Goal: Transaction & Acquisition: Download file/media

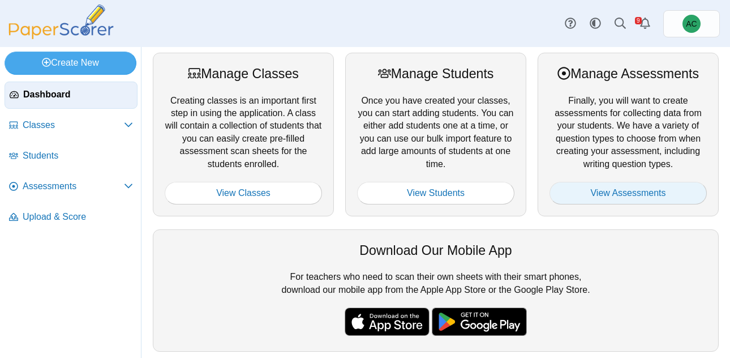
click at [584, 184] on link "View Assessments" at bounding box center [627, 193] width 157 height 23
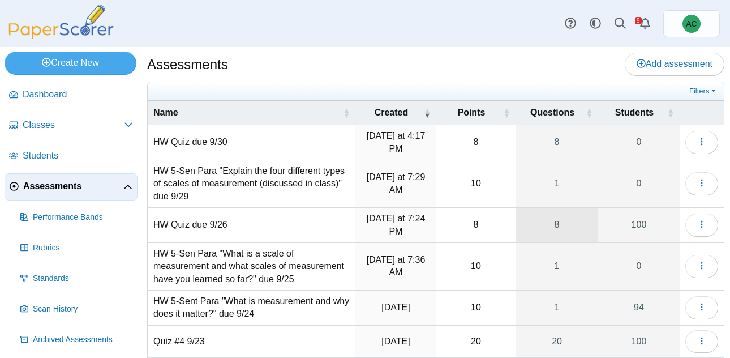
click at [553, 221] on link "8" at bounding box center [556, 225] width 83 height 35
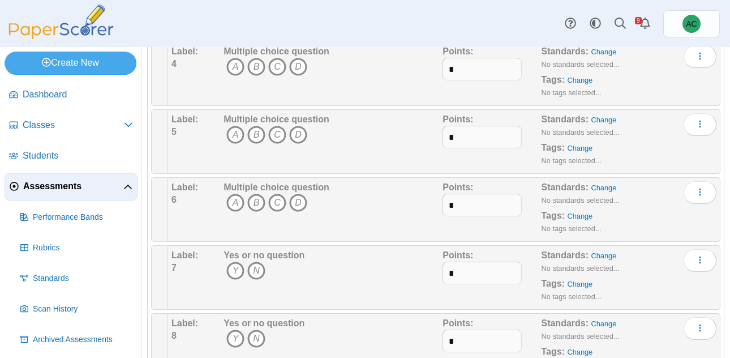
scroll to position [326, 0]
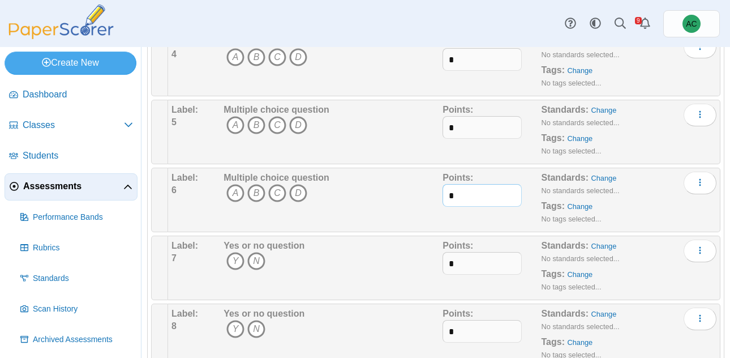
click at [485, 199] on input "*" at bounding box center [481, 195] width 79 height 23
type input "*"
click at [470, 258] on input "*" at bounding box center [481, 263] width 79 height 23
type input "*"
click at [449, 327] on input "*" at bounding box center [481, 331] width 79 height 23
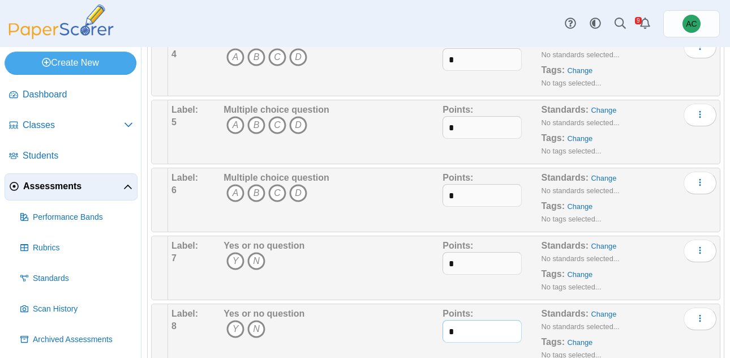
click at [458, 327] on input "*" at bounding box center [481, 331] width 79 height 23
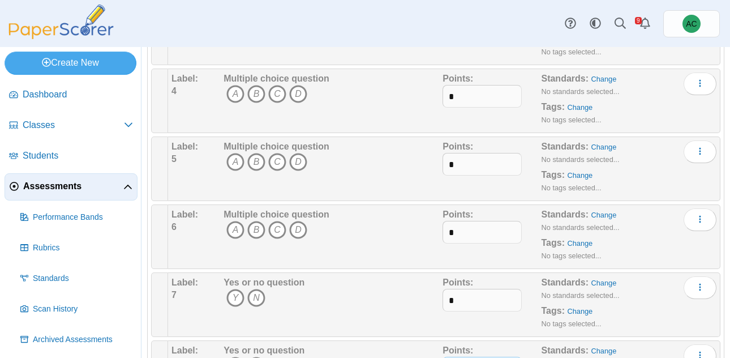
scroll to position [283, 0]
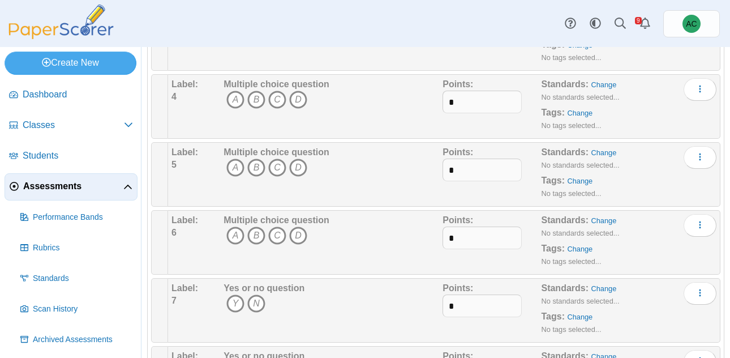
type input "*"
click at [277, 159] on icon "C" at bounding box center [277, 167] width 18 height 18
click at [256, 103] on icon "B" at bounding box center [256, 100] width 18 height 18
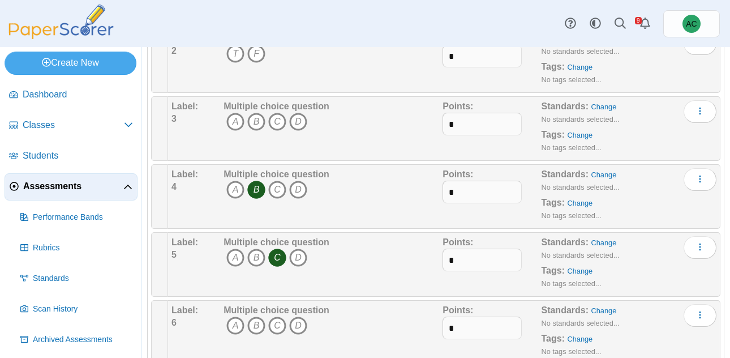
scroll to position [188, 0]
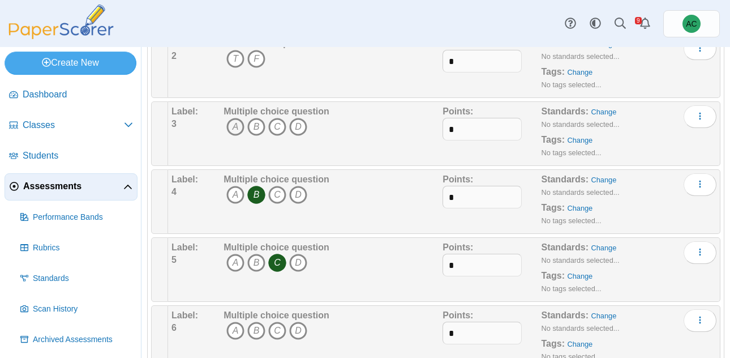
click at [227, 120] on icon "A" at bounding box center [235, 127] width 18 height 18
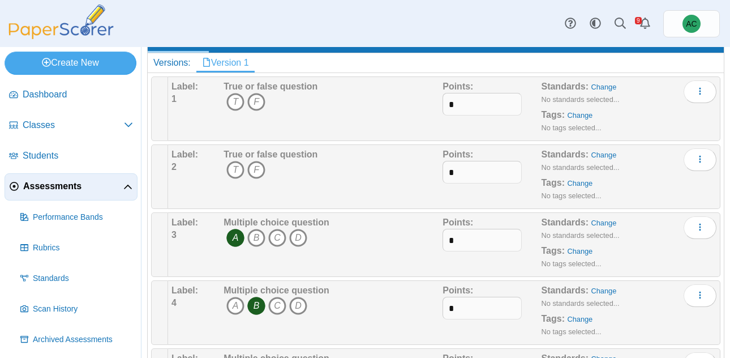
scroll to position [59, 0]
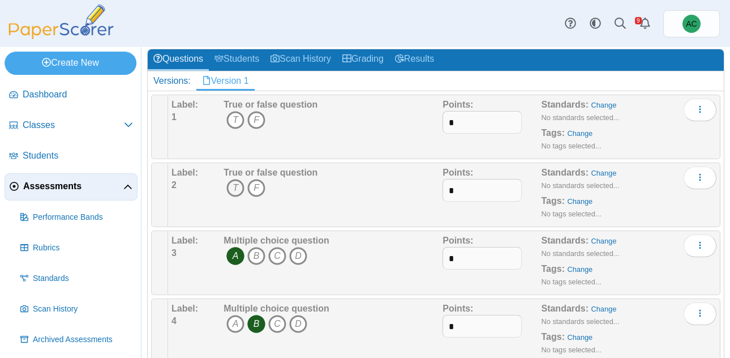
click at [237, 187] on icon "T" at bounding box center [235, 188] width 18 height 18
click at [231, 121] on icon "T" at bounding box center [235, 120] width 18 height 18
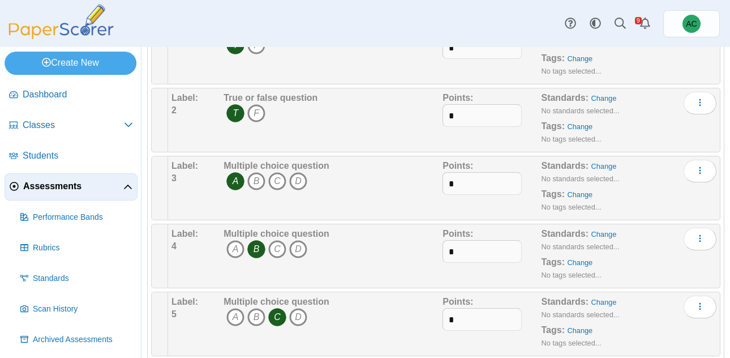
scroll to position [0, 0]
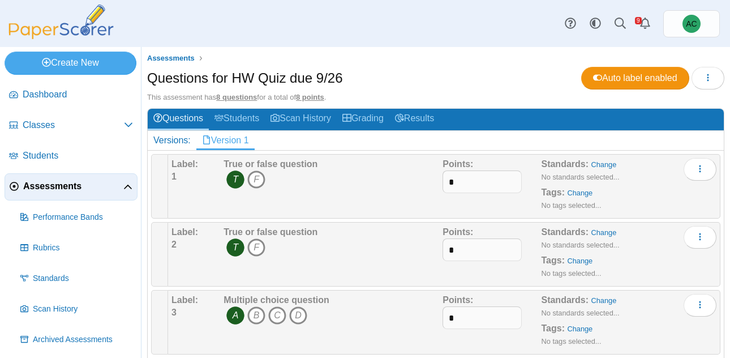
click at [55, 184] on span "Assessments" at bounding box center [73, 186] width 100 height 12
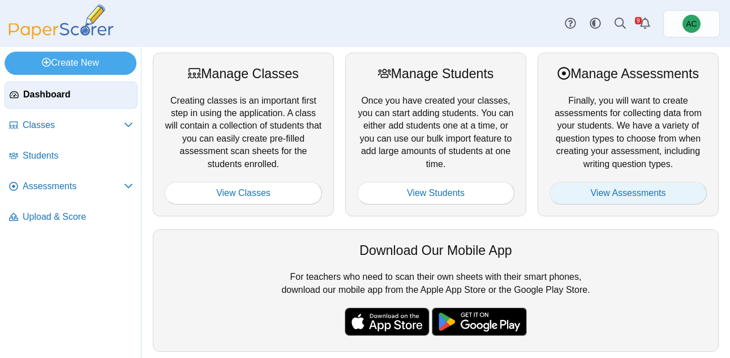
click at [664, 187] on link "View Assessments" at bounding box center [627, 193] width 157 height 23
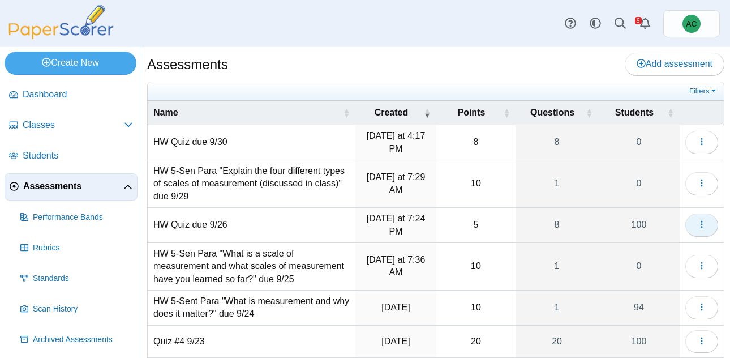
click at [697, 226] on button "button" at bounding box center [701, 224] width 33 height 23
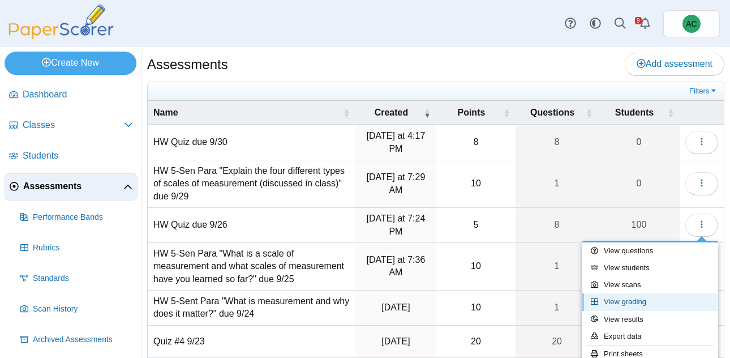
click at [639, 299] on link "View grading" at bounding box center [650, 301] width 136 height 17
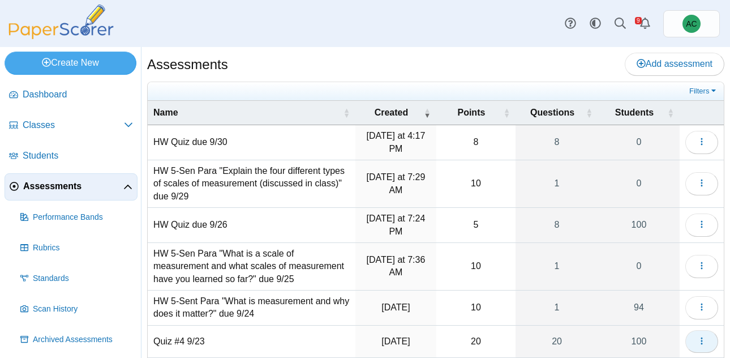
click at [704, 340] on icon "button" at bounding box center [701, 340] width 9 height 9
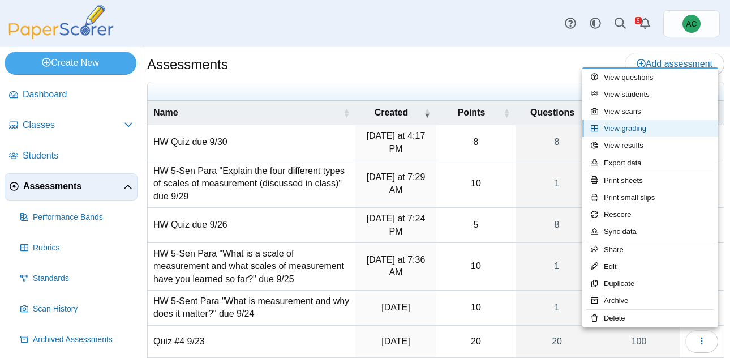
click at [638, 132] on link "View grading" at bounding box center [650, 128] width 136 height 17
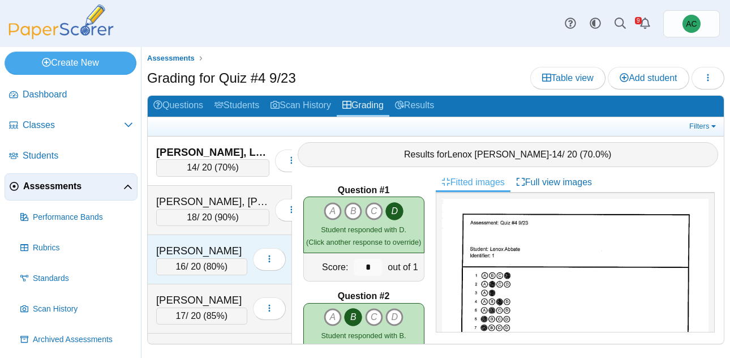
scroll to position [2624, 0]
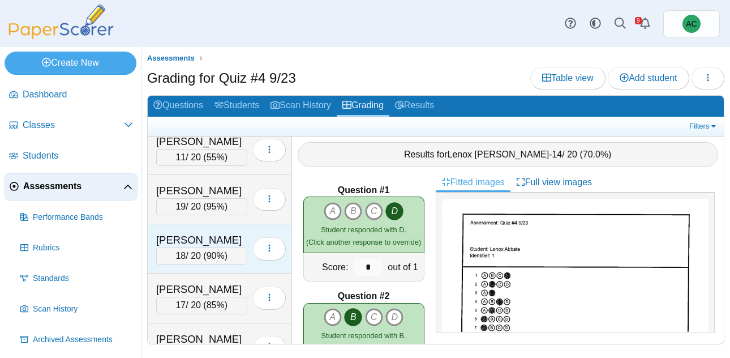
click at [200, 253] on div "18 / 20 ( 90% )" at bounding box center [201, 255] width 91 height 17
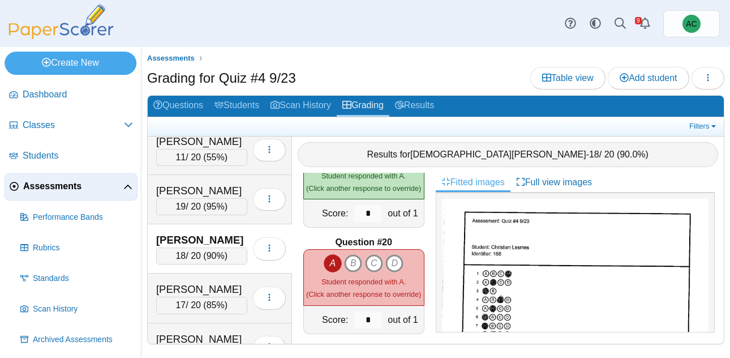
scroll to position [1972, 0]
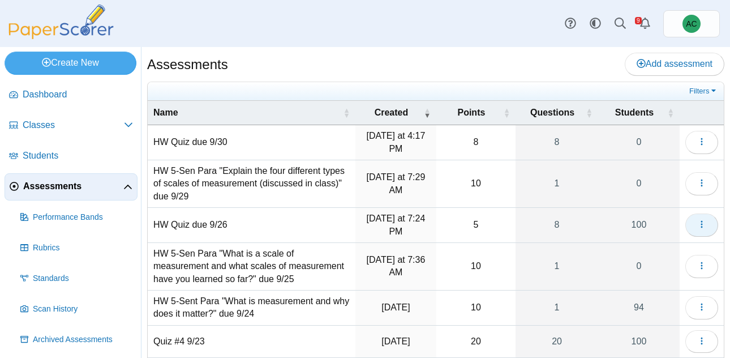
click at [705, 226] on icon "button" at bounding box center [701, 224] width 9 height 9
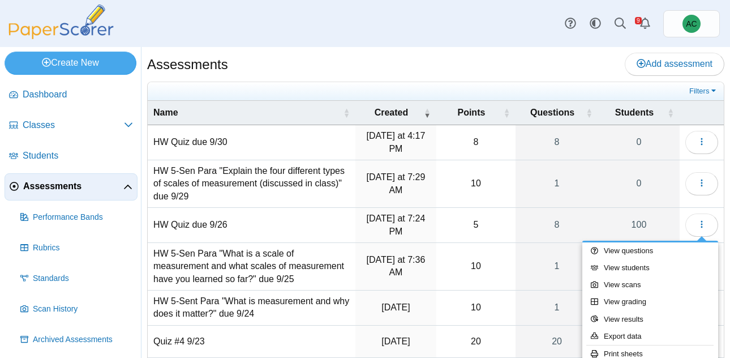
click at [530, 69] on div "Assessments Add assessment" at bounding box center [435, 65] width 577 height 25
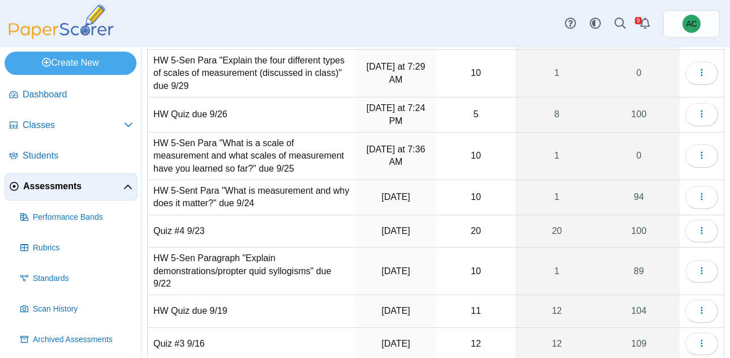
scroll to position [114, 0]
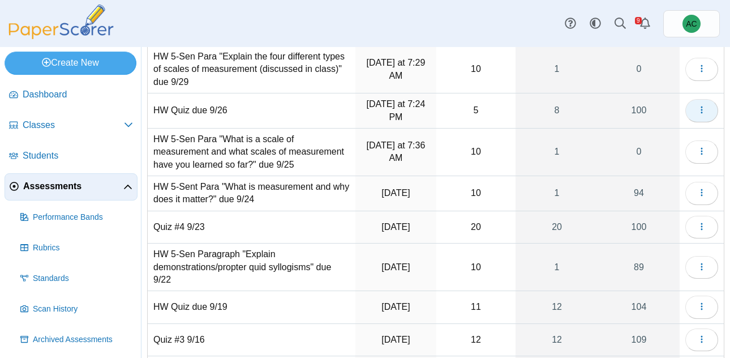
click at [702, 116] on button "button" at bounding box center [701, 110] width 33 height 23
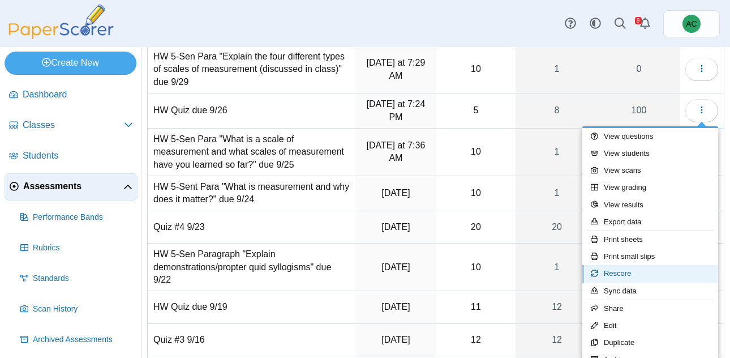
click at [638, 274] on link "Rescore" at bounding box center [650, 273] width 136 height 17
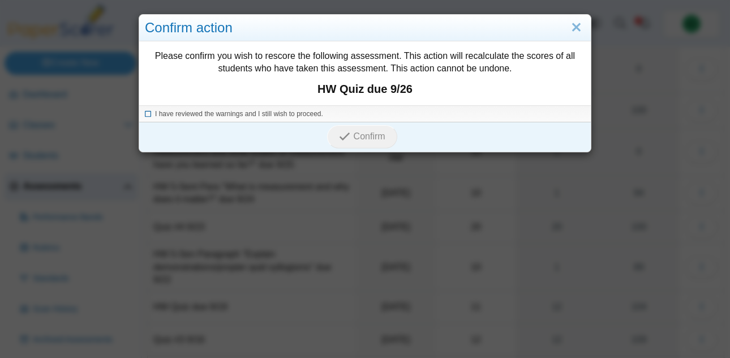
click at [239, 114] on span "I have reviewed the warnings and I still wish to proceed." at bounding box center [239, 114] width 168 height 8
click at [356, 139] on span "Confirm" at bounding box center [370, 136] width 32 height 10
click at [574, 28] on link "Close" at bounding box center [577, 27] width 18 height 19
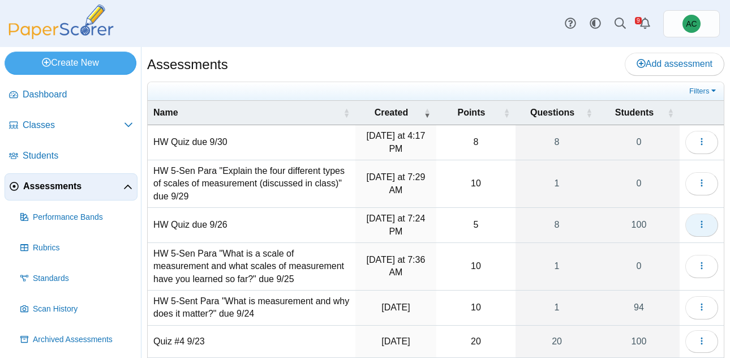
click at [692, 218] on button "button" at bounding box center [701, 224] width 33 height 23
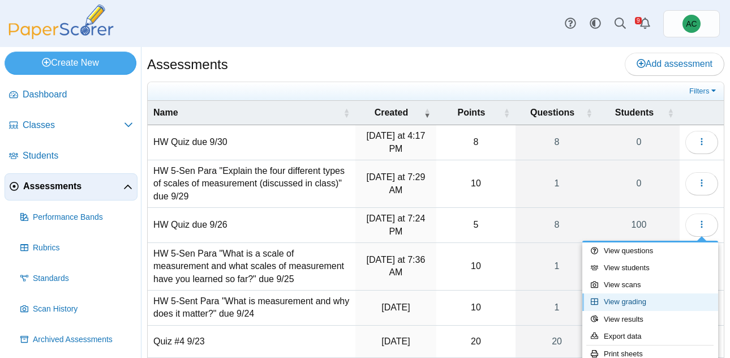
click at [626, 299] on link "View grading" at bounding box center [650, 301] width 136 height 17
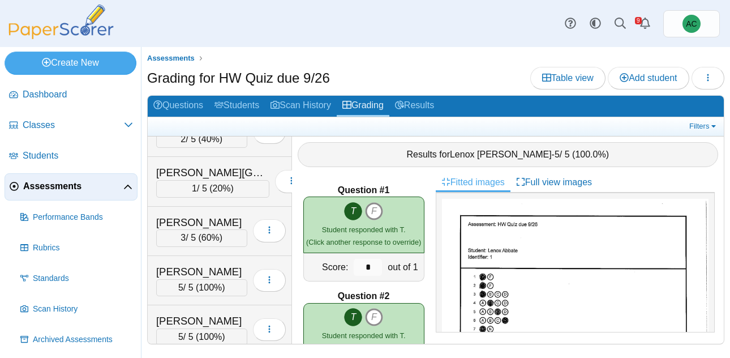
scroll to position [240, 0]
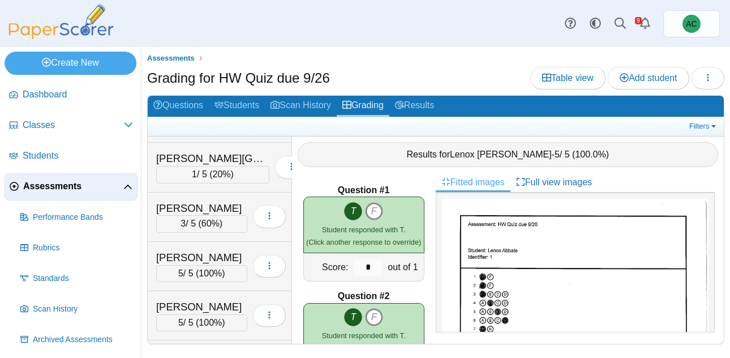
click at [214, 205] on div "Arnold, Adam" at bounding box center [201, 208] width 91 height 15
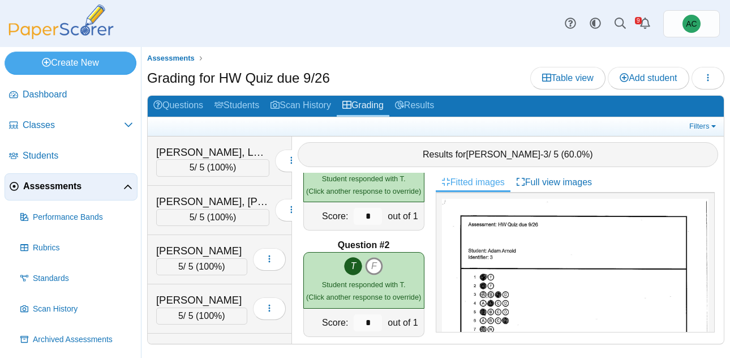
scroll to position [0, 0]
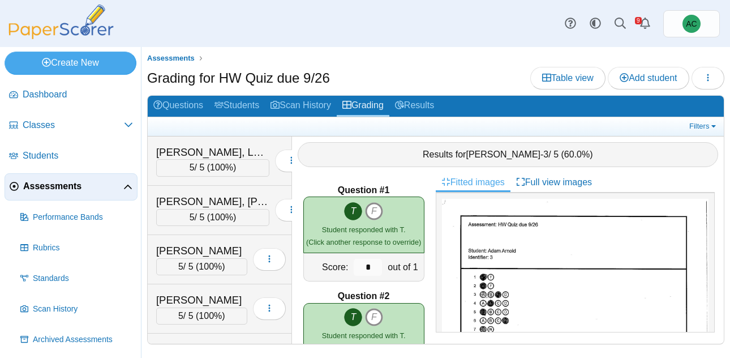
click at [62, 185] on span "Assessments" at bounding box center [73, 186] width 100 height 12
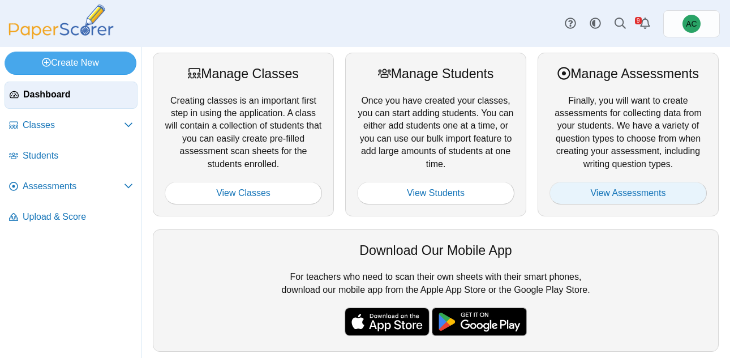
click at [592, 189] on link "View Assessments" at bounding box center [627, 193] width 157 height 23
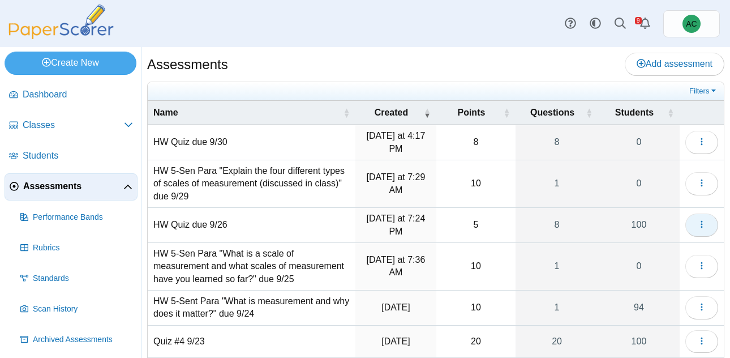
click at [700, 223] on icon "button" at bounding box center [701, 224] width 9 height 9
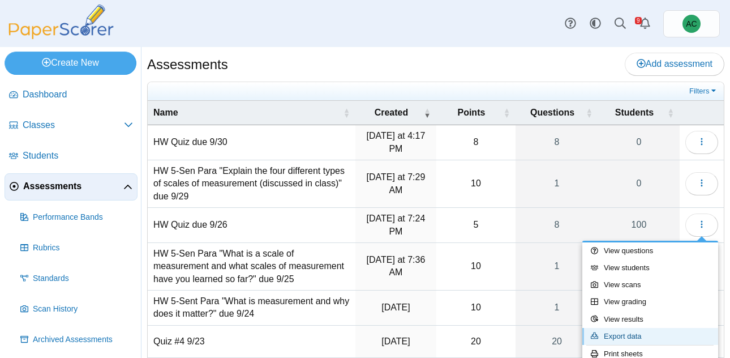
click at [630, 334] on link "Export data" at bounding box center [650, 336] width 136 height 17
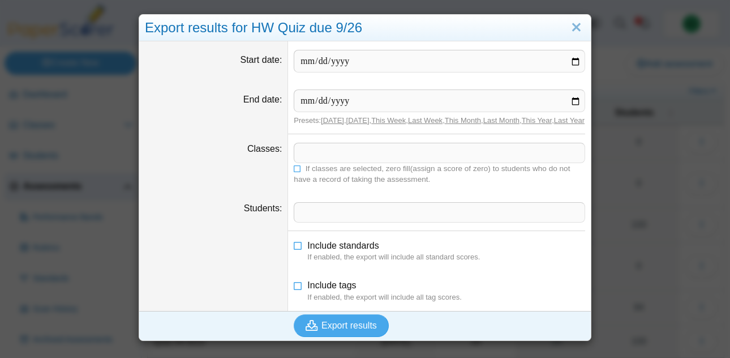
click at [313, 162] on span at bounding box center [439, 152] width 290 height 19
click at [299, 171] on icon at bounding box center [298, 167] width 8 height 7
click at [348, 330] on span "Export results" at bounding box center [348, 325] width 55 height 10
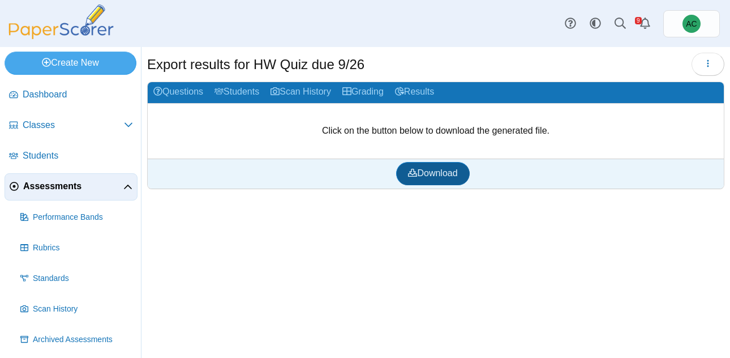
click at [428, 180] on link "Download" at bounding box center [432, 173] width 73 height 23
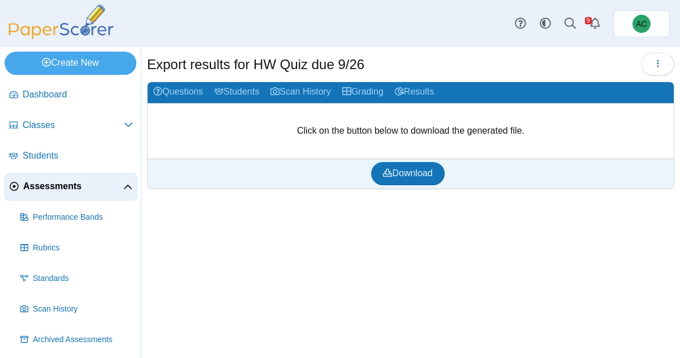
click at [62, 181] on span "Assessments" at bounding box center [73, 186] width 100 height 12
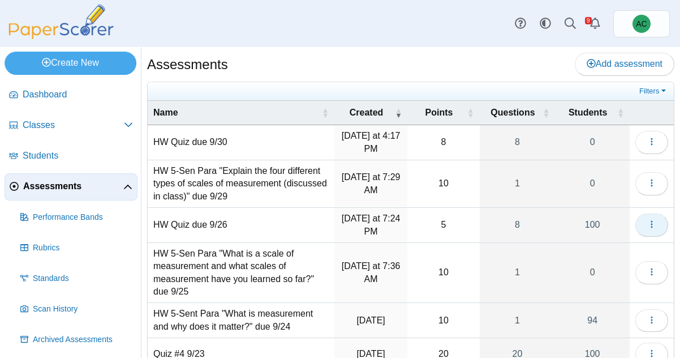
click at [656, 228] on icon "button" at bounding box center [651, 224] width 9 height 9
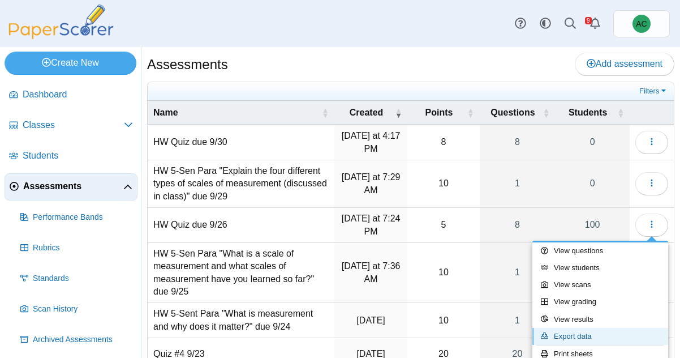
click at [575, 335] on link "Export data" at bounding box center [600, 336] width 136 height 17
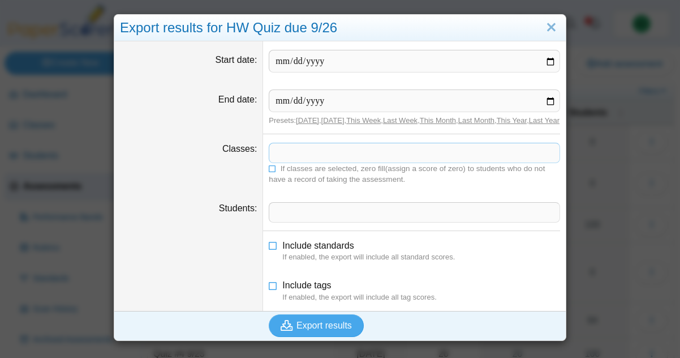
click at [300, 162] on span at bounding box center [414, 152] width 290 height 19
click at [274, 171] on icon at bounding box center [273, 167] width 8 height 7
click at [303, 330] on span "Export results" at bounding box center [323, 325] width 55 height 10
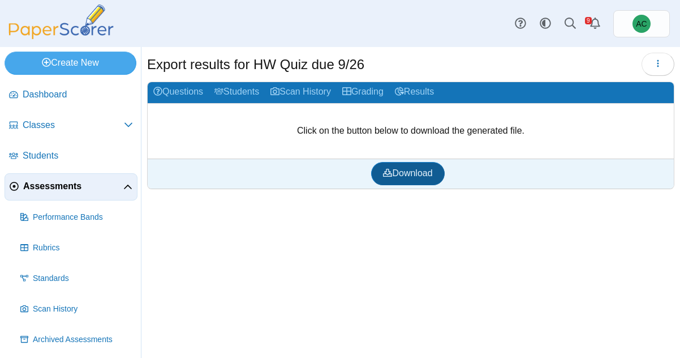
click at [385, 182] on link "Download" at bounding box center [407, 173] width 73 height 23
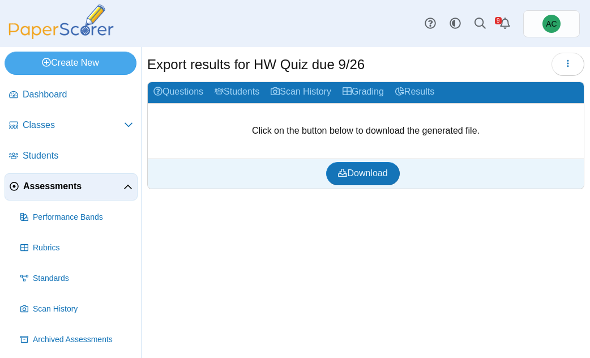
click at [60, 179] on link "Assessments" at bounding box center [71, 186] width 133 height 27
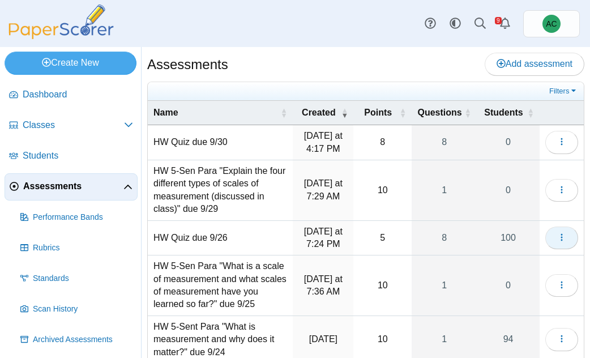
click at [565, 246] on button "button" at bounding box center [561, 237] width 33 height 23
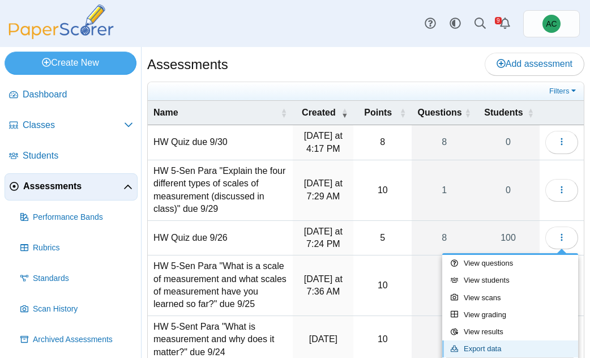
click at [488, 345] on link "Export data" at bounding box center [510, 348] width 136 height 17
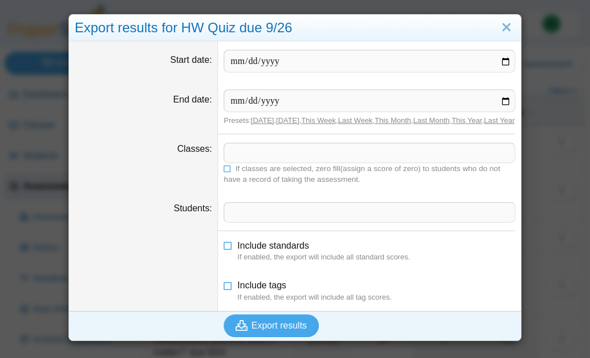
click at [251, 161] on span at bounding box center [369, 152] width 290 height 19
click at [230, 171] on icon at bounding box center [227, 167] width 8 height 7
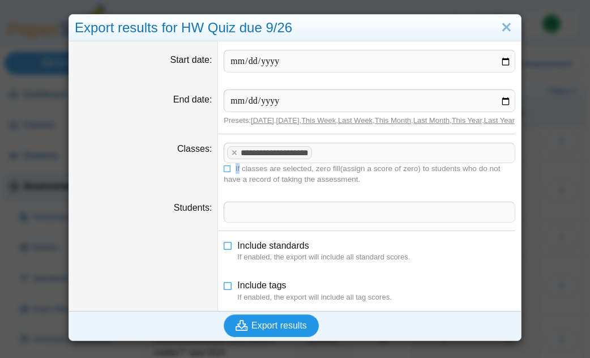
click at [253, 330] on span "Export results" at bounding box center [278, 325] width 55 height 10
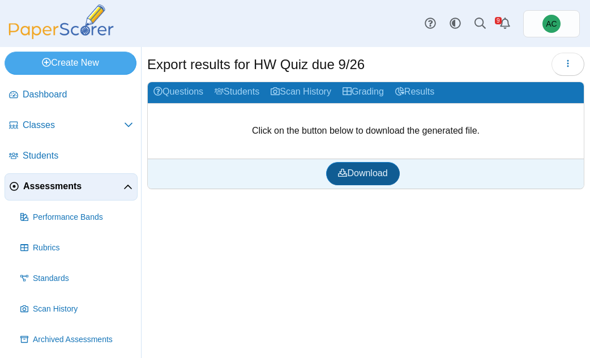
click at [356, 182] on link "Download" at bounding box center [362, 173] width 73 height 23
click at [66, 182] on span "Assessments" at bounding box center [73, 186] width 100 height 12
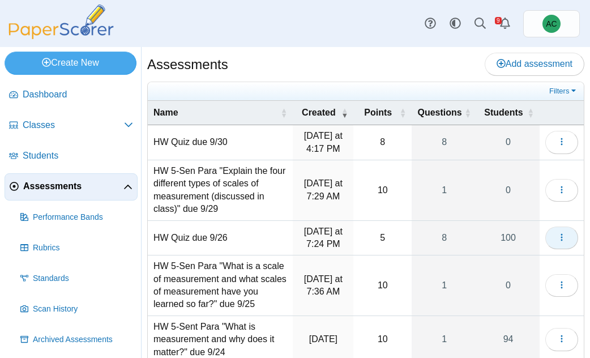
click at [564, 235] on icon "button" at bounding box center [561, 237] width 9 height 9
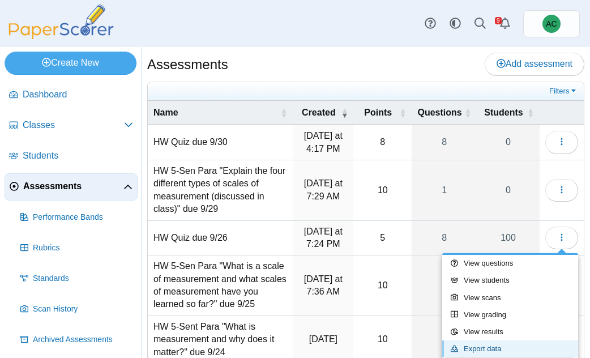
click at [494, 354] on link "Export data" at bounding box center [510, 348] width 136 height 17
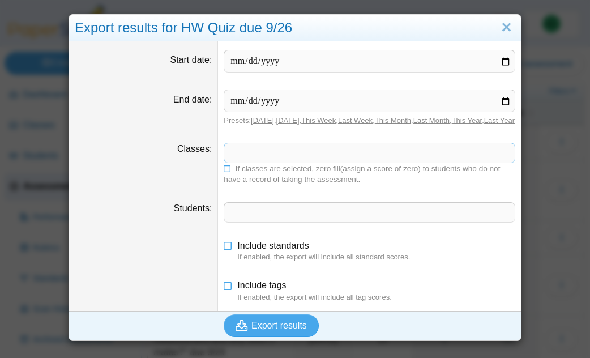
click at [256, 162] on span at bounding box center [369, 152] width 290 height 19
click at [225, 171] on icon at bounding box center [227, 167] width 8 height 7
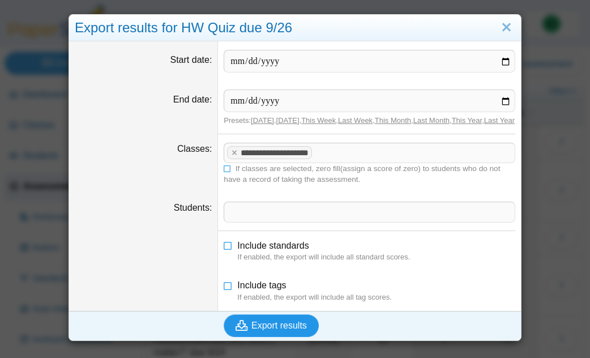
click at [265, 330] on span "Export results" at bounding box center [278, 325] width 55 height 10
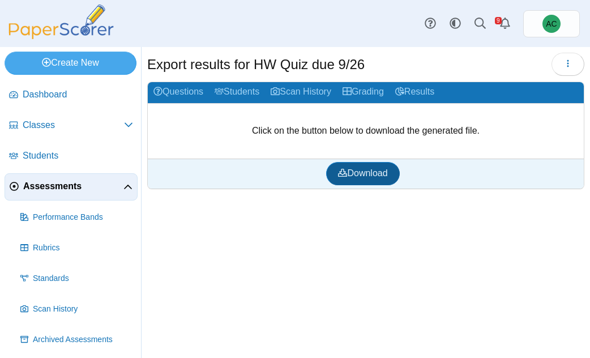
click at [350, 183] on link "Download" at bounding box center [362, 173] width 73 height 23
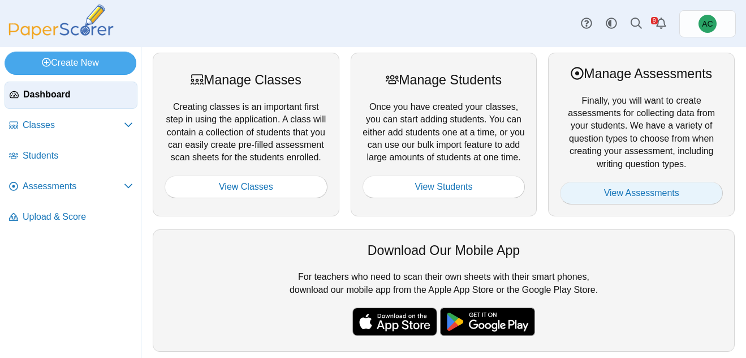
click at [605, 200] on link "View Assessments" at bounding box center [641, 193] width 163 height 23
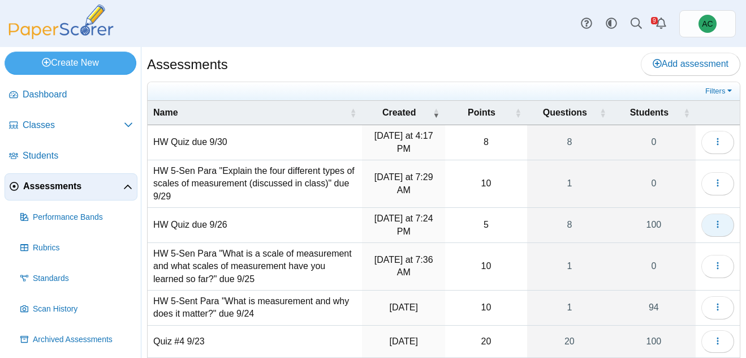
click at [713, 220] on icon "button" at bounding box center [717, 224] width 9 height 9
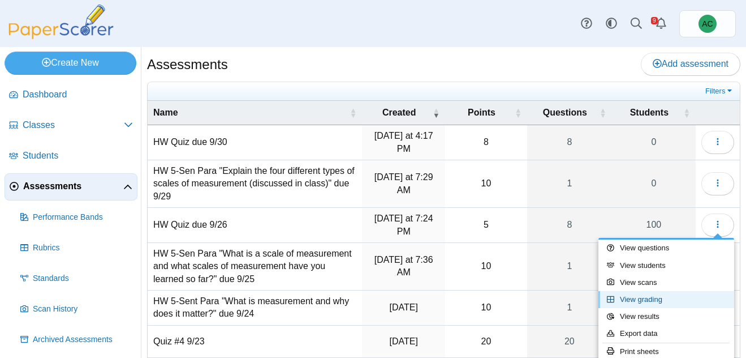
click at [658, 293] on link "View grading" at bounding box center [667, 299] width 136 height 17
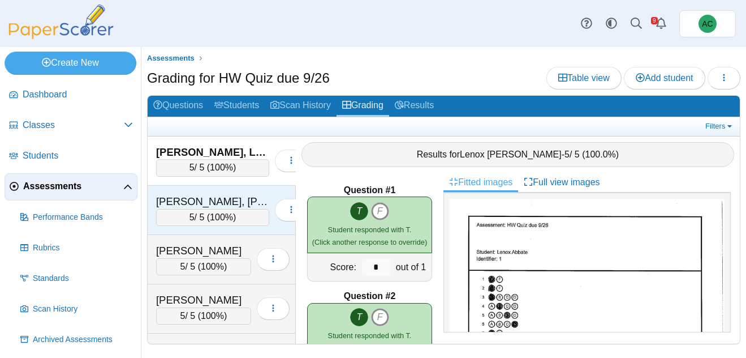
click at [205, 197] on div "Alex, Elizabeth Maria" at bounding box center [212, 201] width 113 height 15
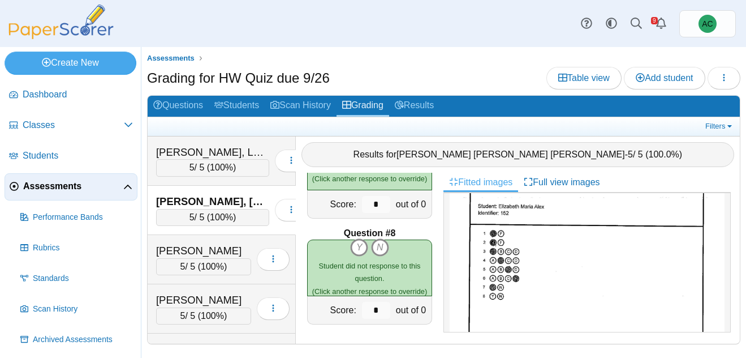
scroll to position [45, 0]
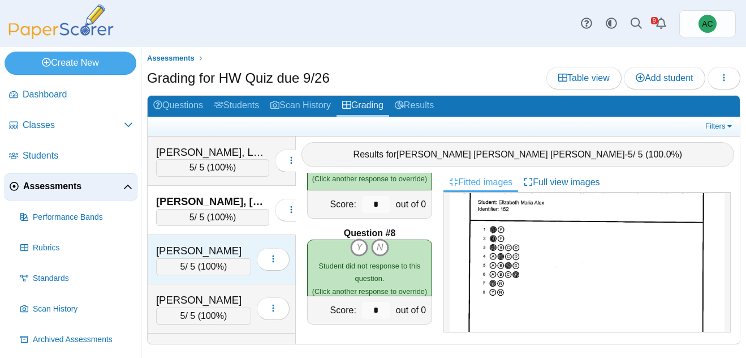
click at [213, 245] on div "Andersen, Blythe" at bounding box center [203, 250] width 95 height 15
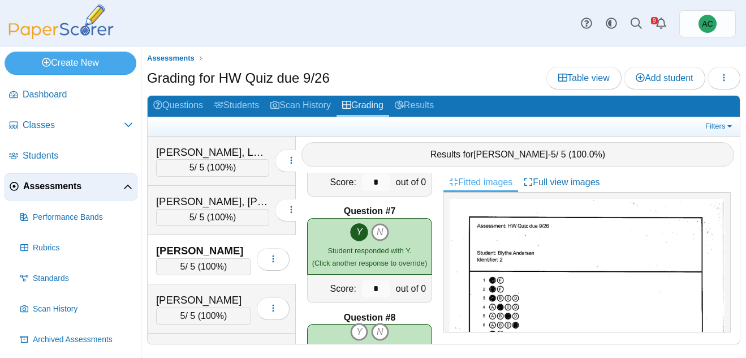
scroll to position [699, 0]
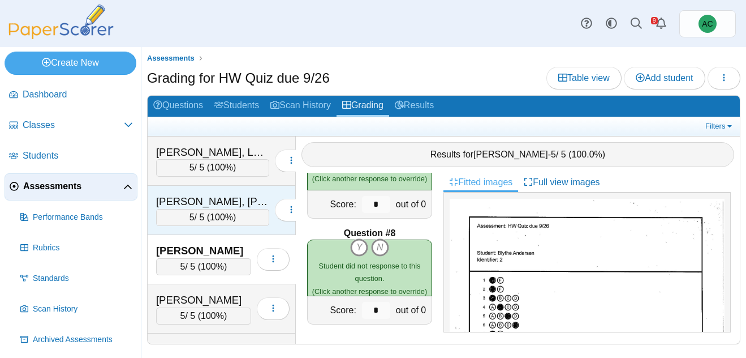
click at [213, 213] on span "100%" at bounding box center [221, 217] width 23 height 10
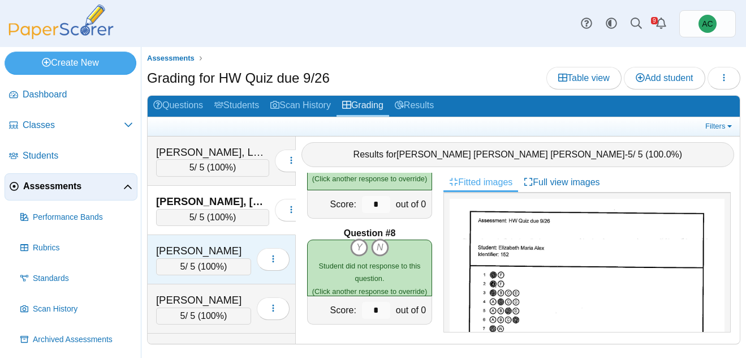
click at [207, 248] on div "Andersen, Blythe" at bounding box center [203, 250] width 95 height 15
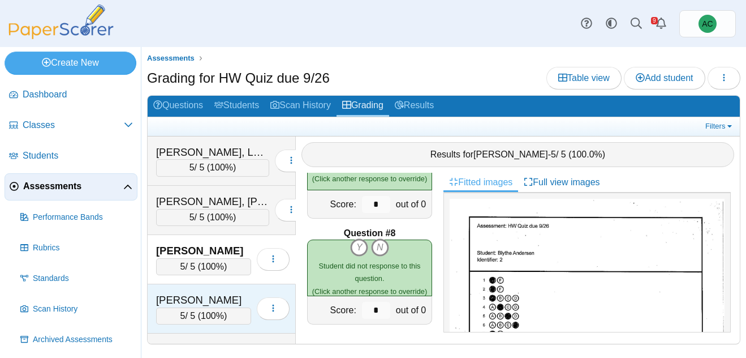
click at [214, 296] on div "Andersen, Hannah" at bounding box center [203, 300] width 95 height 15
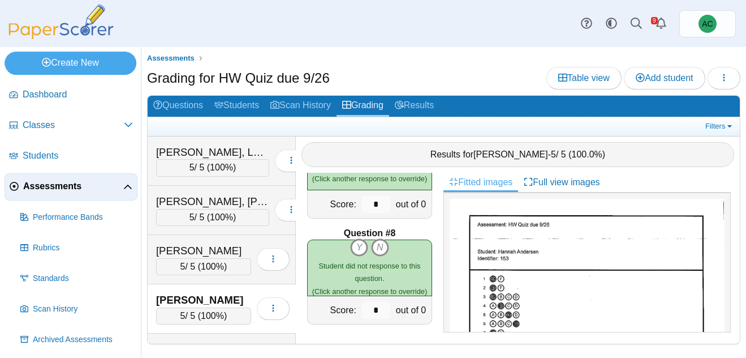
scroll to position [55, 0]
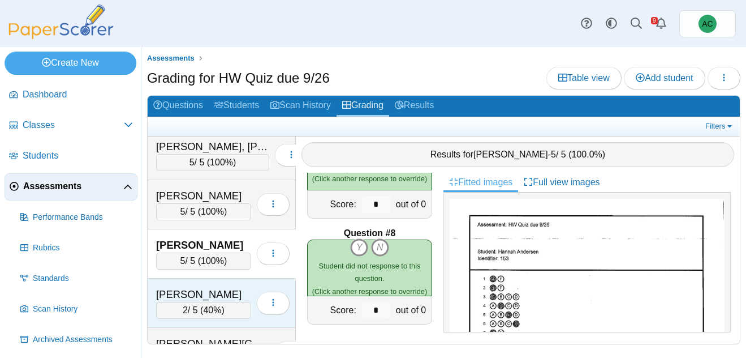
click at [209, 298] on div "Anderson, Ivy" at bounding box center [203, 294] width 95 height 15
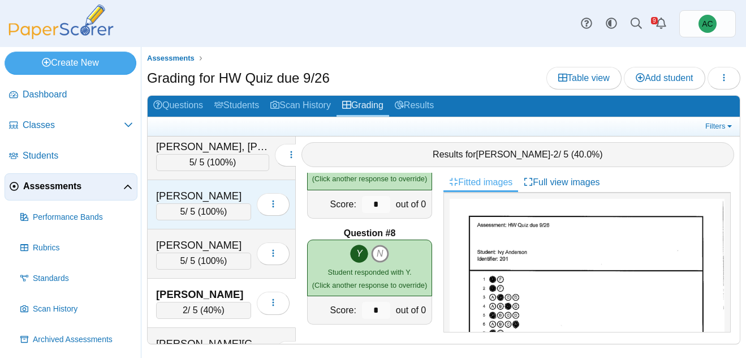
scroll to position [141, 0]
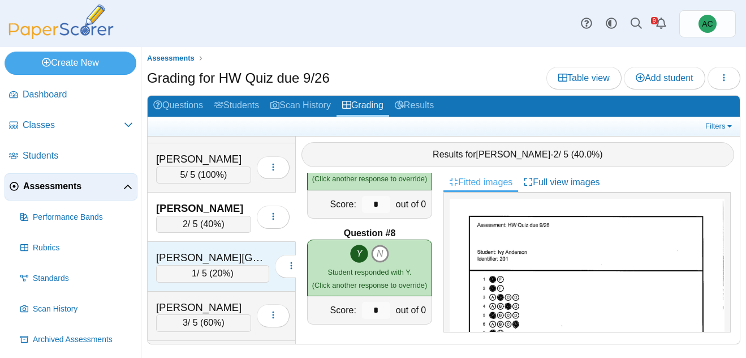
click at [180, 266] on div "1 / 5 ( 20% )" at bounding box center [212, 273] width 113 height 17
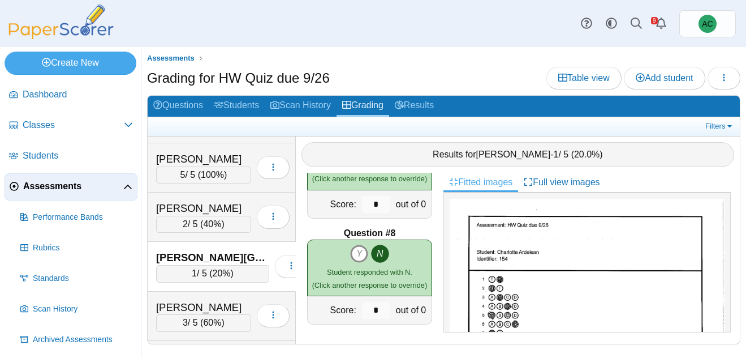
scroll to position [164, 0]
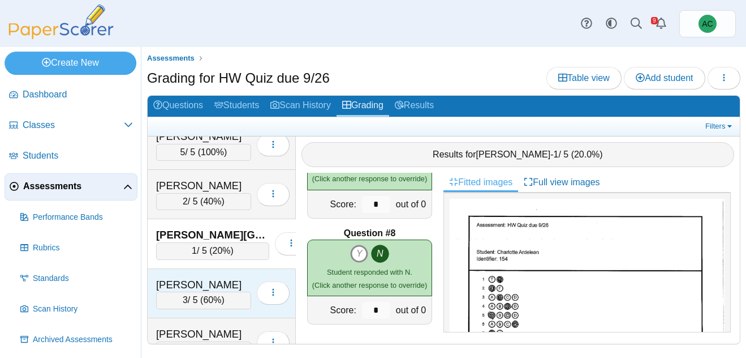
click at [211, 278] on div "Arnold, Adam" at bounding box center [203, 284] width 95 height 15
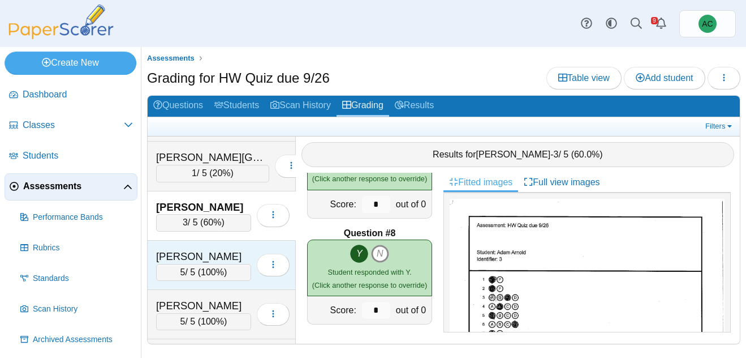
scroll to position [240, 0]
click at [200, 269] on div "5 / 5 ( 100% )" at bounding box center [203, 272] width 95 height 17
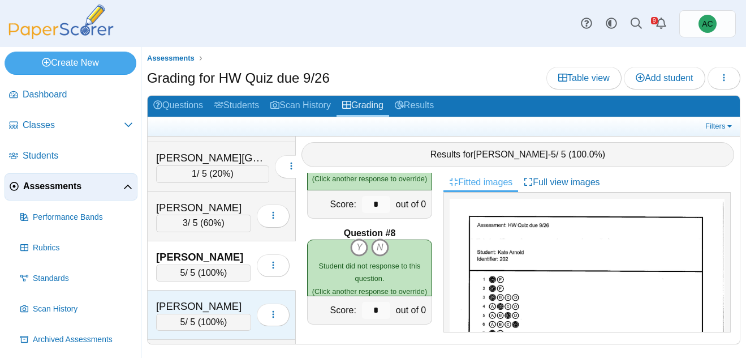
click at [183, 300] on div "Arunkumar, Tharan" at bounding box center [203, 306] width 95 height 15
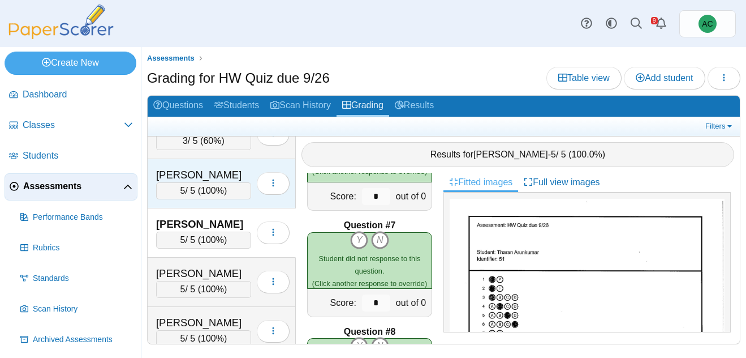
scroll to position [323, 0]
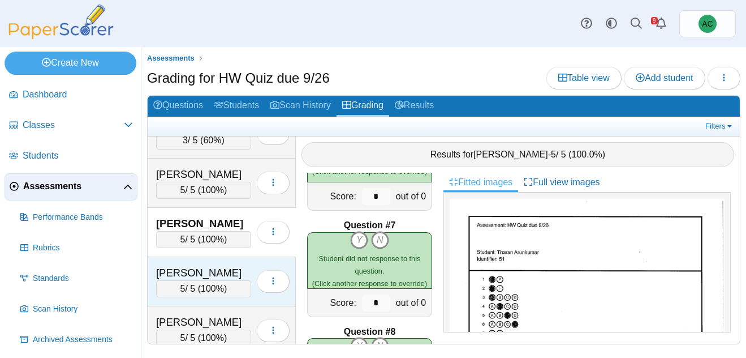
click at [218, 261] on div "Ast, Liam 5 / 5 ( 100% ) Loading…" at bounding box center [222, 281] width 148 height 49
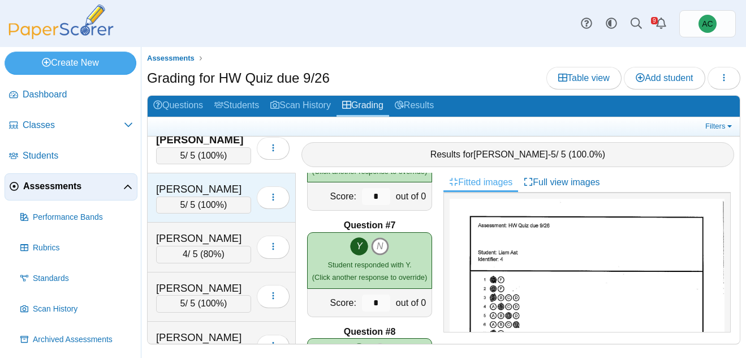
scroll to position [445, 0]
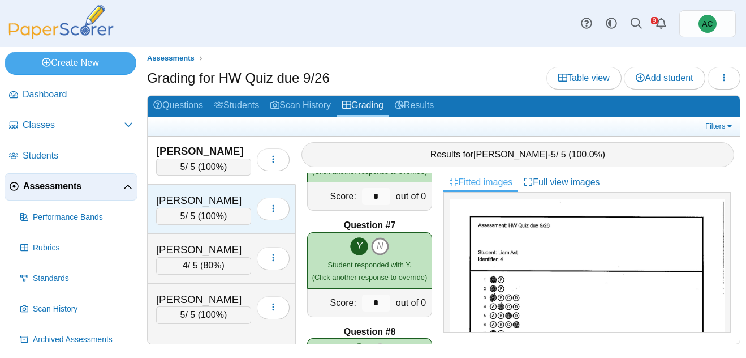
click at [183, 197] on div "Baxter, Svea" at bounding box center [203, 200] width 95 height 15
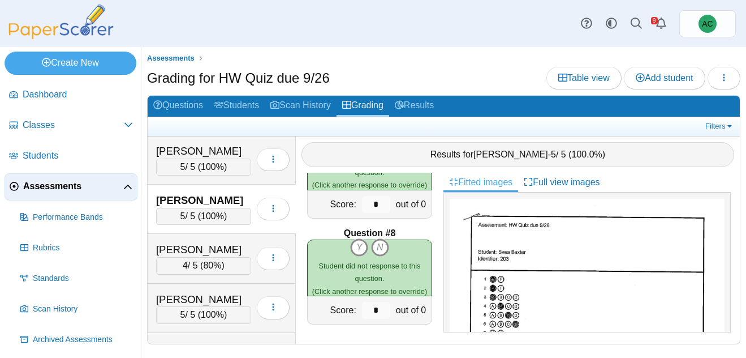
scroll to position [601, 0]
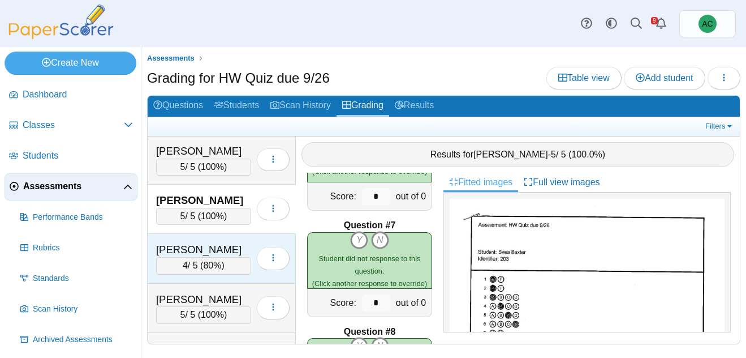
click at [201, 250] on div "Benham, Violet" at bounding box center [203, 249] width 95 height 15
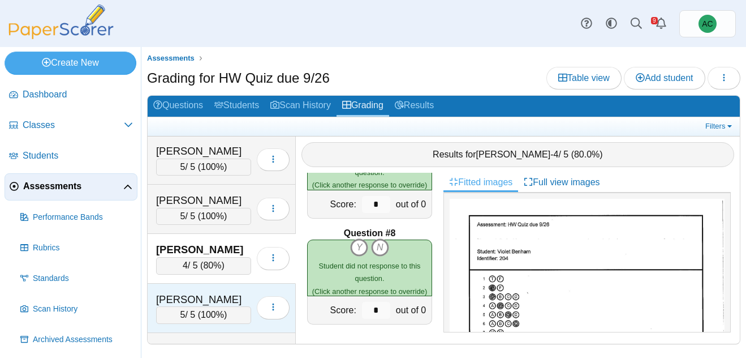
scroll to position [468, 0]
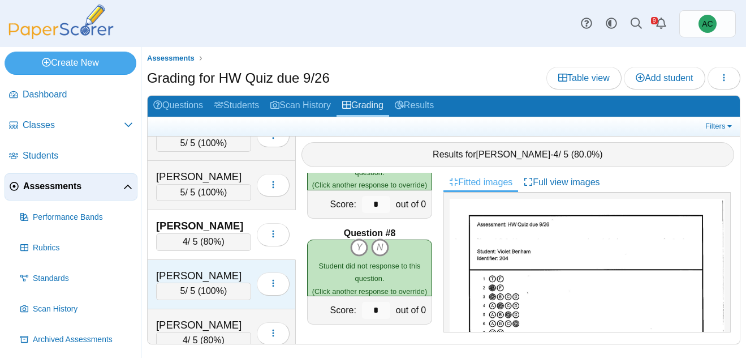
click at [183, 269] on div "Betts, Cason" at bounding box center [203, 275] width 95 height 15
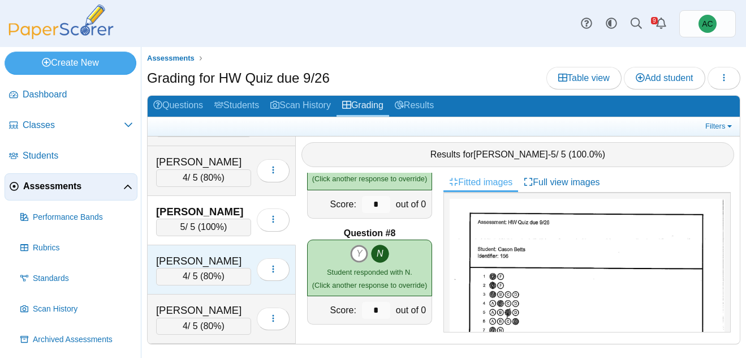
scroll to position [534, 0]
click at [181, 266] on div "4 / 5 ( 80% )" at bounding box center [203, 274] width 95 height 17
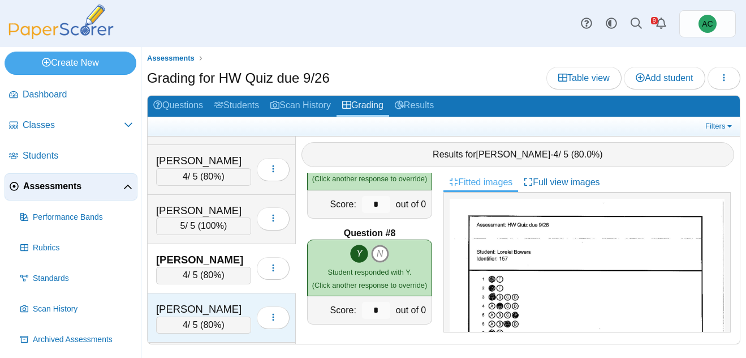
click at [206, 308] on div "Brooker, Kinsley" at bounding box center [203, 309] width 95 height 15
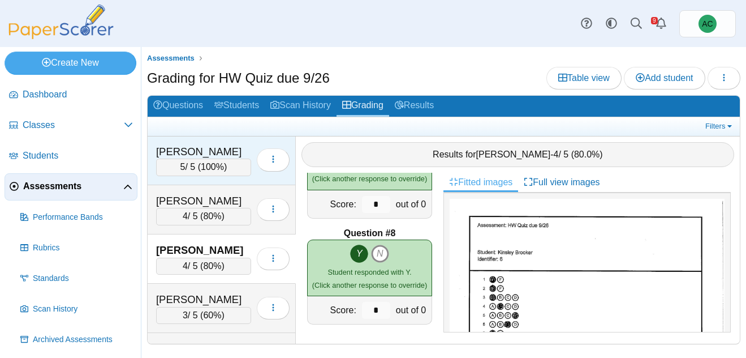
scroll to position [606, 0]
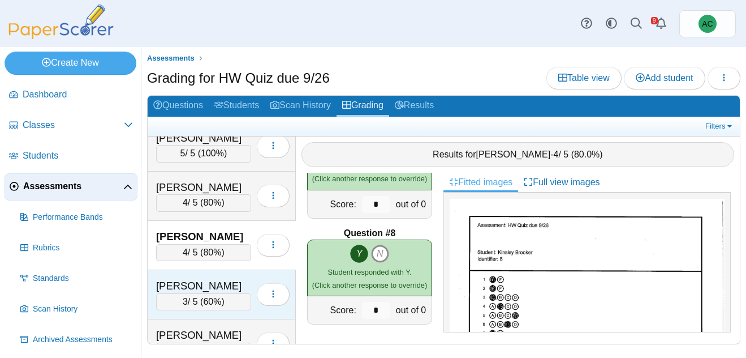
click at [210, 278] on div "Burton, Avery" at bounding box center [203, 285] width 95 height 15
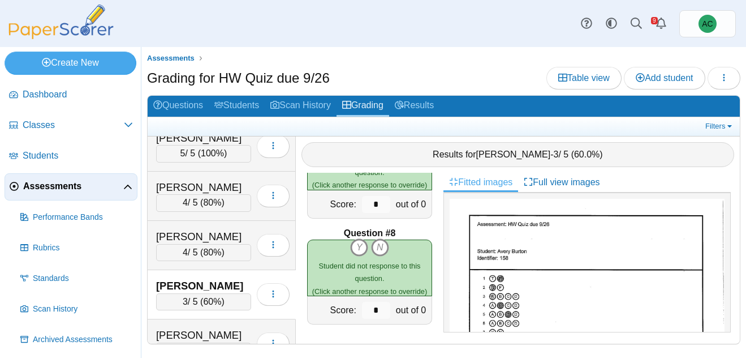
scroll to position [177, 0]
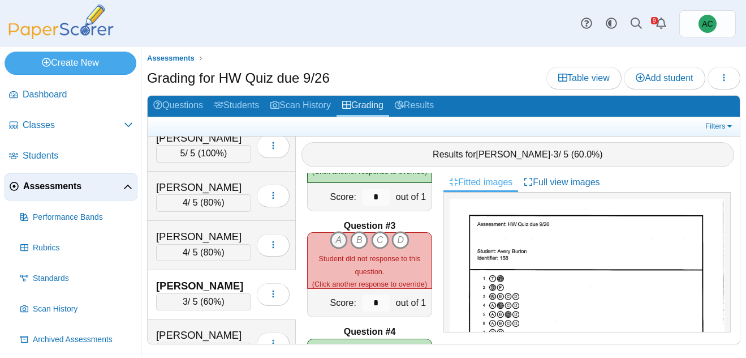
click at [340, 236] on icon "A" at bounding box center [339, 240] width 18 height 18
type input "*"
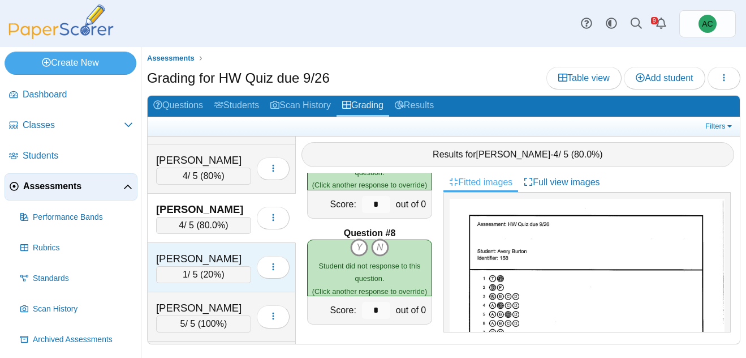
scroll to position [683, 0]
click at [206, 255] on div "Chandler, Audrey" at bounding box center [203, 258] width 95 height 15
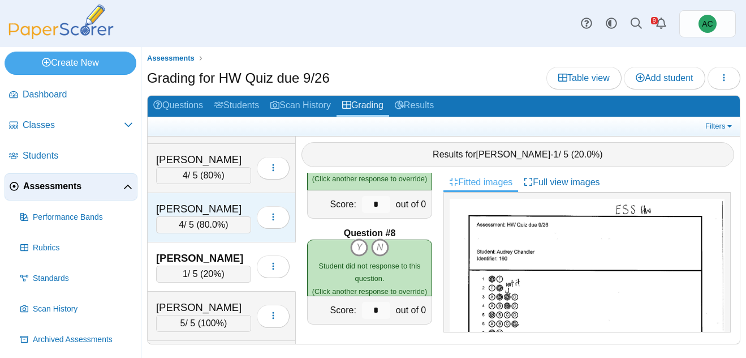
click at [192, 208] on div "Burton, Avery" at bounding box center [203, 208] width 95 height 15
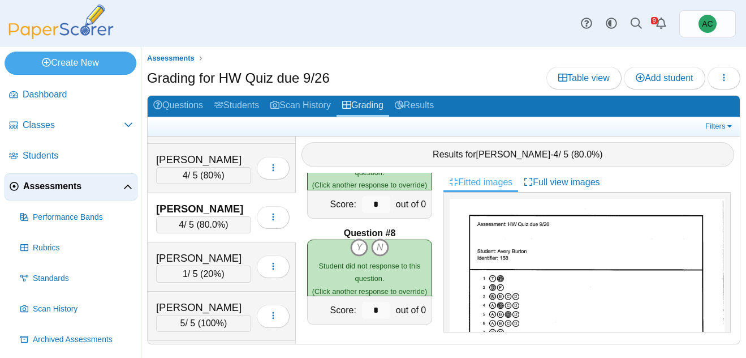
scroll to position [495, 0]
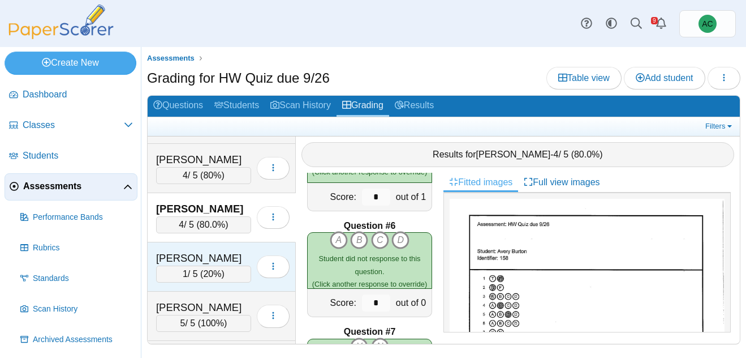
click at [207, 261] on div "Chandler, Audrey" at bounding box center [203, 258] width 95 height 15
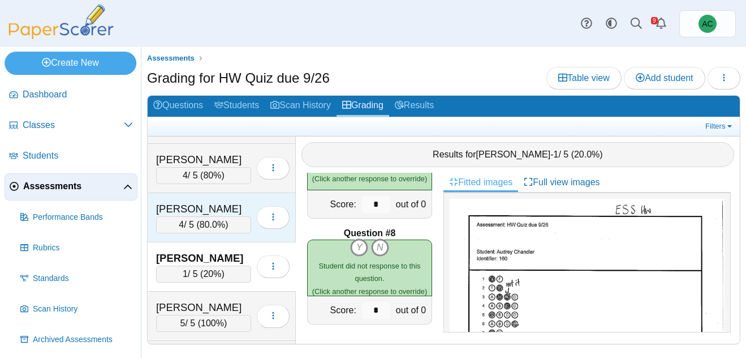
scroll to position [736, 0]
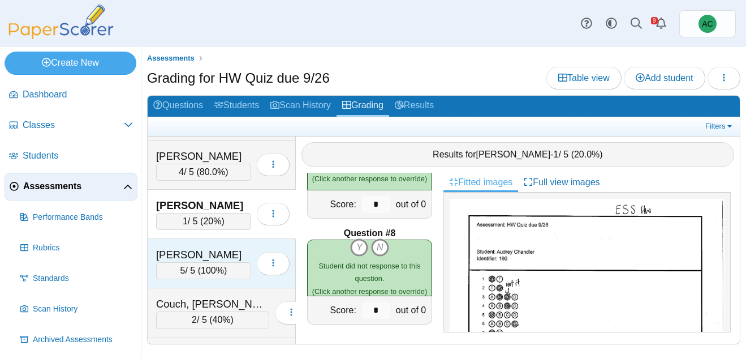
click at [200, 245] on div "Cooley, Lilyan 5 / 5 ( 100% ) Loading…" at bounding box center [222, 263] width 148 height 49
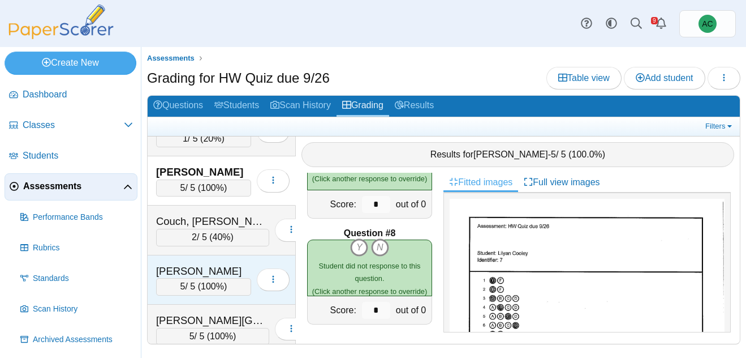
scroll to position [835, 0]
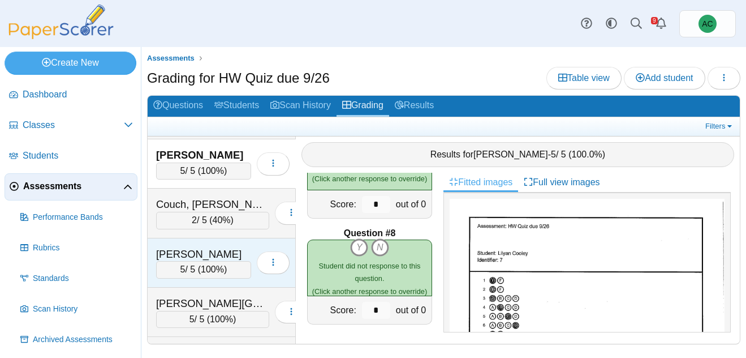
click at [211, 241] on div "Crowe, Bennett 5 / 5 ( 100% ) Loading…" at bounding box center [222, 262] width 148 height 49
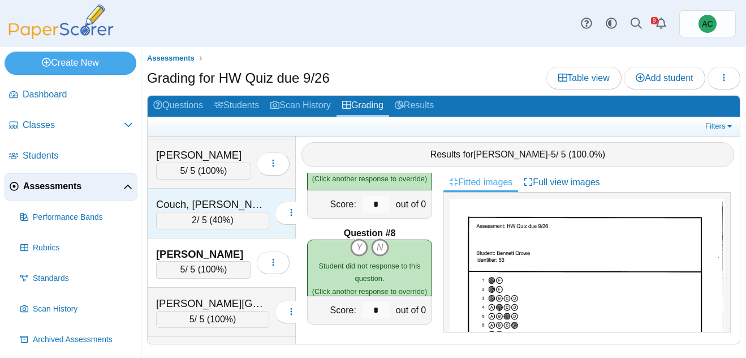
click at [199, 212] on div "2 / 5 ( 40% )" at bounding box center [212, 220] width 113 height 17
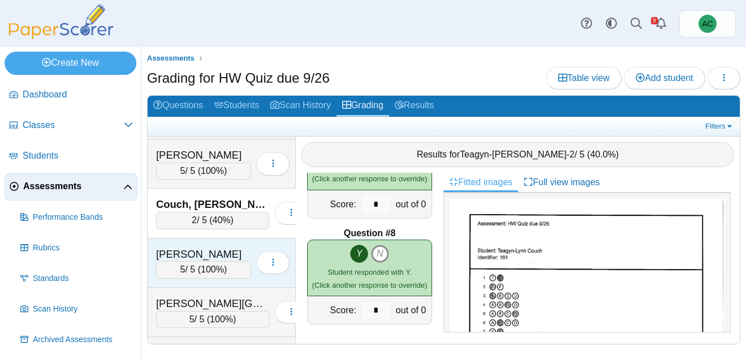
click at [214, 247] on div "[PERSON_NAME]" at bounding box center [203, 254] width 95 height 15
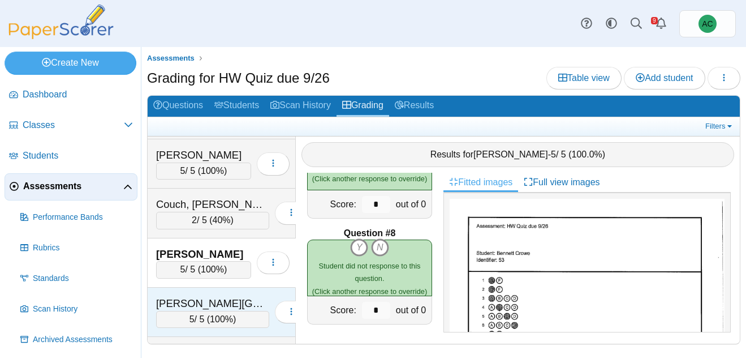
click at [194, 296] on div "[PERSON_NAME][GEOGRAPHIC_DATA]" at bounding box center [212, 303] width 113 height 15
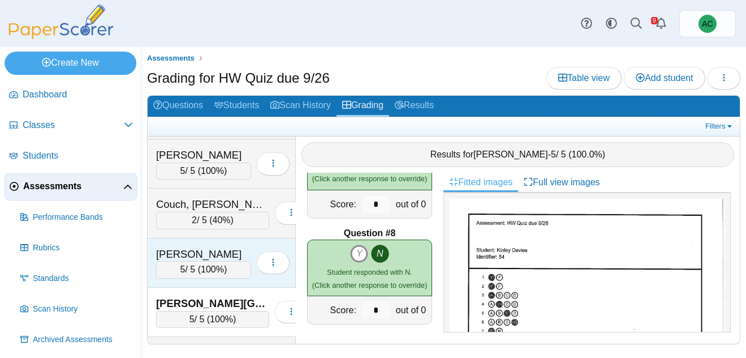
scroll to position [891, 0]
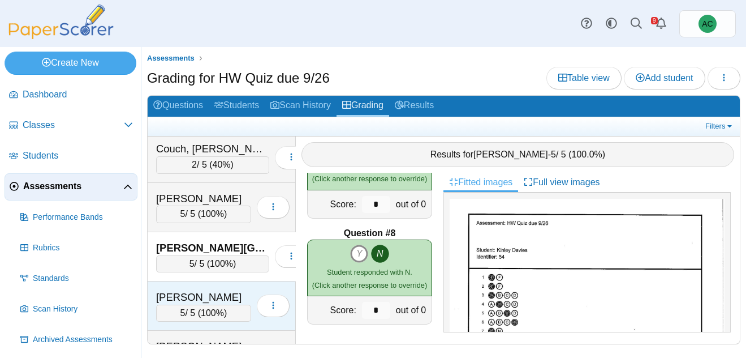
click at [179, 298] on div "[PERSON_NAME]" at bounding box center [203, 297] width 95 height 15
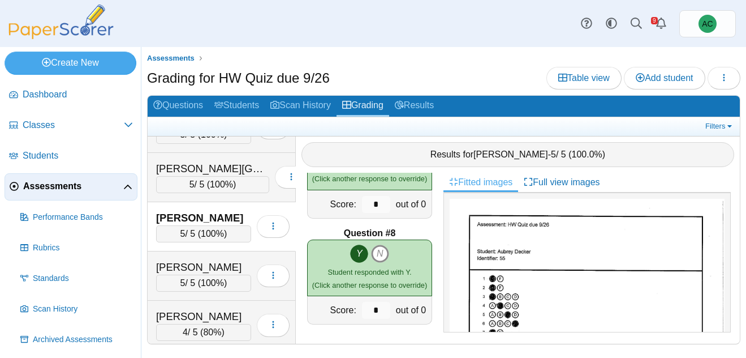
scroll to position [990, 0]
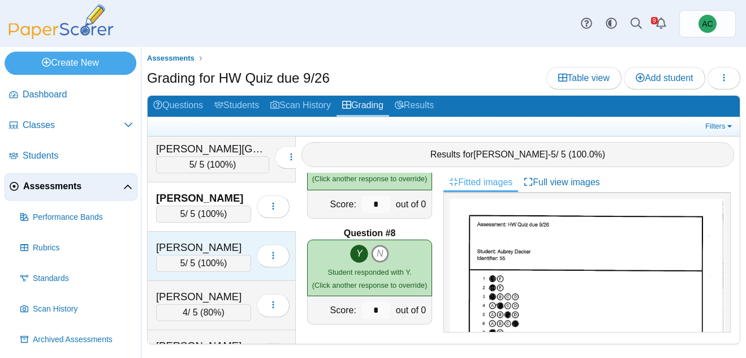
click at [197, 243] on div "[PERSON_NAME]" at bounding box center [203, 247] width 95 height 15
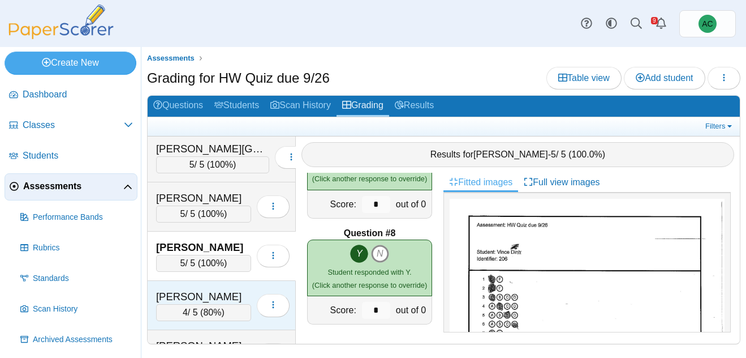
click at [178, 290] on div "[PERSON_NAME]" at bounding box center [203, 296] width 95 height 15
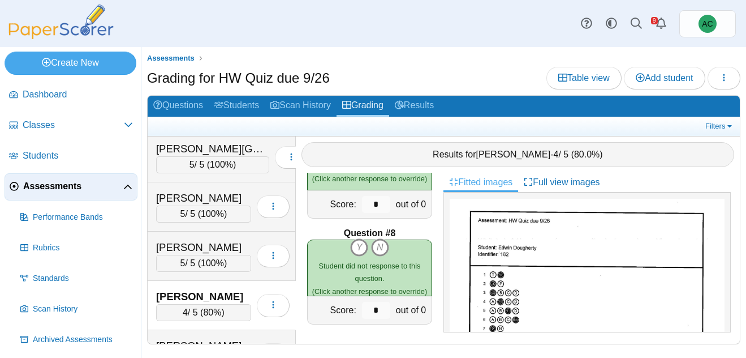
scroll to position [1054, 0]
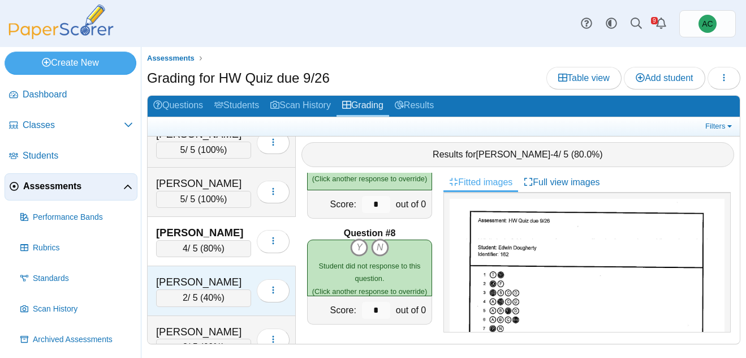
click at [192, 273] on div "Dunkin, Jeremiah 2 / 5 ( 40% ) Loading…" at bounding box center [222, 290] width 148 height 49
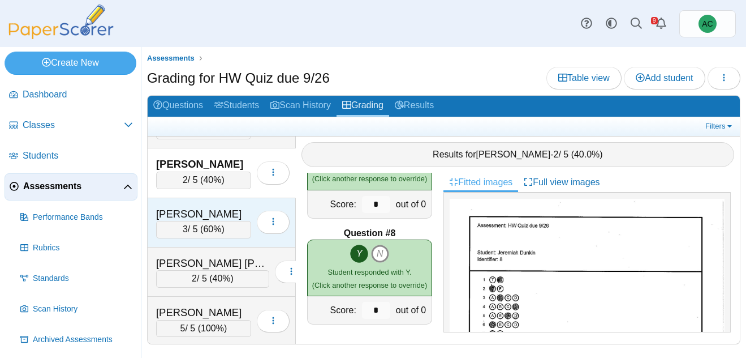
scroll to position [1173, 0]
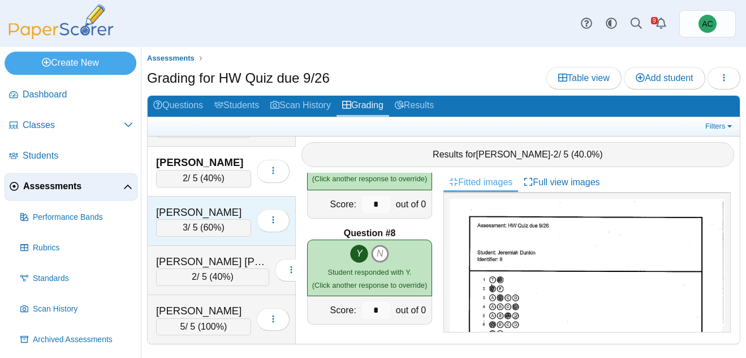
click at [174, 210] on div "[PERSON_NAME]" at bounding box center [203, 212] width 95 height 15
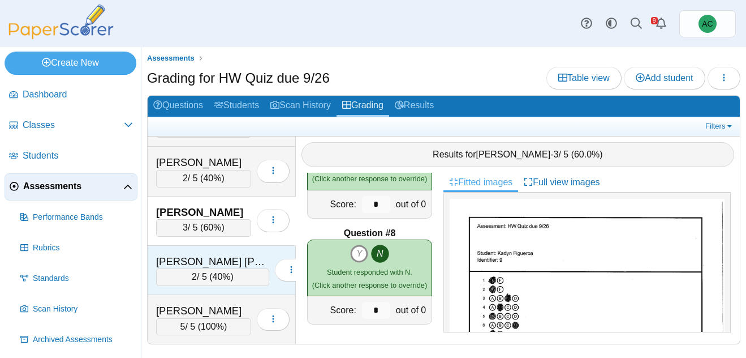
click at [214, 263] on div "Fisher Soza, Ivan" at bounding box center [212, 261] width 113 height 15
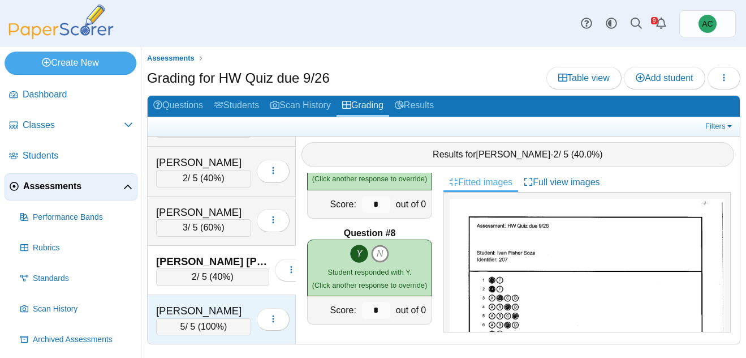
click at [178, 319] on div "5 / 5 ( 100% )" at bounding box center [203, 326] width 95 height 17
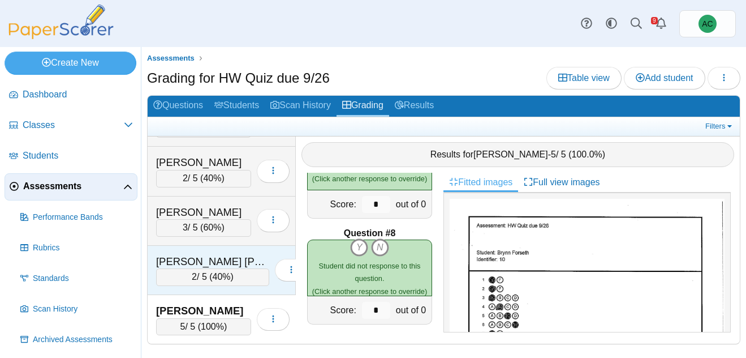
scroll to position [1210, 0]
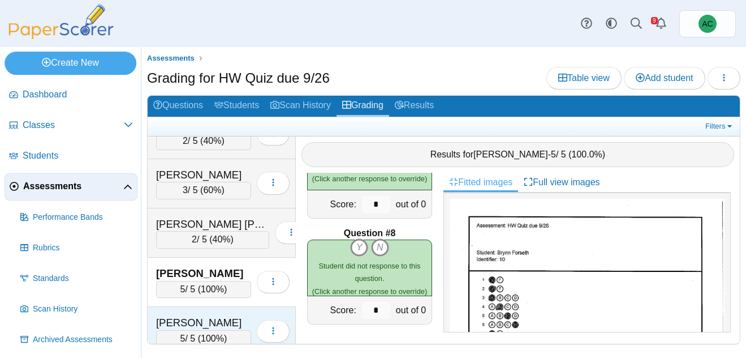
click at [180, 321] on div "Gohate, Mayukh" at bounding box center [203, 322] width 95 height 15
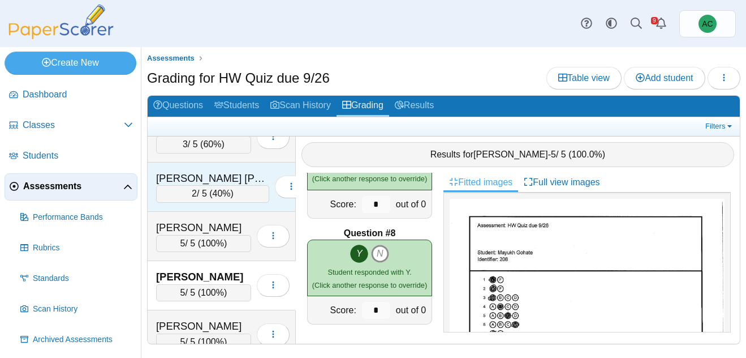
scroll to position [1258, 0]
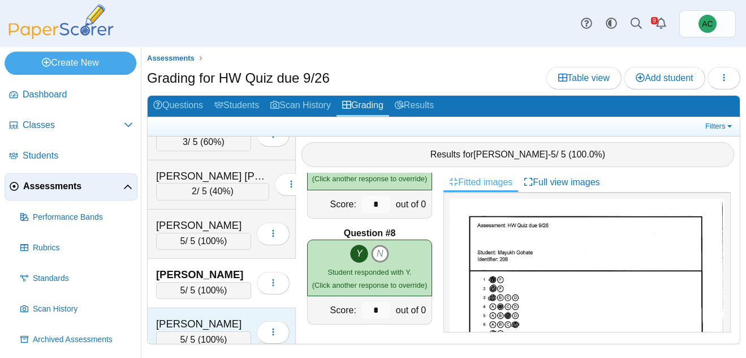
click at [202, 311] on div "Green, Ellie 5 / 5 ( 100% ) Loading…" at bounding box center [222, 332] width 148 height 49
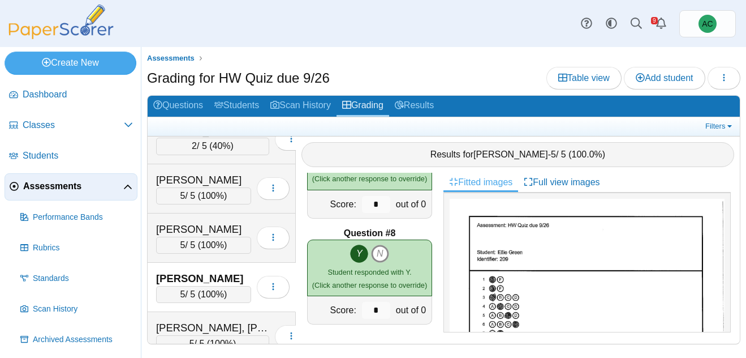
scroll to position [1310, 0]
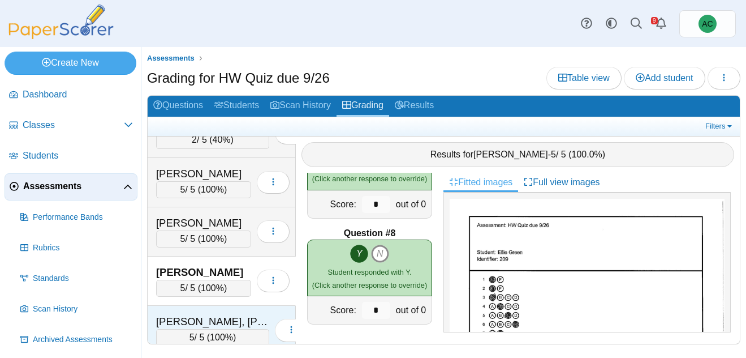
click at [184, 312] on div "Groneman, Presley 5 / 5 ( 100% ) Loading…" at bounding box center [222, 330] width 148 height 49
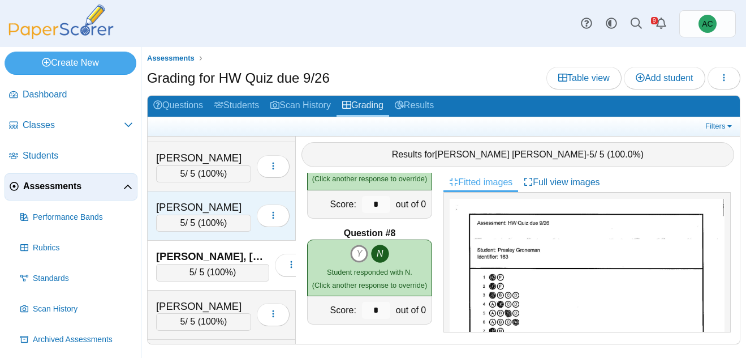
scroll to position [1386, 0]
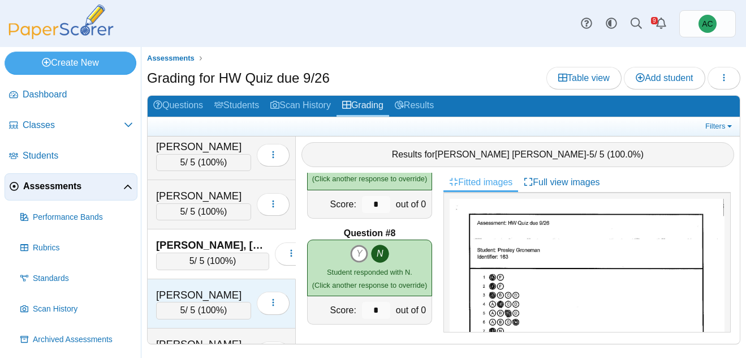
click at [192, 291] on div "Gwaltney, Patrick" at bounding box center [203, 294] width 95 height 15
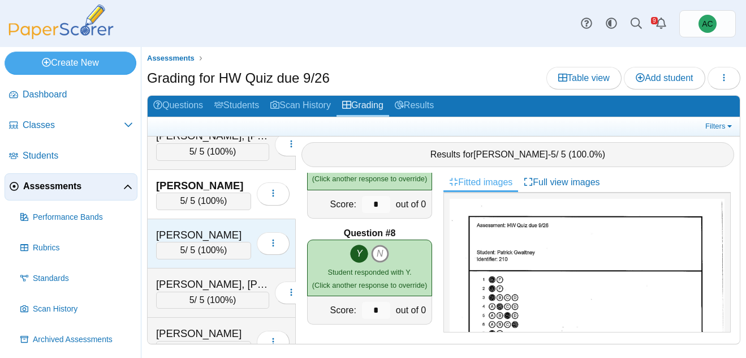
scroll to position [1498, 0]
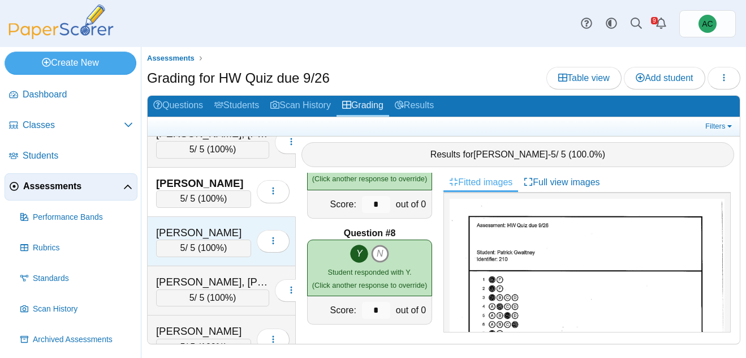
click at [188, 231] on div "Haj, Josiah" at bounding box center [203, 232] width 95 height 15
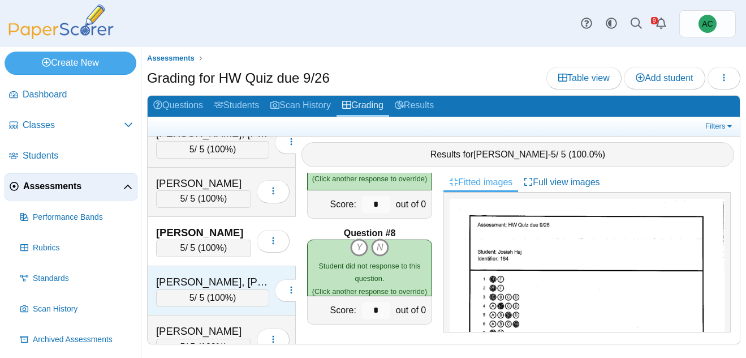
click at [209, 287] on div "Harding, Hudson" at bounding box center [212, 281] width 113 height 15
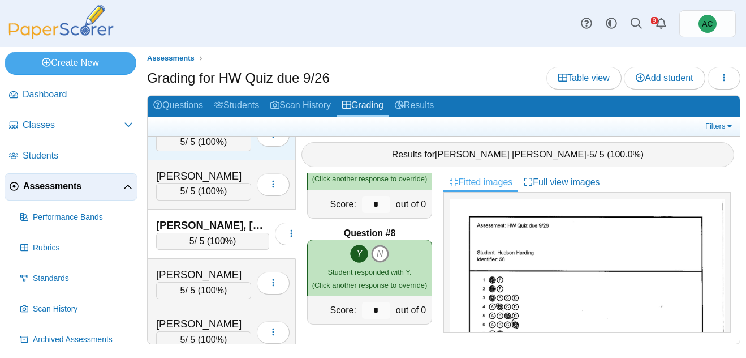
scroll to position [1558, 0]
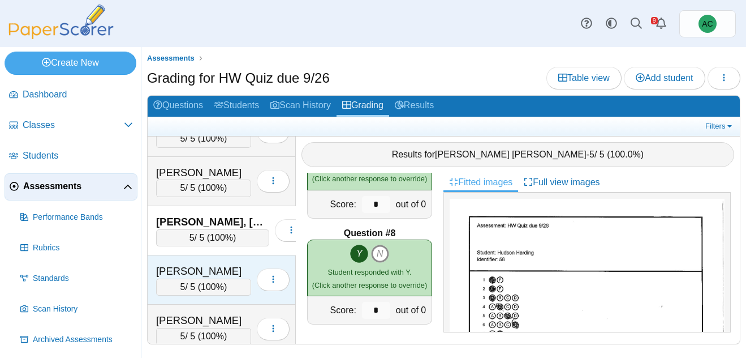
click at [201, 270] on div "Harris, Skyler" at bounding box center [203, 271] width 95 height 15
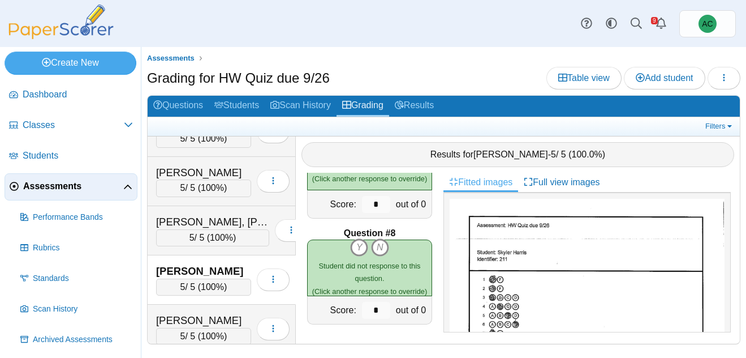
scroll to position [1622, 0]
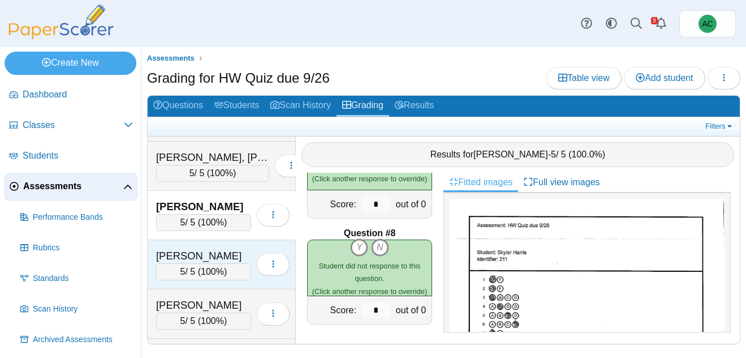
click at [208, 259] on div "Harrison, Helen" at bounding box center [203, 255] width 95 height 15
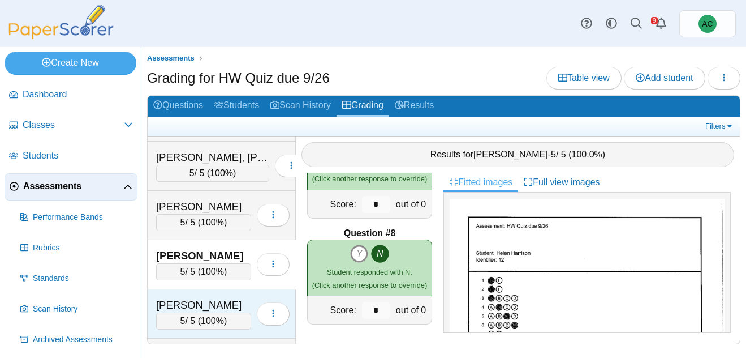
click at [195, 318] on div "5 / 5 ( 100% )" at bounding box center [203, 320] width 95 height 17
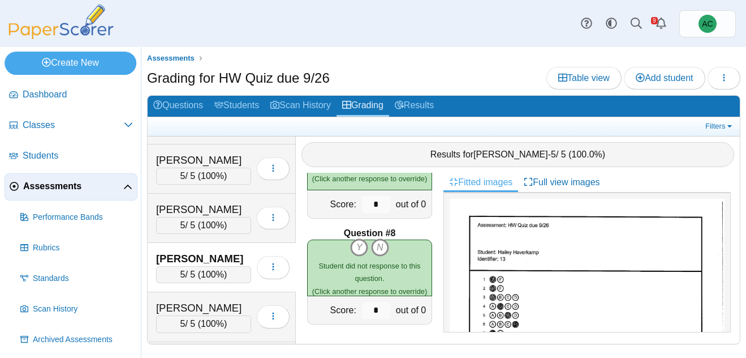
scroll to position [1683, 0]
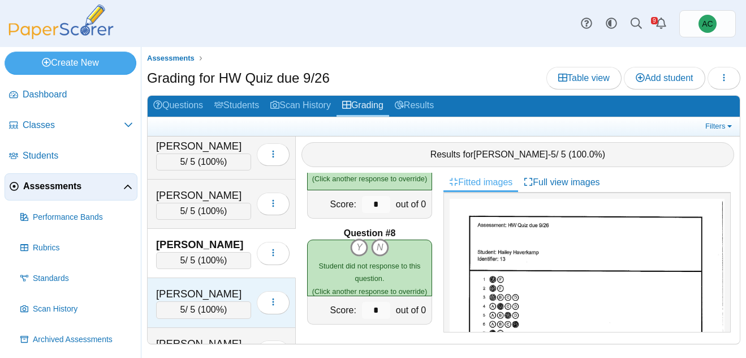
click at [198, 286] on div "Hayward, Adalyn" at bounding box center [203, 293] width 95 height 15
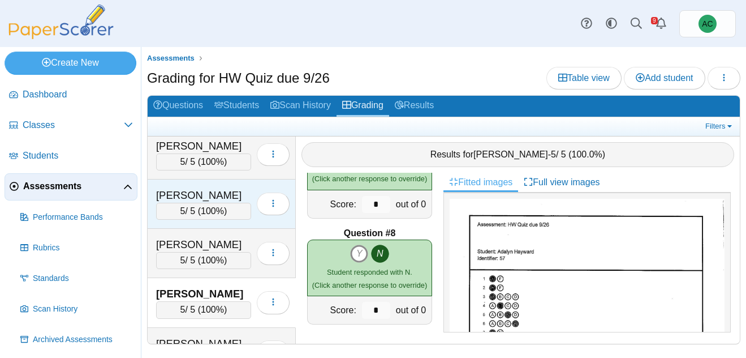
scroll to position [1757, 0]
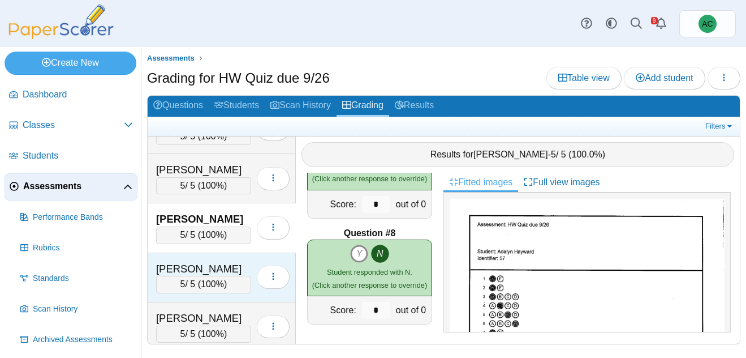
click at [206, 268] on div "Heiskell, Evelyn" at bounding box center [203, 268] width 95 height 15
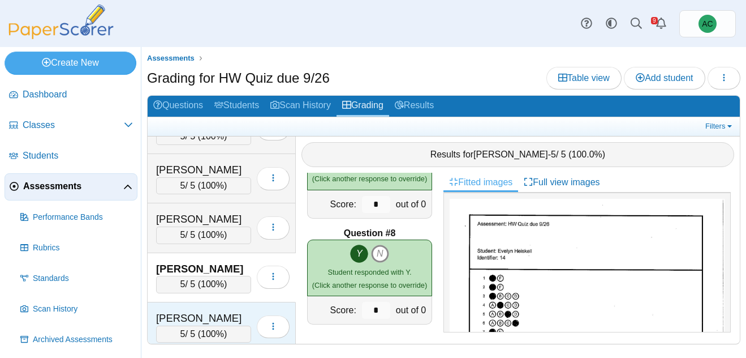
click at [191, 316] on div "Hilcove, Nicholas" at bounding box center [203, 318] width 95 height 15
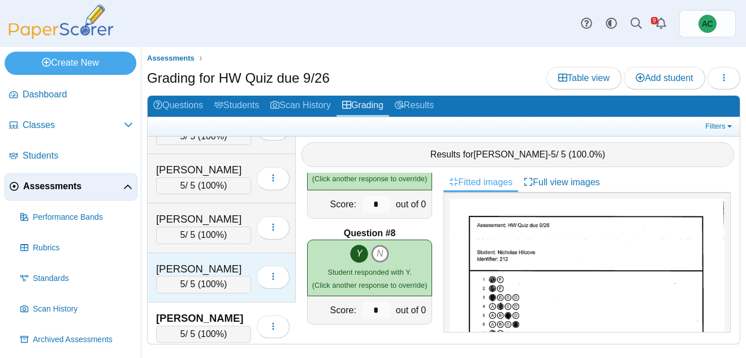
scroll to position [1840, 0]
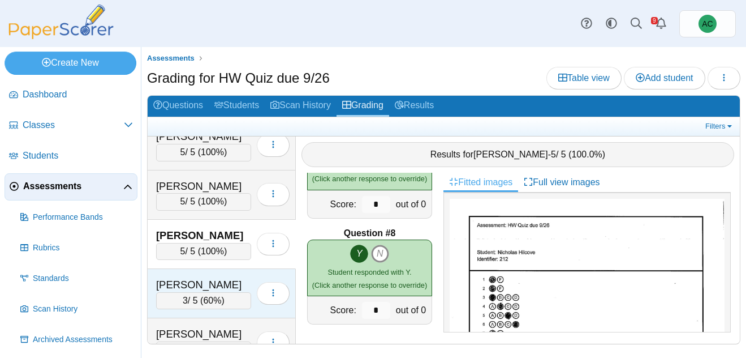
click at [196, 287] on div "Hinton, Jonathon" at bounding box center [203, 284] width 95 height 15
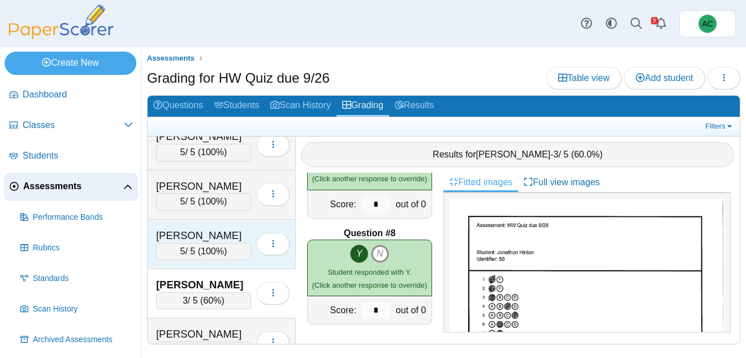
scroll to position [1872, 0]
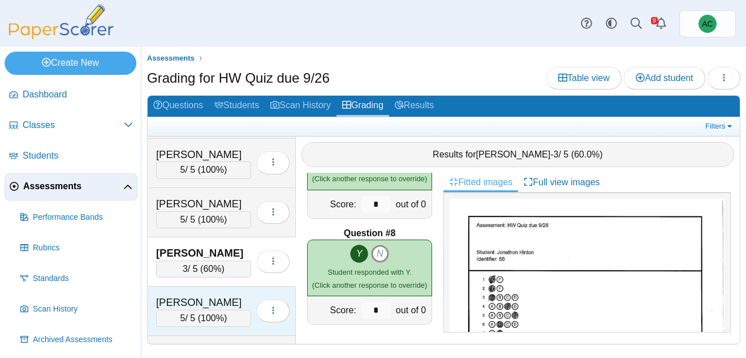
click at [204, 289] on div "Huang, Chang Rou 5 / 5 ( 100% ) Loading…" at bounding box center [222, 310] width 148 height 49
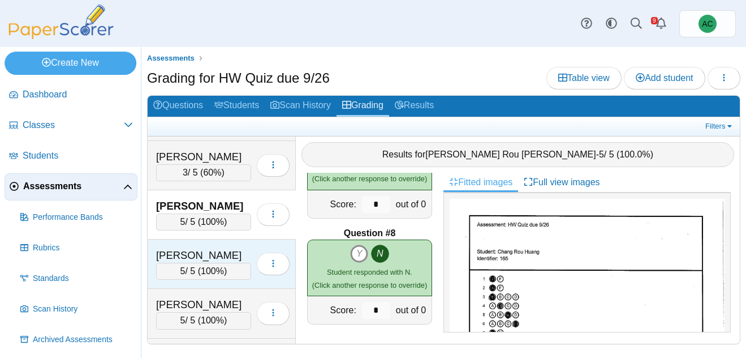
scroll to position [1969, 0]
click at [192, 264] on div "5 / 5 ( 100% )" at bounding box center [203, 269] width 95 height 17
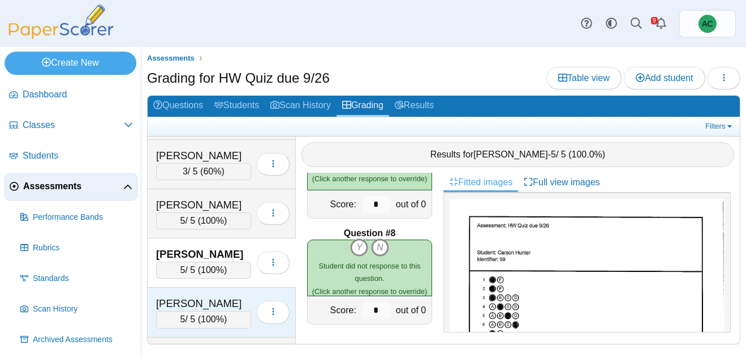
click at [205, 302] on div "James, Ion" at bounding box center [203, 303] width 95 height 15
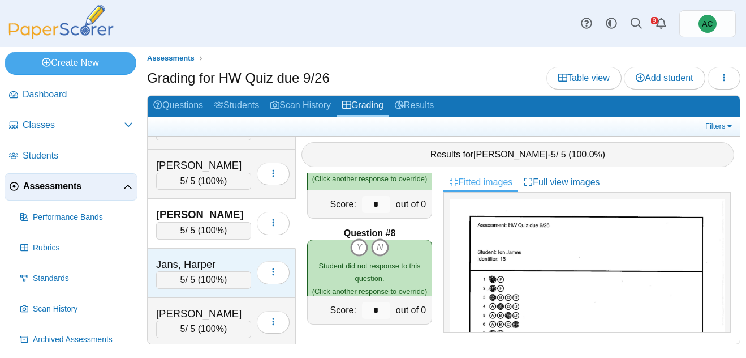
scroll to position [2066, 0]
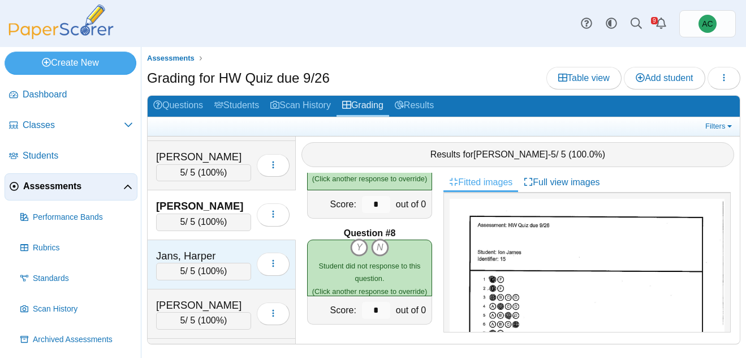
click at [190, 287] on div "Jans, Harper 5 / 5 ( 100% ) Loading…" at bounding box center [222, 264] width 148 height 49
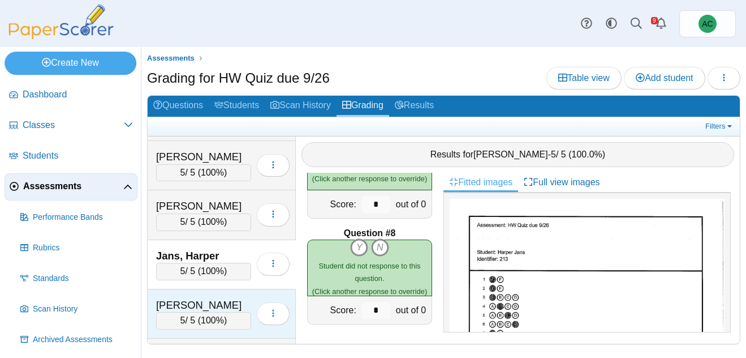
click at [175, 304] on div "Jarvis, Nathaniel" at bounding box center [203, 305] width 95 height 15
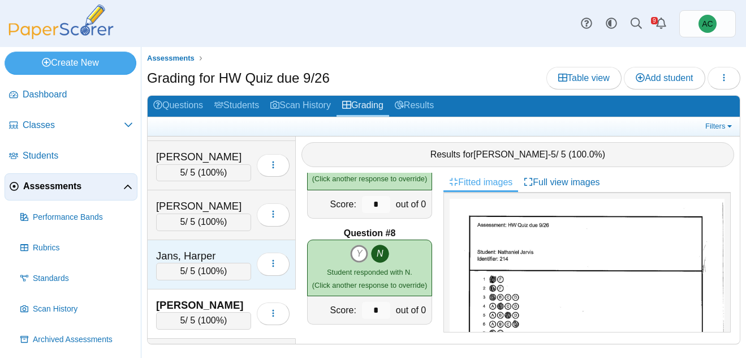
scroll to position [2132, 0]
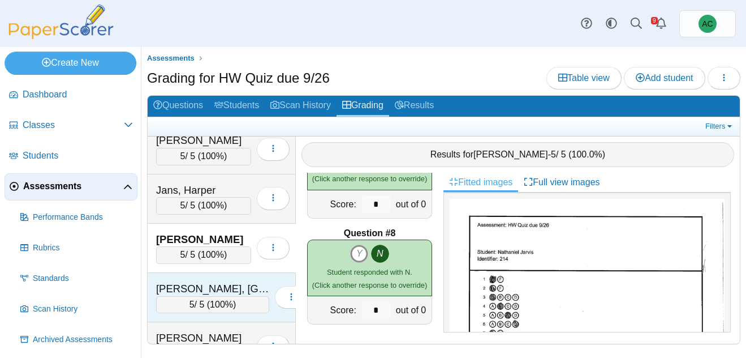
click at [201, 287] on div "Kahabka, Madison" at bounding box center [212, 288] width 113 height 15
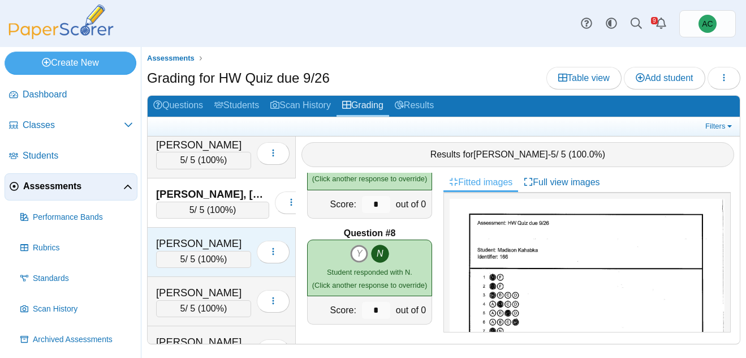
scroll to position [2229, 0]
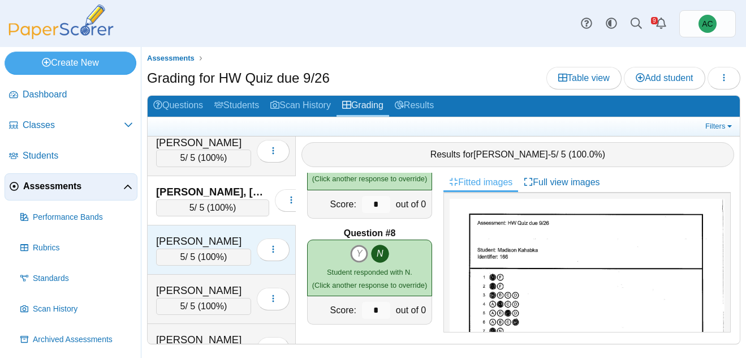
click at [189, 246] on div "Kallookaran, Josephine" at bounding box center [203, 241] width 95 height 15
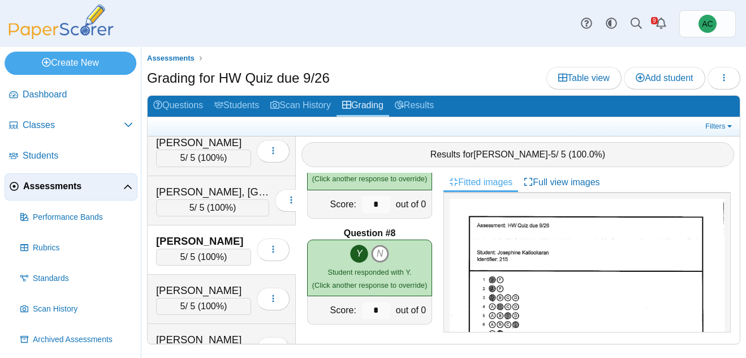
scroll to position [37, 0]
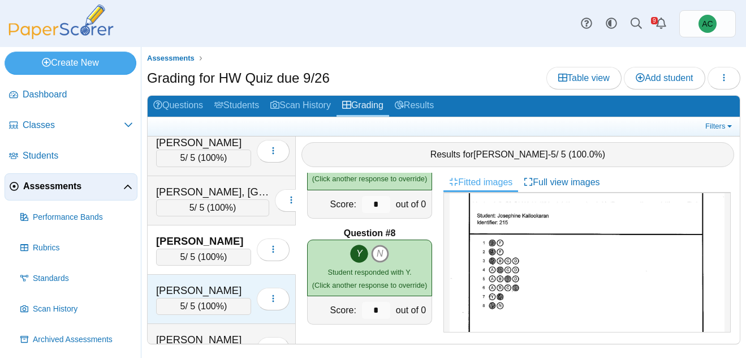
click at [177, 285] on div "Kidd, Avery" at bounding box center [203, 290] width 95 height 15
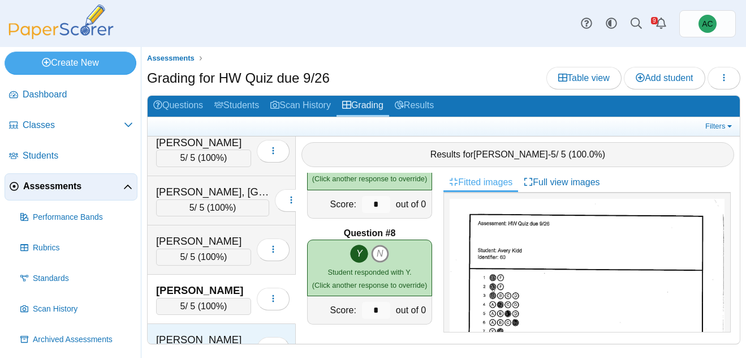
scroll to position [2292, 0]
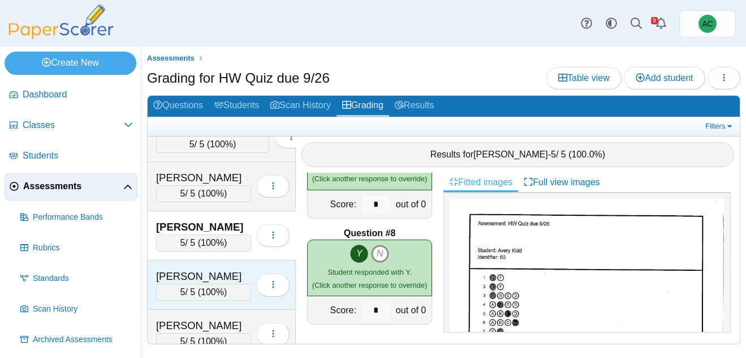
click at [205, 291] on span "100%" at bounding box center [212, 292] width 23 height 10
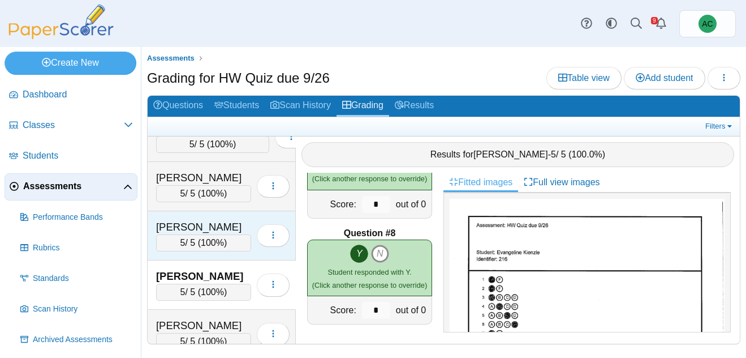
scroll to position [2354, 0]
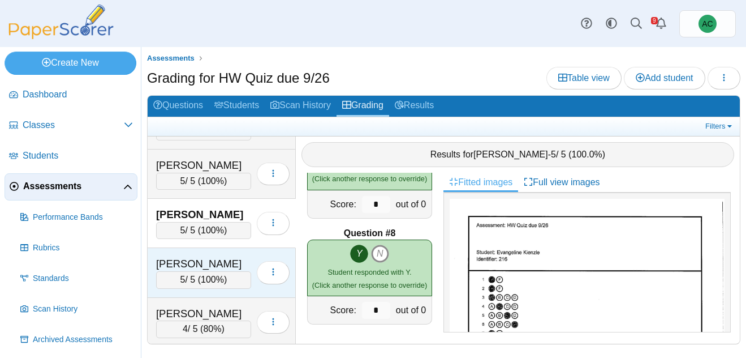
click at [209, 258] on div "King, Avery" at bounding box center [203, 263] width 95 height 15
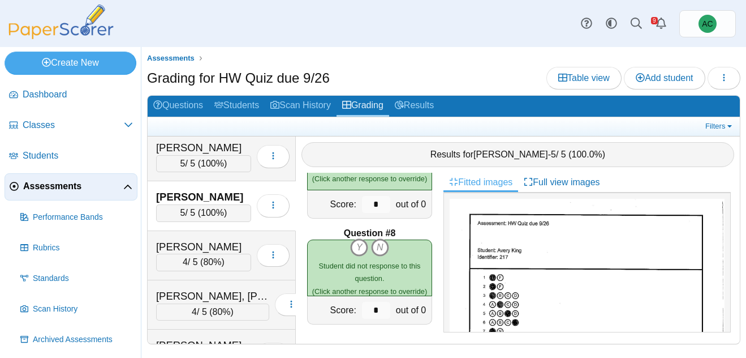
scroll to position [2427, 0]
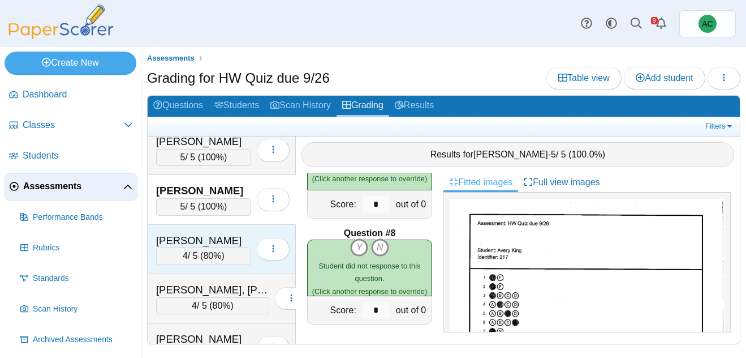
click at [192, 244] on div "LaPella, Liam" at bounding box center [203, 240] width 95 height 15
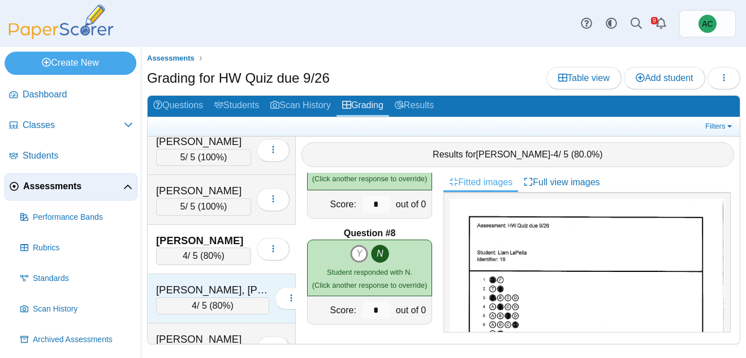
click at [185, 283] on div "Larsen, Jagger" at bounding box center [212, 289] width 113 height 15
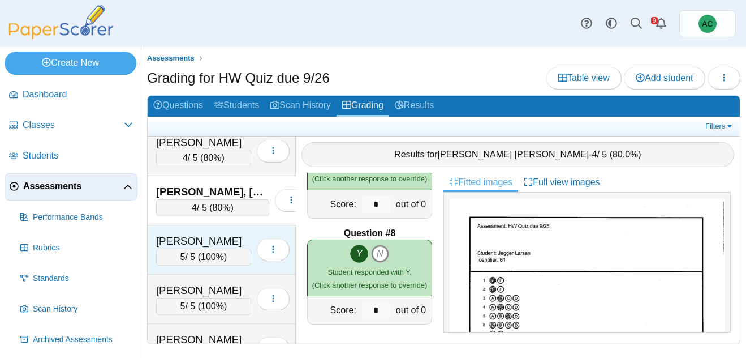
scroll to position [2526, 0]
click at [185, 237] on div "Lee, Van" at bounding box center [203, 240] width 95 height 15
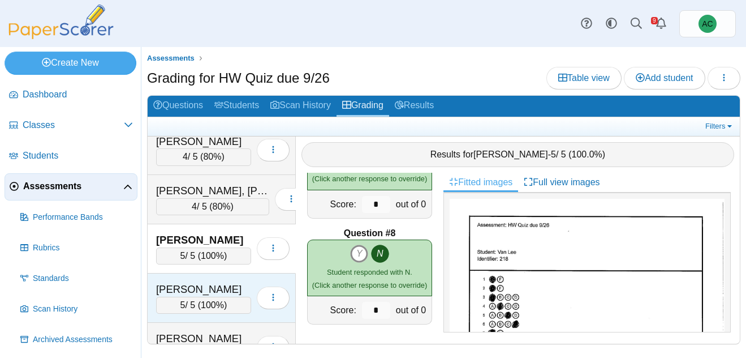
click at [196, 287] on div "Lerette, Peyton" at bounding box center [203, 289] width 95 height 15
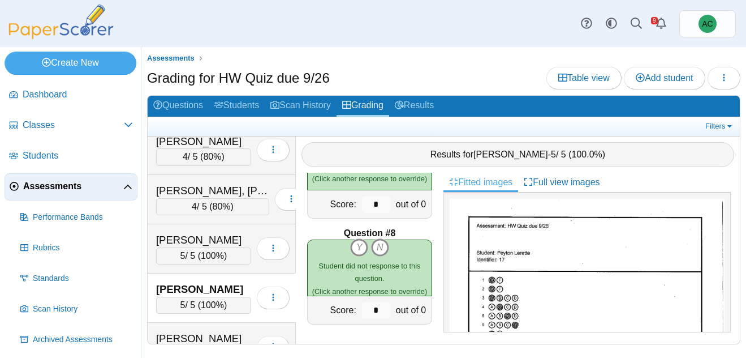
scroll to position [2596, 0]
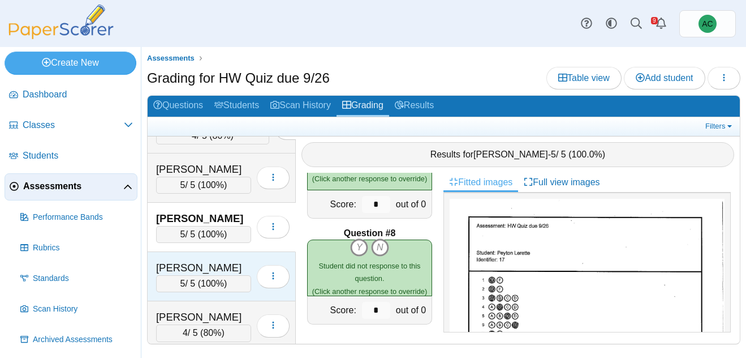
click at [210, 273] on div "Lesmes, Christian" at bounding box center [203, 267] width 95 height 15
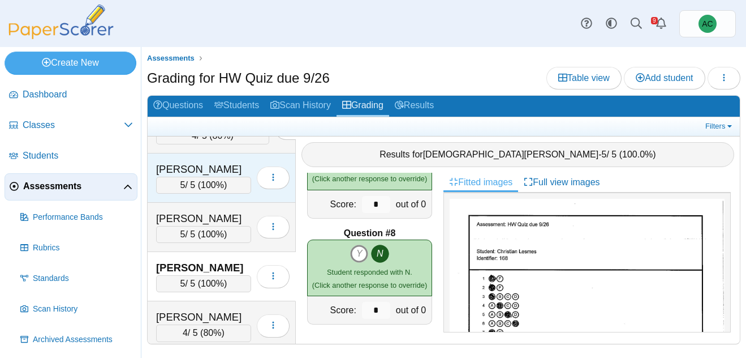
scroll to position [2638, 0]
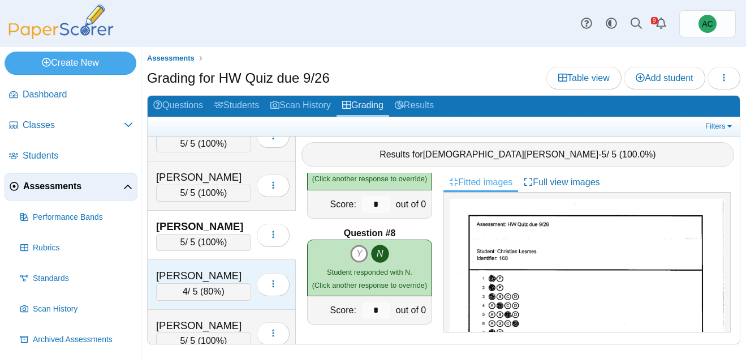
click at [217, 273] on div "Lopez, Luca" at bounding box center [203, 275] width 95 height 15
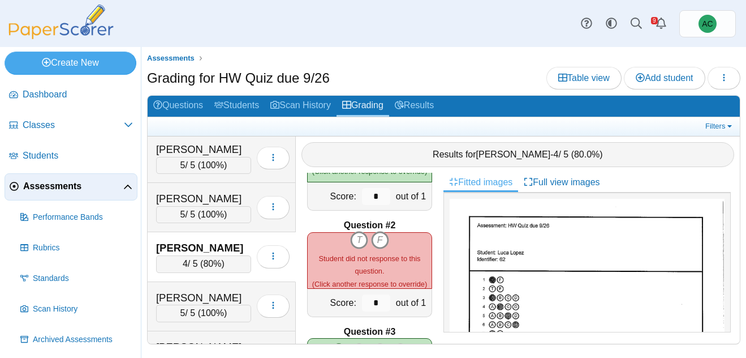
scroll to position [2689, 0]
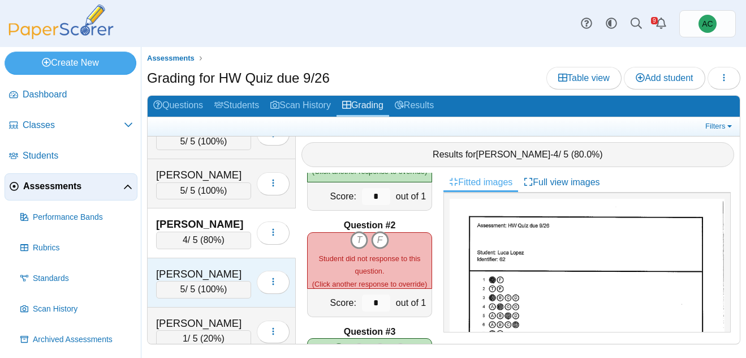
click at [195, 276] on div "[PERSON_NAME]" at bounding box center [203, 273] width 95 height 15
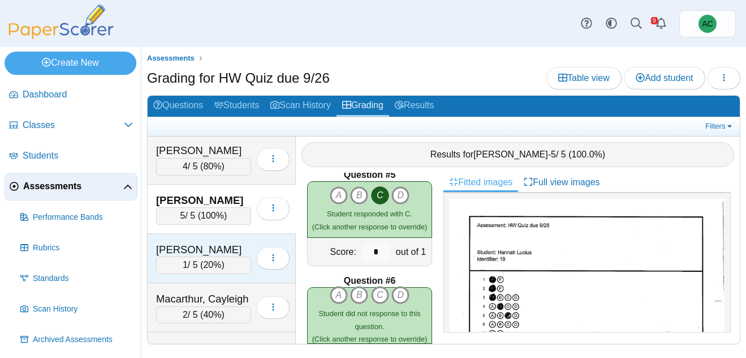
scroll to position [2765, 0]
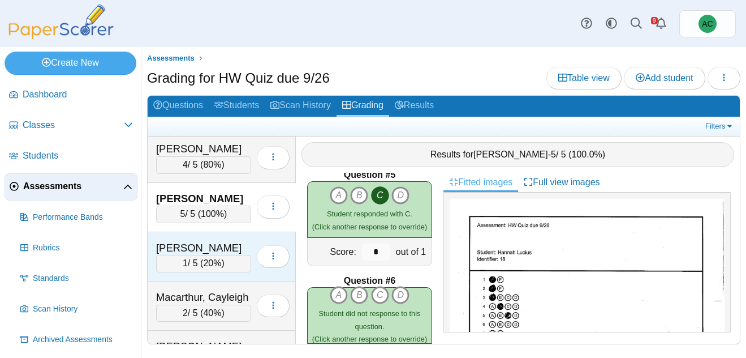
click at [212, 248] on div "[PERSON_NAME]" at bounding box center [203, 247] width 95 height 15
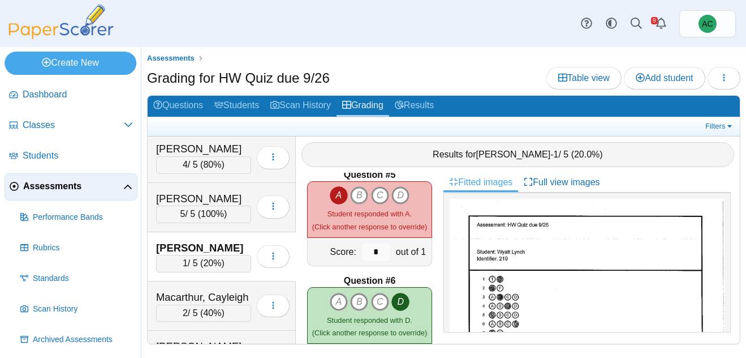
scroll to position [699, 0]
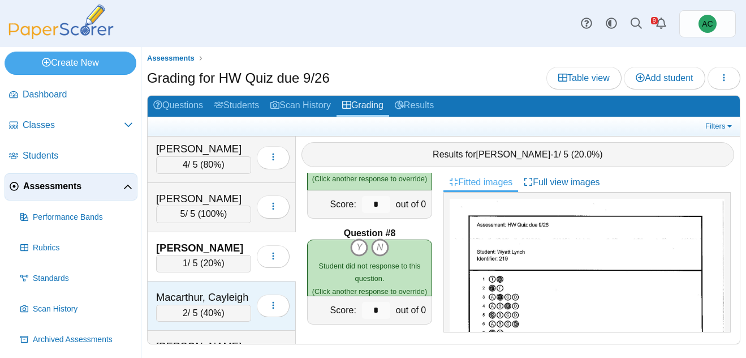
click at [217, 298] on div "Macarthur, Cayleigh" at bounding box center [203, 297] width 95 height 15
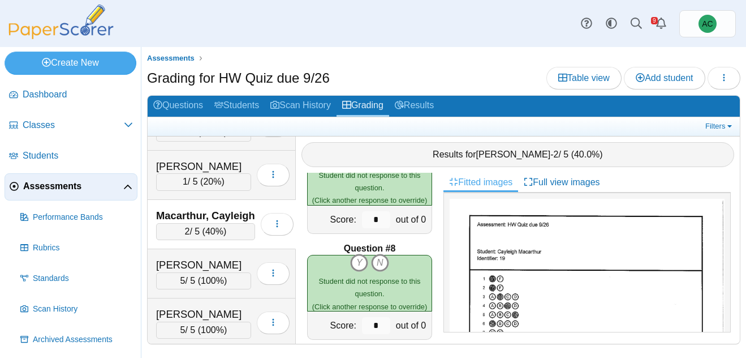
scroll to position [2848, 0]
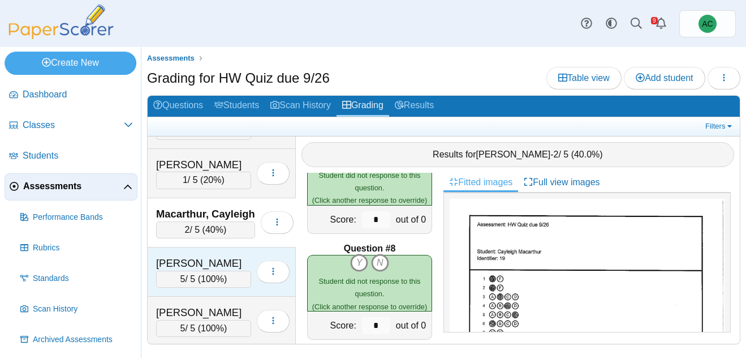
click at [205, 256] on div "Madera, Annabelle" at bounding box center [203, 263] width 95 height 15
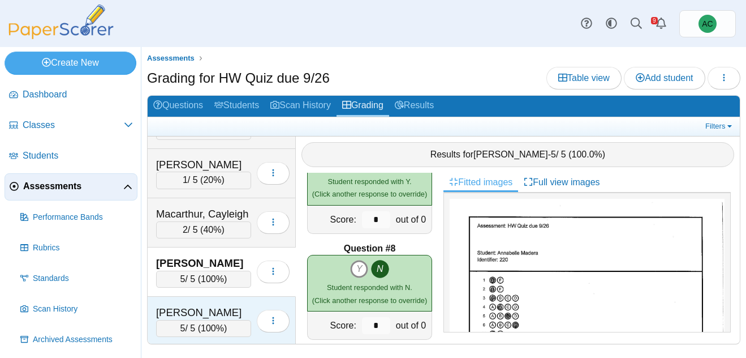
click at [201, 305] on div "[PERSON_NAME]" at bounding box center [203, 312] width 95 height 15
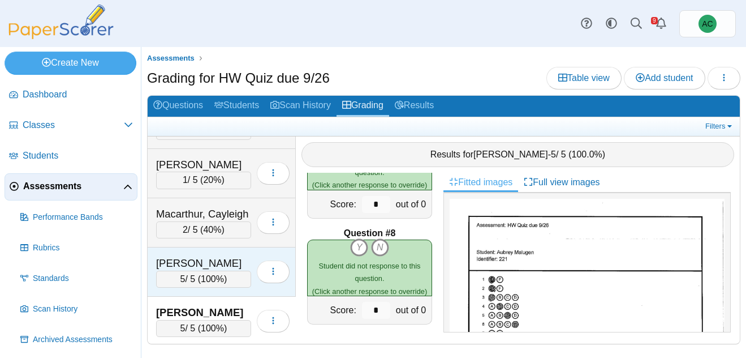
scroll to position [2939, 0]
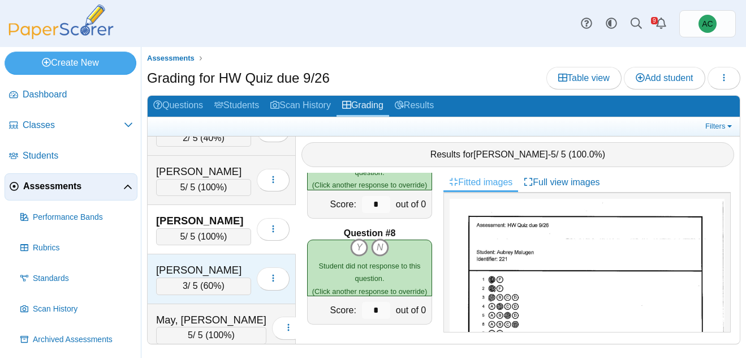
click at [192, 272] on div "[PERSON_NAME]" at bounding box center [203, 270] width 95 height 15
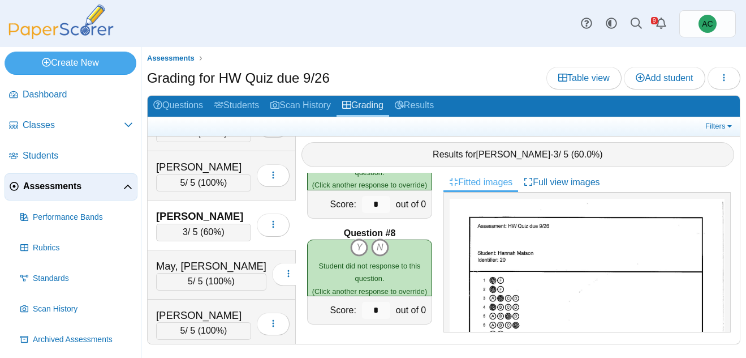
scroll to position [2998, 0]
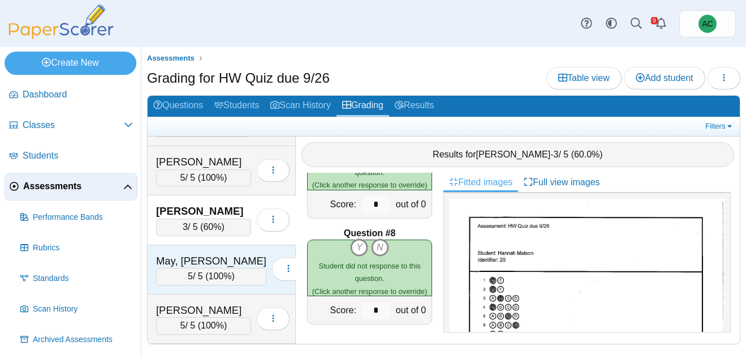
click at [183, 263] on div "May, Audreyna" at bounding box center [211, 260] width 110 height 15
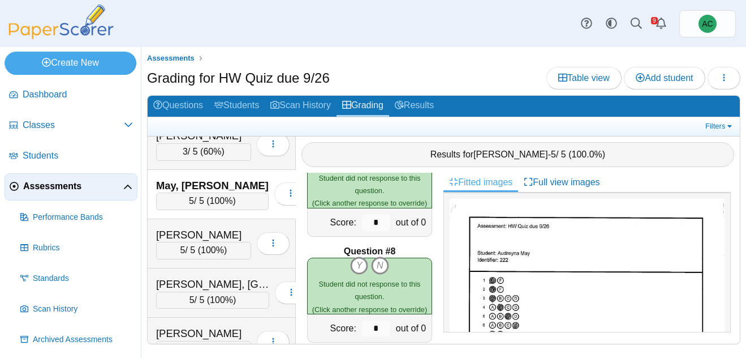
scroll to position [3076, 0]
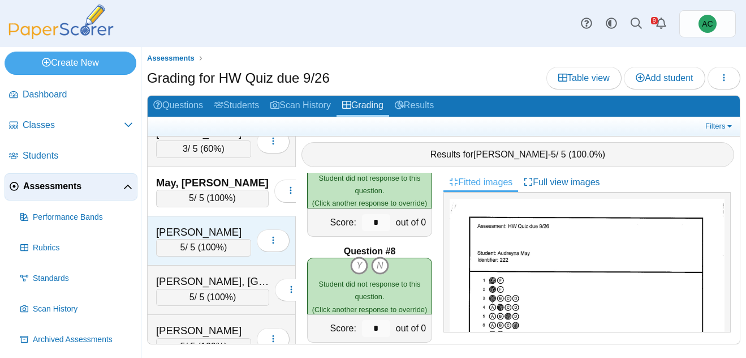
click at [200, 229] on div "Mikhael, Josiah" at bounding box center [203, 232] width 95 height 15
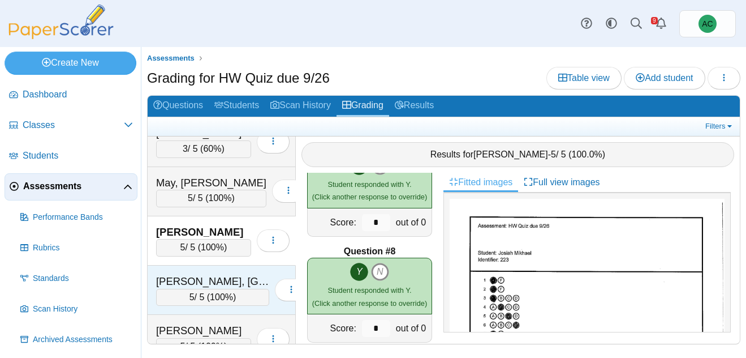
click at [219, 278] on div "Mitchell, Easton" at bounding box center [212, 281] width 113 height 15
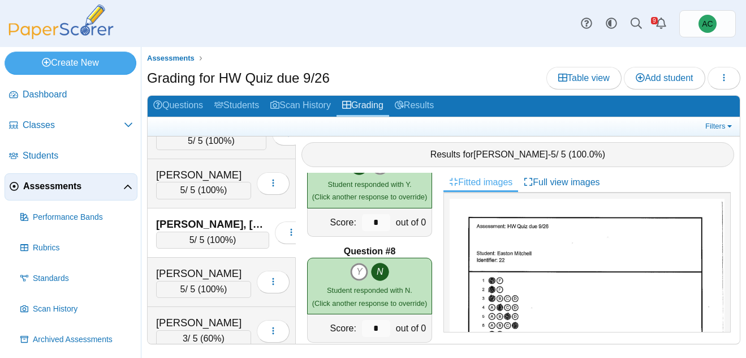
scroll to position [3141, 0]
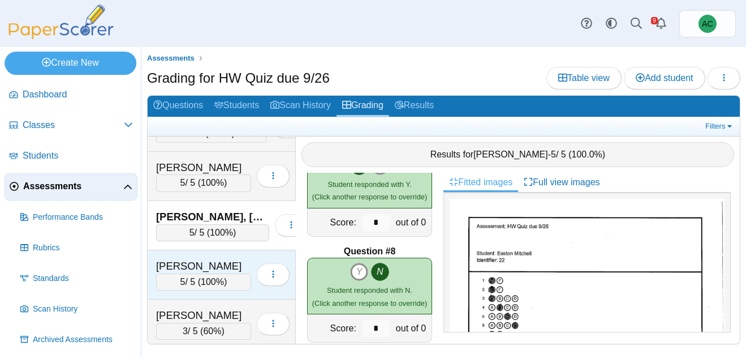
click at [197, 261] on div "[PERSON_NAME]" at bounding box center [203, 266] width 95 height 15
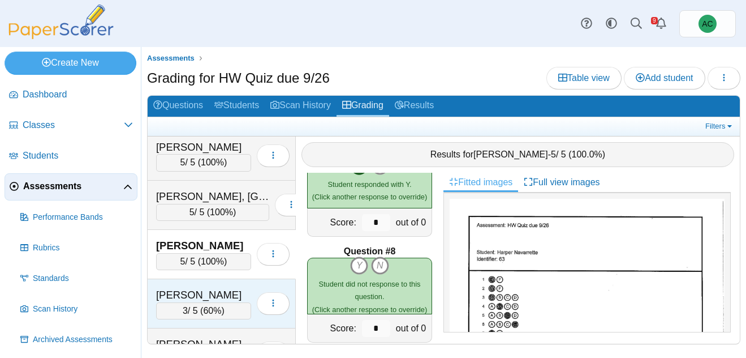
scroll to position [3165, 0]
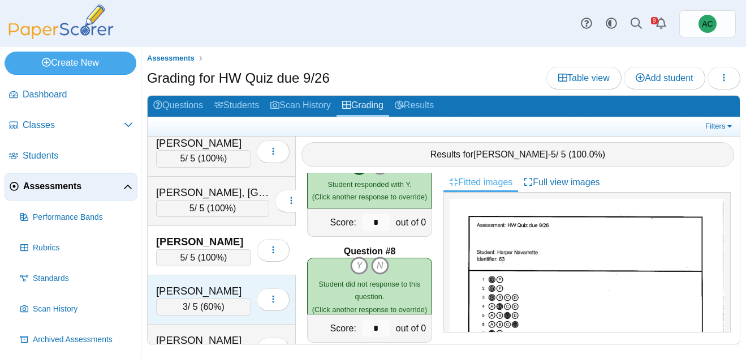
click at [204, 296] on div "[PERSON_NAME]" at bounding box center [203, 290] width 95 height 15
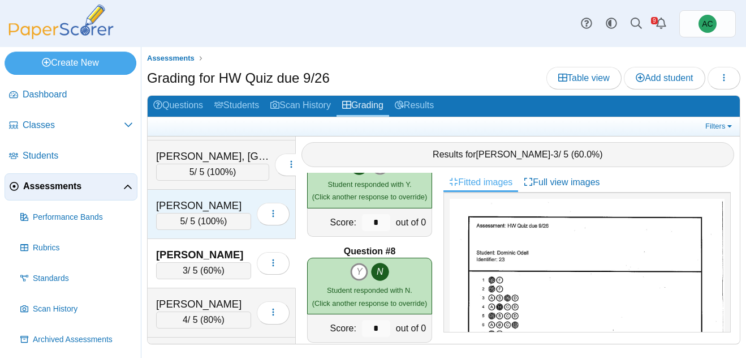
scroll to position [3212, 0]
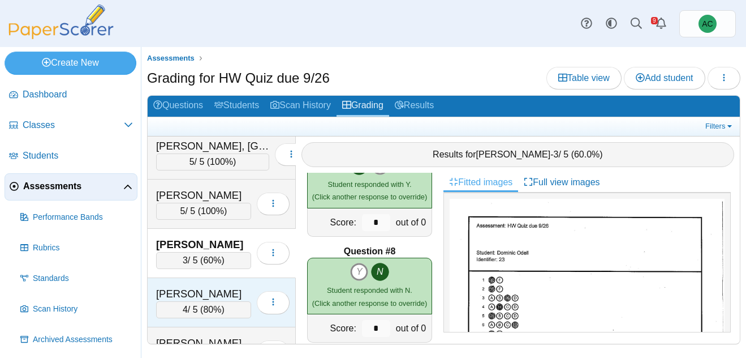
click at [202, 285] on div "Overson, Adalynn 4 / 5 ( 80% ) Loading…" at bounding box center [222, 302] width 148 height 49
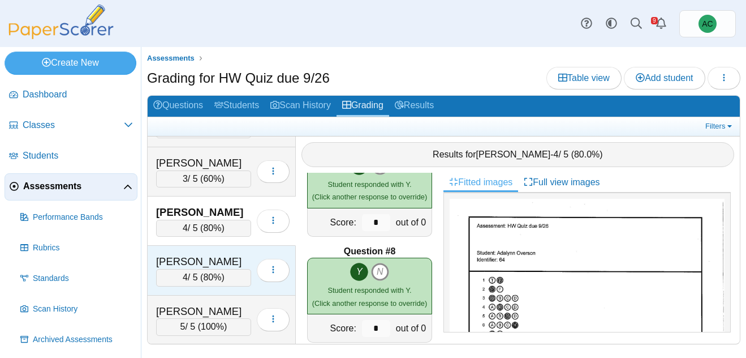
scroll to position [3305, 0]
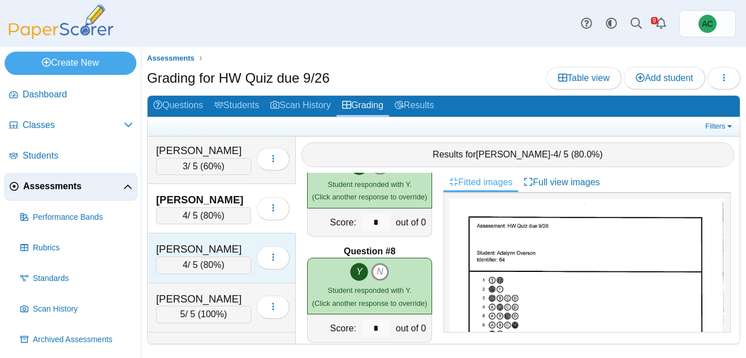
click at [204, 272] on div "4 / 5 ( 80% )" at bounding box center [203, 264] width 95 height 17
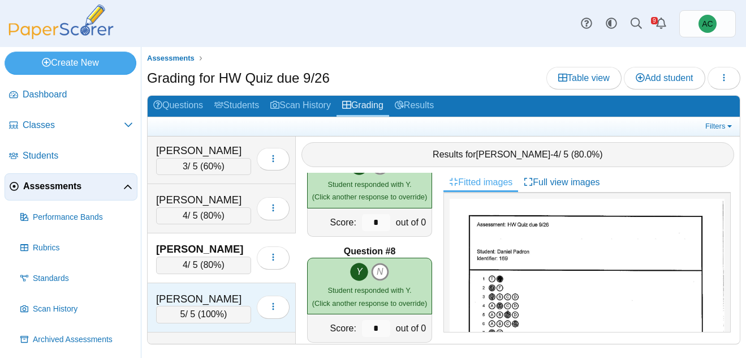
click at [177, 299] on div "[PERSON_NAME]" at bounding box center [203, 298] width 95 height 15
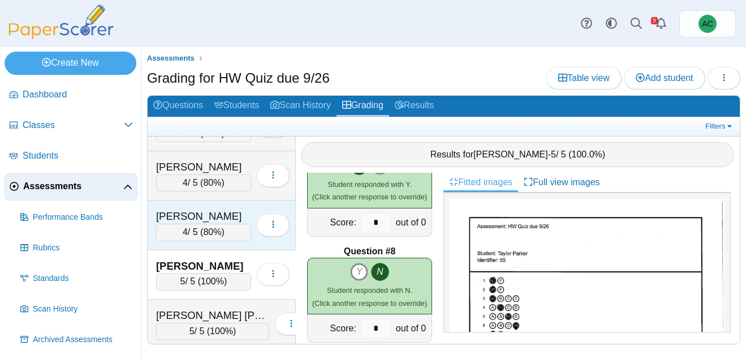
scroll to position [3349, 0]
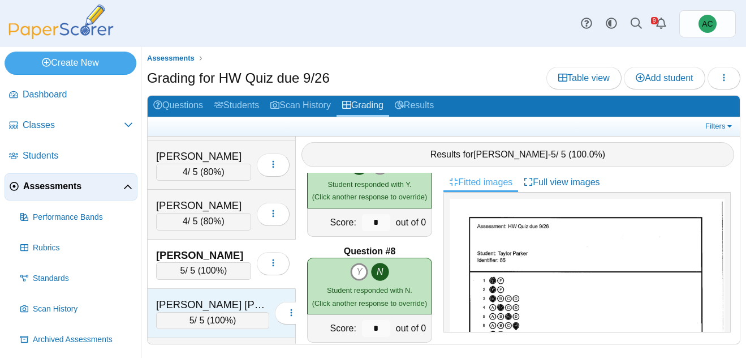
click at [190, 294] on div "Patel Yates, Nayaan 5 / 5 ( 100% ) Loading…" at bounding box center [222, 313] width 148 height 49
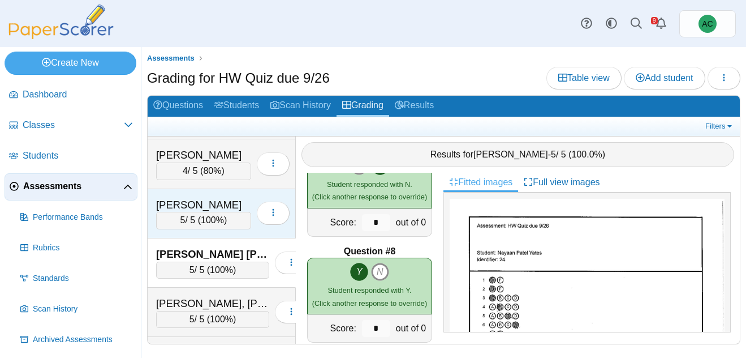
scroll to position [3403, 0]
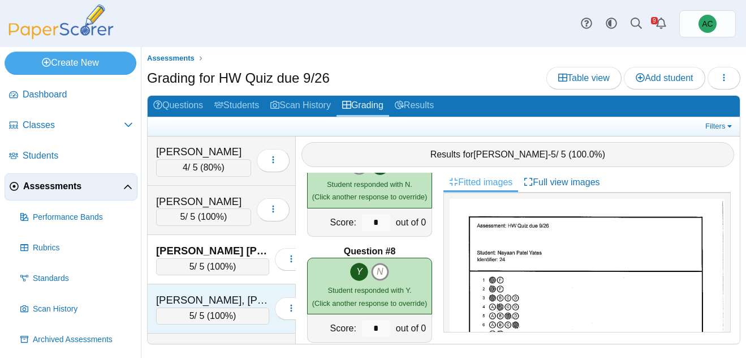
click at [212, 298] on div "Pettingill, Madyson" at bounding box center [212, 300] width 113 height 15
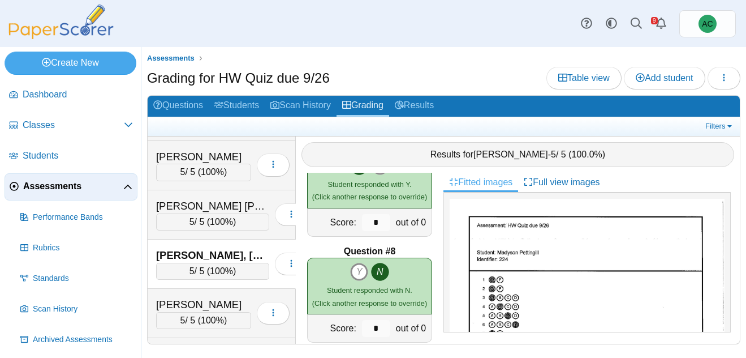
scroll to position [3474, 0]
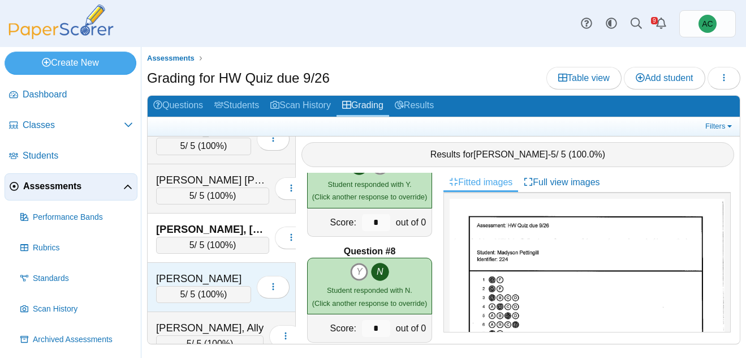
click at [191, 287] on div "5 / 5 ( 100% )" at bounding box center [203, 294] width 95 height 17
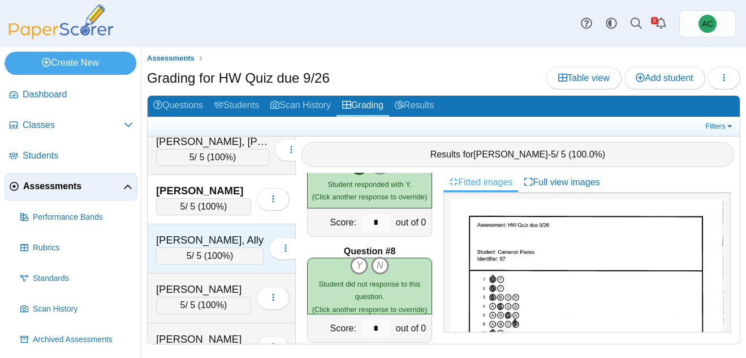
scroll to position [3563, 0]
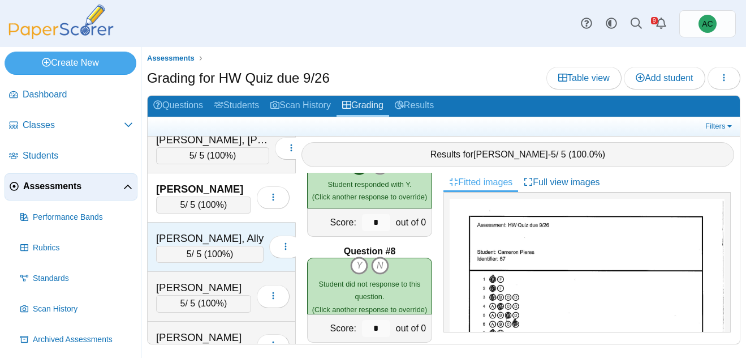
click at [188, 246] on div "5 / 5 ( 100% )" at bounding box center [210, 254] width 108 height 17
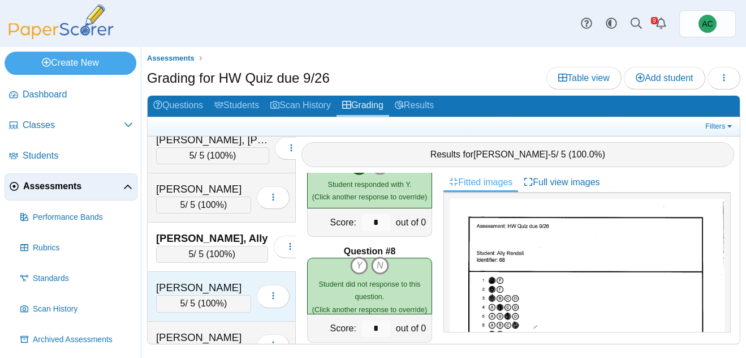
click at [197, 289] on div "Rennells, Scarlet" at bounding box center [203, 287] width 95 height 15
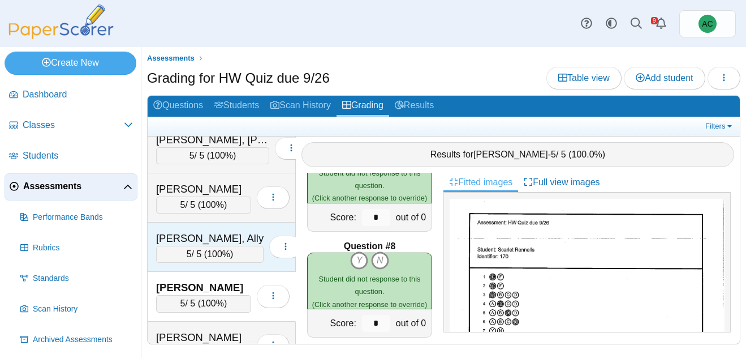
scroll to position [3614, 0]
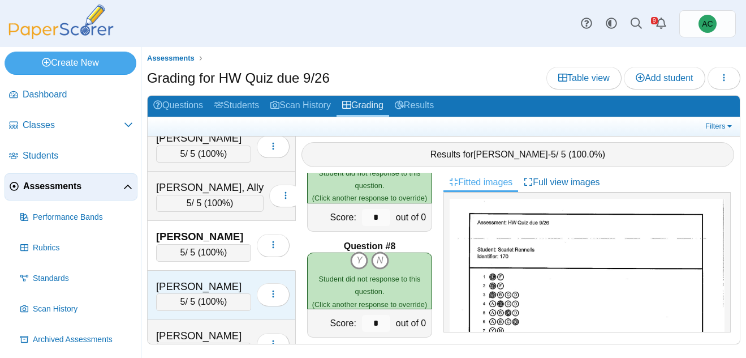
click at [184, 286] on div "[PERSON_NAME]" at bounding box center [203, 286] width 95 height 15
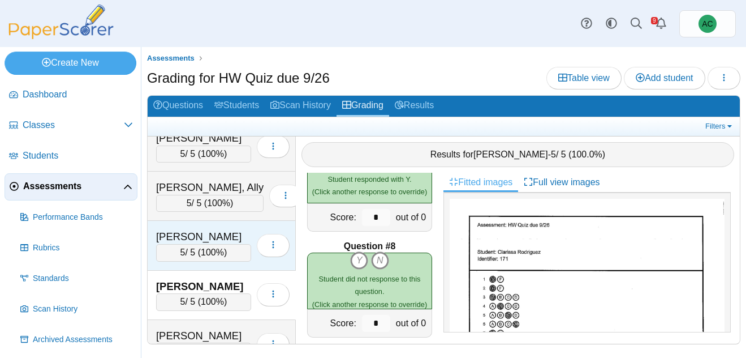
scroll to position [3686, 0]
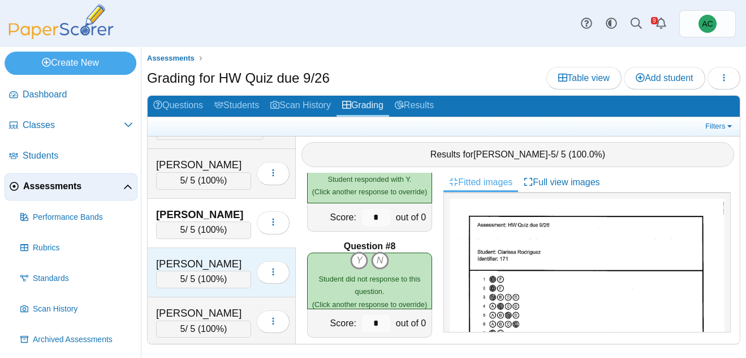
click at [192, 260] on div "[PERSON_NAME]" at bounding box center [203, 263] width 95 height 15
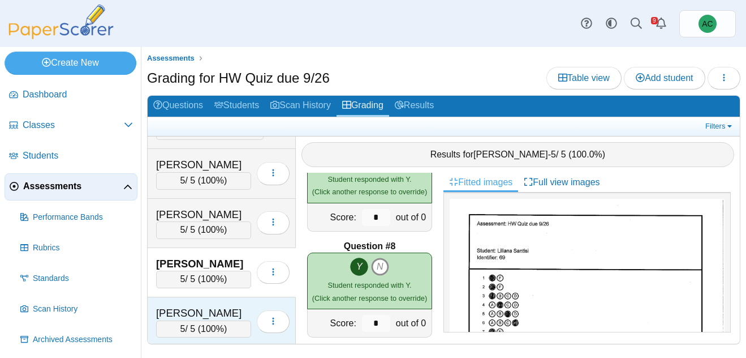
click at [184, 317] on div "[PERSON_NAME]" at bounding box center [203, 313] width 95 height 15
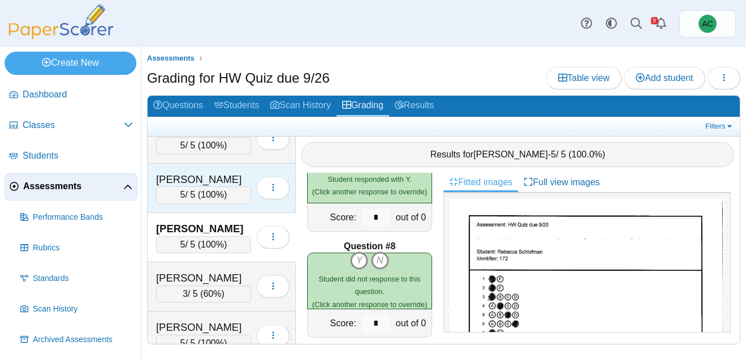
scroll to position [3771, 0]
click at [195, 275] on div "[PERSON_NAME]" at bounding box center [203, 277] width 95 height 15
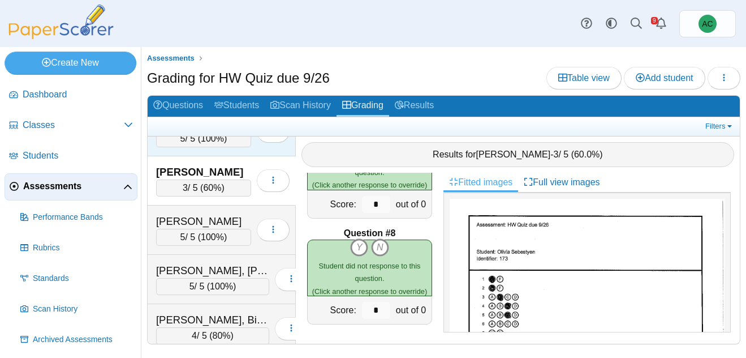
scroll to position [3876, 0]
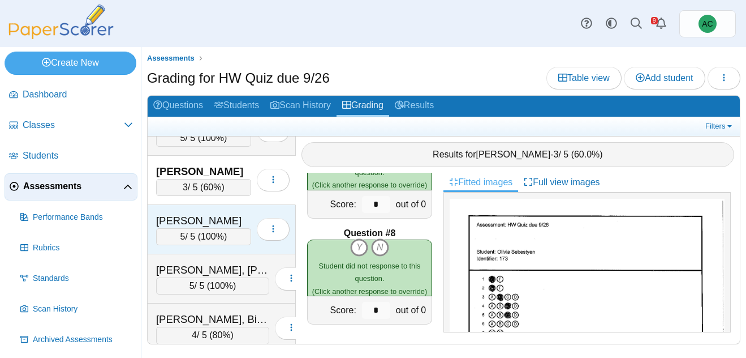
click at [188, 216] on div "Shamon, Micah" at bounding box center [203, 220] width 95 height 15
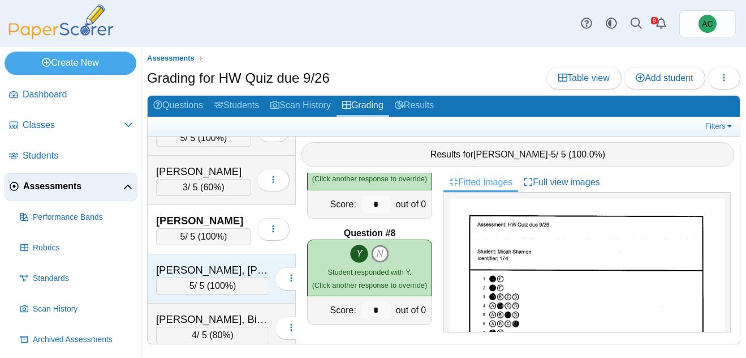
click at [201, 274] on div "Shintaku, Knox" at bounding box center [212, 270] width 113 height 15
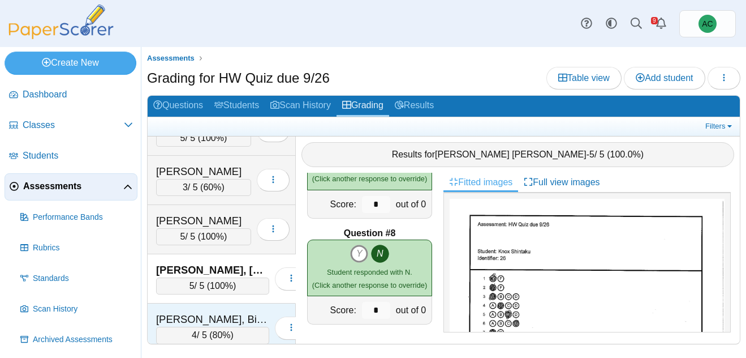
click at [204, 320] on div "Singh, Bishmeet" at bounding box center [212, 319] width 113 height 15
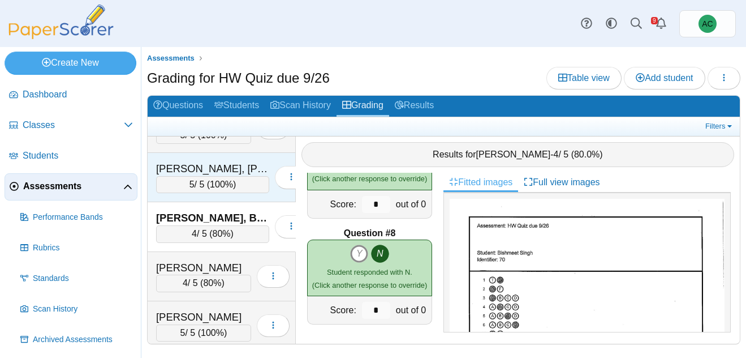
scroll to position [3983, 0]
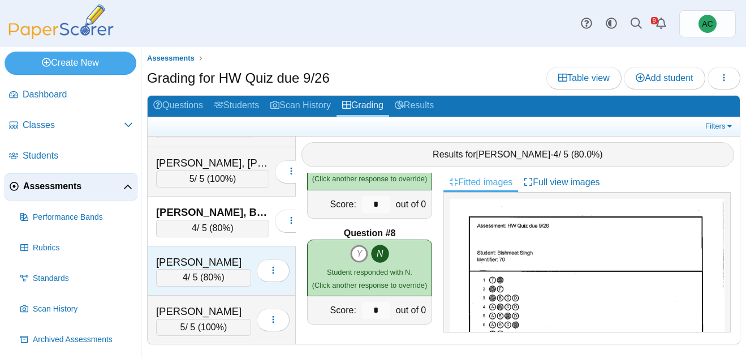
click at [200, 249] on div "Siqueiros, Emily 4 / 5 ( 80% ) Loading…" at bounding box center [222, 270] width 148 height 49
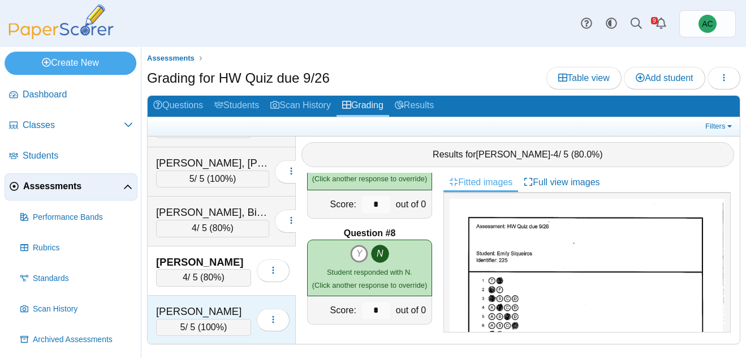
click at [178, 308] on div "Sobh, Daniel" at bounding box center [203, 311] width 95 height 15
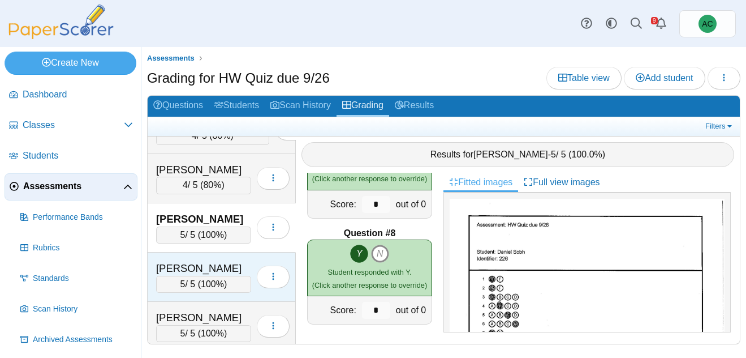
scroll to position [4076, 0]
click at [196, 268] on div "Sofariu, Sarah" at bounding box center [203, 267] width 95 height 15
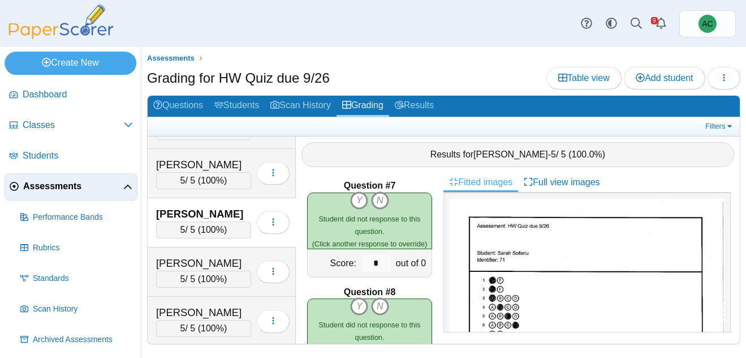
scroll to position [4133, 0]
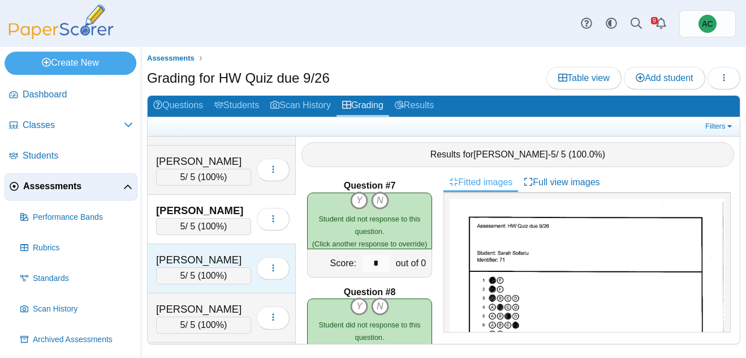
click at [199, 260] on div "Song, Emma" at bounding box center [203, 259] width 95 height 15
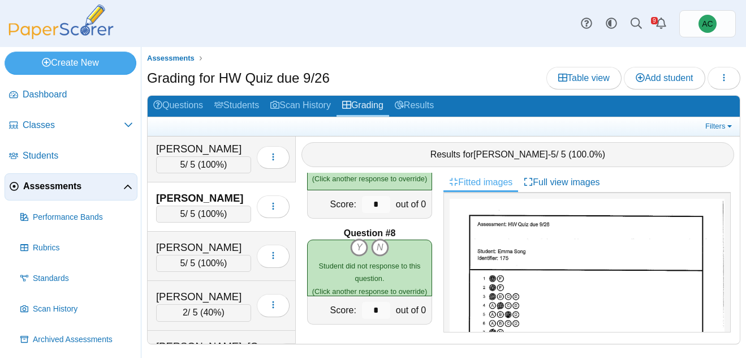
scroll to position [4198, 0]
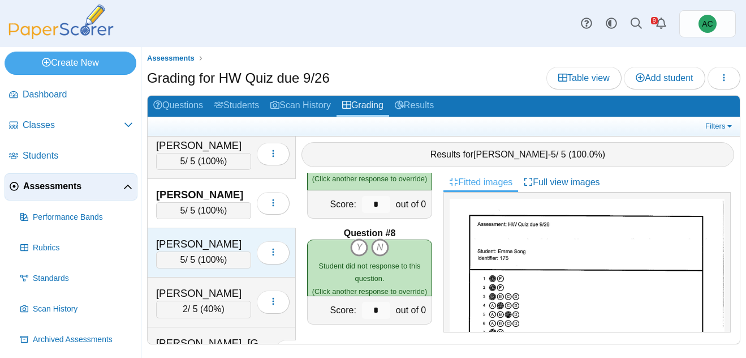
click at [216, 243] on div "Soto, Landon" at bounding box center [203, 244] width 95 height 15
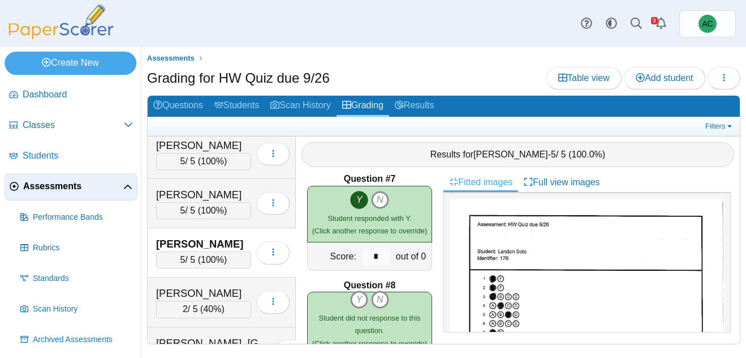
scroll to position [699, 0]
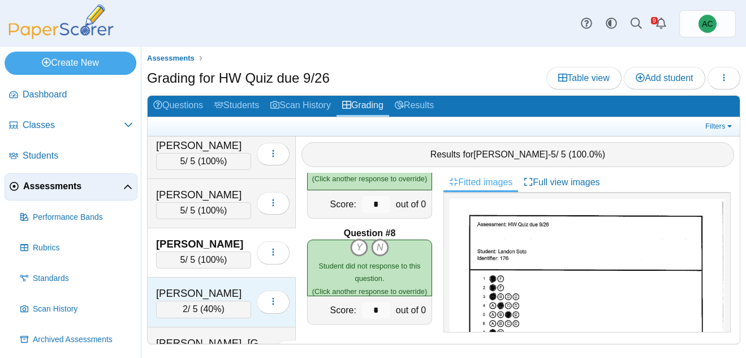
click at [179, 293] on div "Stein, Emma" at bounding box center [203, 293] width 95 height 15
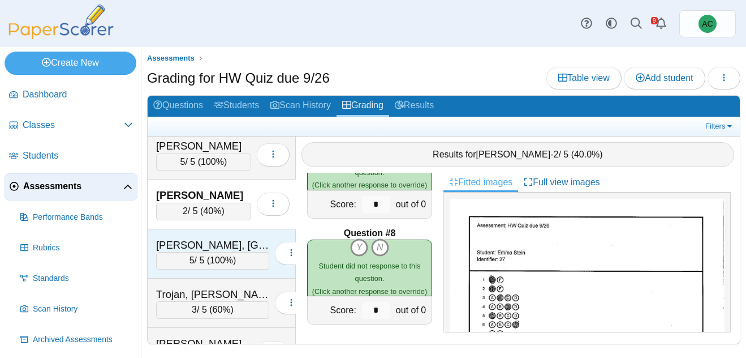
scroll to position [4298, 0]
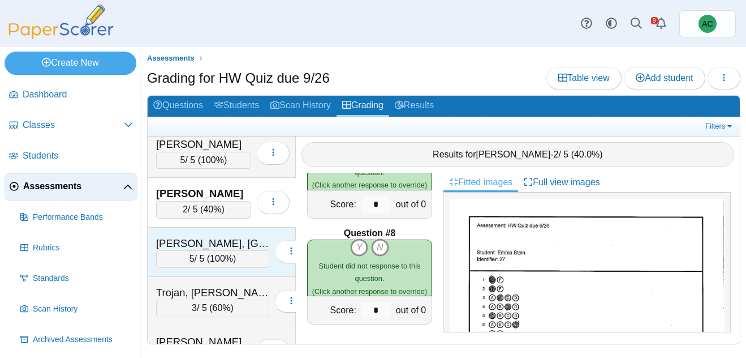
click at [192, 248] on div "Terpstra, Lexington" at bounding box center [212, 243] width 113 height 15
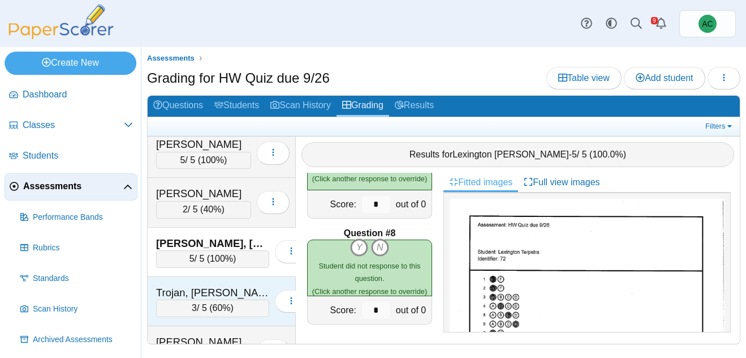
click at [193, 291] on div "Trojan, Ethan" at bounding box center [212, 292] width 113 height 15
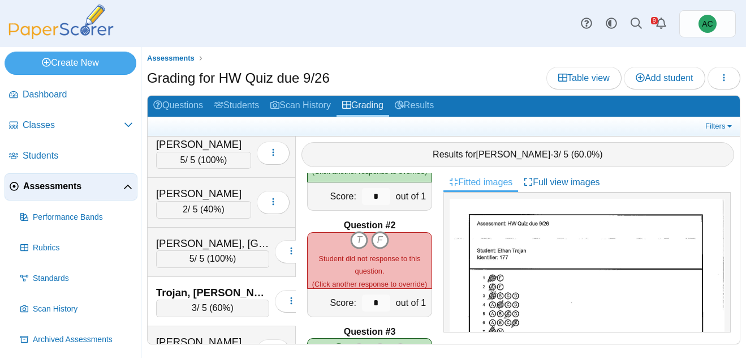
scroll to position [389, 0]
click at [382, 242] on icon "C" at bounding box center [380, 240] width 18 height 18
type input "*"
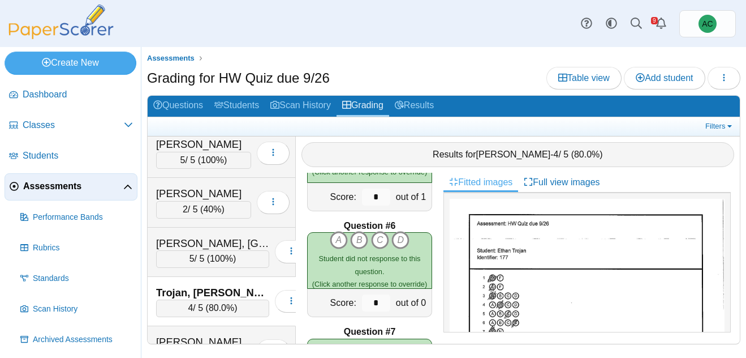
scroll to position [71, 0]
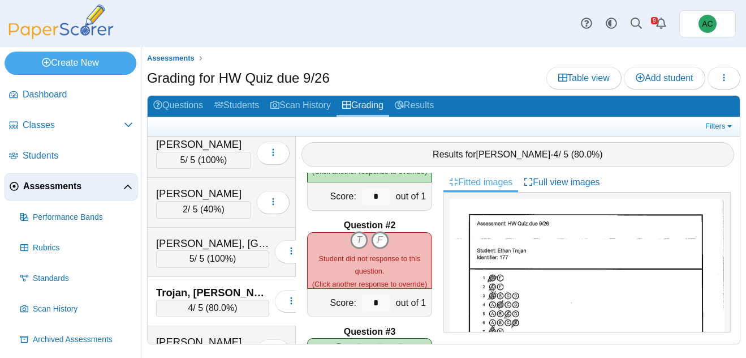
click at [361, 241] on icon "T" at bounding box center [359, 240] width 18 height 18
type input "*"
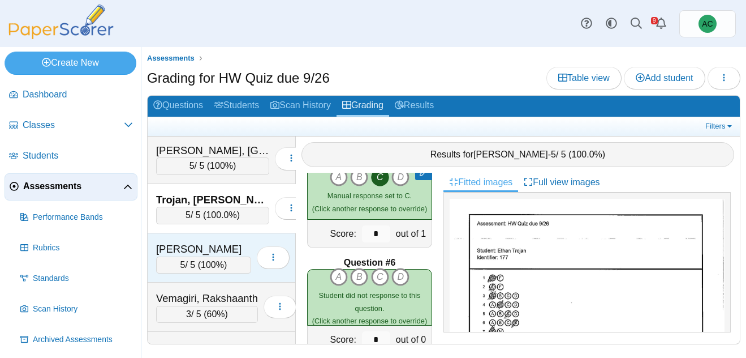
scroll to position [4395, 0]
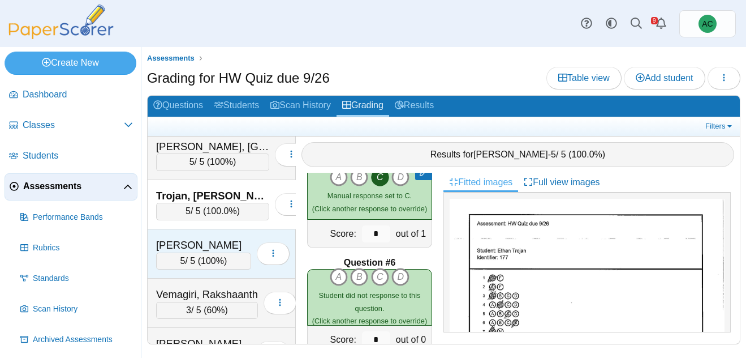
click at [181, 249] on div "Unsworth, Parker" at bounding box center [203, 245] width 95 height 15
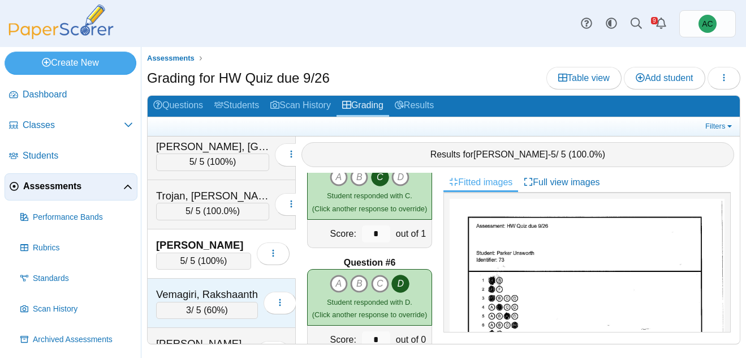
click at [206, 291] on div "Vemagiri, Rakshaanth" at bounding box center [207, 294] width 102 height 15
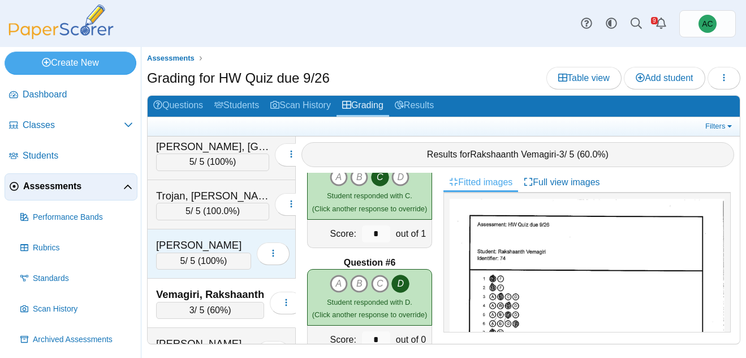
scroll to position [4463, 0]
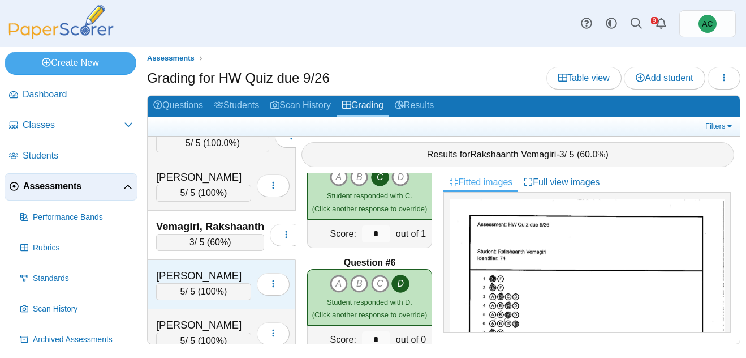
click at [201, 276] on div "Villegas, Lorenzo" at bounding box center [203, 275] width 95 height 15
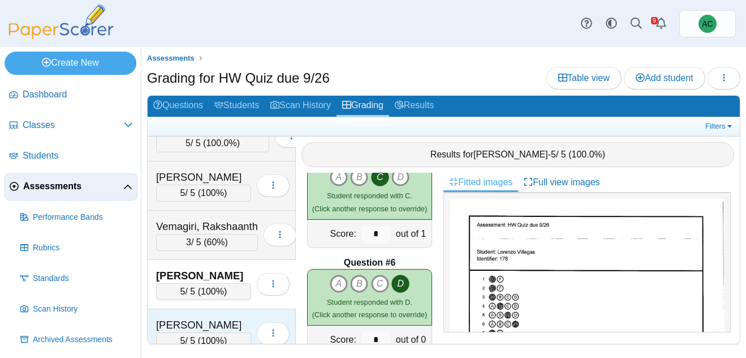
click at [180, 316] on div "Warda, Gabriel 5 / 5 ( 100% ) Loading…" at bounding box center [222, 333] width 148 height 49
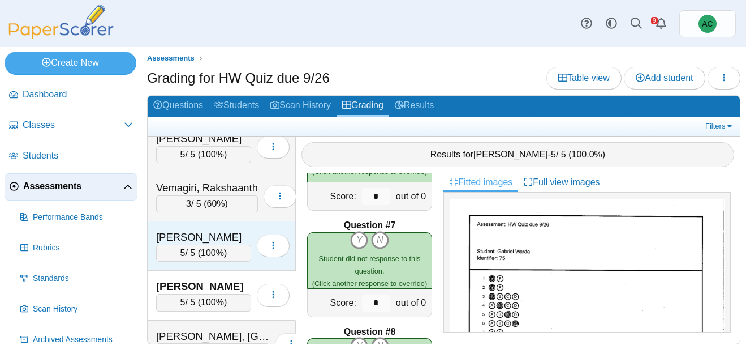
scroll to position [4512, 0]
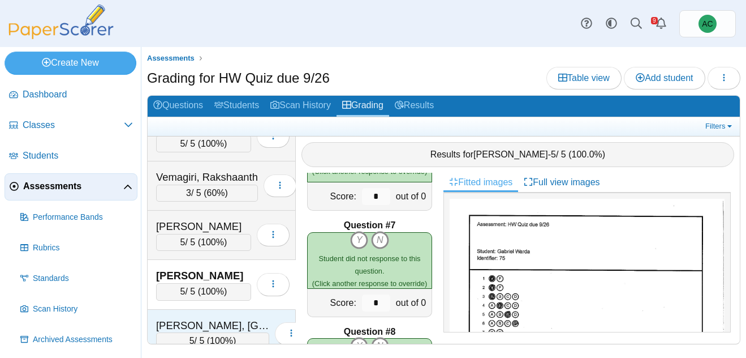
click at [177, 326] on div "Wasmundt, Ireland" at bounding box center [212, 325] width 113 height 15
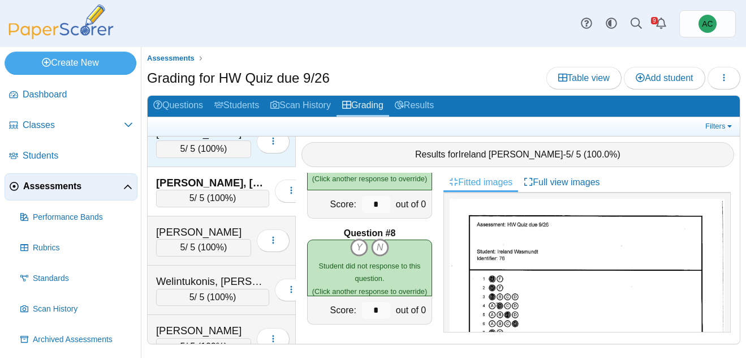
scroll to position [4655, 0]
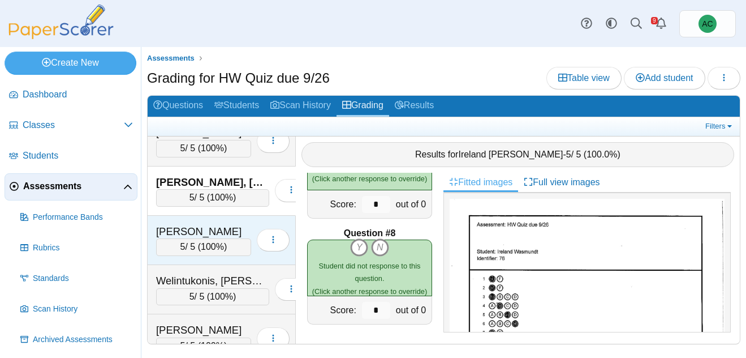
click at [194, 234] on div "Welintukonis, Analicia" at bounding box center [203, 231] width 95 height 15
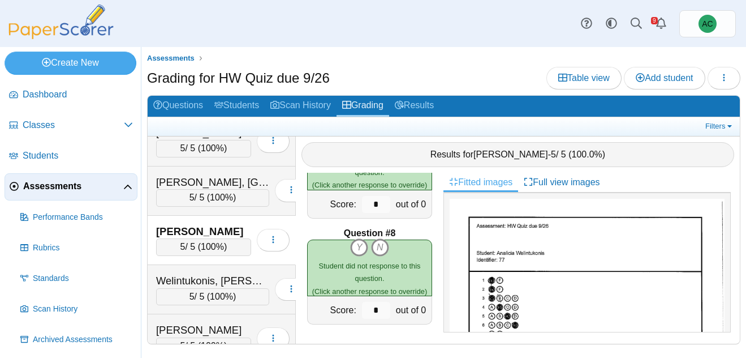
scroll to position [601, 0]
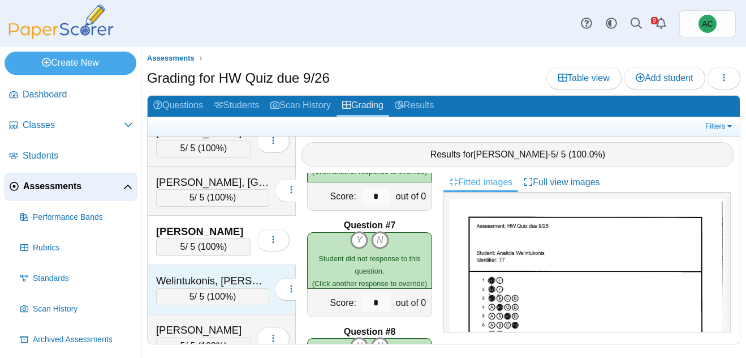
click at [200, 280] on div "Welintukonis, Ariella" at bounding box center [212, 280] width 113 height 15
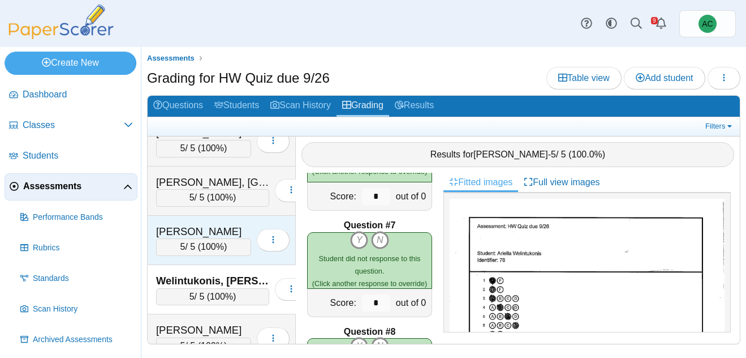
click at [196, 236] on div "Welintukonis, Analicia" at bounding box center [203, 231] width 95 height 15
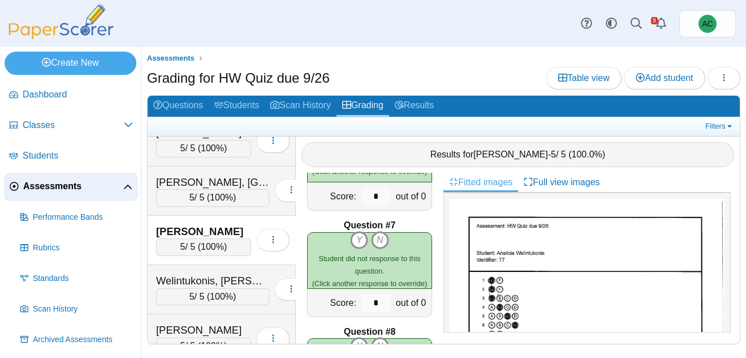
scroll to position [699, 0]
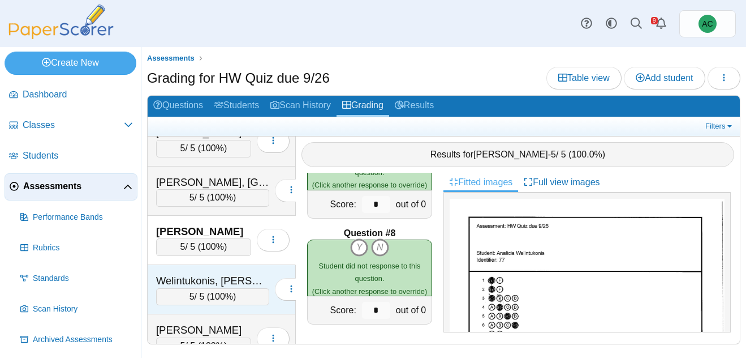
click at [209, 273] on div "Welintukonis, Ariella" at bounding box center [212, 280] width 113 height 15
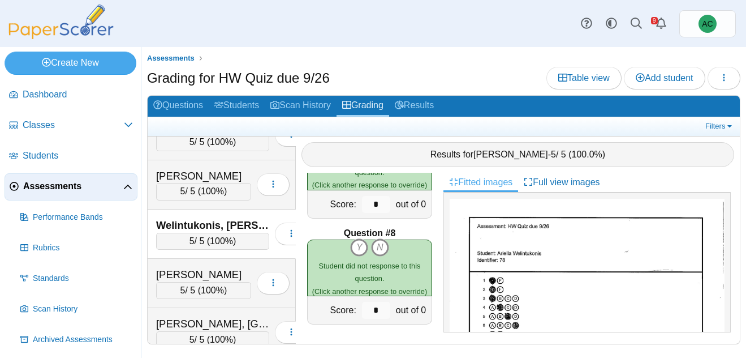
scroll to position [4713, 0]
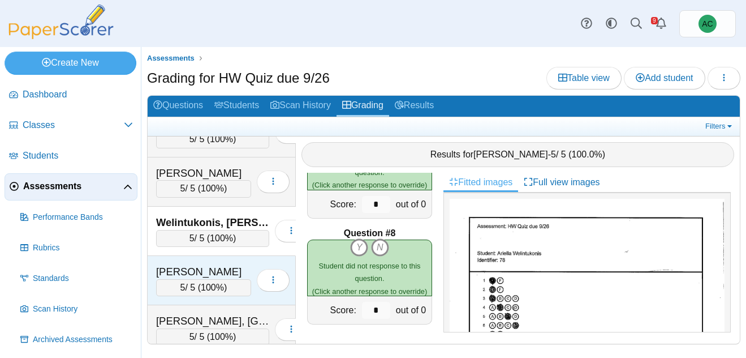
click at [197, 272] on div "Williams, Loyal" at bounding box center [203, 271] width 95 height 15
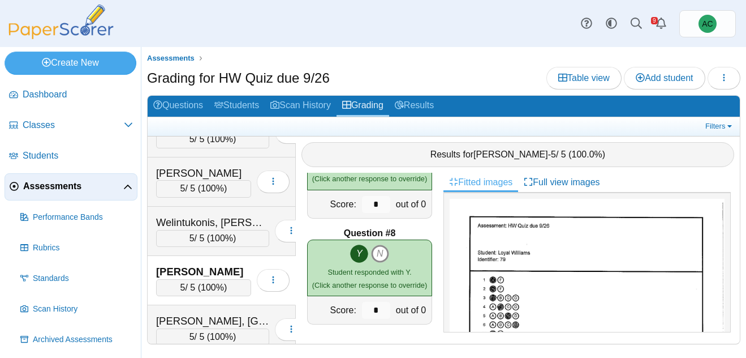
scroll to position [4723, 0]
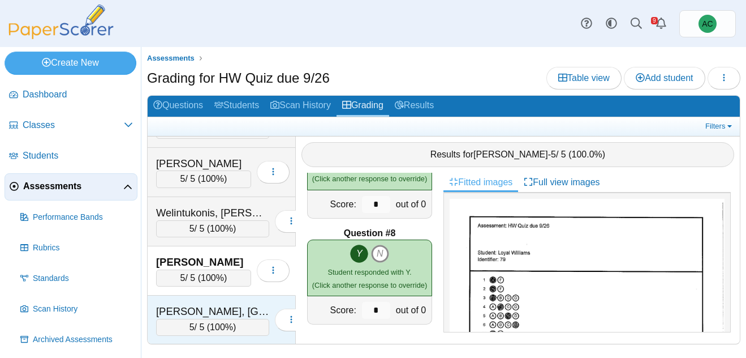
click at [185, 306] on div "Zuber, Brooklyn" at bounding box center [212, 311] width 113 height 15
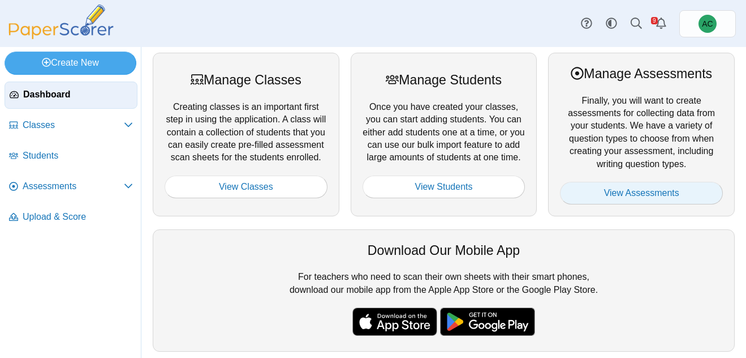
click at [605, 192] on link "View Assessments" at bounding box center [641, 193] width 163 height 23
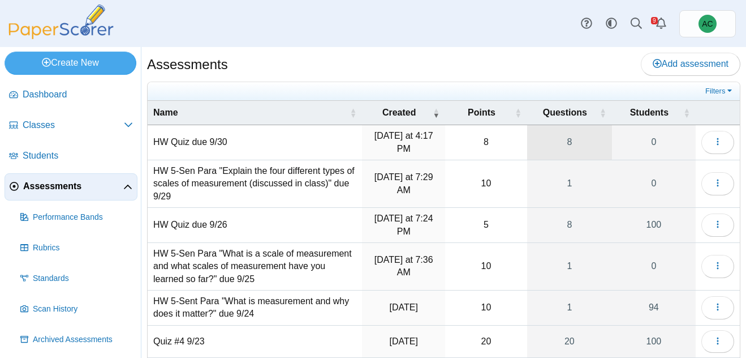
click at [554, 137] on link "8" at bounding box center [569, 142] width 85 height 35
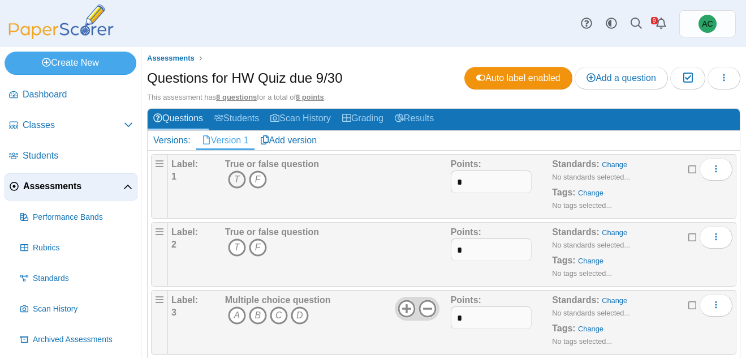
click at [239, 172] on icon "T" at bounding box center [237, 179] width 18 height 18
click at [235, 247] on icon "T" at bounding box center [237, 247] width 18 height 18
click at [239, 313] on icon "A" at bounding box center [237, 315] width 18 height 18
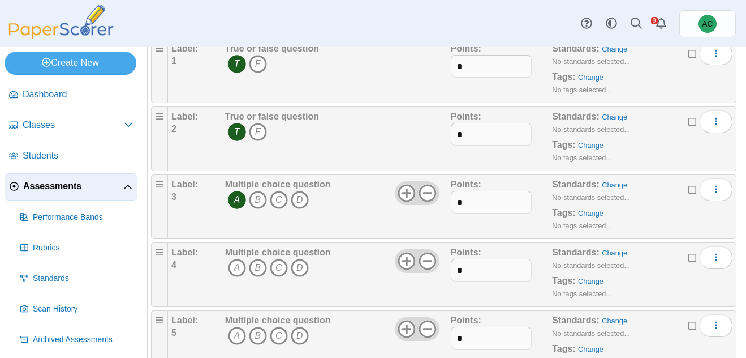
scroll to position [117, 0]
click at [263, 265] on icon "B" at bounding box center [258, 266] width 18 height 18
click at [282, 335] on icon "C" at bounding box center [279, 334] width 18 height 18
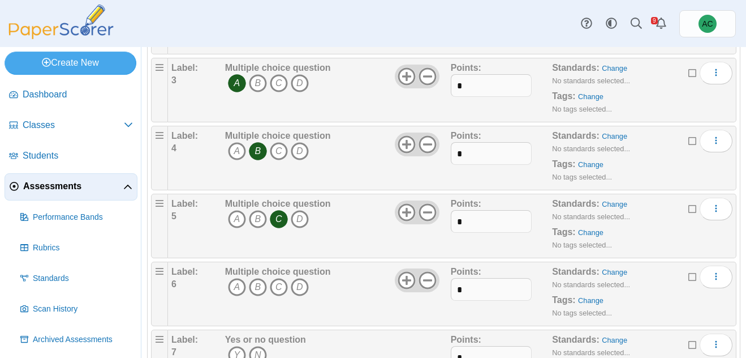
scroll to position [240, 0]
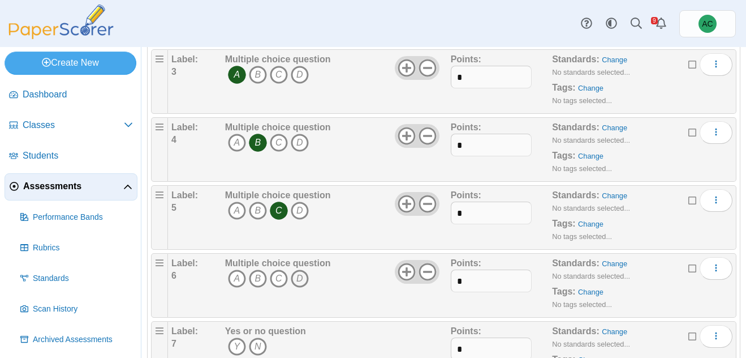
click at [302, 280] on icon "D" at bounding box center [300, 278] width 18 height 18
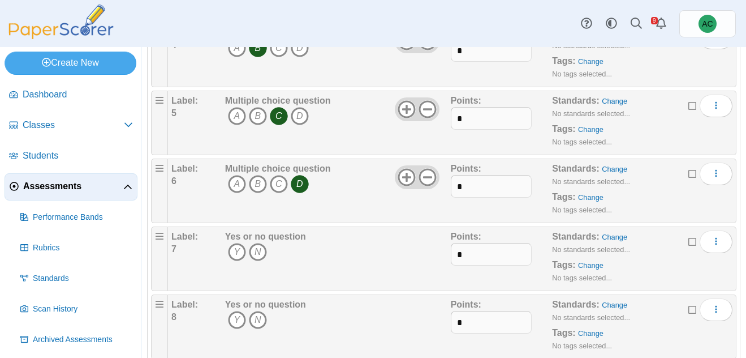
scroll to position [363, 0]
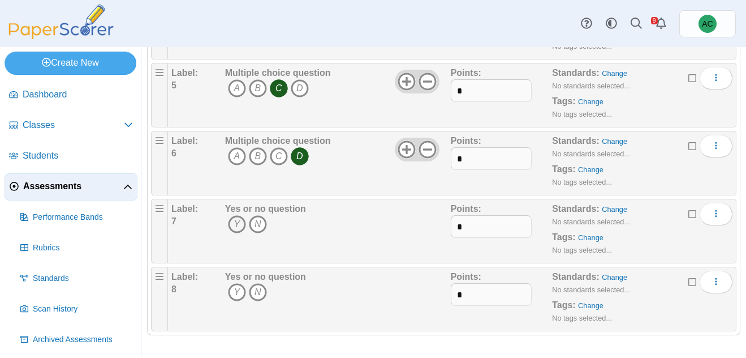
click at [240, 220] on icon "Y" at bounding box center [237, 224] width 18 height 18
click at [478, 294] on input "*" at bounding box center [491, 294] width 81 height 23
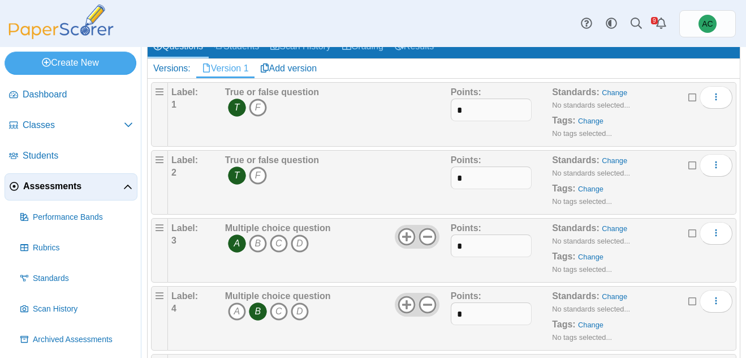
scroll to position [0, 0]
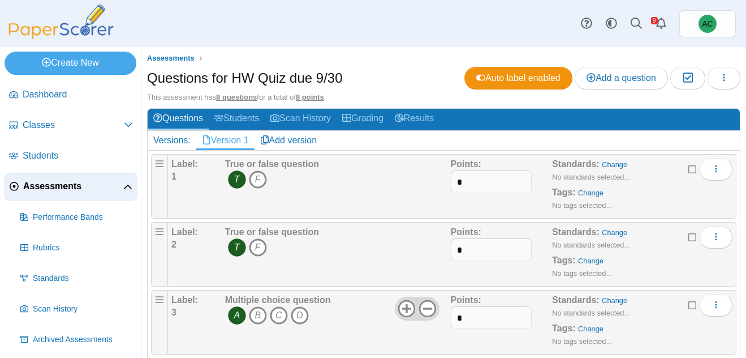
type input "*"
click at [40, 181] on span "Assessments" at bounding box center [73, 186] width 100 height 12
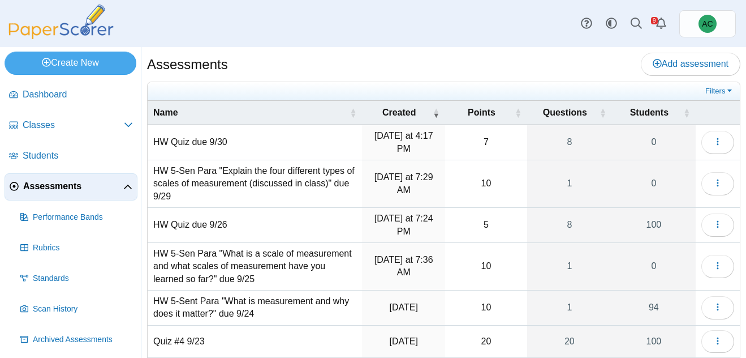
click at [181, 143] on td "HW Quiz due 9/30" at bounding box center [255, 142] width 214 height 35
click at [302, 61] on div "Assessments Add assessment" at bounding box center [444, 65] width 594 height 25
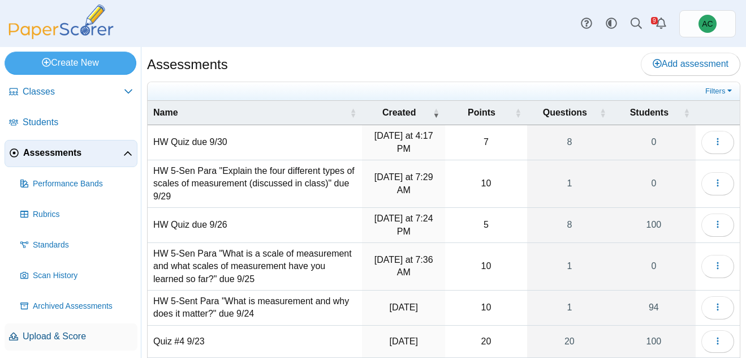
click at [45, 340] on span "Upload & Score" at bounding box center [78, 336] width 110 height 12
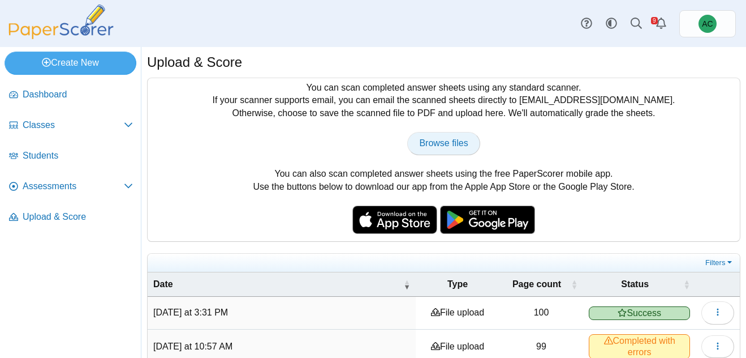
click at [442, 149] on link "Browse files" at bounding box center [443, 143] width 72 height 23
type input "**********"
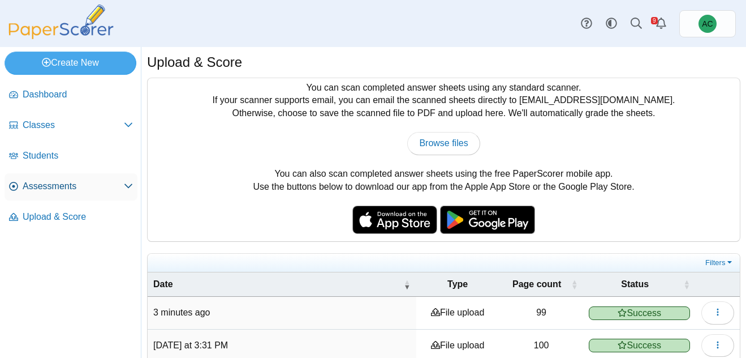
click at [53, 182] on span "Assessments" at bounding box center [73, 186] width 101 height 12
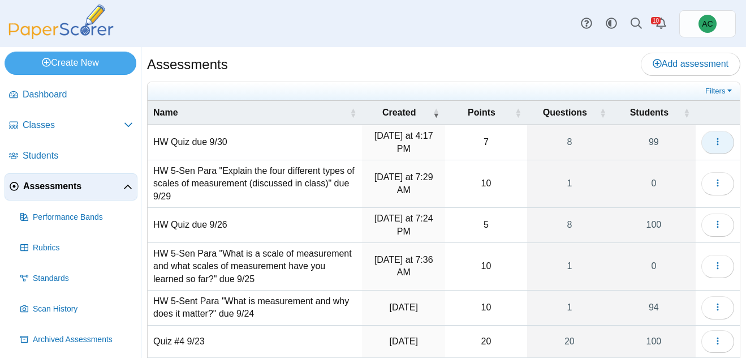
click at [716, 148] on button "button" at bounding box center [718, 142] width 33 height 23
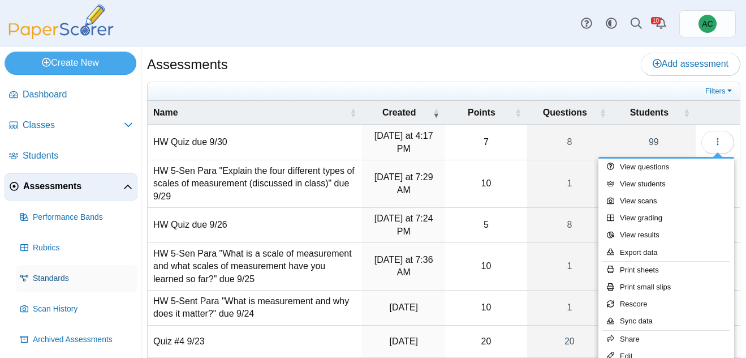
scroll to position [33, 0]
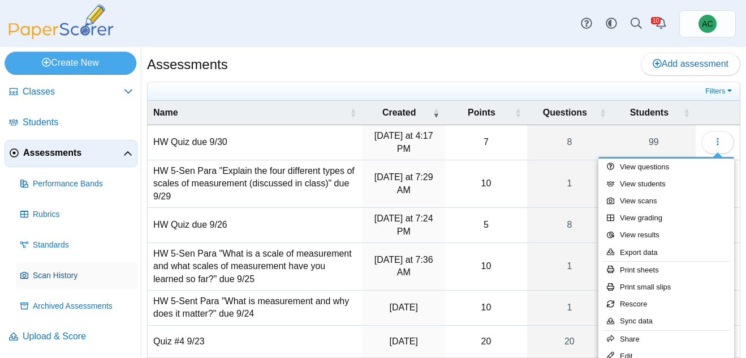
click at [54, 273] on span "Scan History" at bounding box center [83, 275] width 100 height 11
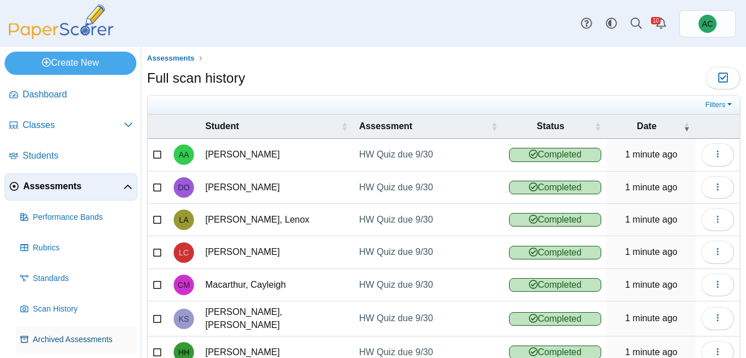
scroll to position [33, 0]
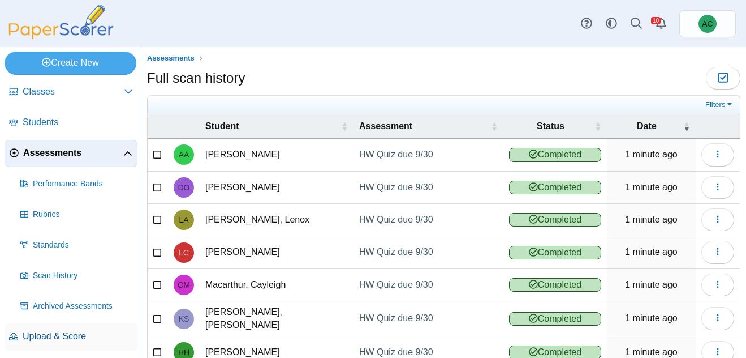
click at [57, 335] on span "Upload & Score" at bounding box center [78, 336] width 110 height 12
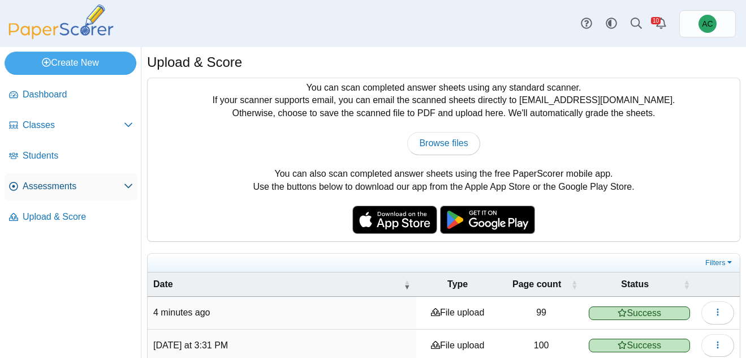
click at [42, 175] on link "Assessments" at bounding box center [71, 186] width 133 height 27
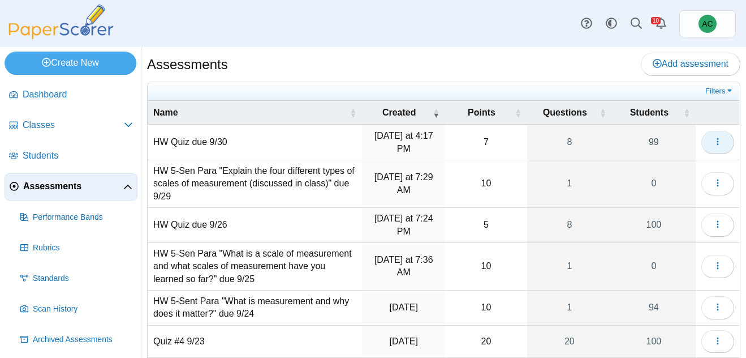
click at [724, 142] on button "button" at bounding box center [718, 142] width 33 height 23
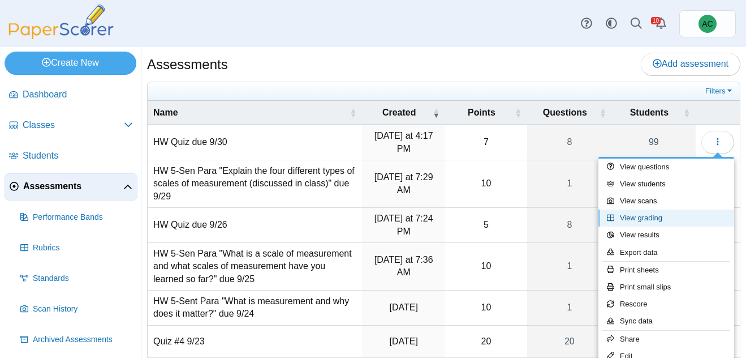
click at [664, 223] on link "View grading" at bounding box center [667, 217] width 136 height 17
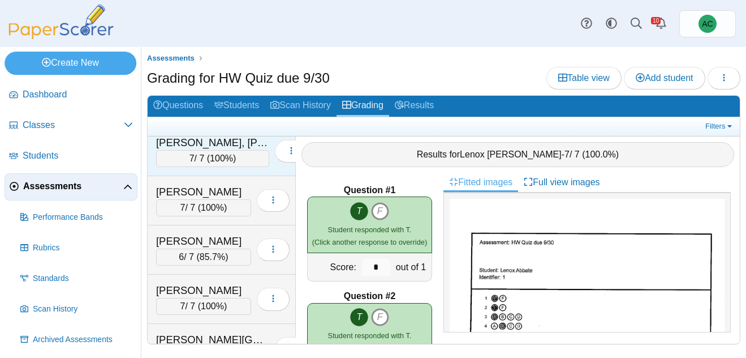
scroll to position [61, 0]
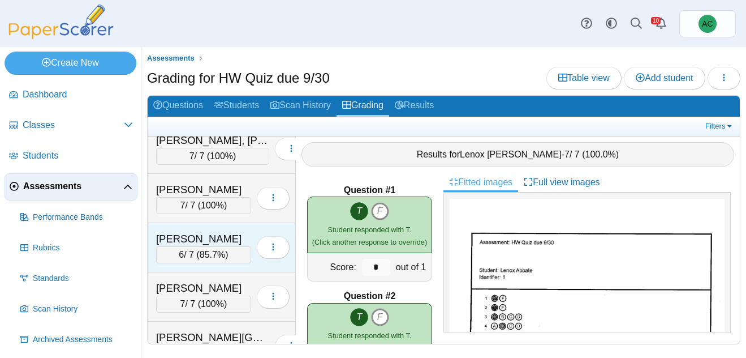
click at [204, 229] on div "Andersen, Hannah 6 / 7 ( 85.7% ) Loading…" at bounding box center [222, 247] width 148 height 49
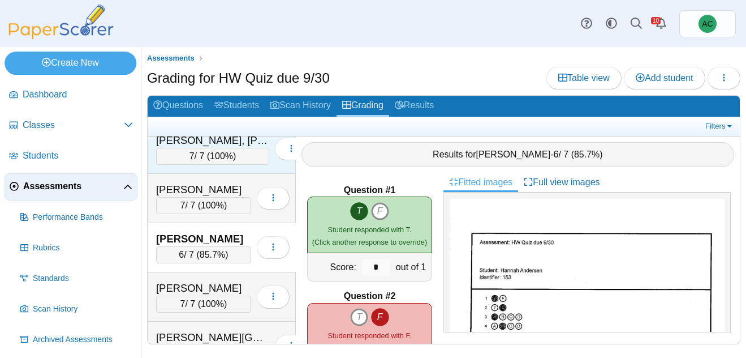
scroll to position [0, 0]
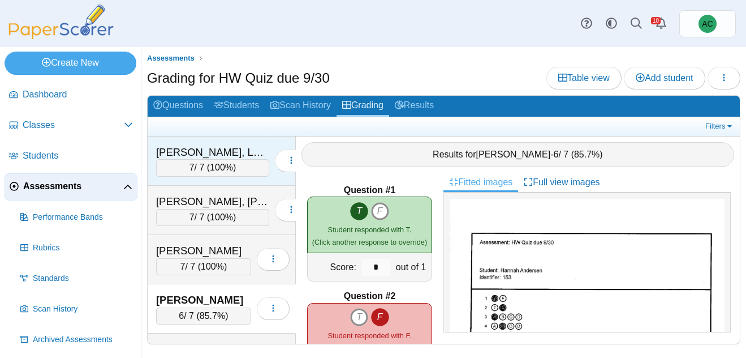
click at [203, 158] on div "Abbate, Lenox" at bounding box center [212, 152] width 113 height 15
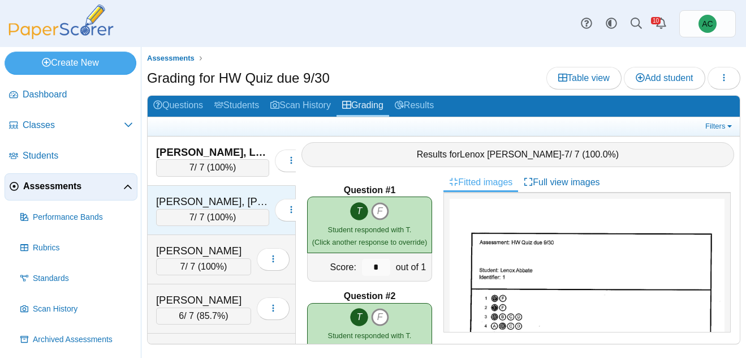
click at [198, 210] on div "7 / 7 ( 100% )" at bounding box center [212, 217] width 113 height 17
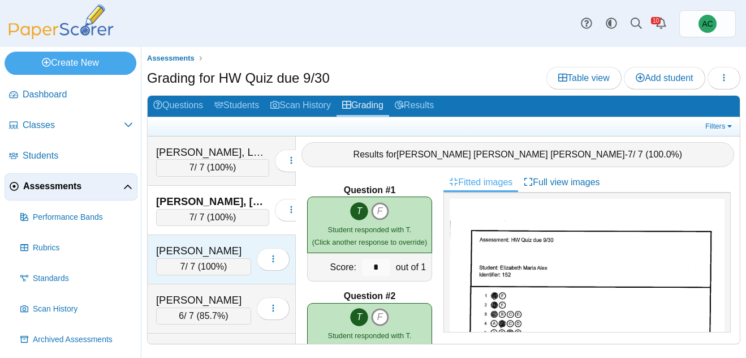
click at [227, 252] on div "Andersen, Blythe" at bounding box center [203, 250] width 95 height 15
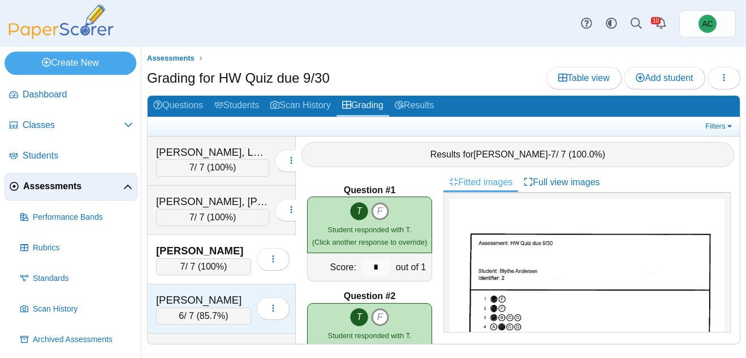
click at [199, 287] on div "Andersen, Hannah 6 / 7 ( 85.7% ) Loading…" at bounding box center [222, 308] width 148 height 49
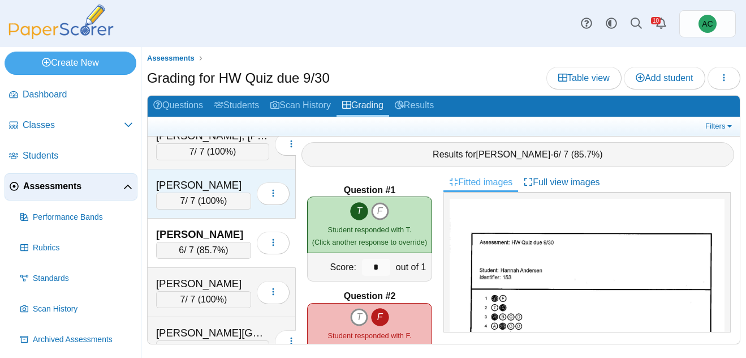
scroll to position [66, 0]
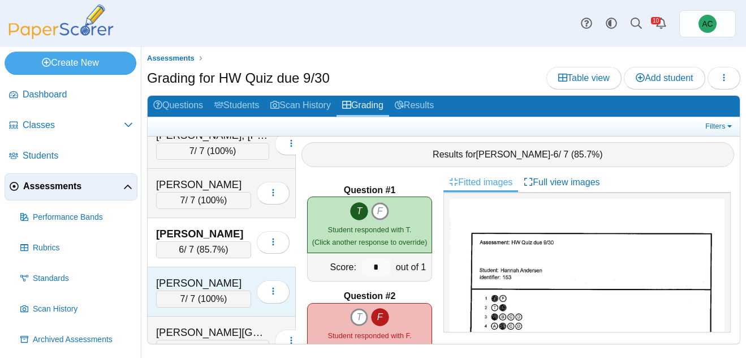
click at [216, 267] on div "Anderson, Ivy 7 / 7 ( 100% ) Loading…" at bounding box center [222, 291] width 148 height 49
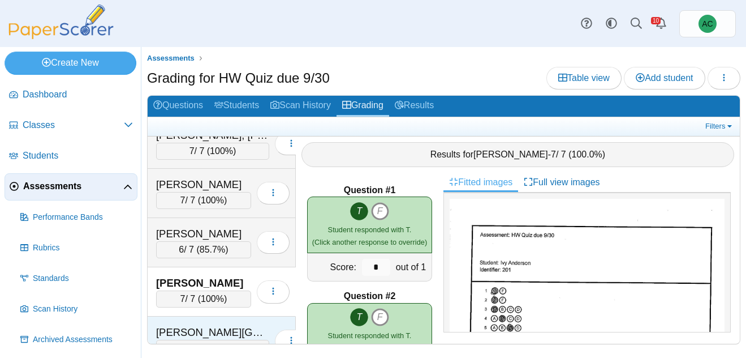
click at [175, 325] on div "[PERSON_NAME][GEOGRAPHIC_DATA]" at bounding box center [212, 332] width 113 height 15
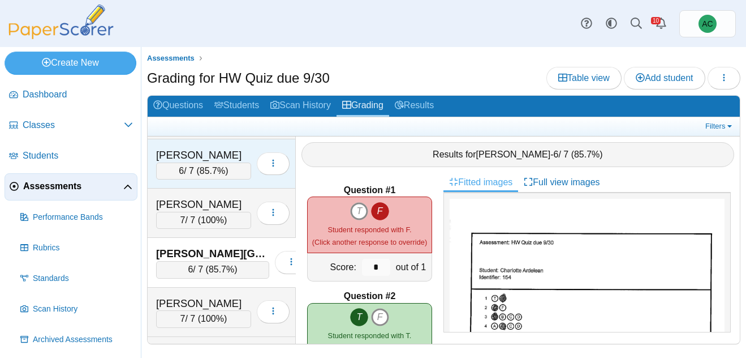
scroll to position [146, 0]
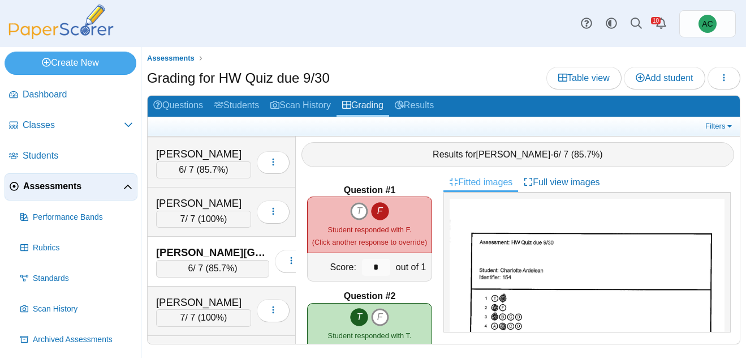
click at [195, 285] on div "Ardelean, Charlotte 6 / 7 ( 85.7% ) Loading…" at bounding box center [222, 261] width 148 height 49
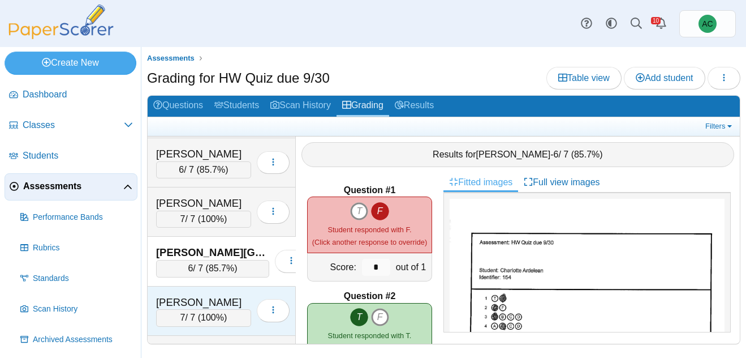
click at [192, 299] on div "[PERSON_NAME]" at bounding box center [203, 302] width 95 height 15
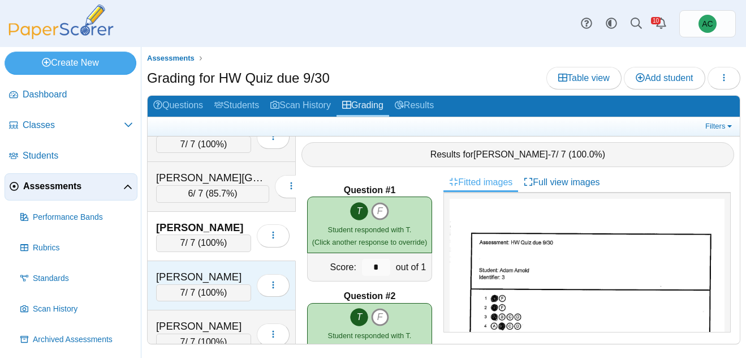
scroll to position [222, 0]
click at [202, 280] on div "[PERSON_NAME]" at bounding box center [203, 275] width 95 height 15
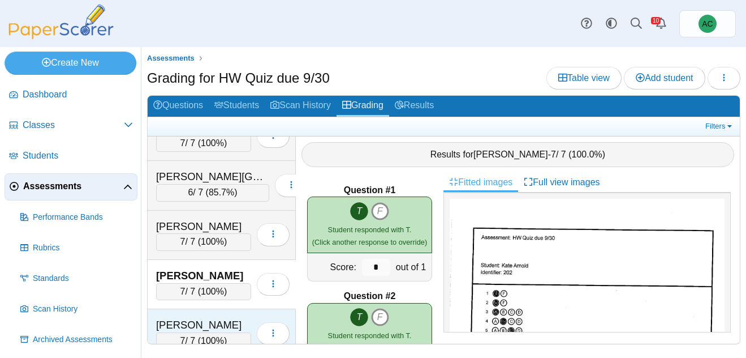
click at [188, 328] on div "[PERSON_NAME]" at bounding box center [203, 324] width 95 height 15
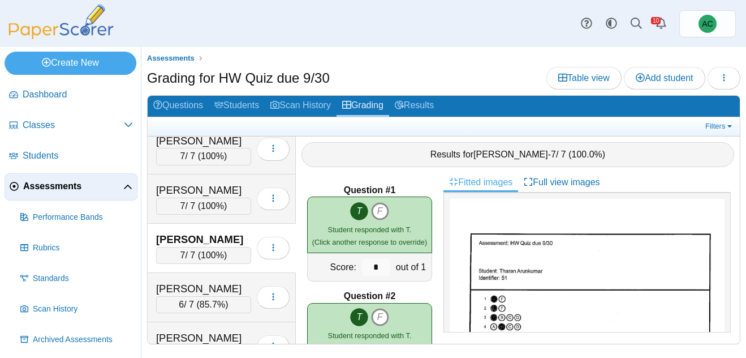
scroll to position [308, 0]
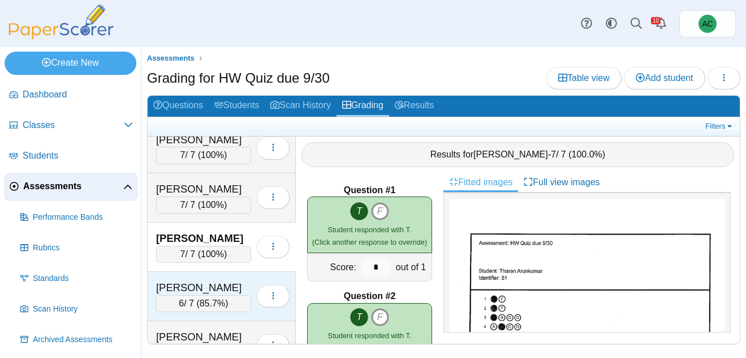
click at [192, 275] on div "Ast, Liam 6 / 7 ( 85.7% ) Loading…" at bounding box center [222, 296] width 148 height 49
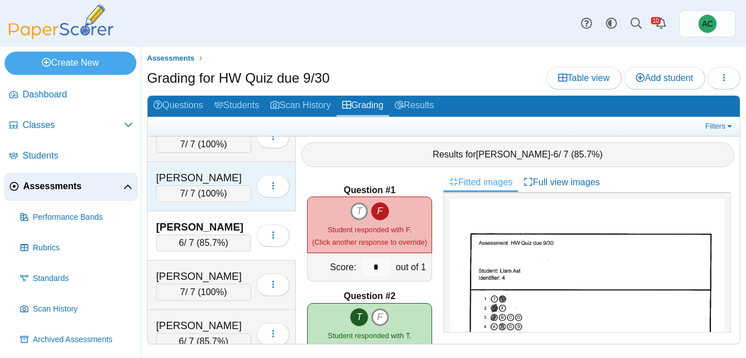
scroll to position [378, 0]
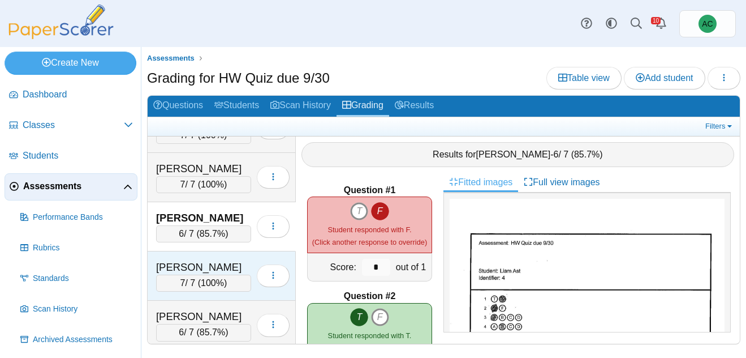
click at [201, 268] on div "[PERSON_NAME]" at bounding box center [203, 267] width 95 height 15
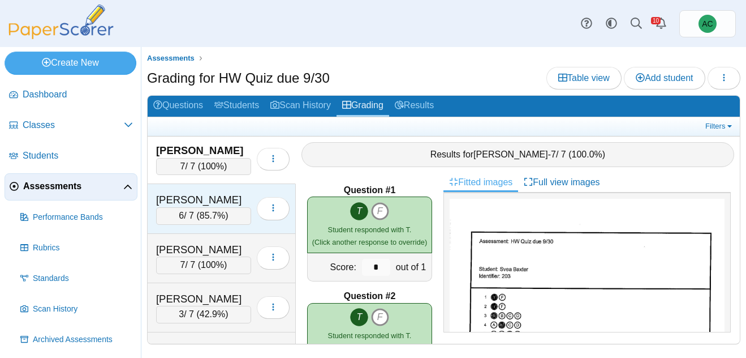
scroll to position [496, 0]
click at [188, 204] on div "[PERSON_NAME]" at bounding box center [203, 198] width 95 height 15
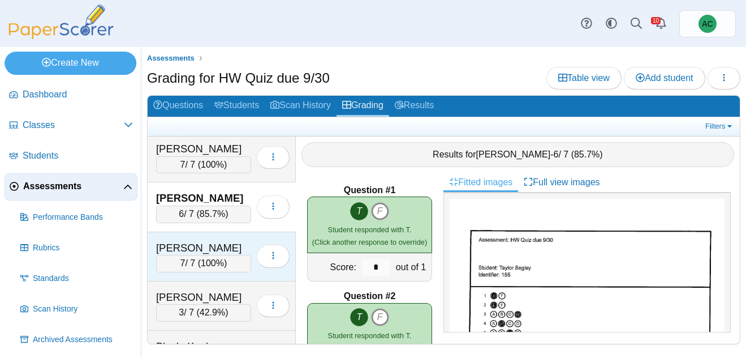
click at [187, 251] on div "Benham, Violet" at bounding box center [203, 247] width 95 height 15
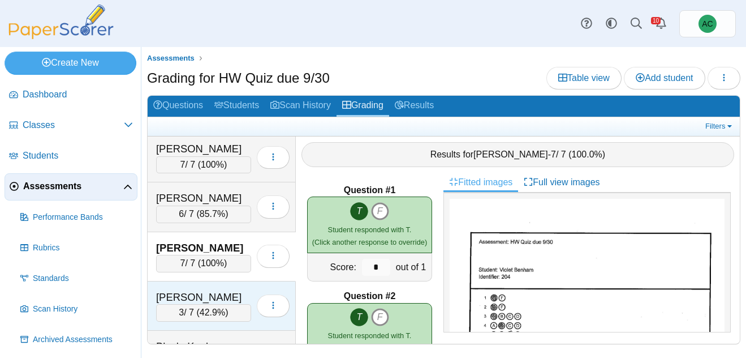
click at [194, 309] on div "3 / 7 ( 42.9% )" at bounding box center [203, 312] width 95 height 17
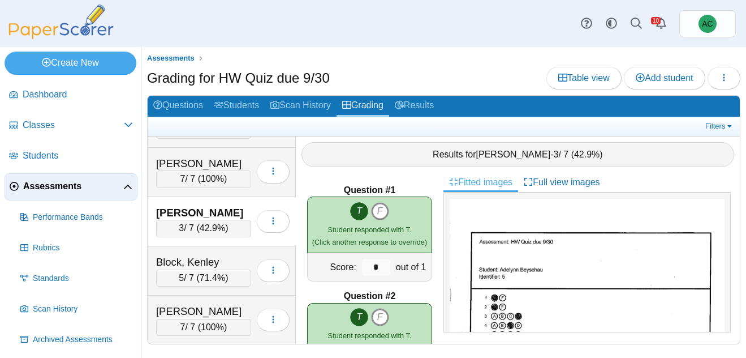
scroll to position [583, 0]
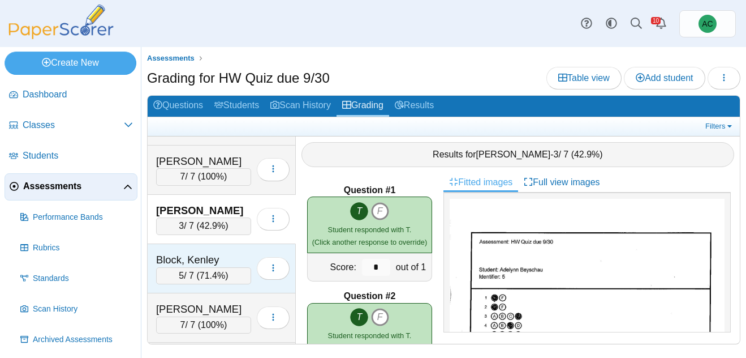
click at [183, 261] on div "Block, Kenley" at bounding box center [203, 259] width 95 height 15
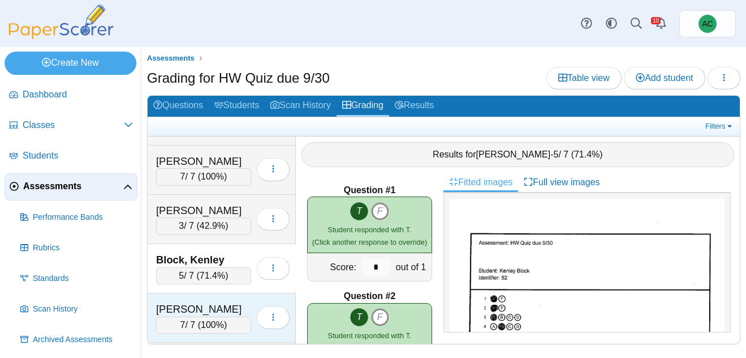
click at [201, 300] on div "Bowers, Lorelei 7 / 7 ( 100% ) Loading…" at bounding box center [222, 317] width 148 height 49
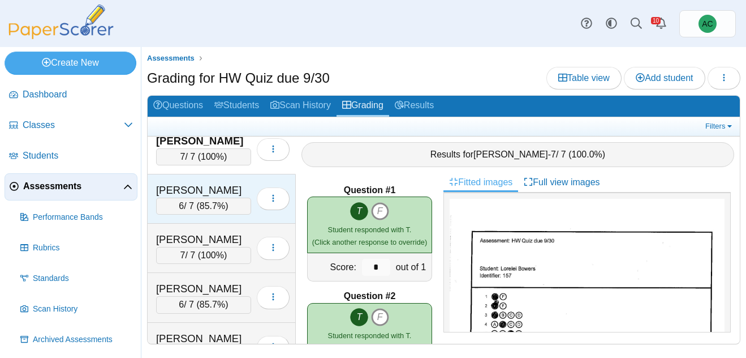
click at [206, 190] on div "Brooker, Kinsley" at bounding box center [203, 190] width 95 height 15
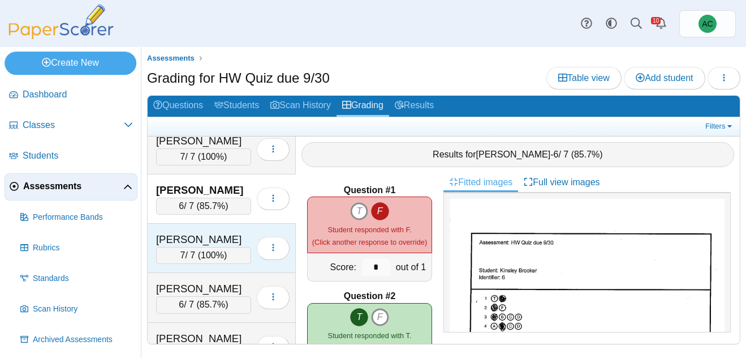
click at [202, 234] on div "Burge, Elias" at bounding box center [203, 239] width 95 height 15
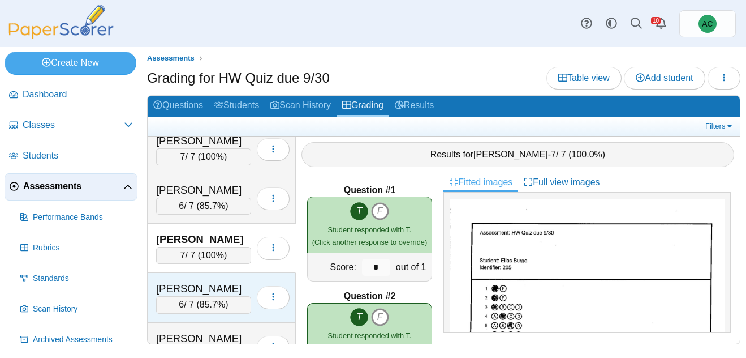
click at [222, 283] on div "Burton, Avery" at bounding box center [203, 288] width 95 height 15
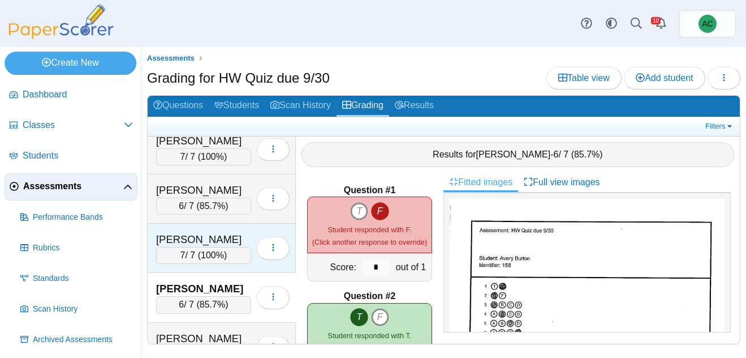
scroll to position [805, 0]
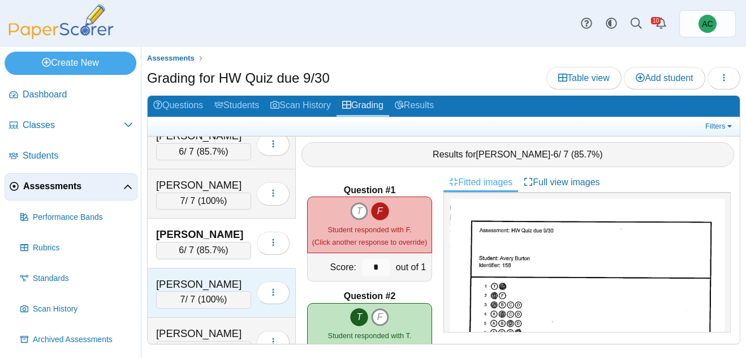
click at [187, 274] on div "Carnal, Nora 7 / 7 ( 100% ) Loading…" at bounding box center [222, 292] width 148 height 49
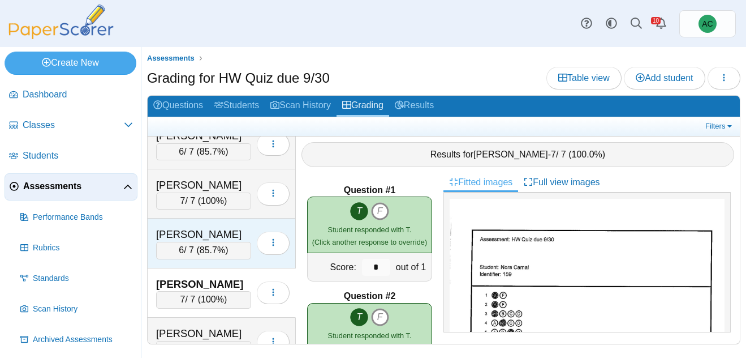
scroll to position [868, 0]
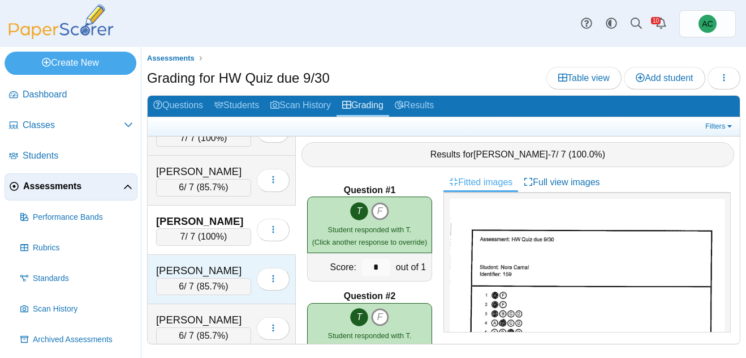
click at [197, 264] on div "Chandler, Audrey" at bounding box center [203, 270] width 95 height 15
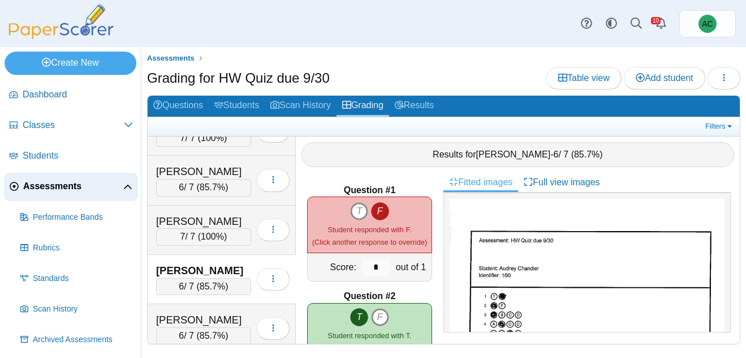
scroll to position [947, 0]
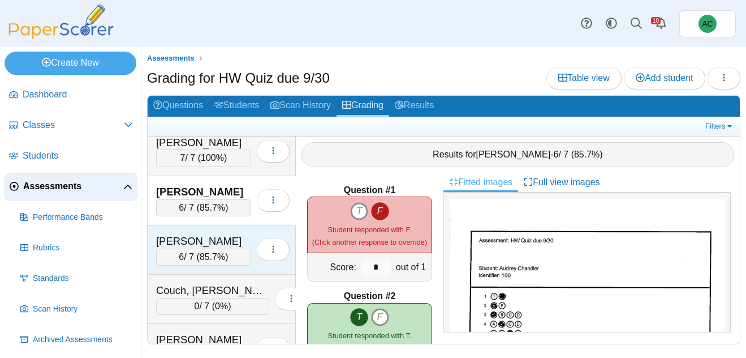
click at [205, 255] on span "85.7%" at bounding box center [212, 257] width 25 height 10
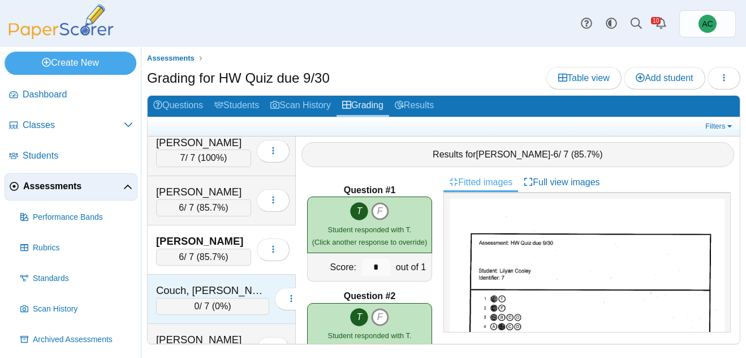
click at [195, 286] on div "Couch, Teagyn-Lynn" at bounding box center [212, 290] width 113 height 15
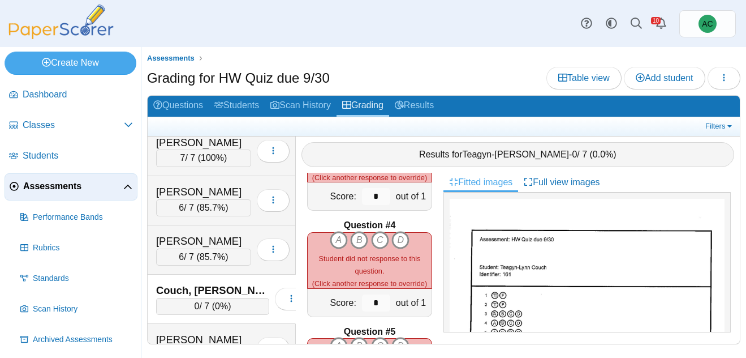
scroll to position [0, 0]
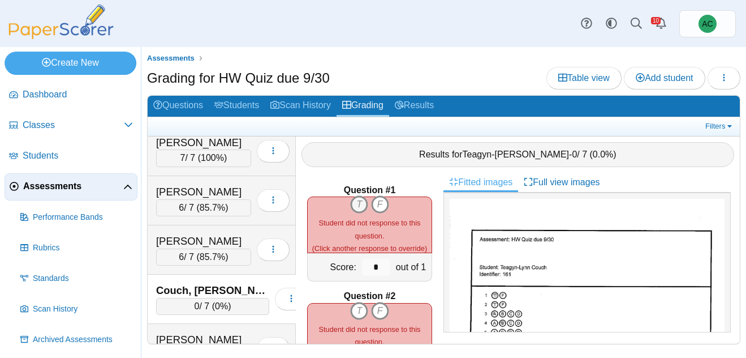
click at [358, 200] on icon "T" at bounding box center [359, 204] width 18 height 18
type input "*"
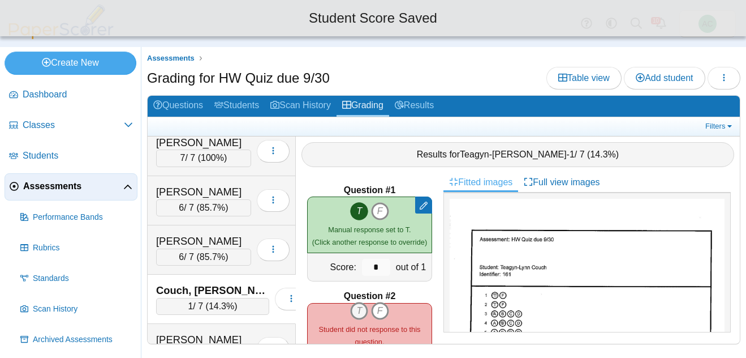
click at [358, 311] on icon "T" at bounding box center [359, 311] width 18 height 18
type input "*"
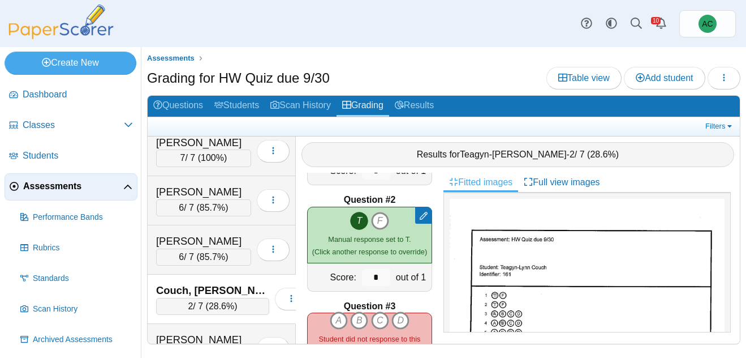
scroll to position [150, 0]
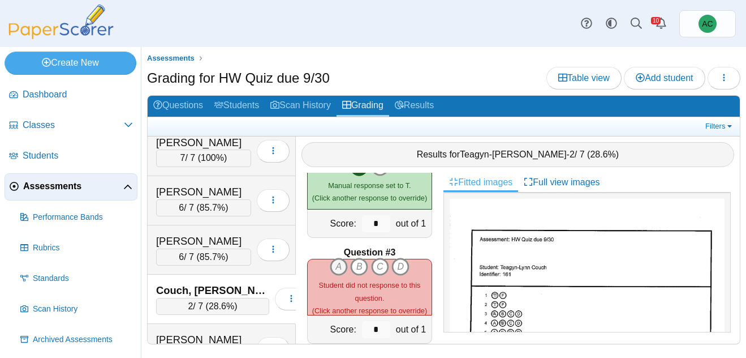
click at [341, 269] on icon "A" at bounding box center [339, 266] width 18 height 18
type input "*"
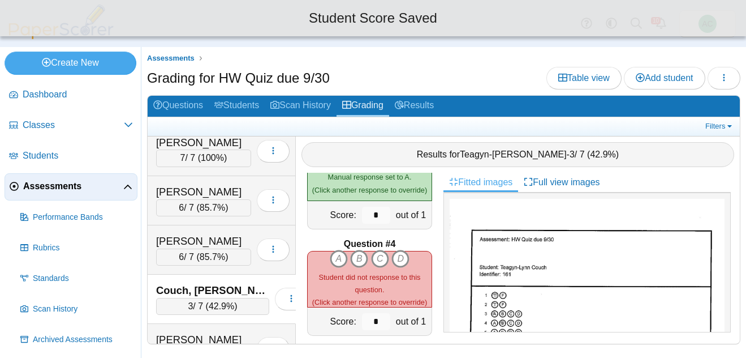
scroll to position [265, 0]
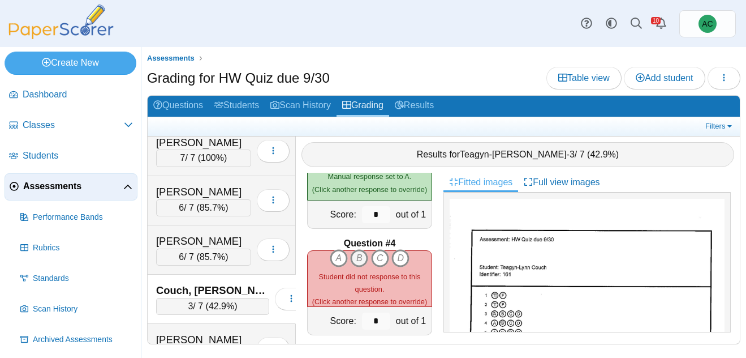
click at [360, 255] on icon "B" at bounding box center [359, 258] width 18 height 18
type input "*"
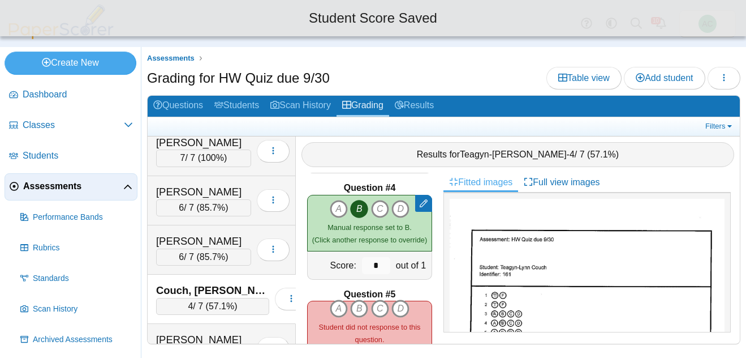
scroll to position [321, 0]
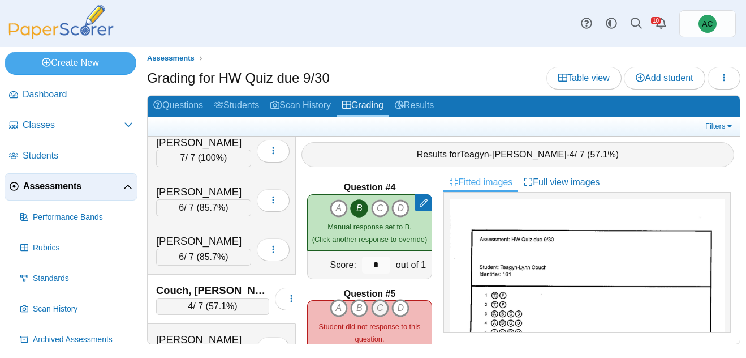
click at [381, 306] on icon "C" at bounding box center [380, 308] width 18 height 18
type input "*"
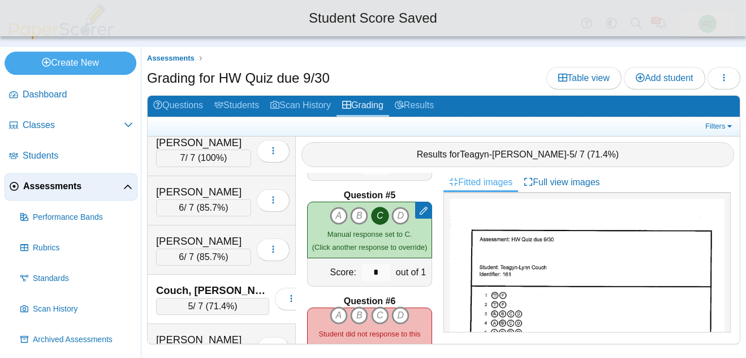
scroll to position [421, 0]
click at [402, 314] on icon "D" at bounding box center [401, 313] width 18 height 18
type input "*"
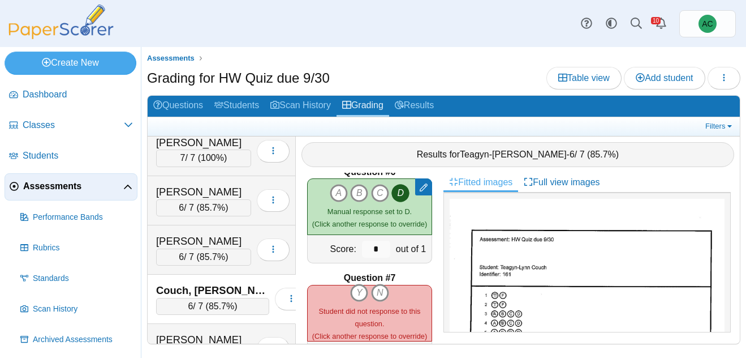
scroll to position [561, 0]
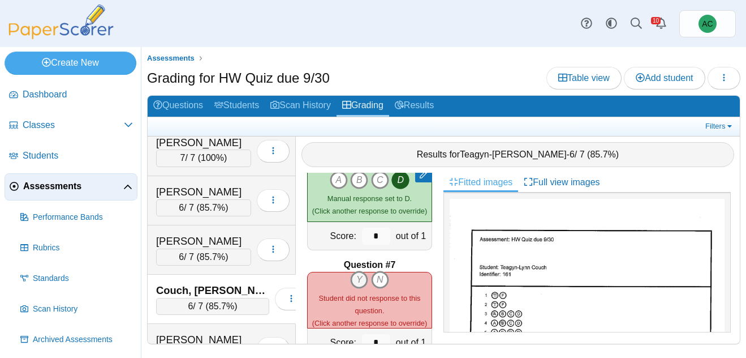
click at [363, 281] on icon "Y" at bounding box center [359, 279] width 18 height 18
type input "*"
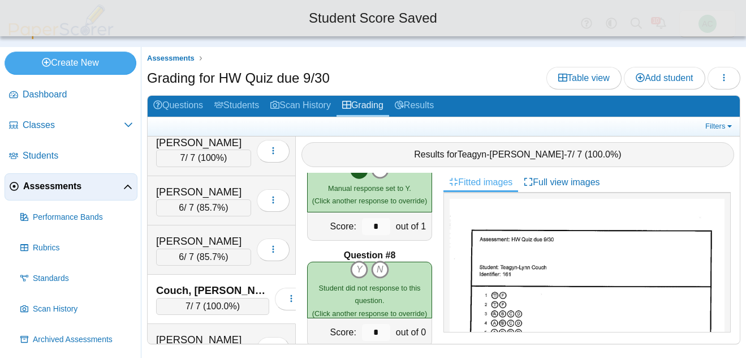
scroll to position [678, 0]
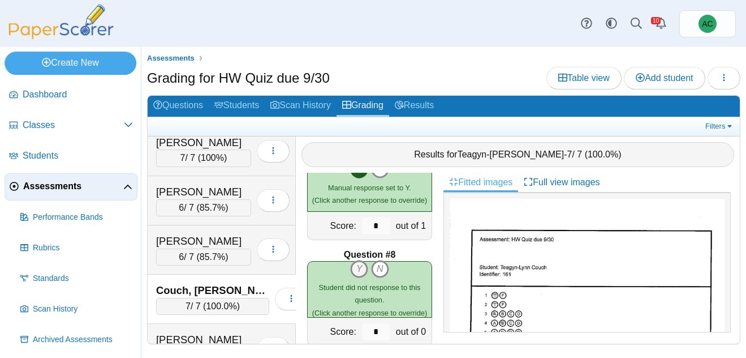
click at [359, 266] on icon "Y" at bounding box center [359, 269] width 18 height 18
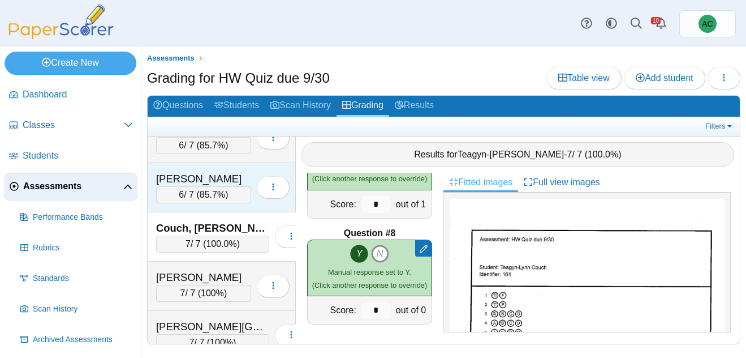
scroll to position [1026, 0]
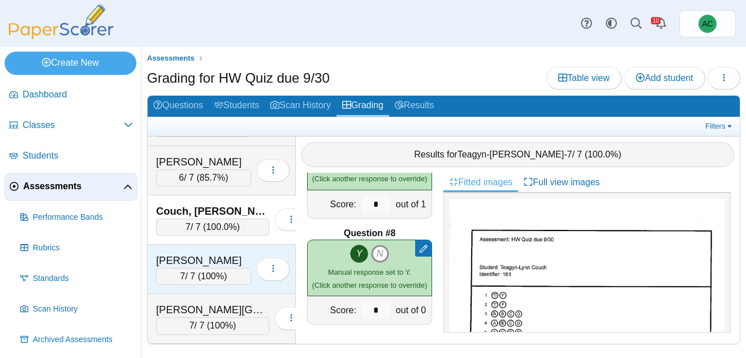
click at [193, 268] on div "7 / 7 ( 100% )" at bounding box center [203, 276] width 95 height 17
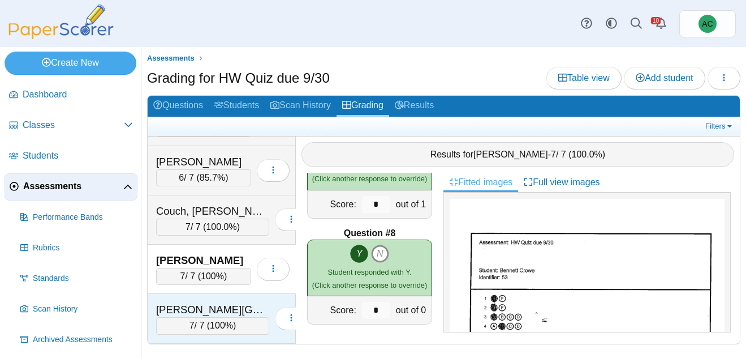
click at [199, 302] on div "Davies, Kinley" at bounding box center [212, 309] width 113 height 15
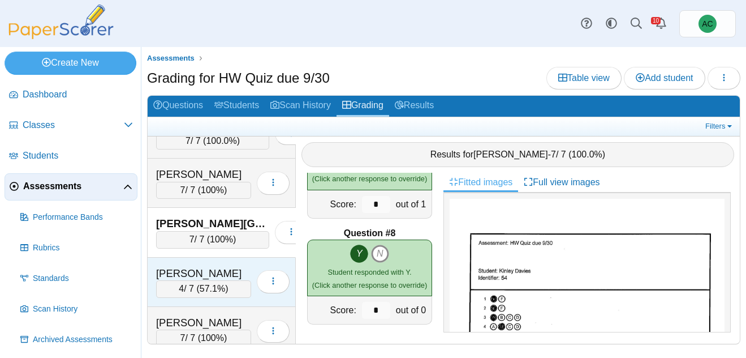
scroll to position [1116, 0]
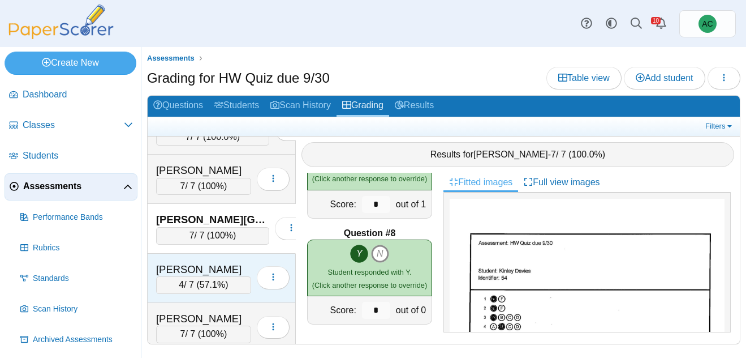
click at [194, 270] on div "Decker, Aubrey" at bounding box center [203, 269] width 95 height 15
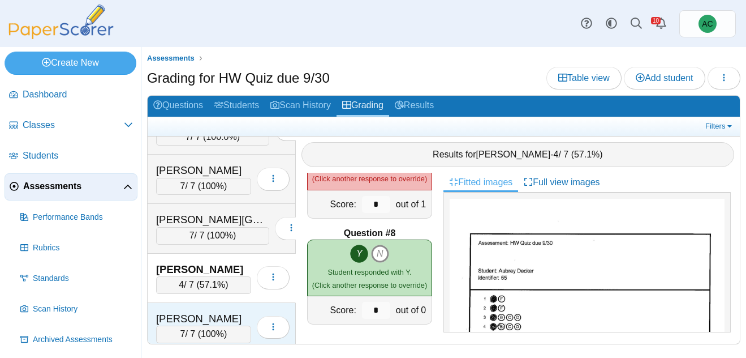
click at [201, 308] on div "Dinh, Vince 7 / 7 ( 100% ) Loading…" at bounding box center [222, 327] width 148 height 49
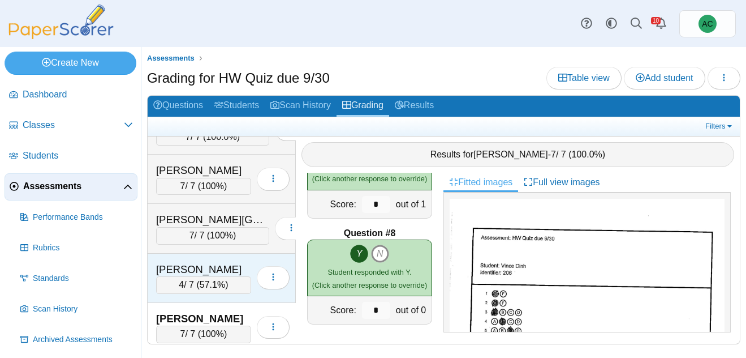
scroll to position [1184, 0]
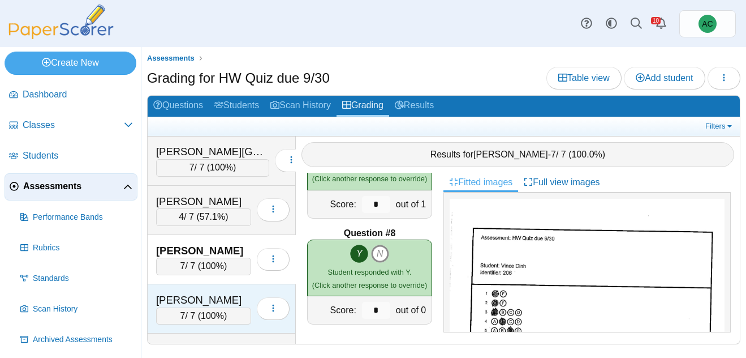
click at [175, 295] on div "Dougherty, Edwin" at bounding box center [203, 300] width 95 height 15
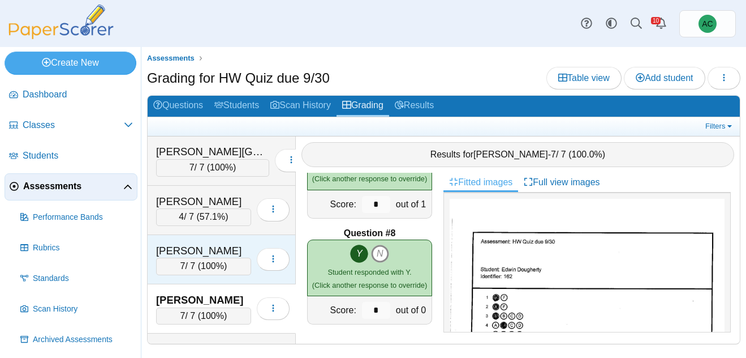
scroll to position [1261, 0]
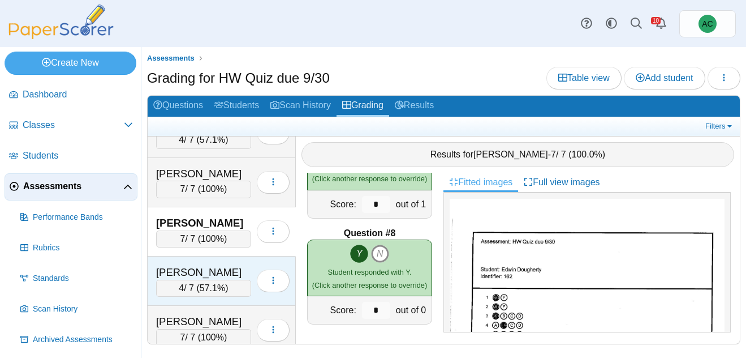
click at [204, 269] on div "Dunkin, Jeremiah" at bounding box center [203, 272] width 95 height 15
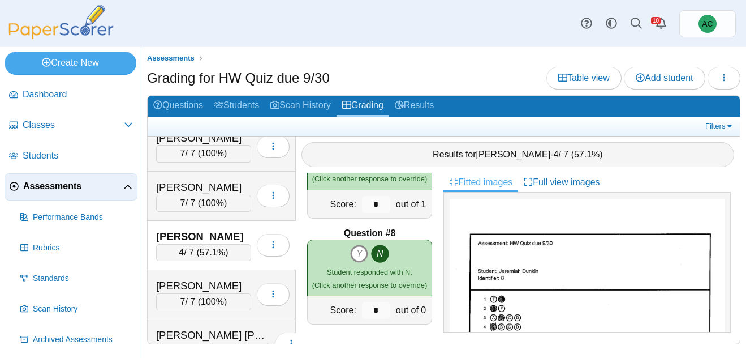
scroll to position [1300, 0]
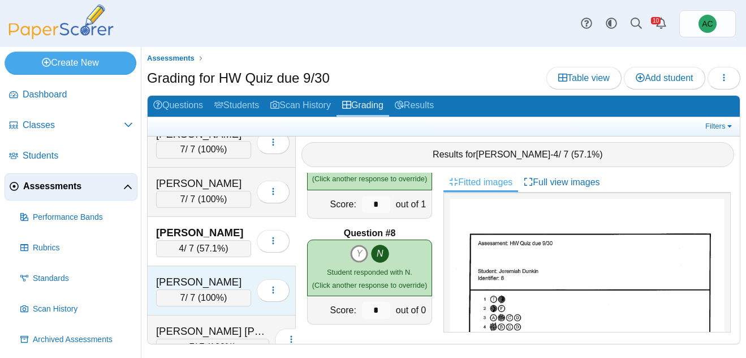
click at [208, 279] on div "Figueroa, Kadyn" at bounding box center [203, 281] width 95 height 15
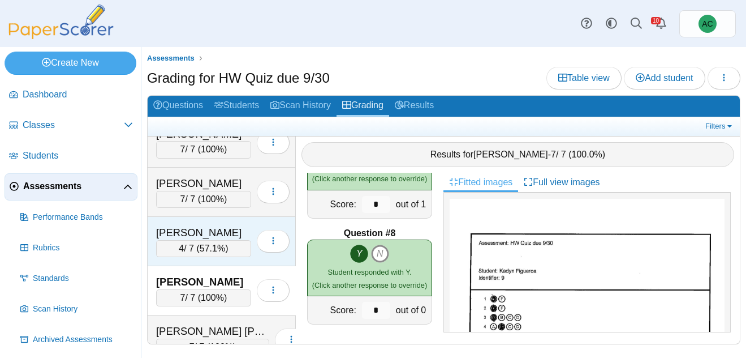
scroll to position [1377, 0]
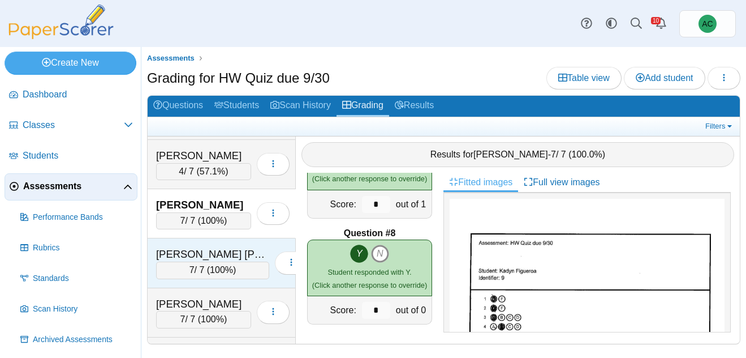
click at [221, 255] on div "Fisher Soza, Ivan" at bounding box center [212, 254] width 113 height 15
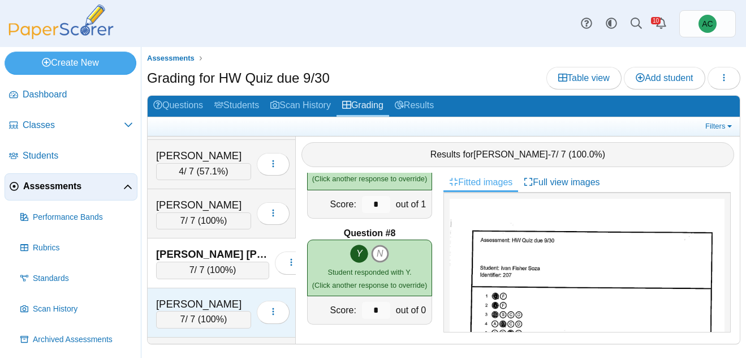
click at [184, 307] on div "[PERSON_NAME]" at bounding box center [203, 303] width 95 height 15
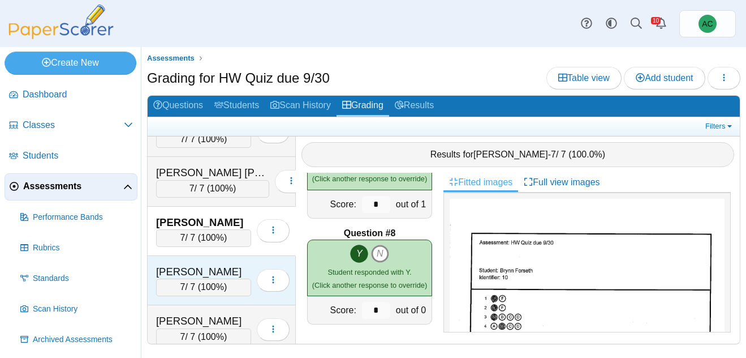
scroll to position [1459, 0]
click at [216, 285] on span "100%" at bounding box center [212, 286] width 23 height 10
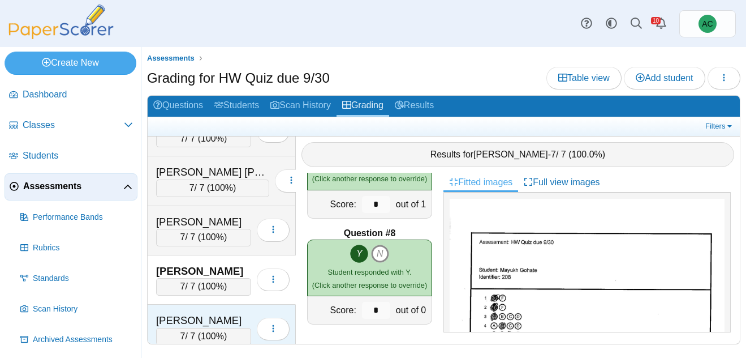
click at [191, 316] on div "[PERSON_NAME]" at bounding box center [203, 320] width 95 height 15
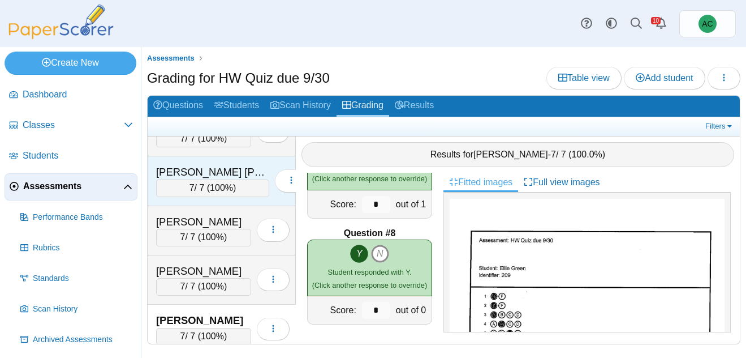
scroll to position [1555, 0]
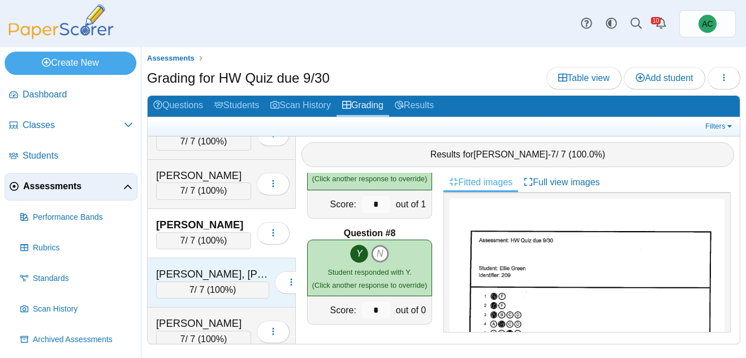
click at [196, 284] on div "7 / 7 ( 100% )" at bounding box center [212, 289] width 113 height 17
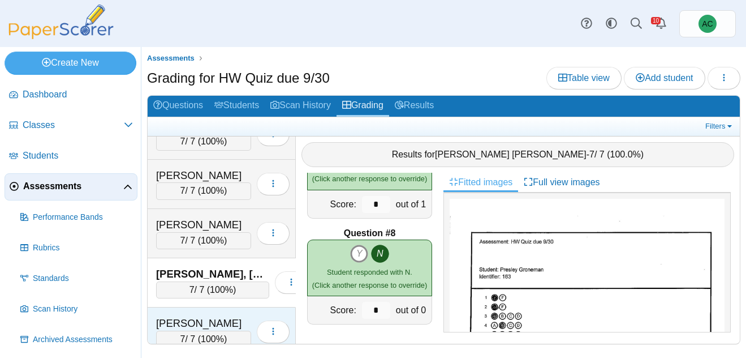
click at [206, 321] on div "[PERSON_NAME]" at bounding box center [203, 323] width 95 height 15
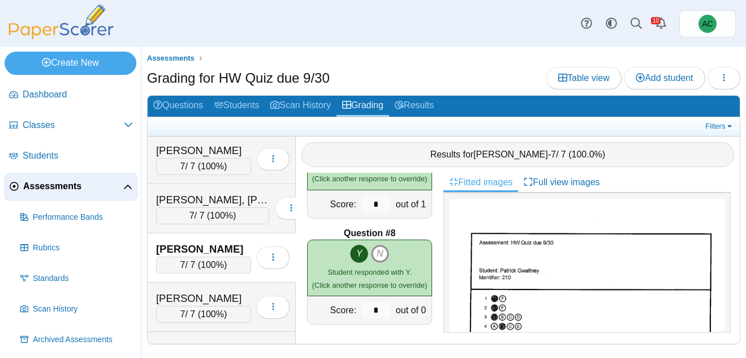
scroll to position [1647, 0]
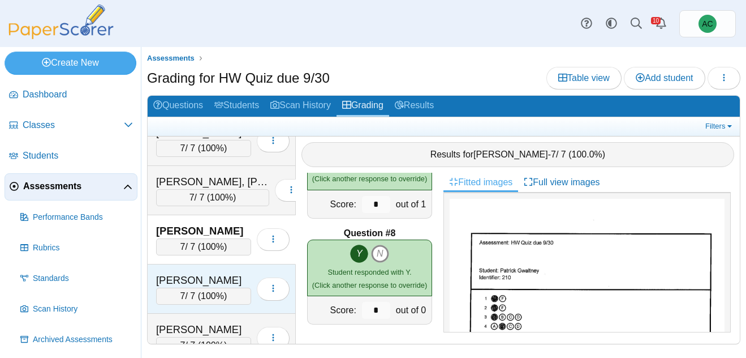
click at [194, 269] on div "Haj, Josiah 7 / 7 ( 100% ) Loading…" at bounding box center [222, 288] width 148 height 49
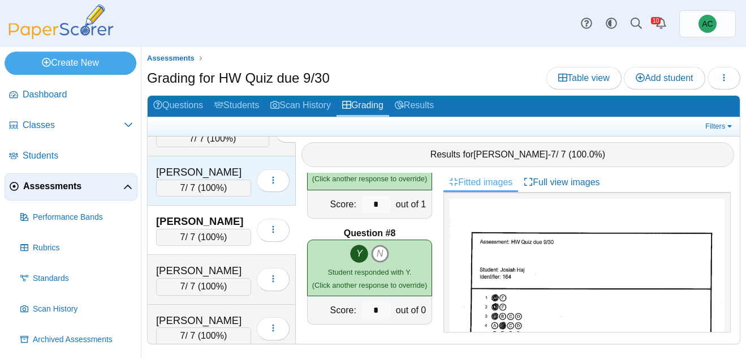
scroll to position [1709, 0]
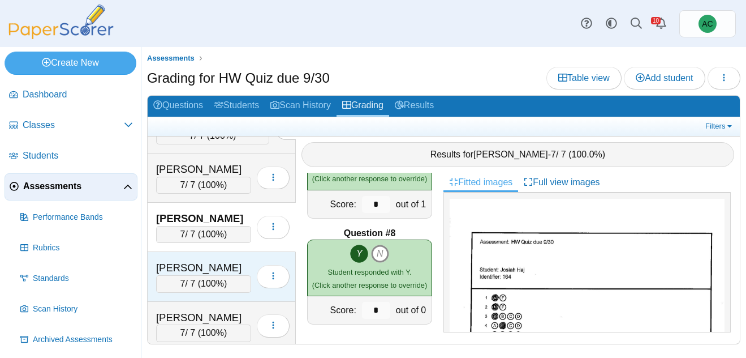
click at [206, 265] on div "Harris, Skyler" at bounding box center [203, 267] width 95 height 15
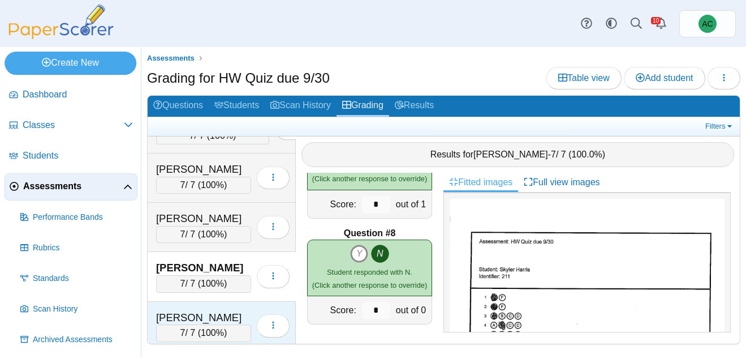
click at [169, 322] on div "Harrison, Helen" at bounding box center [203, 317] width 95 height 15
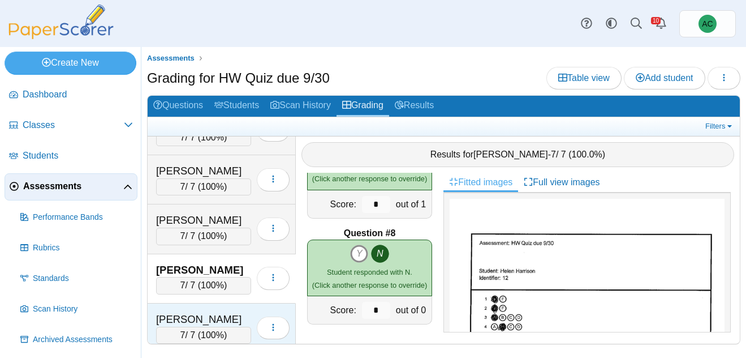
scroll to position [1757, 0]
click at [195, 320] on div "Haverkamp, Hailey" at bounding box center [203, 318] width 95 height 15
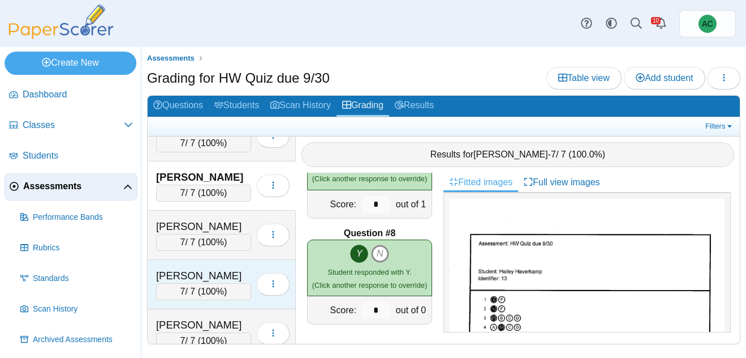
scroll to position [1907, 0]
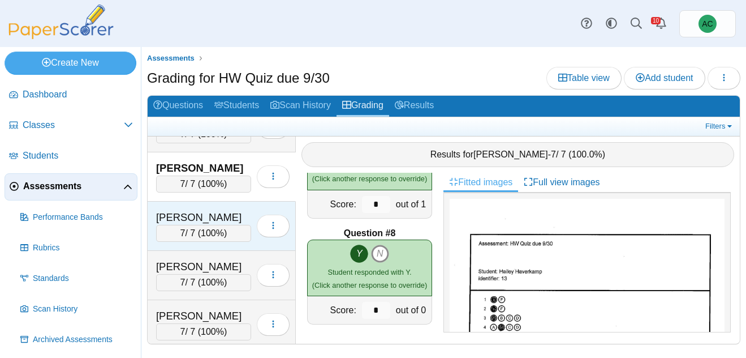
click at [203, 218] on div "Hayward, Adalyn" at bounding box center [203, 217] width 95 height 15
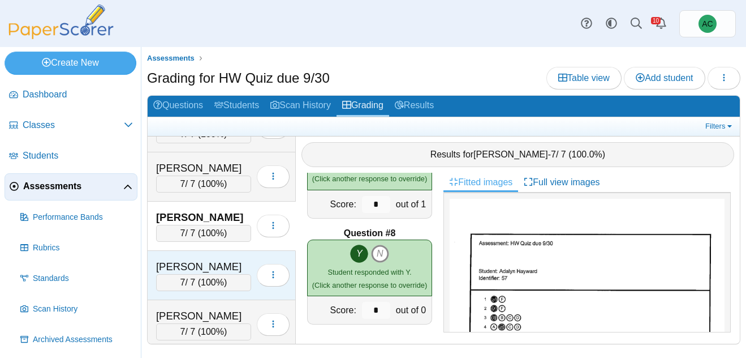
click at [219, 268] on div "Heiskell, Evelyn" at bounding box center [203, 266] width 95 height 15
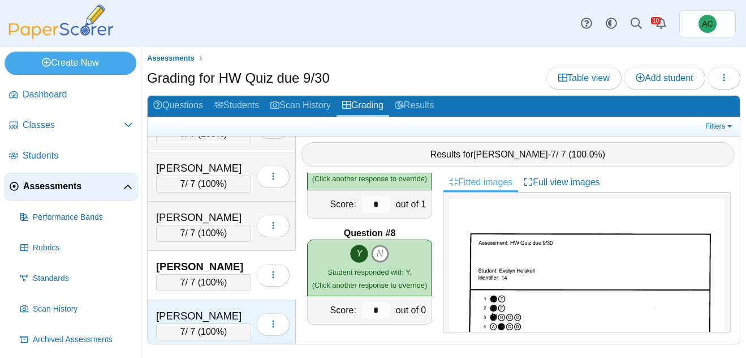
click at [197, 320] on div "Hilcove, Nicholas" at bounding box center [203, 315] width 95 height 15
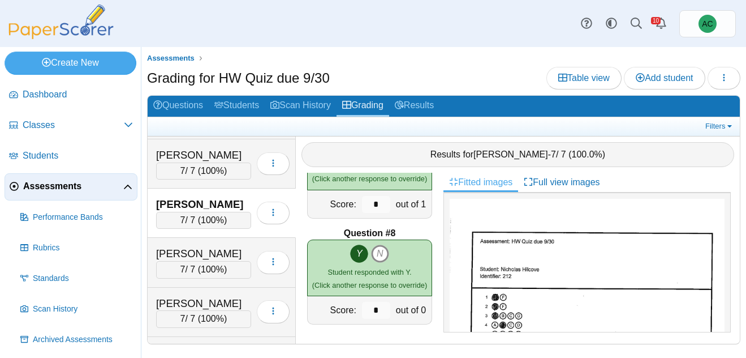
scroll to position [2021, 0]
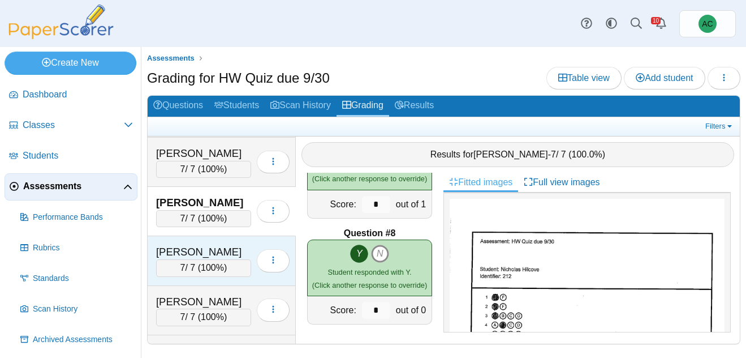
click at [190, 243] on div "Hinton, Jonathon 7 / 7 ( 100% ) Loading…" at bounding box center [222, 260] width 148 height 49
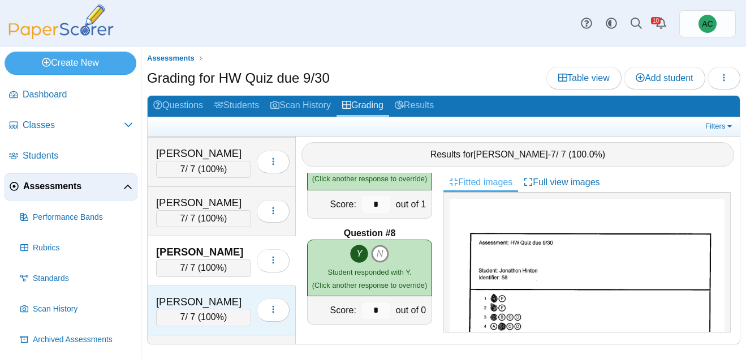
click at [195, 299] on div "[PERSON_NAME]" at bounding box center [203, 301] width 95 height 15
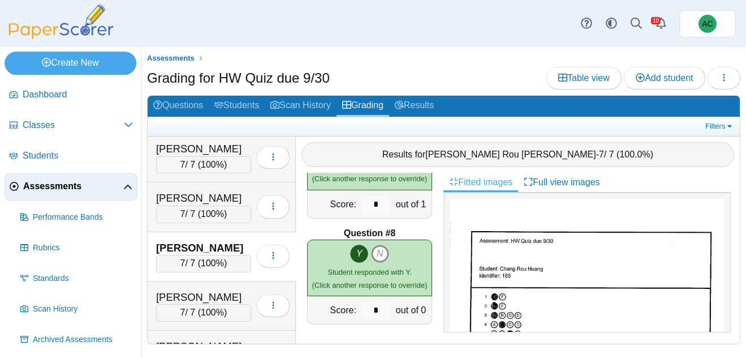
scroll to position [2088, 0]
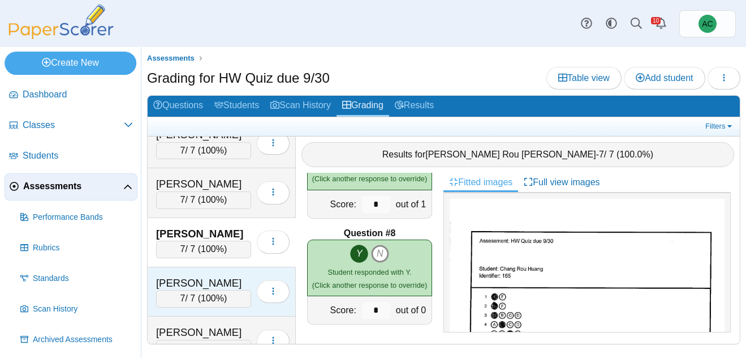
click at [183, 277] on div "[PERSON_NAME]" at bounding box center [203, 283] width 95 height 15
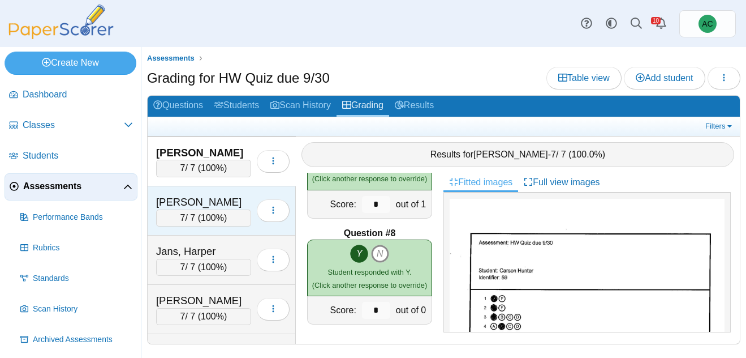
scroll to position [2226, 0]
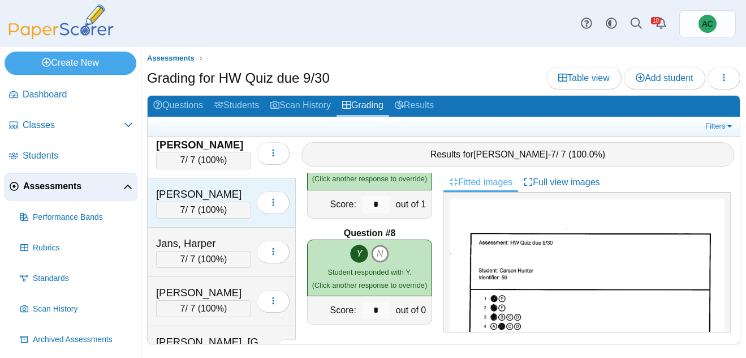
click at [194, 213] on div "7 / 7 ( 100% )" at bounding box center [203, 209] width 95 height 17
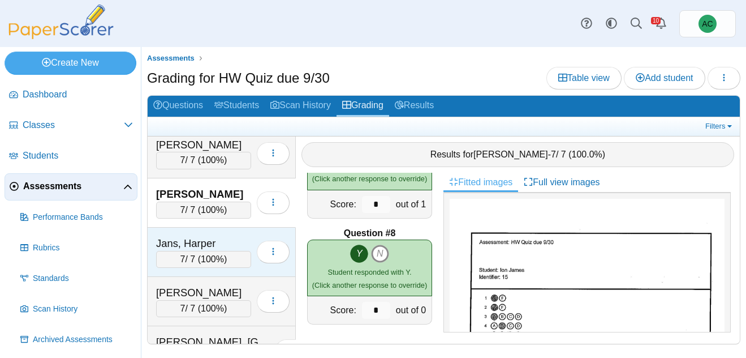
click at [203, 250] on div "Jans, Harper" at bounding box center [203, 243] width 95 height 15
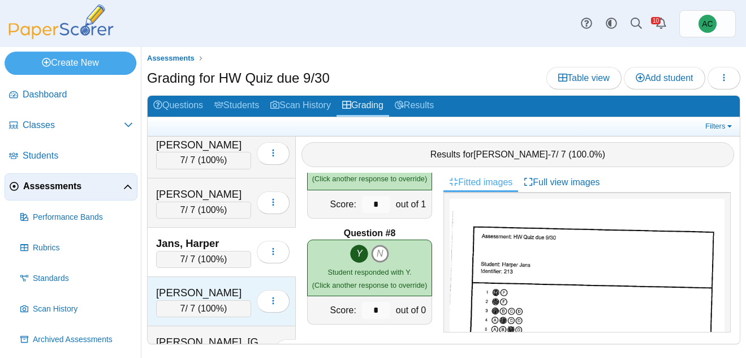
click at [194, 294] on div "[PERSON_NAME]" at bounding box center [203, 292] width 95 height 15
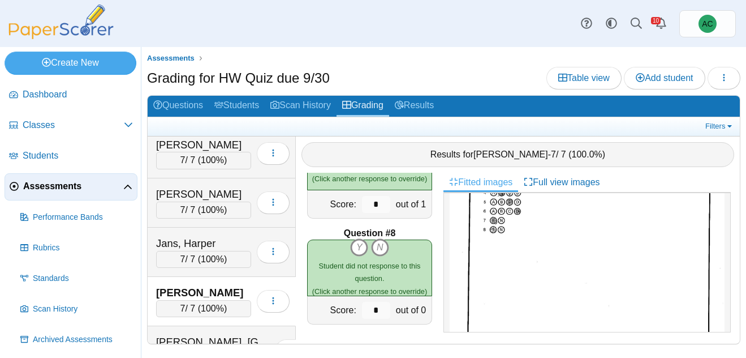
scroll to position [139, 0]
click at [360, 250] on icon "Y" at bounding box center [359, 247] width 18 height 18
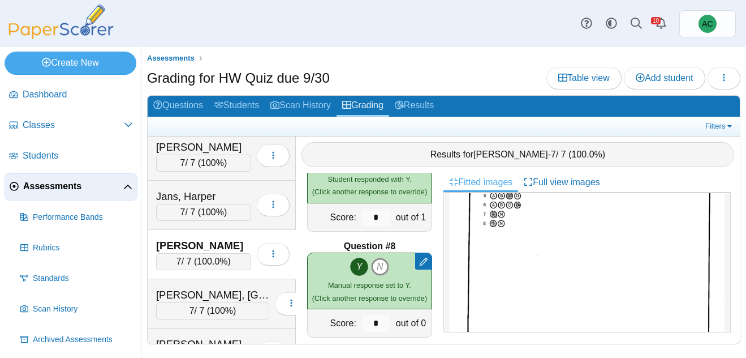
scroll to position [2293, 0]
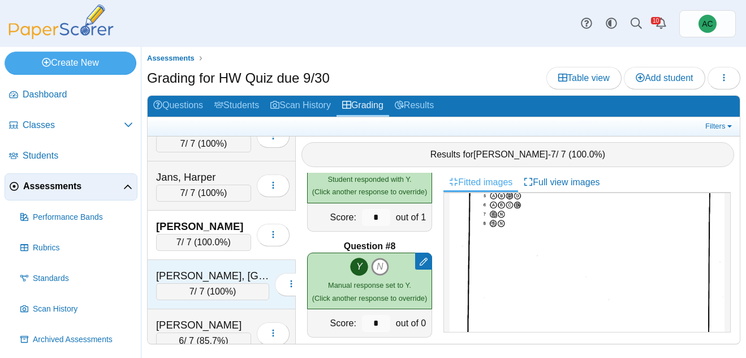
click at [203, 265] on div "Kahabka, Madison 7 / 7 ( 100% ) Loading…" at bounding box center [222, 284] width 148 height 49
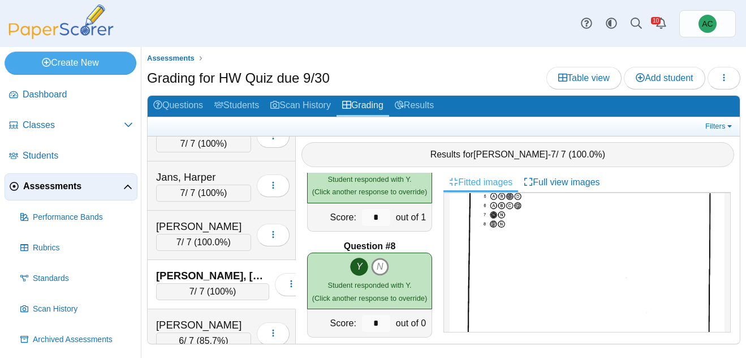
scroll to position [0, 0]
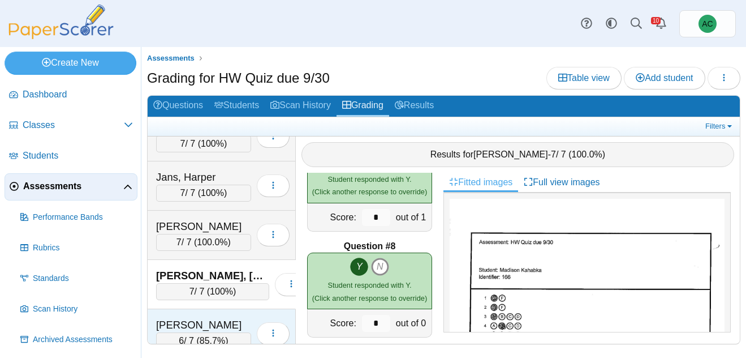
click at [177, 325] on div "[PERSON_NAME]" at bounding box center [203, 324] width 95 height 15
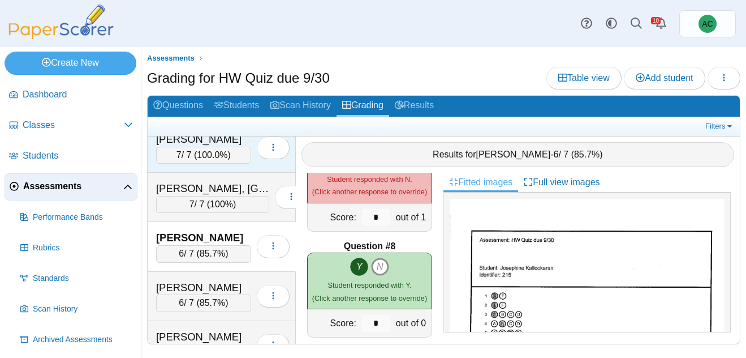
scroll to position [2399, 0]
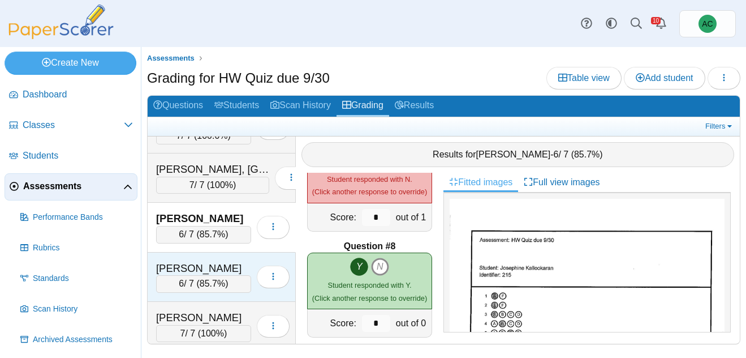
click at [211, 265] on div "Kidd, Avery" at bounding box center [203, 268] width 95 height 15
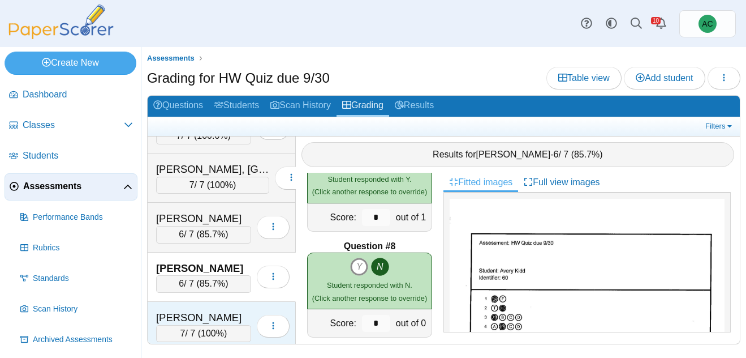
click at [226, 308] on div "Kienzle, Evangeline 7 / 7 ( 100% ) Loading…" at bounding box center [222, 326] width 148 height 49
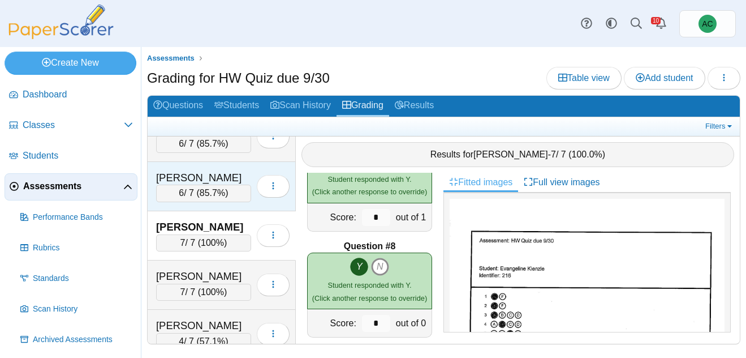
scroll to position [2541, 0]
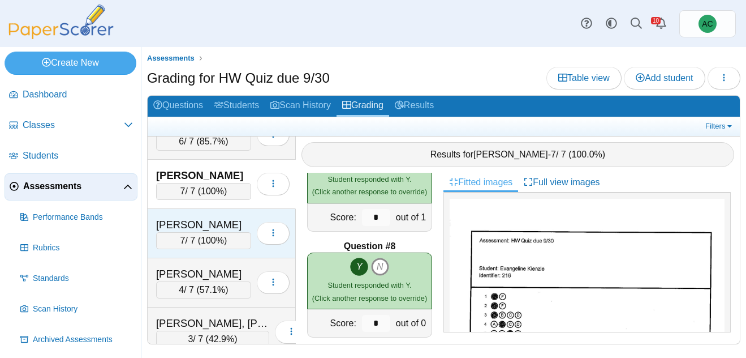
click at [199, 231] on div "King, Avery" at bounding box center [203, 224] width 95 height 15
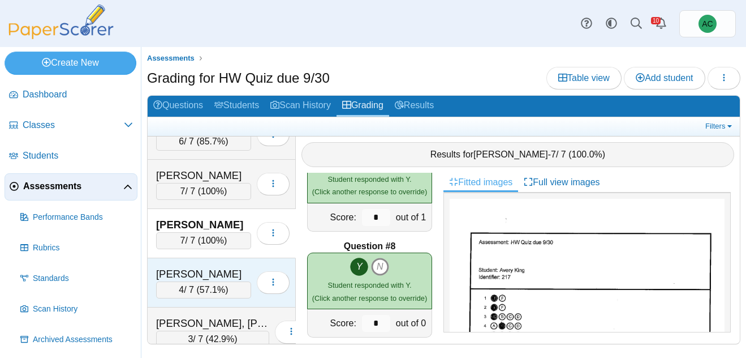
click at [209, 278] on div "LaPella, Liam" at bounding box center [203, 273] width 95 height 15
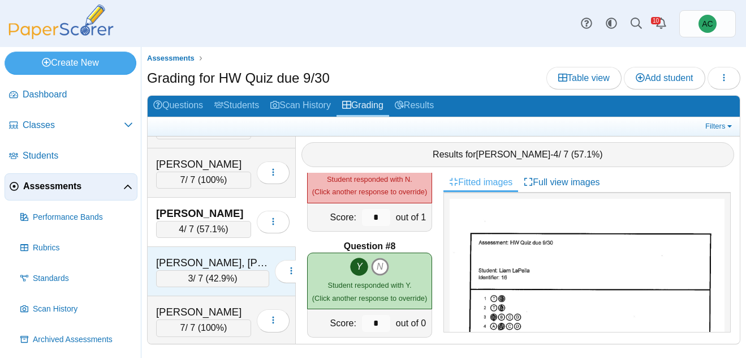
scroll to position [2603, 0]
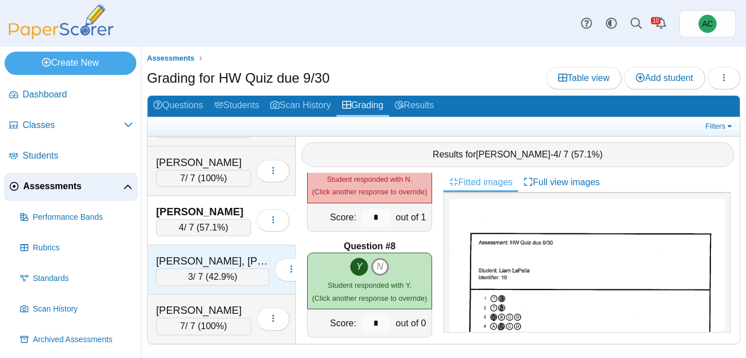
click at [201, 265] on div "Larsen, Jagger" at bounding box center [212, 260] width 113 height 15
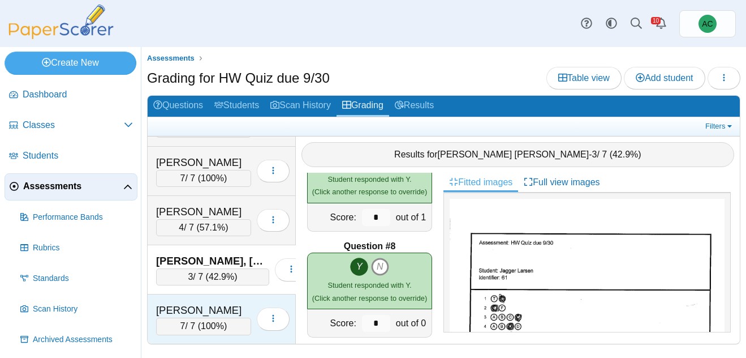
click at [193, 315] on div "Lee, Van" at bounding box center [203, 310] width 95 height 15
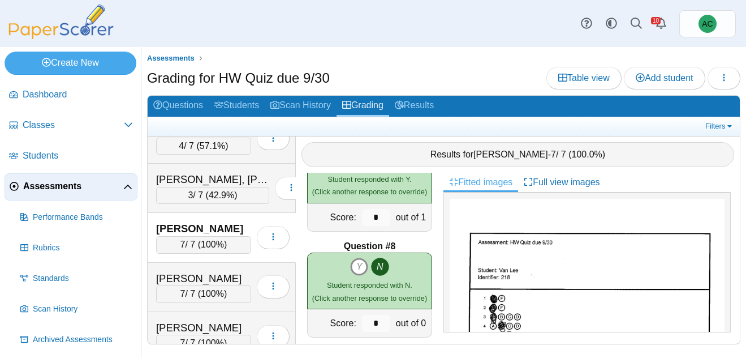
scroll to position [2689, 0]
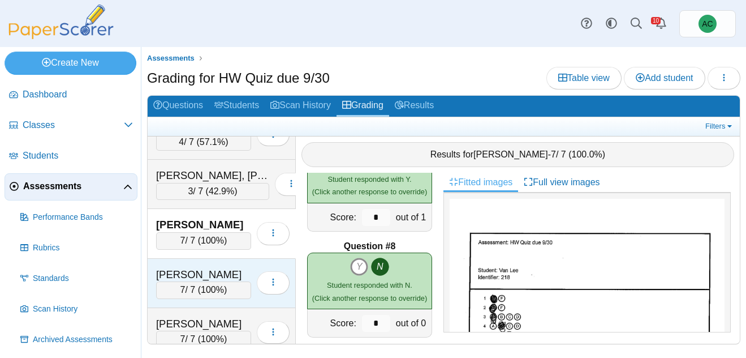
click at [194, 278] on div "Lerette, Peyton" at bounding box center [203, 274] width 95 height 15
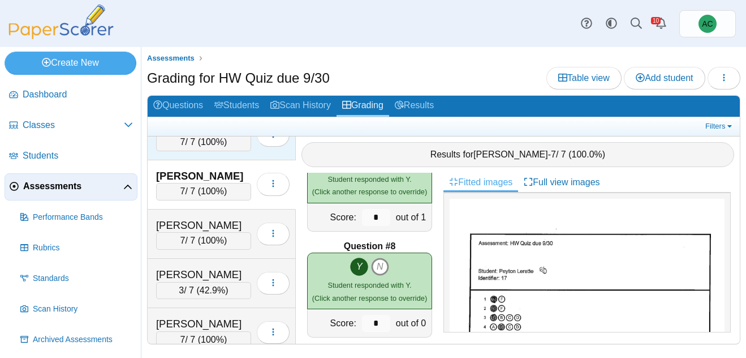
scroll to position [2791, 0]
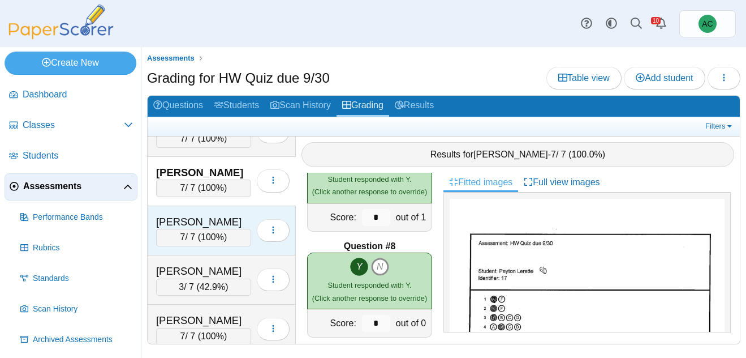
click at [215, 217] on div "Lesmes, Christian" at bounding box center [203, 221] width 95 height 15
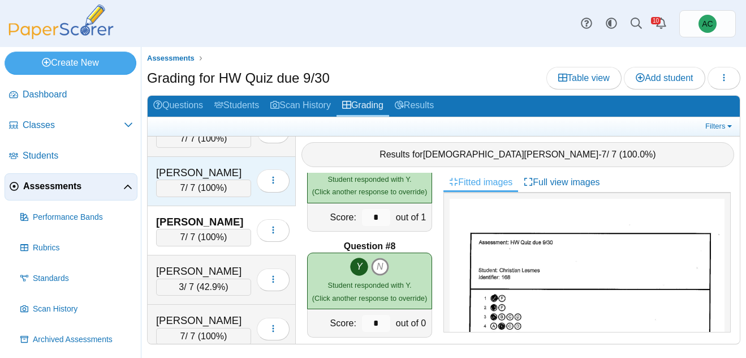
click at [195, 178] on div "[PERSON_NAME]" at bounding box center [203, 172] width 95 height 15
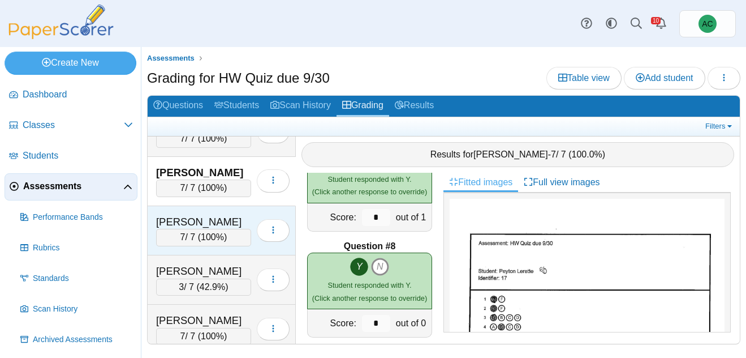
click at [214, 212] on div "Lesmes, Christian 7 / 7 ( 100% ) Loading…" at bounding box center [222, 230] width 148 height 49
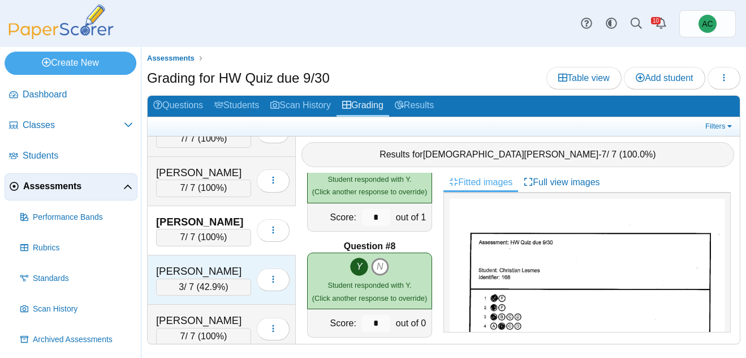
click at [217, 270] on div "[PERSON_NAME]" at bounding box center [203, 271] width 95 height 15
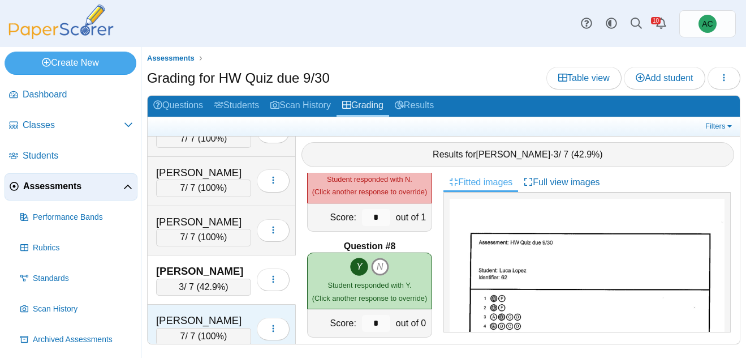
click at [183, 319] on div "[PERSON_NAME]" at bounding box center [203, 320] width 95 height 15
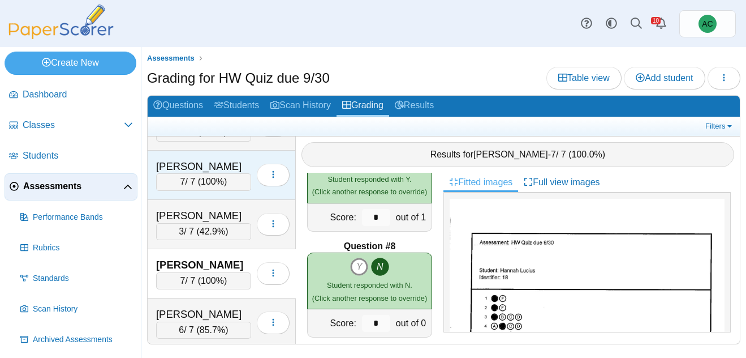
scroll to position [2864, 0]
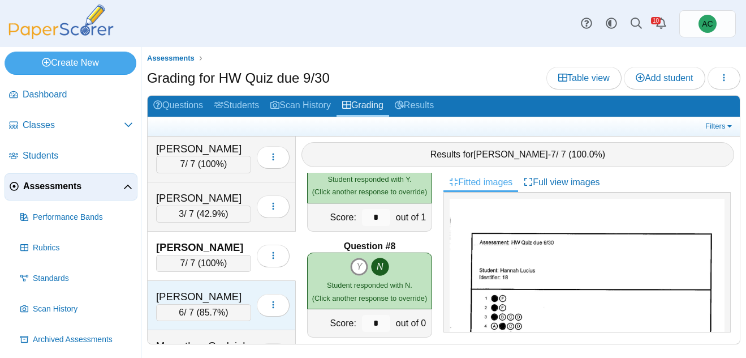
click at [187, 293] on div "Lynch, Wyatt" at bounding box center [203, 296] width 95 height 15
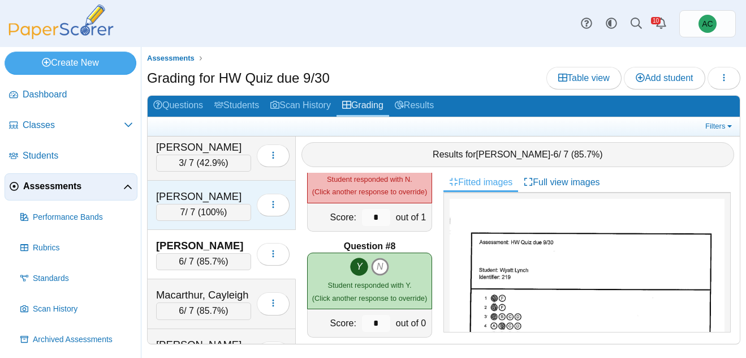
scroll to position [2916, 0]
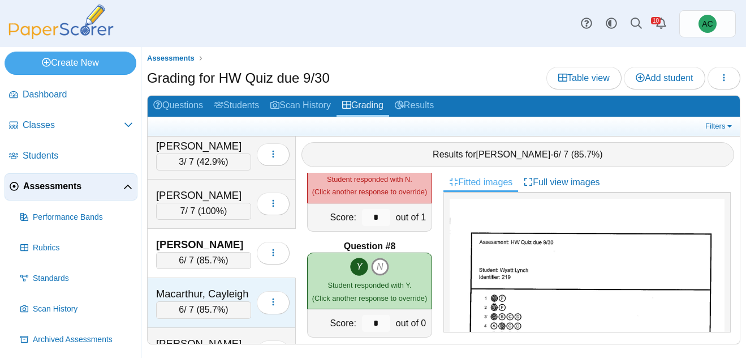
click at [195, 294] on div "Macarthur, Cayleigh" at bounding box center [203, 293] width 95 height 15
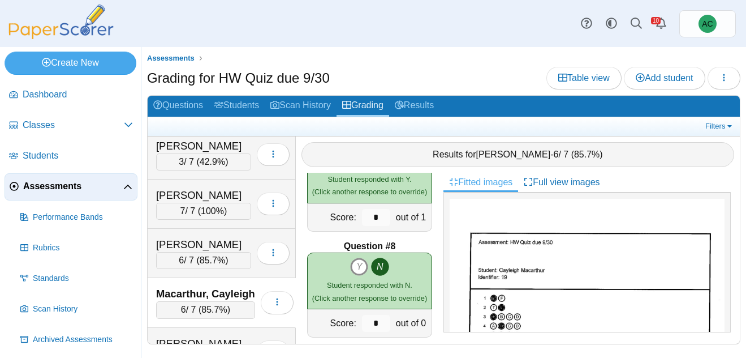
scroll to position [2956, 0]
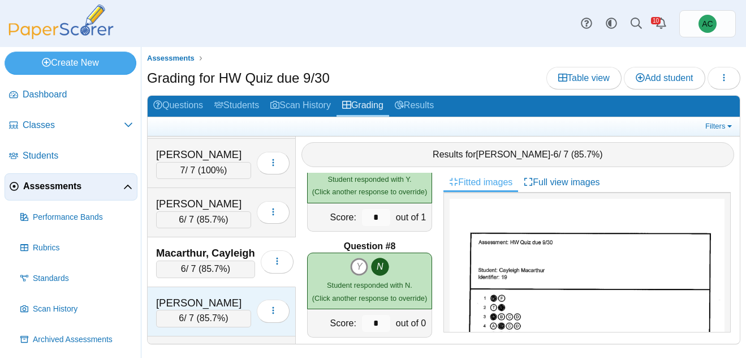
click at [218, 295] on div "Madera, Annabelle" at bounding box center [203, 302] width 95 height 15
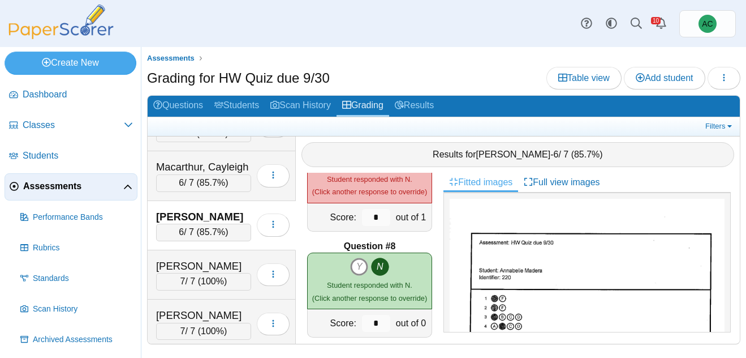
scroll to position [3059, 0]
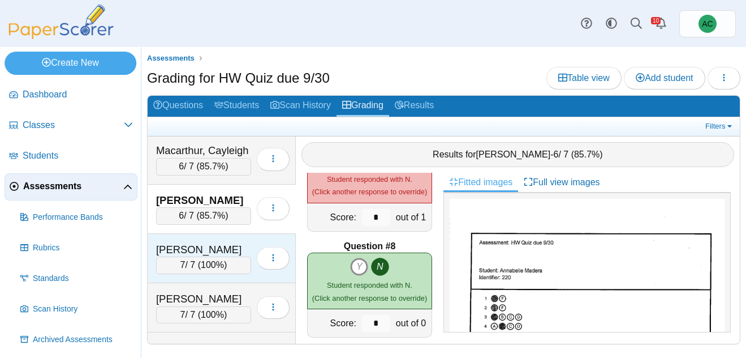
click at [207, 240] on div "Malugen, Aubrey 7 / 7 ( 100% ) Loading…" at bounding box center [222, 258] width 148 height 49
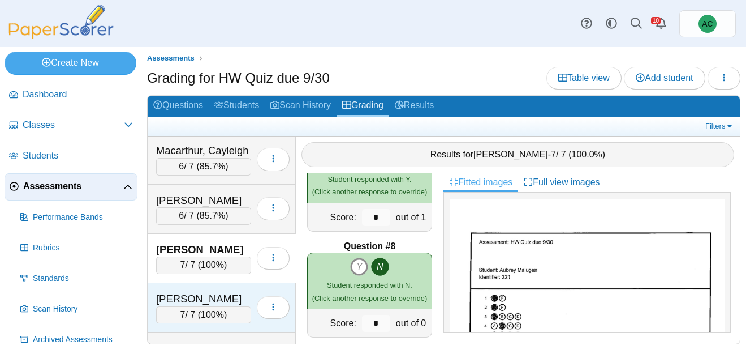
click at [180, 305] on div "Matson, Hannah" at bounding box center [203, 298] width 95 height 15
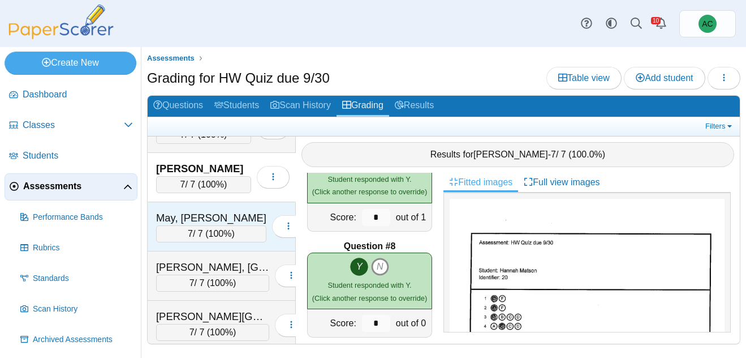
scroll to position [3189, 0]
click at [196, 223] on div "May, Audreyna" at bounding box center [211, 217] width 110 height 15
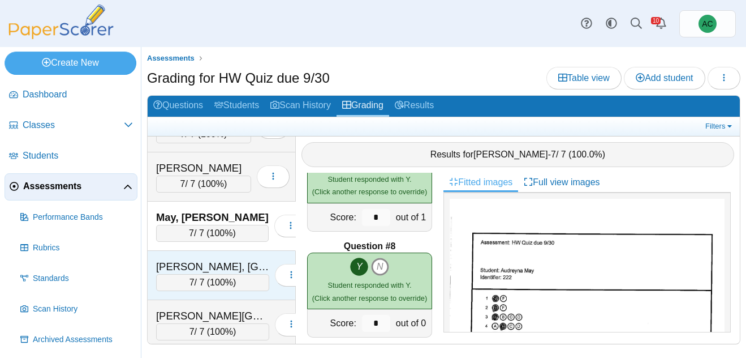
click at [188, 263] on div "Mitchell, Easton" at bounding box center [212, 266] width 113 height 15
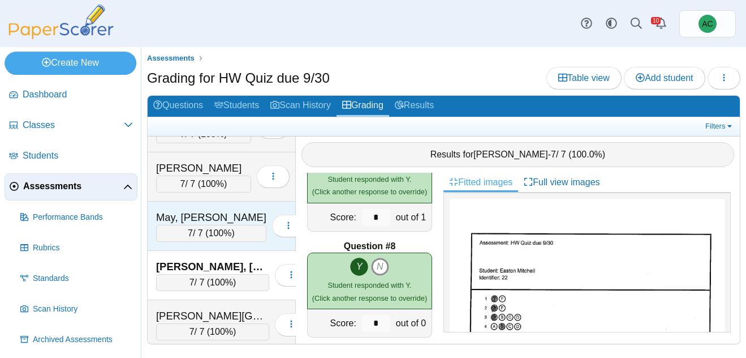
click at [174, 227] on div "7 / 7 ( 100% )" at bounding box center [211, 233] width 110 height 17
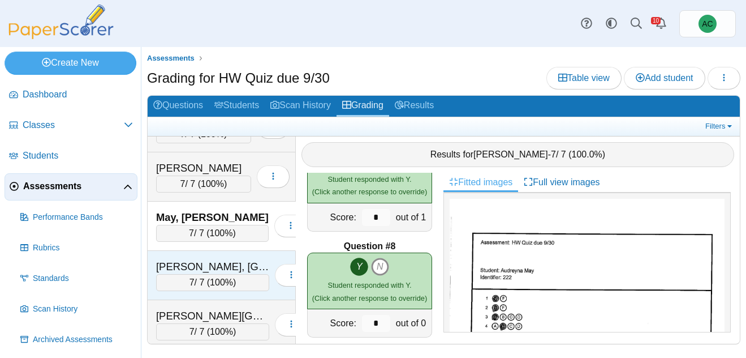
click at [182, 269] on div "Mitchell, Easton" at bounding box center [212, 266] width 113 height 15
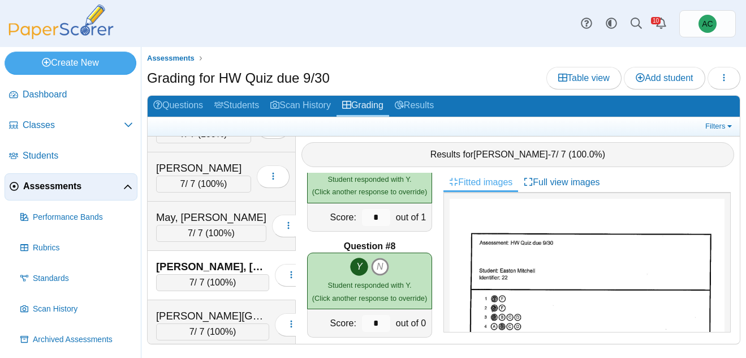
scroll to position [3257, 0]
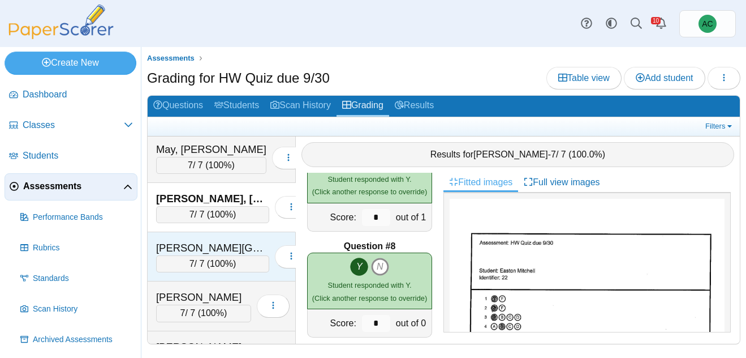
click at [201, 251] on div "Moneke, Nnamdi" at bounding box center [212, 247] width 113 height 15
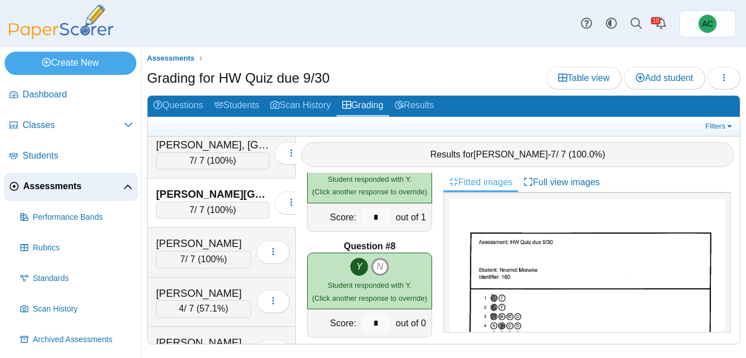
scroll to position [3313, 0]
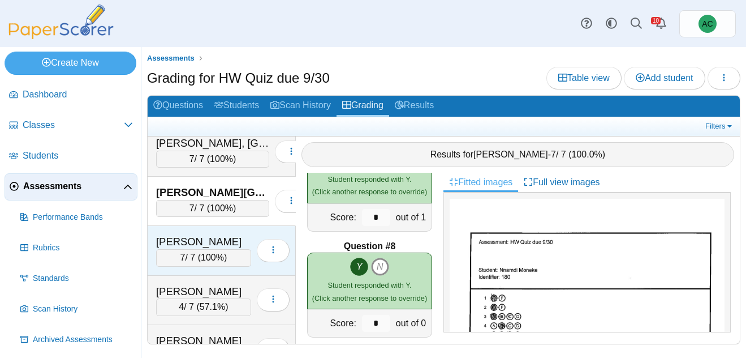
click at [208, 244] on div "Odell, Dominic" at bounding box center [203, 241] width 95 height 15
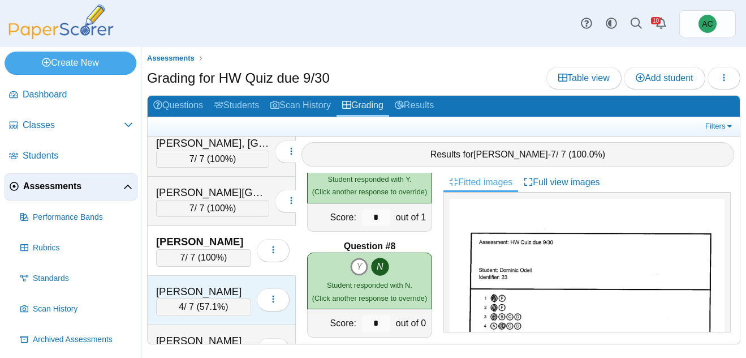
click at [200, 284] on div "Overson, Adalynn" at bounding box center [203, 291] width 95 height 15
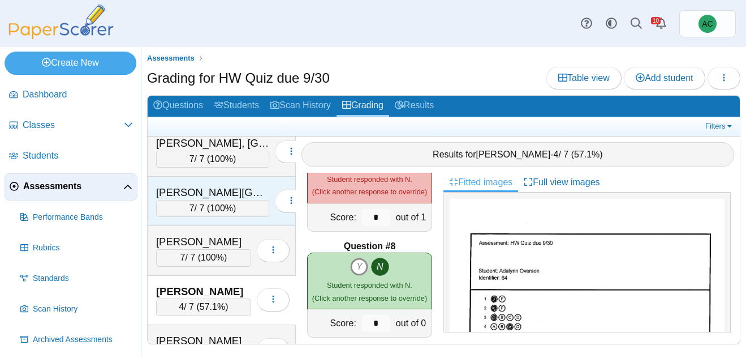
click at [196, 196] on div "Moneke, Nnamdi" at bounding box center [212, 192] width 113 height 15
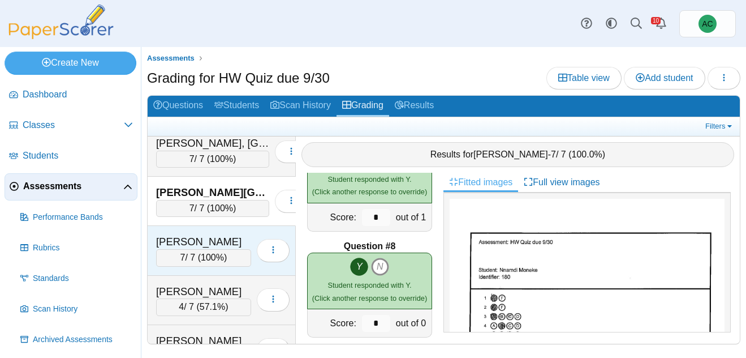
click at [214, 241] on div "Odell, Dominic" at bounding box center [203, 241] width 95 height 15
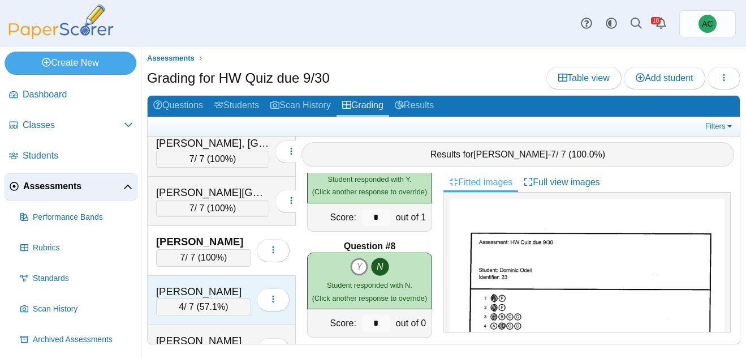
click at [181, 291] on div "Overson, Adalynn" at bounding box center [203, 291] width 95 height 15
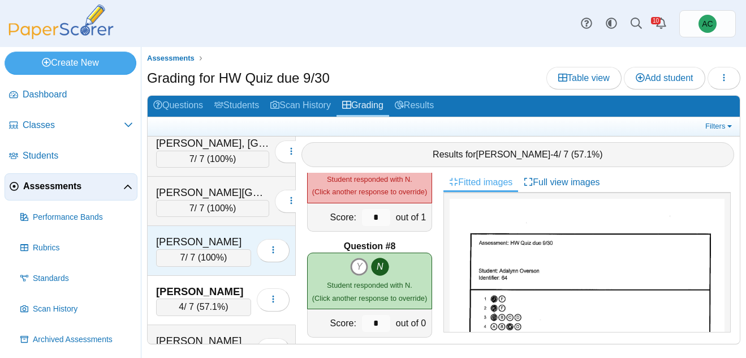
scroll to position [3364, 0]
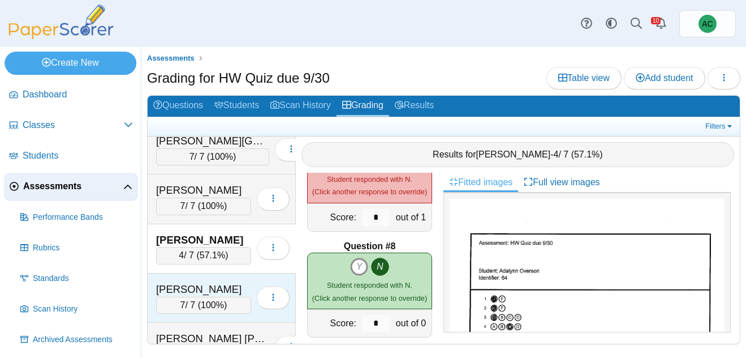
click at [199, 282] on div "Parker, Taylor" at bounding box center [203, 289] width 95 height 15
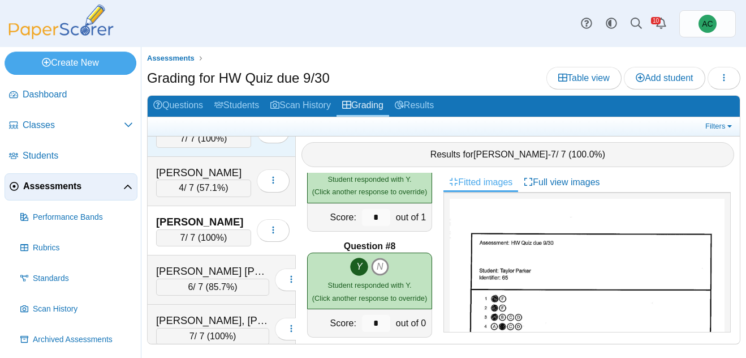
scroll to position [3433, 0]
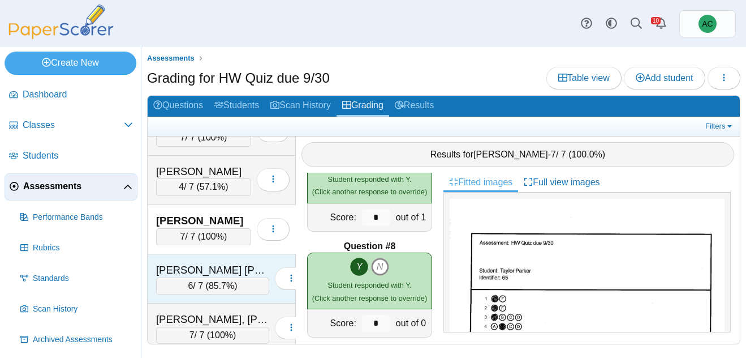
click at [199, 269] on div "Patel Yates, Nayaan" at bounding box center [212, 270] width 113 height 15
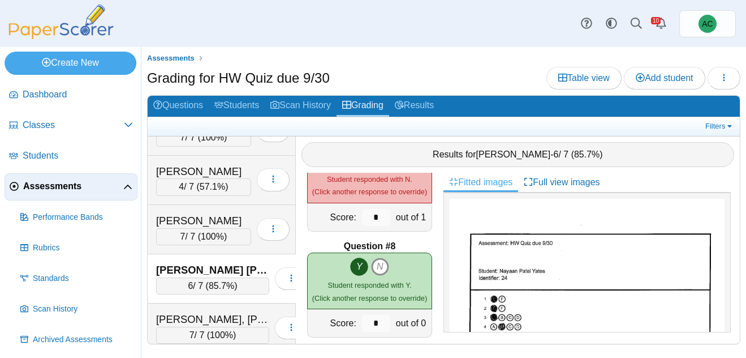
scroll to position [3492, 0]
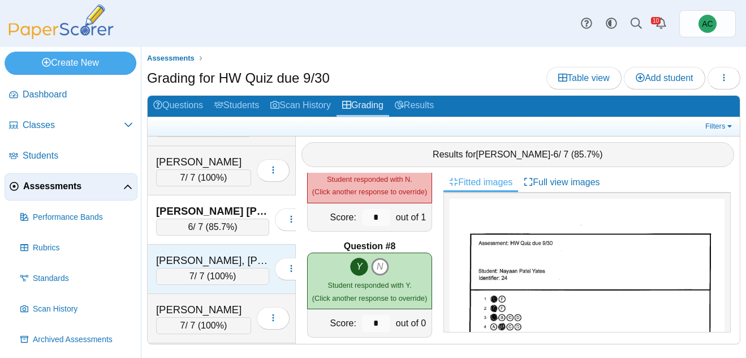
click at [199, 264] on div "Pettingill, Madyson" at bounding box center [212, 260] width 113 height 15
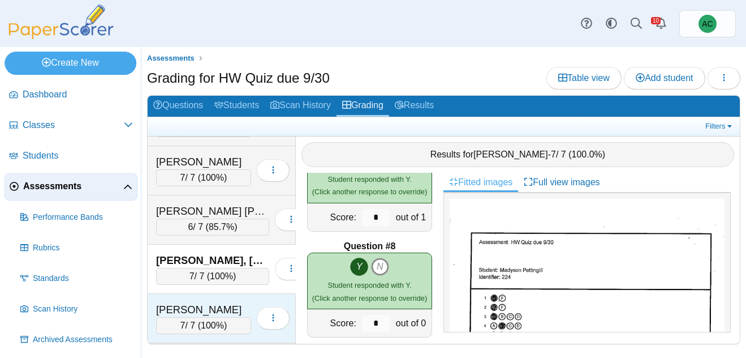
click at [196, 303] on div "Pieres, Cameron" at bounding box center [203, 309] width 95 height 15
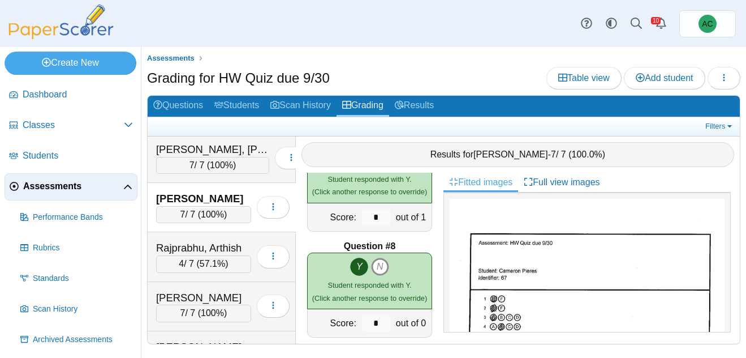
scroll to position [3604, 0]
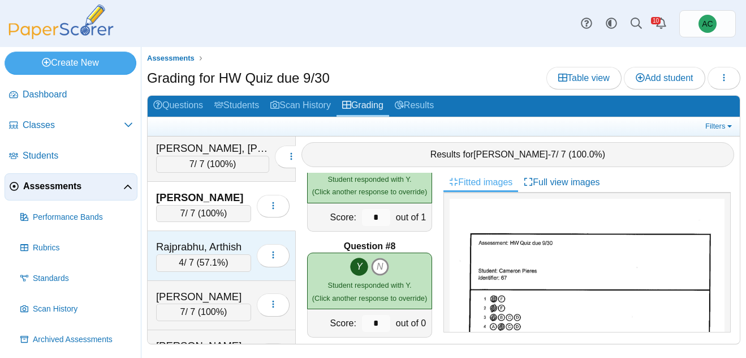
click at [194, 247] on div "Rajprabhu, Arthish" at bounding box center [203, 246] width 95 height 15
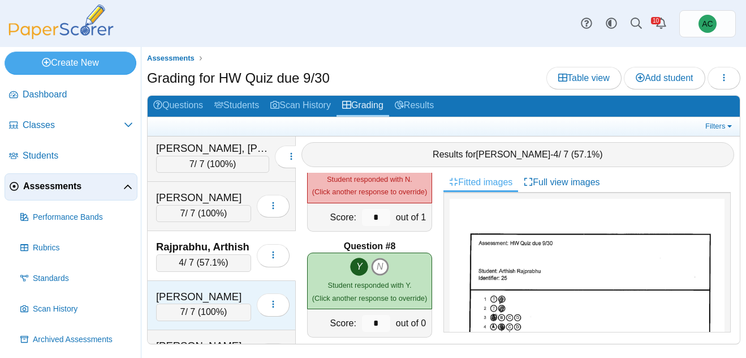
click at [210, 299] on div "Rennells, Scarlet" at bounding box center [203, 296] width 95 height 15
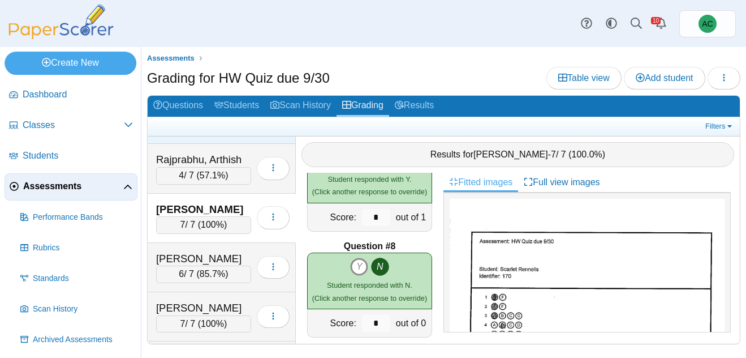
scroll to position [3699, 0]
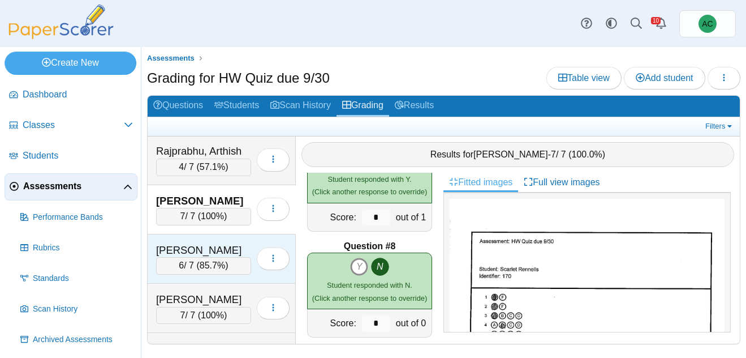
click at [197, 253] on div "Santisi, Liliana" at bounding box center [203, 250] width 95 height 15
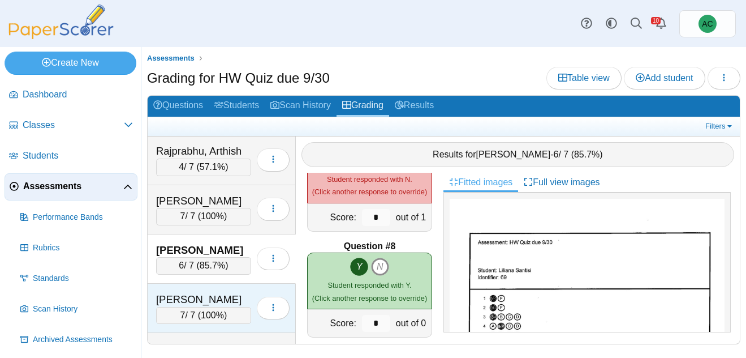
click at [207, 307] on div "7 / 7 ( 100% )" at bounding box center [203, 315] width 95 height 17
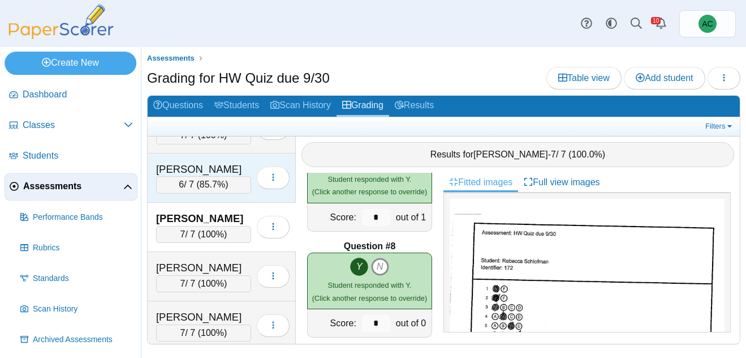
scroll to position [3780, 0]
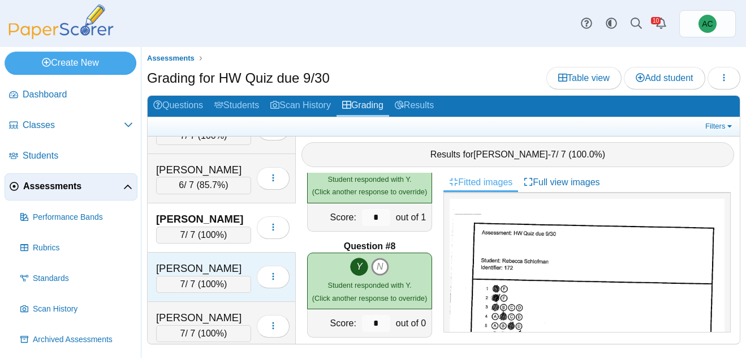
click at [226, 261] on div "Sebestyen, Olivia" at bounding box center [203, 268] width 95 height 15
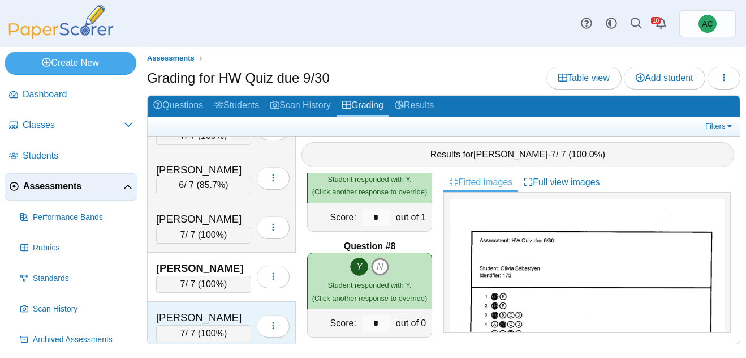
click at [195, 314] on div "Shamon, Micah" at bounding box center [203, 317] width 95 height 15
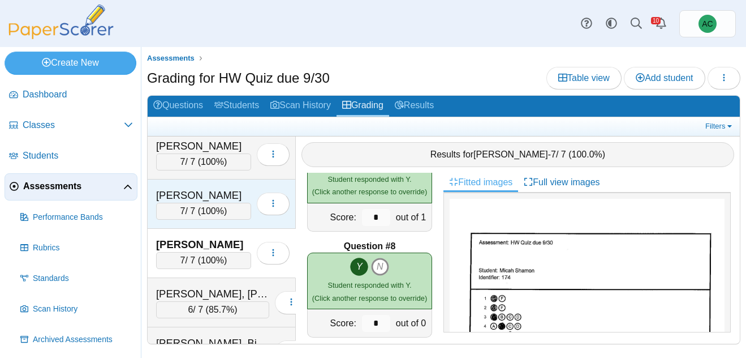
scroll to position [3870, 0]
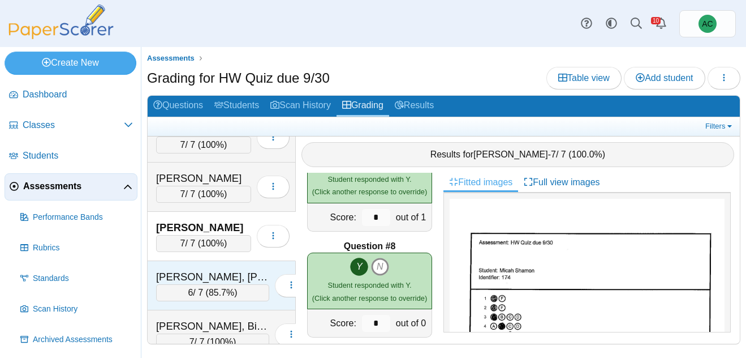
click at [198, 277] on div "Shintaku, Knox" at bounding box center [212, 276] width 113 height 15
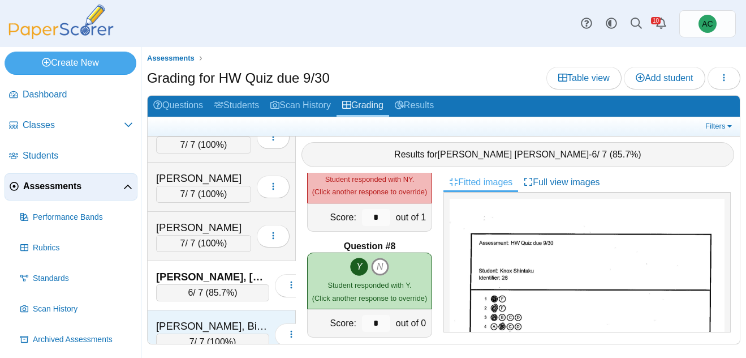
click at [179, 310] on div "Singh, Bishmeet 7 / 7 ( 100% ) Loading…" at bounding box center [222, 334] width 148 height 49
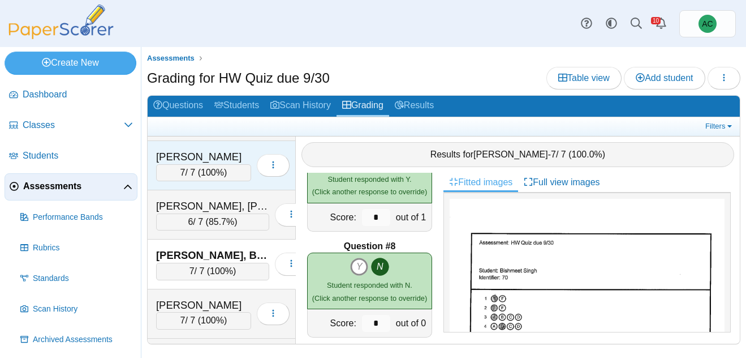
scroll to position [3989, 0]
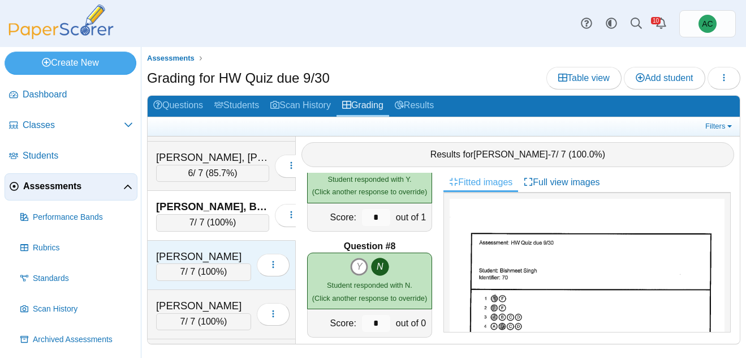
click at [203, 261] on div "Siqueiros, Emily" at bounding box center [203, 256] width 95 height 15
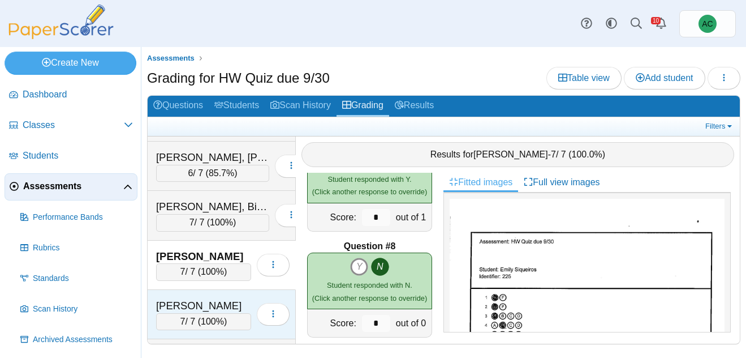
click at [200, 296] on div "Sobh, Daniel 7 / 7 ( 100% ) Loading…" at bounding box center [222, 314] width 148 height 49
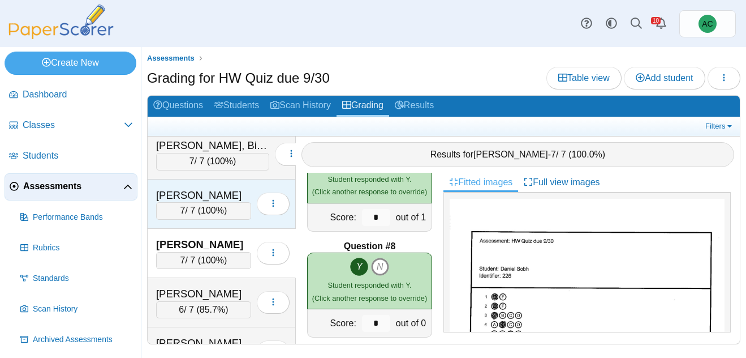
scroll to position [4051, 0]
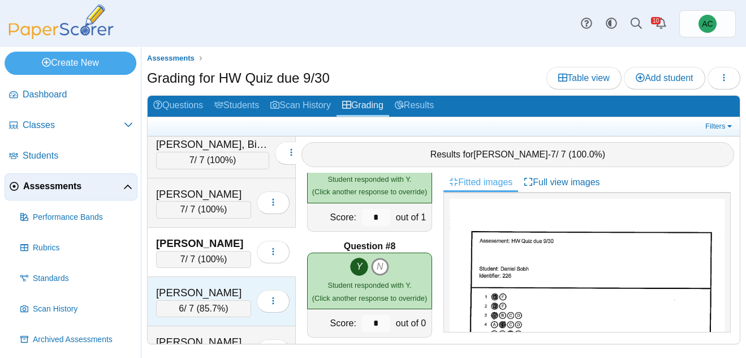
click at [182, 289] on div "Song, Emma" at bounding box center [203, 292] width 95 height 15
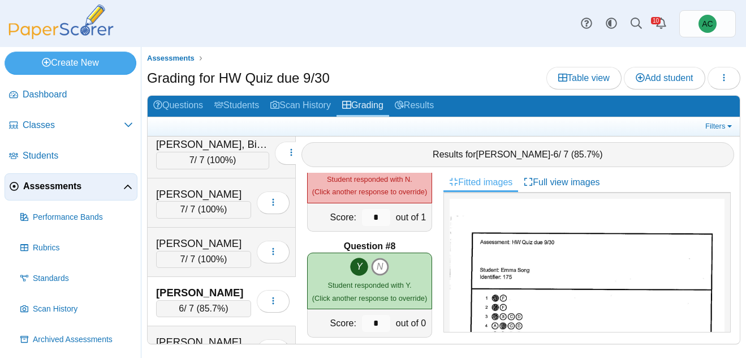
scroll to position [4154, 0]
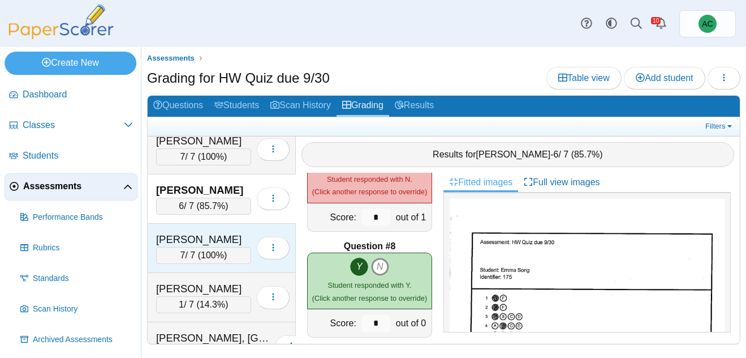
click at [213, 245] on div "Soto, Landon" at bounding box center [203, 239] width 95 height 15
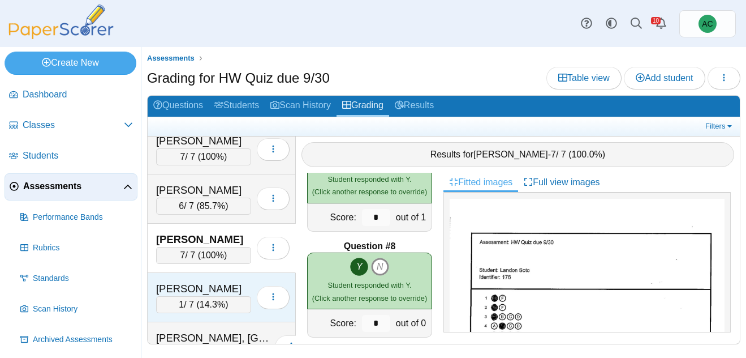
click at [163, 296] on div "1 / 7 ( 14.3% )" at bounding box center [203, 304] width 95 height 17
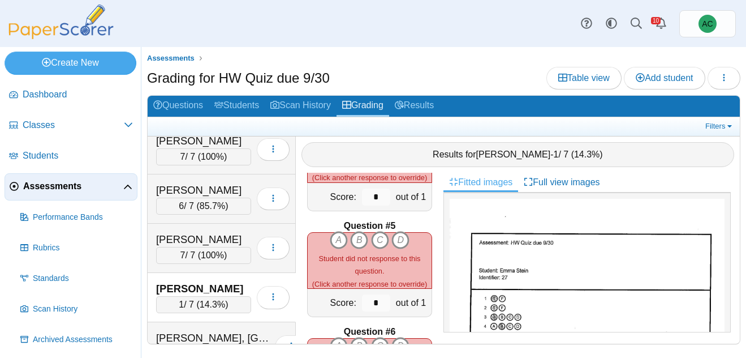
scroll to position [0, 0]
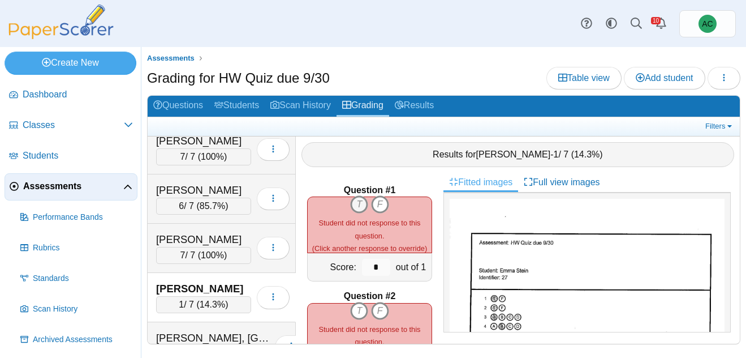
click at [364, 210] on icon "T" at bounding box center [359, 204] width 18 height 18
type input "*"
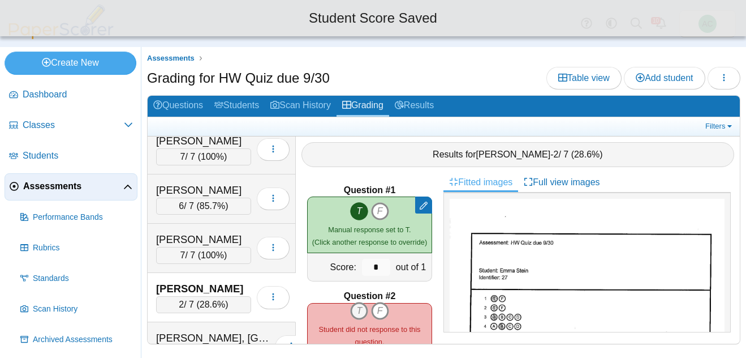
click at [359, 310] on icon "T" at bounding box center [359, 311] width 18 height 18
type input "*"
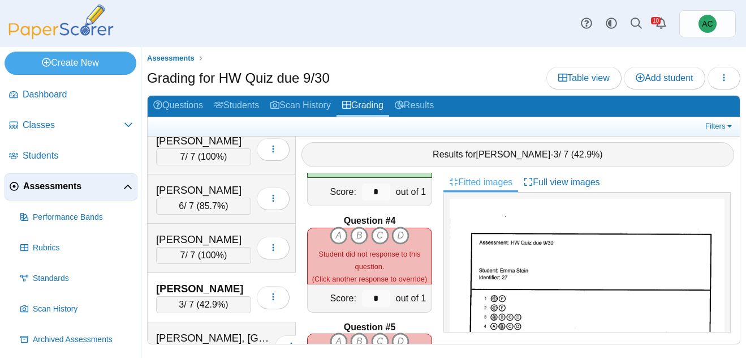
scroll to position [280, 0]
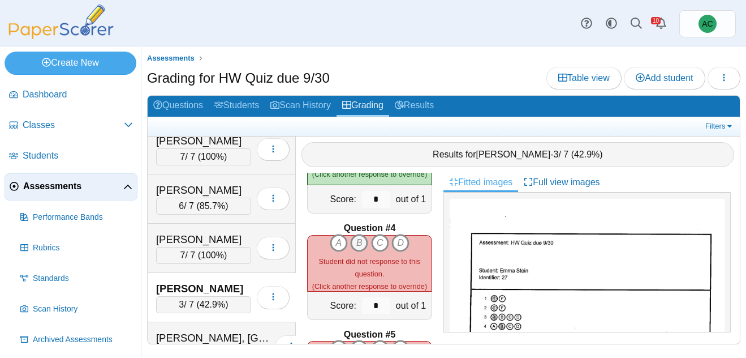
click at [356, 240] on icon "B" at bounding box center [359, 243] width 18 height 18
type input "*"
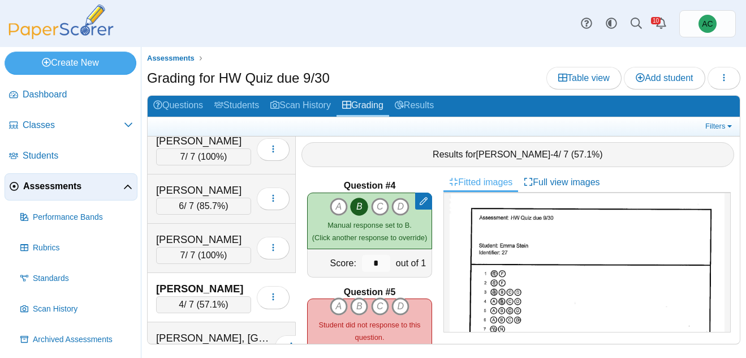
scroll to position [26, 0]
click at [379, 311] on icon "C" at bounding box center [380, 306] width 18 height 18
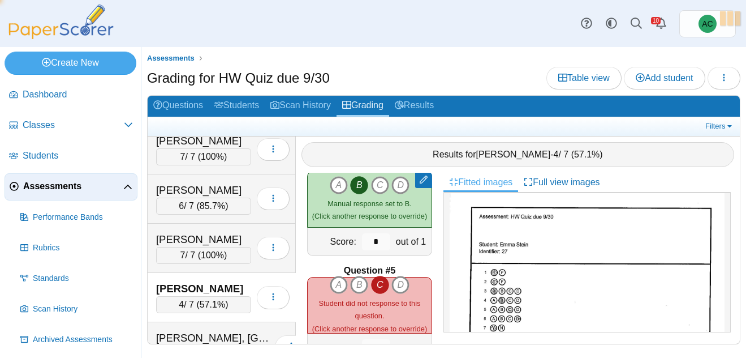
type input "*"
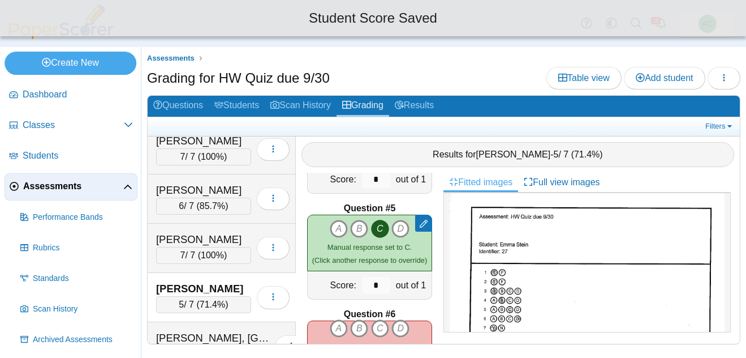
scroll to position [410, 0]
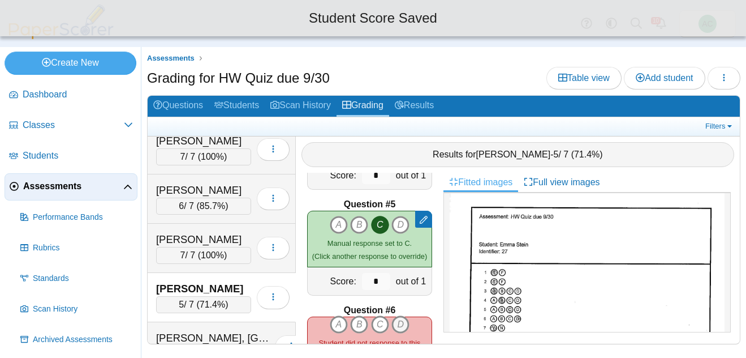
click at [403, 324] on icon "D" at bounding box center [401, 324] width 18 height 18
type input "*"
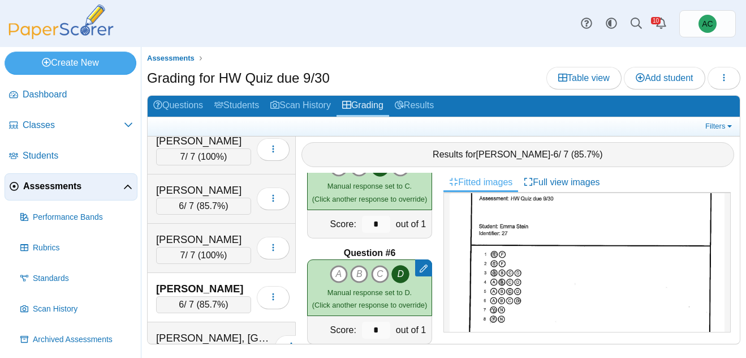
scroll to position [54, 0]
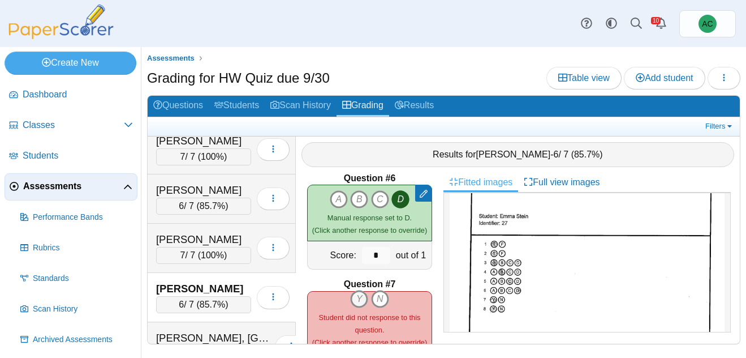
click at [356, 295] on icon "Y" at bounding box center [359, 299] width 18 height 18
type input "*"
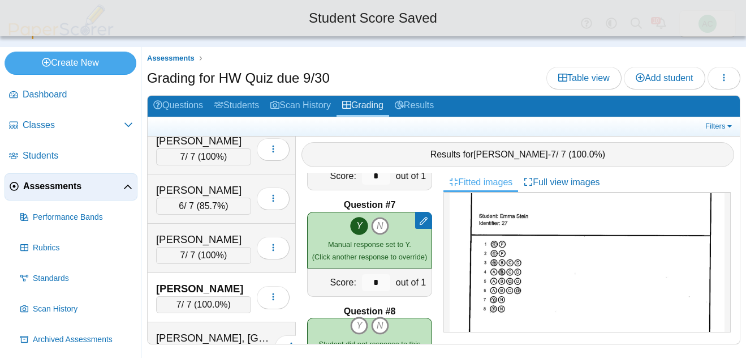
scroll to position [625, 0]
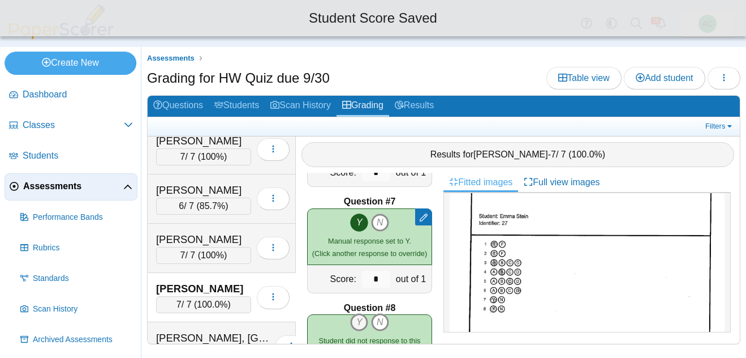
click at [358, 316] on icon "Y" at bounding box center [359, 322] width 18 height 18
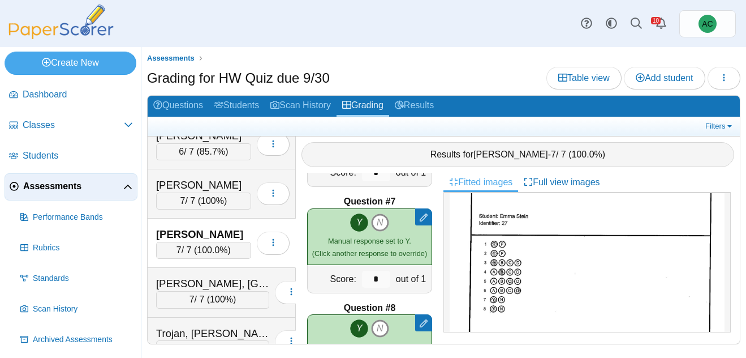
scroll to position [4209, 0]
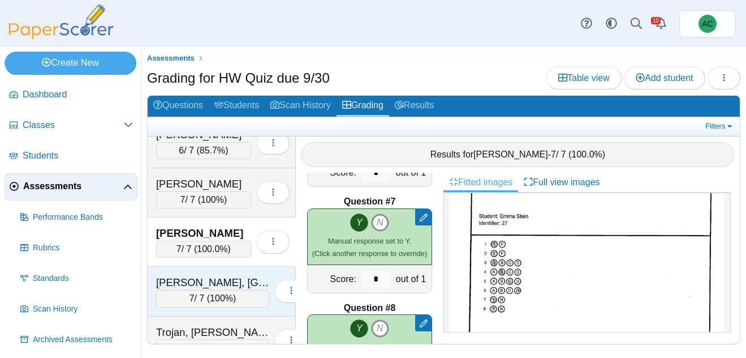
click at [210, 278] on div "Terpstra, Lexington" at bounding box center [212, 282] width 113 height 15
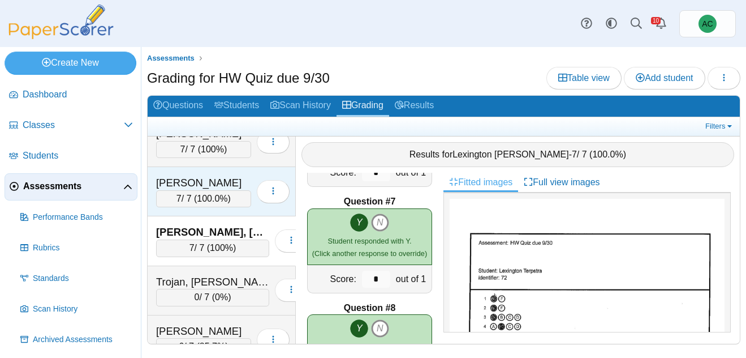
scroll to position [4275, 0]
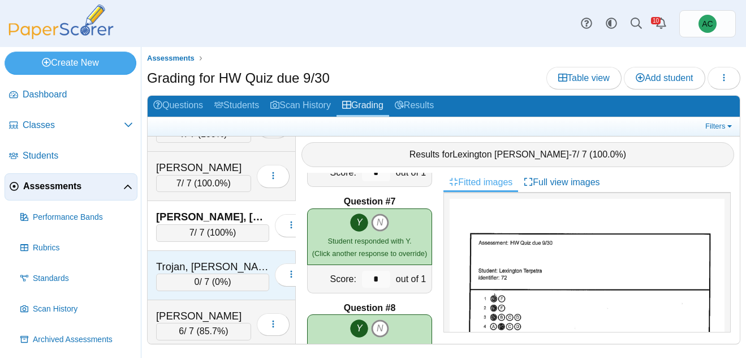
click at [213, 259] on div "Trojan, Ethan" at bounding box center [212, 266] width 113 height 15
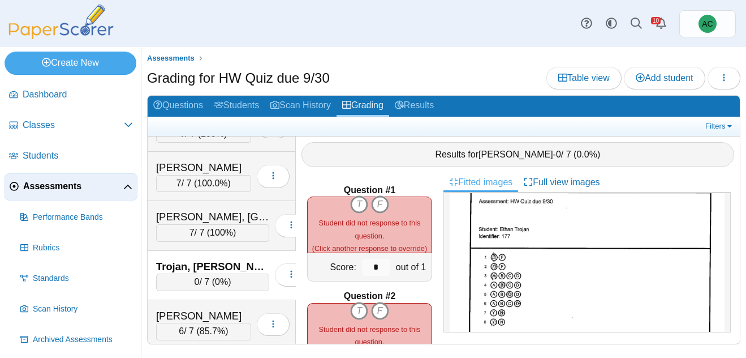
scroll to position [43, 0]
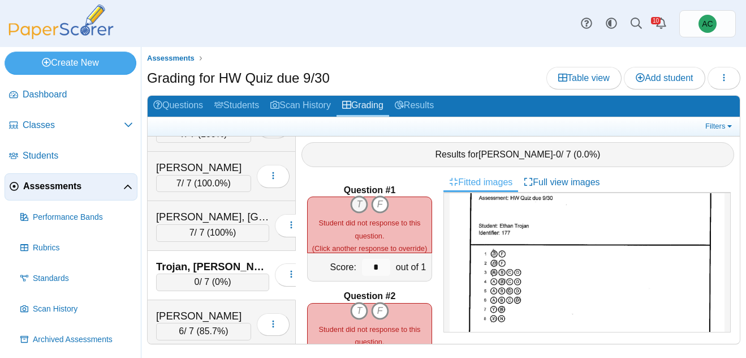
click at [361, 205] on icon "T" at bounding box center [359, 204] width 18 height 18
type input "*"
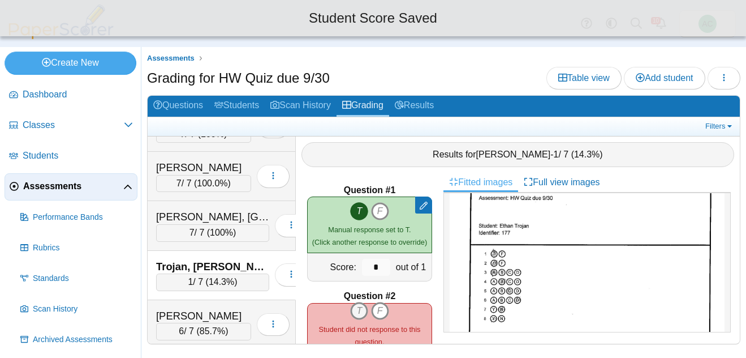
click at [359, 307] on icon "T" at bounding box center [359, 311] width 18 height 18
type input "*"
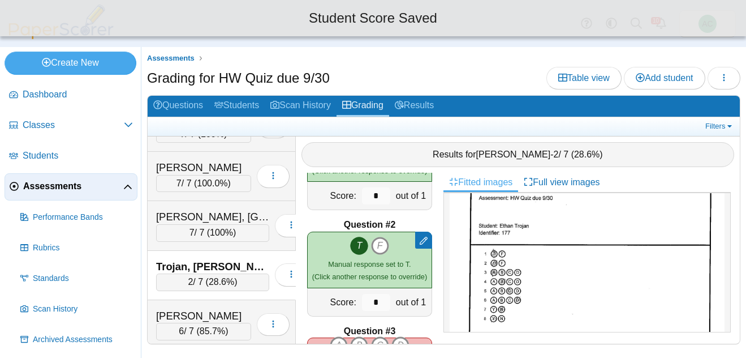
scroll to position [105, 0]
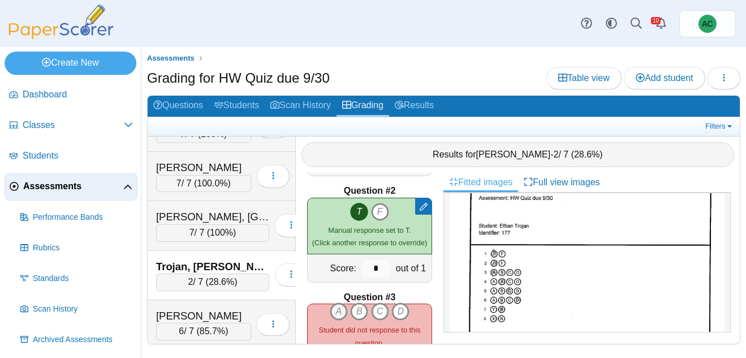
click at [339, 313] on icon "A" at bounding box center [339, 311] width 18 height 18
type input "*"
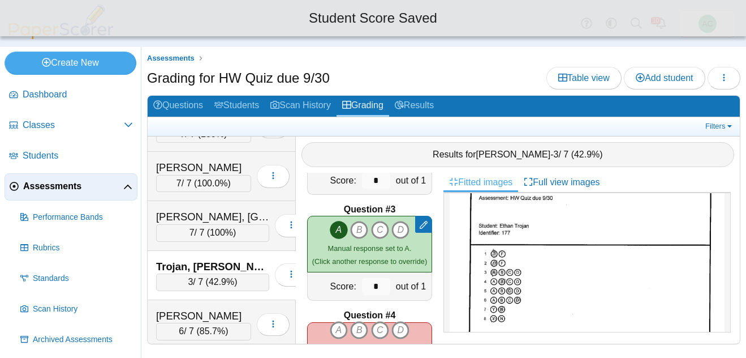
scroll to position [195, 0]
click at [359, 320] on icon "B" at bounding box center [359, 328] width 18 height 18
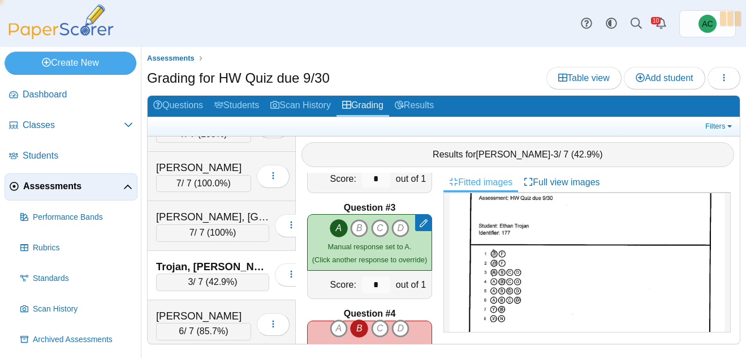
type input "*"
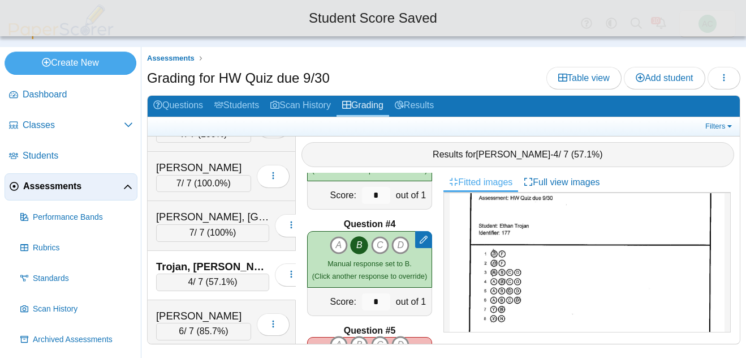
scroll to position [300, 0]
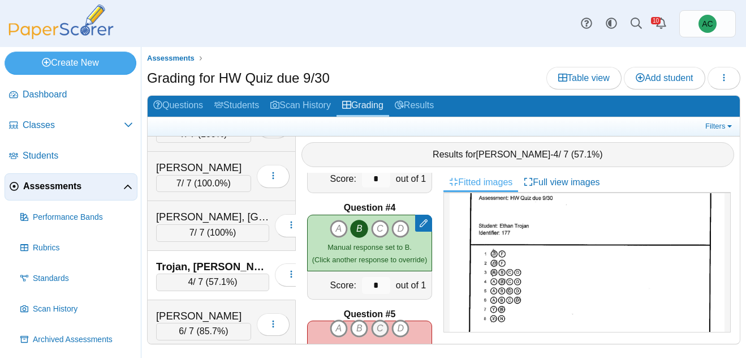
click at [380, 325] on icon "C" at bounding box center [380, 328] width 18 height 18
type input "*"
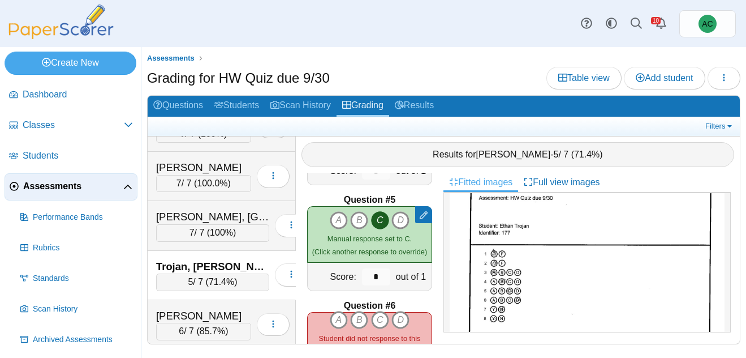
scroll to position [418, 0]
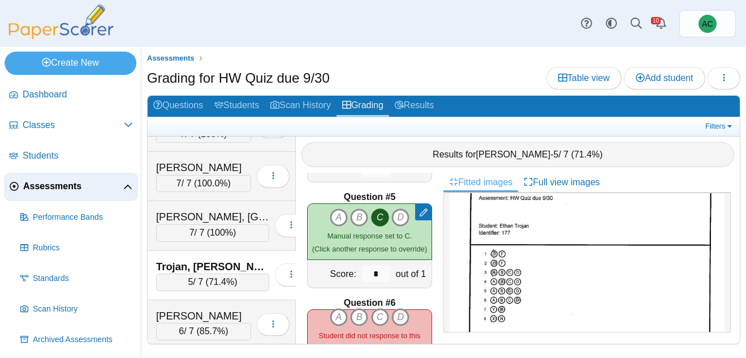
click at [405, 316] on icon "D" at bounding box center [401, 317] width 18 height 18
type input "*"
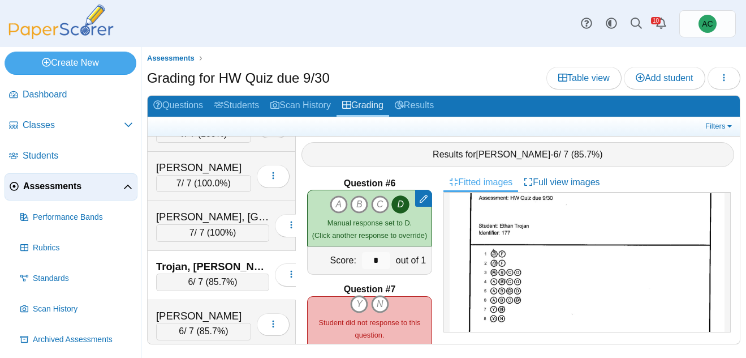
scroll to position [541, 0]
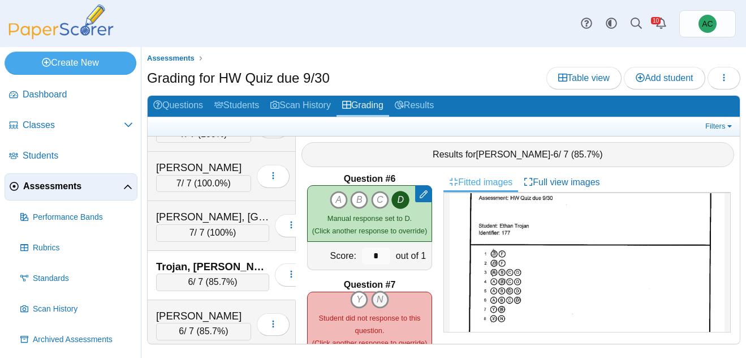
click at [384, 298] on icon "N" at bounding box center [380, 299] width 18 height 18
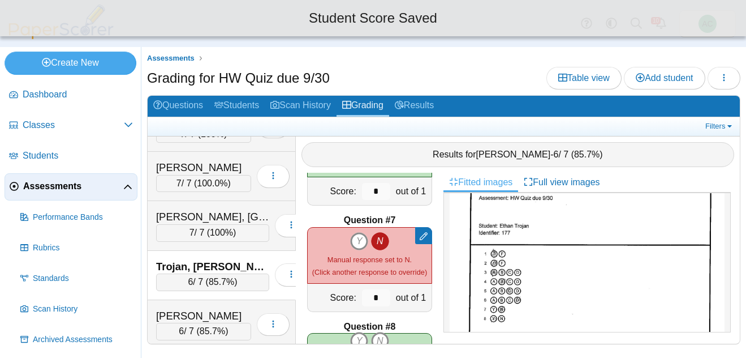
scroll to position [622, 0]
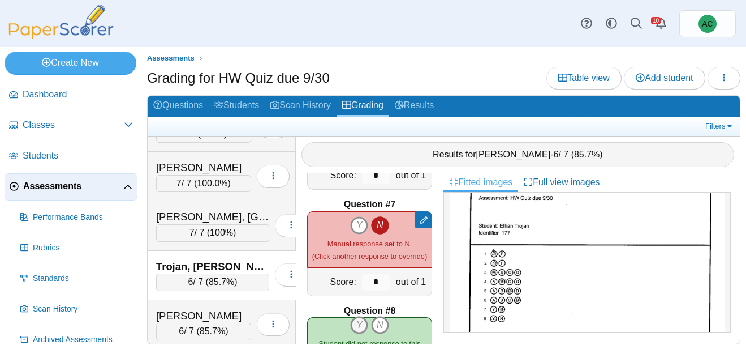
click at [359, 321] on icon "Y" at bounding box center [359, 325] width 18 height 18
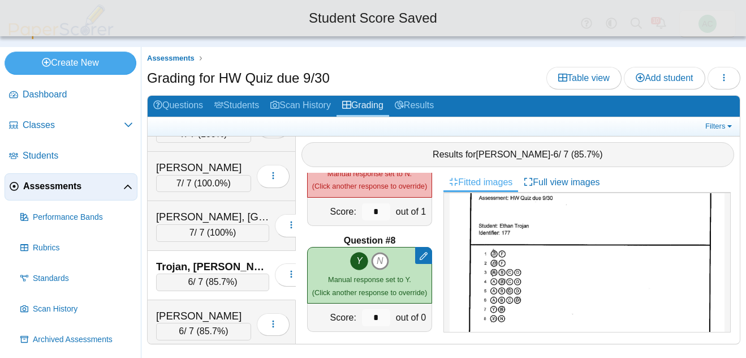
scroll to position [699, 0]
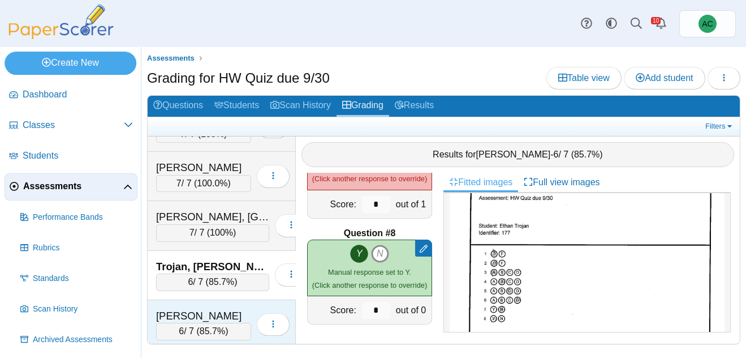
click at [191, 310] on div "Unsworth, Parker" at bounding box center [203, 315] width 95 height 15
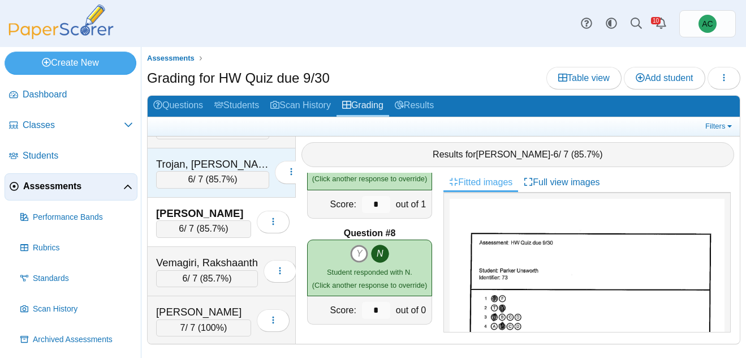
scroll to position [4384, 0]
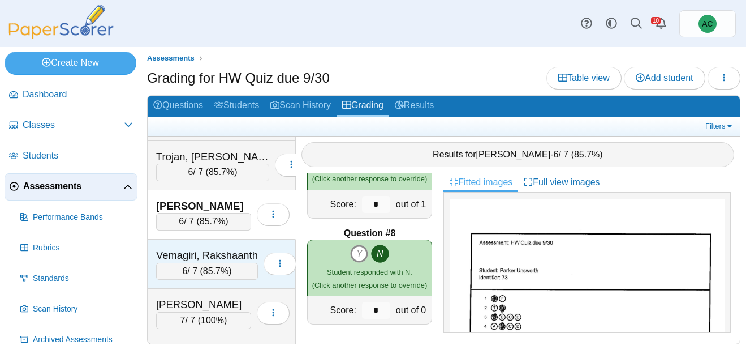
click at [197, 258] on div "Vemagiri, Rakshaanth" at bounding box center [207, 255] width 102 height 15
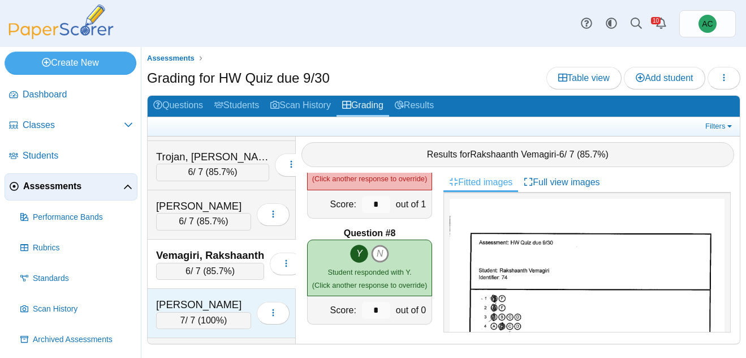
click at [216, 297] on div "Villegas, Lorenzo" at bounding box center [203, 304] width 95 height 15
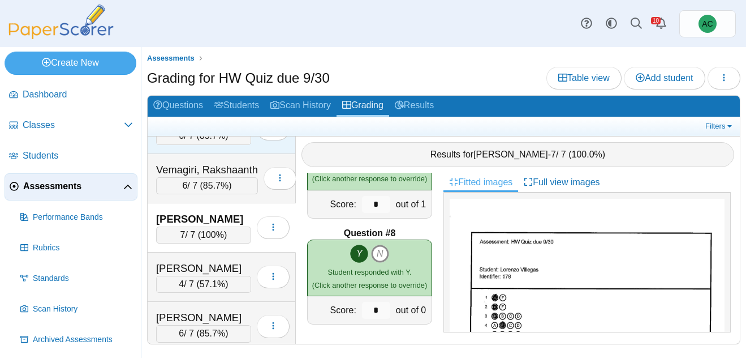
scroll to position [4471, 0]
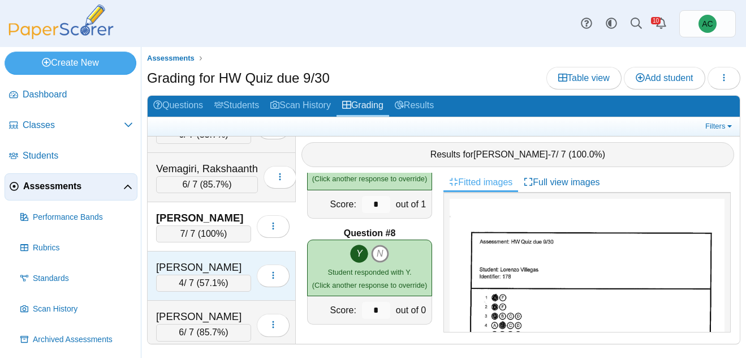
click at [200, 274] on div "4 / 7 ( 57.1% )" at bounding box center [203, 282] width 95 height 17
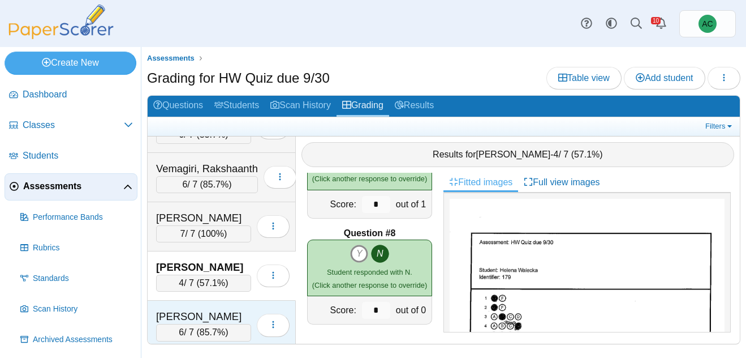
click at [204, 327] on span "85.7%" at bounding box center [212, 332] width 25 height 10
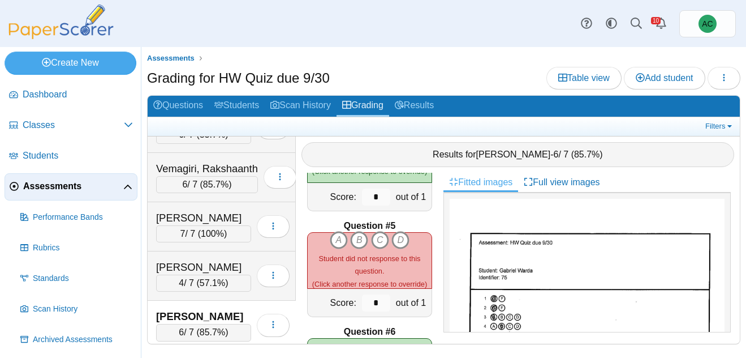
scroll to position [32, 0]
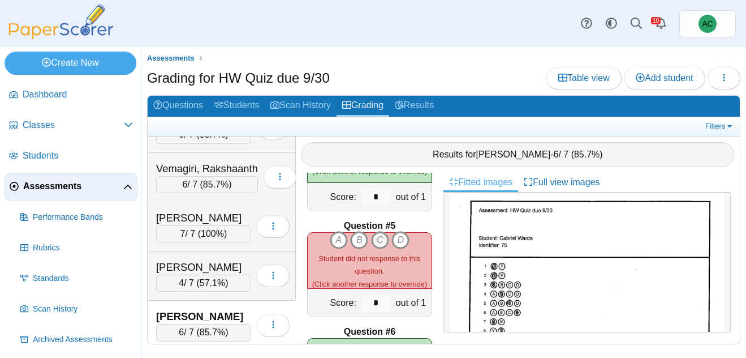
click at [383, 242] on icon "C" at bounding box center [380, 240] width 18 height 18
type input "*"
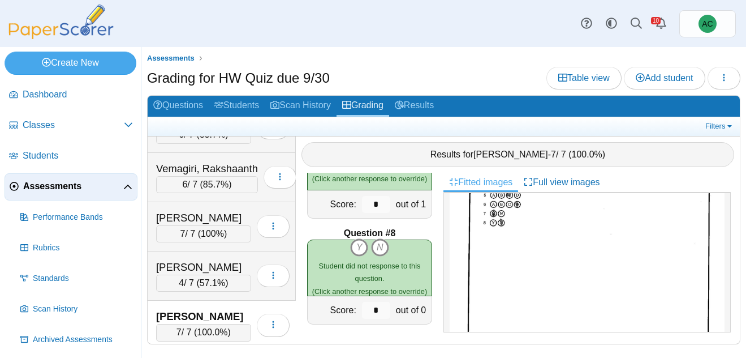
scroll to position [135, 0]
click at [382, 246] on icon "N" at bounding box center [380, 247] width 18 height 18
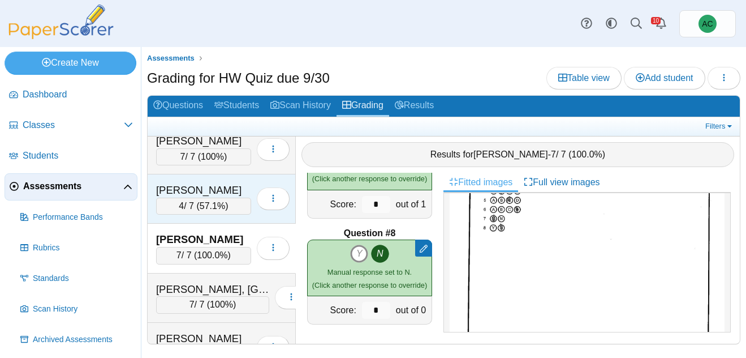
scroll to position [4553, 0]
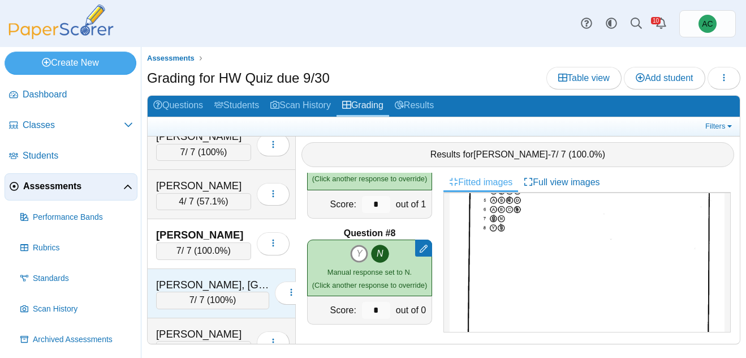
click at [208, 287] on div "Wasmundt, Ireland" at bounding box center [212, 284] width 113 height 15
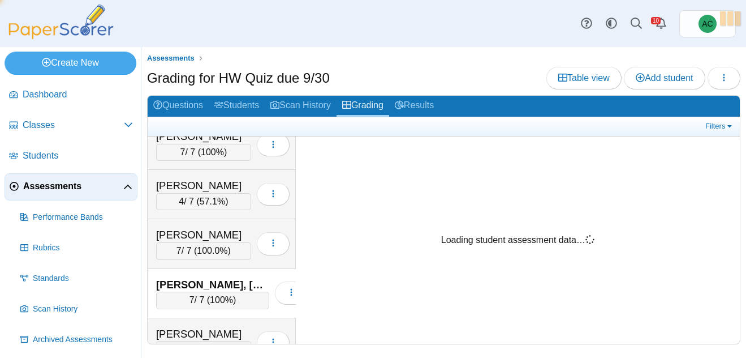
scroll to position [0, 0]
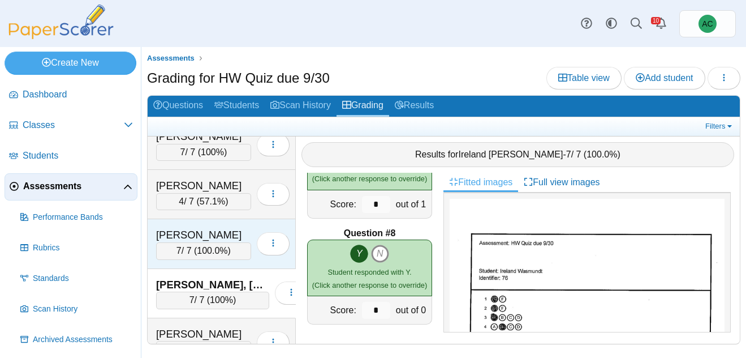
click at [203, 238] on div "Warda, Gabriel" at bounding box center [203, 234] width 95 height 15
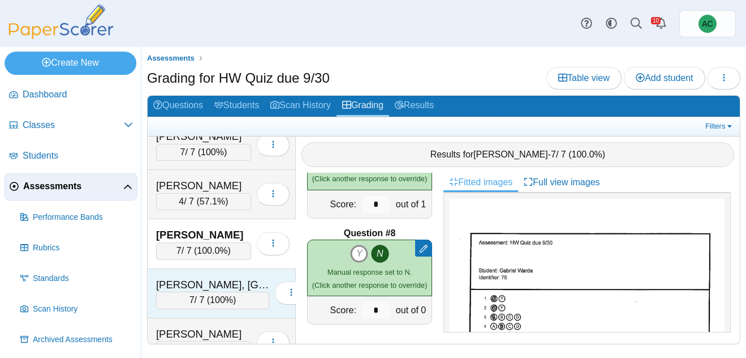
click at [184, 291] on div "7 / 7 ( 100% )" at bounding box center [212, 299] width 113 height 17
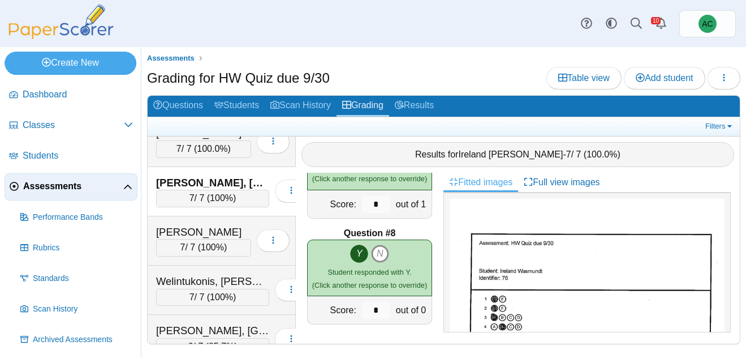
scroll to position [4655, 0]
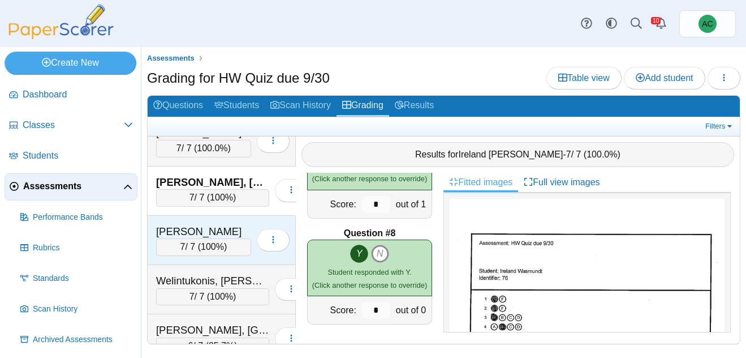
click at [210, 243] on span "100%" at bounding box center [212, 247] width 23 height 10
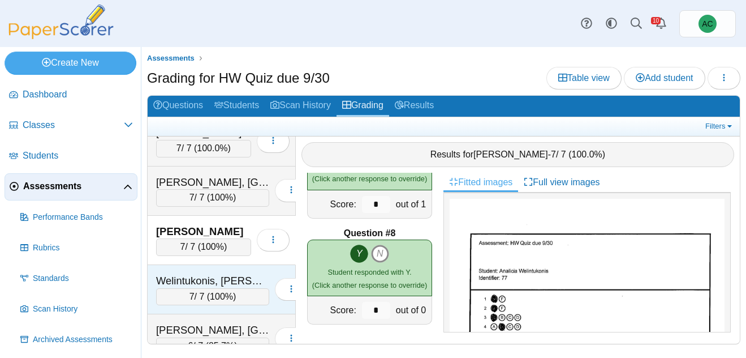
click at [212, 283] on div "Welintukonis, Ariella" at bounding box center [212, 280] width 113 height 15
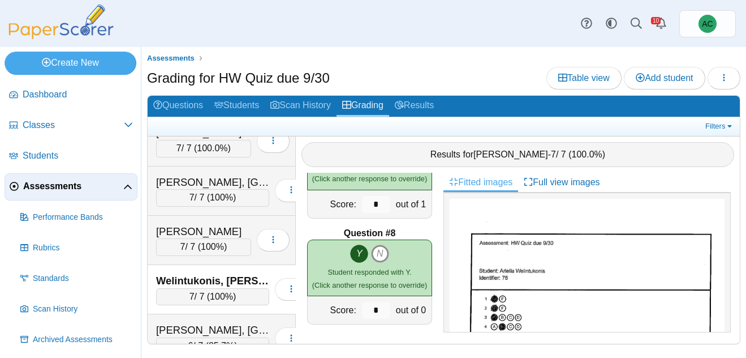
scroll to position [4674, 0]
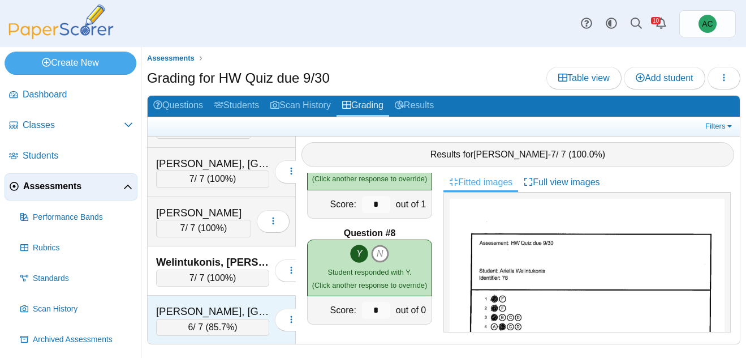
click at [175, 301] on div "Zuber, Brooklyn 6 / 7 ( 85.7% ) Loading…" at bounding box center [222, 319] width 148 height 49
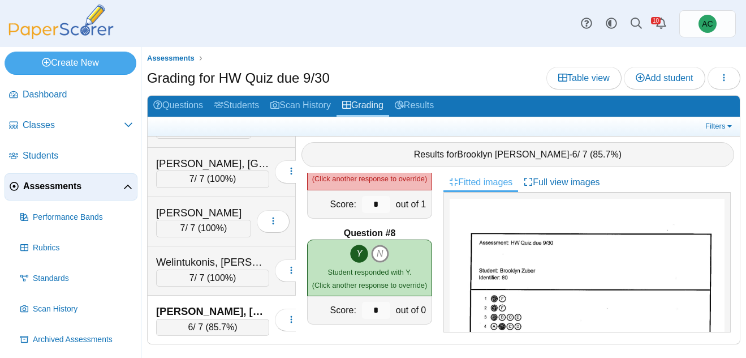
click at [45, 187] on span "Assessments" at bounding box center [73, 186] width 100 height 12
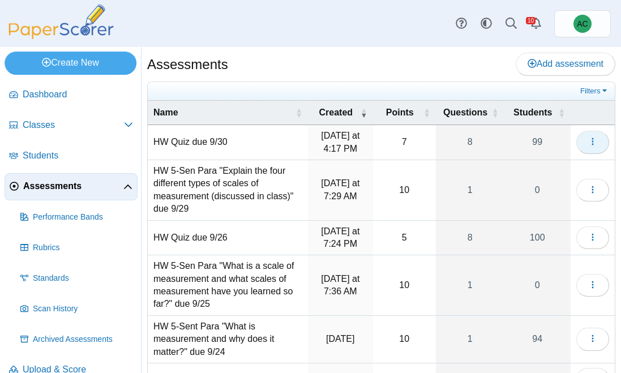
click at [589, 143] on icon "button" at bounding box center [592, 141] width 9 height 9
click at [592, 143] on icon "button" at bounding box center [592, 141] width 9 height 9
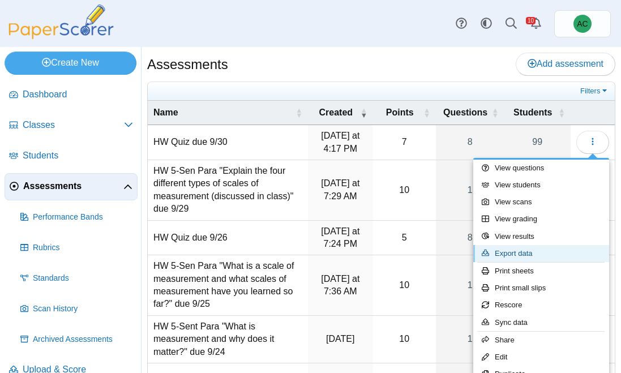
click at [511, 250] on link "Export data" at bounding box center [541, 253] width 136 height 17
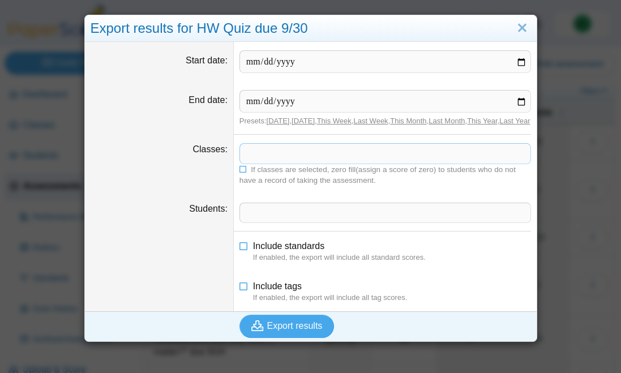
click at [262, 162] on span at bounding box center [385, 153] width 290 height 19
click at [523, 25] on link "Close" at bounding box center [522, 28] width 18 height 19
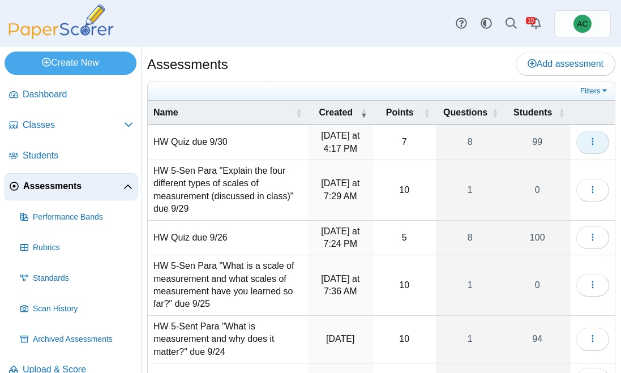
click at [592, 143] on icon "button" at bounding box center [592, 141] width 9 height 9
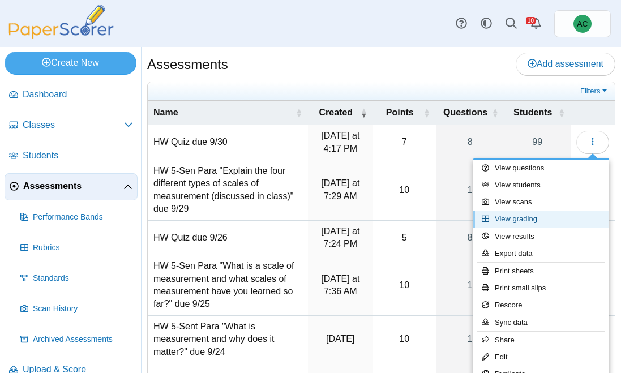
click at [526, 221] on link "View grading" at bounding box center [541, 218] width 136 height 17
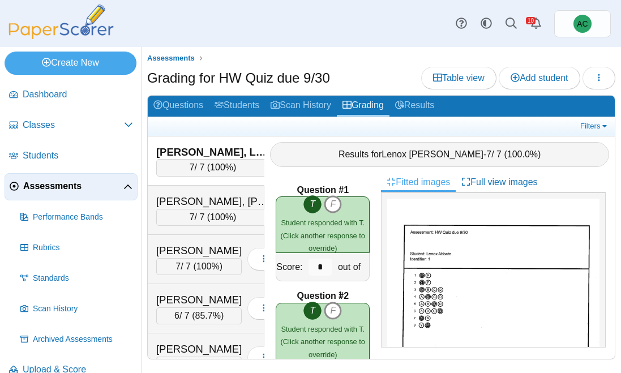
click at [32, 180] on span "Assessments" at bounding box center [73, 186] width 100 height 12
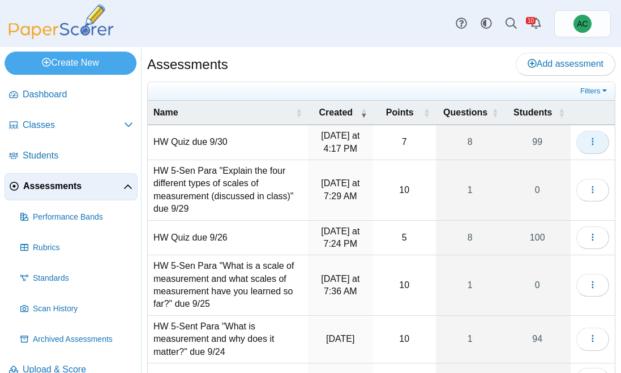
click at [593, 147] on button "button" at bounding box center [592, 142] width 33 height 23
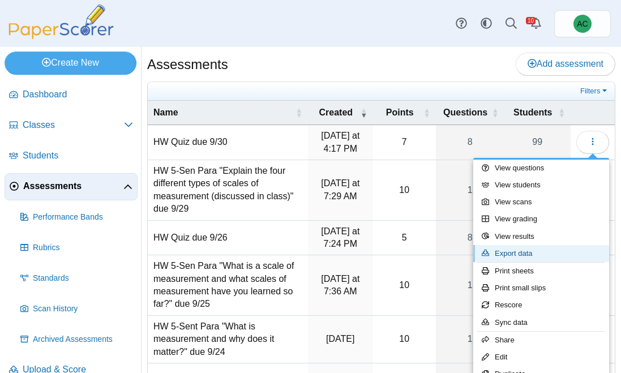
click at [530, 252] on link "Export data" at bounding box center [541, 253] width 136 height 17
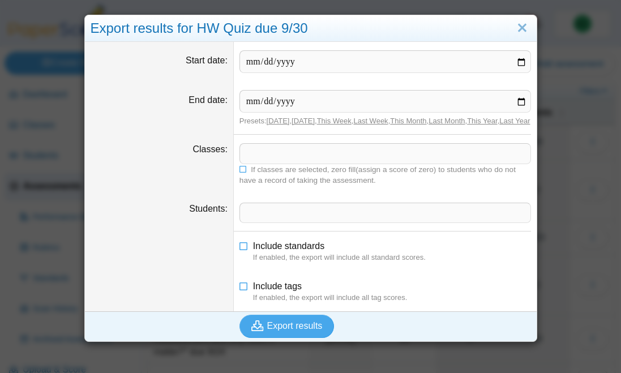
click at [257, 163] on span at bounding box center [385, 153] width 290 height 19
click at [244, 171] on icon at bounding box center [243, 168] width 8 height 7
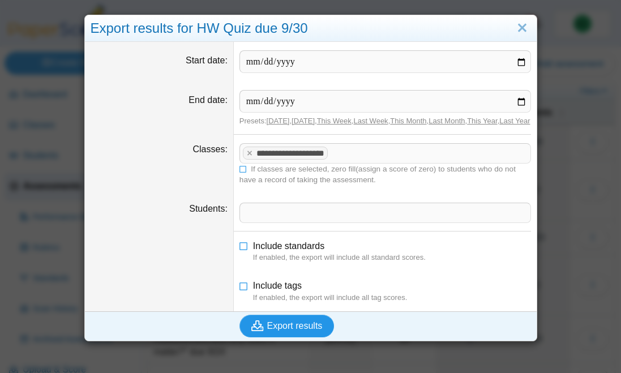
click at [264, 332] on icon "submit" at bounding box center [259, 326] width 16 height 12
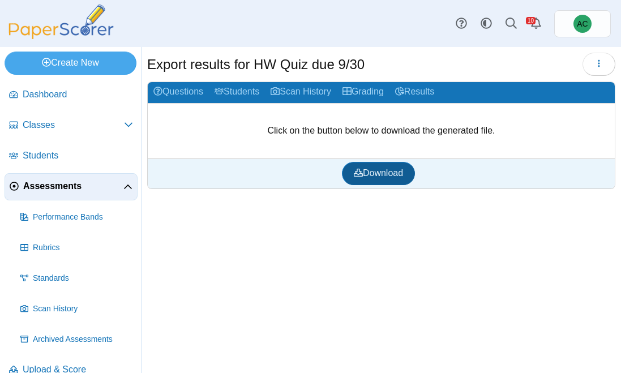
click at [372, 169] on span "Download" at bounding box center [378, 173] width 49 height 10
click at [35, 186] on span "Assessments" at bounding box center [73, 186] width 100 height 12
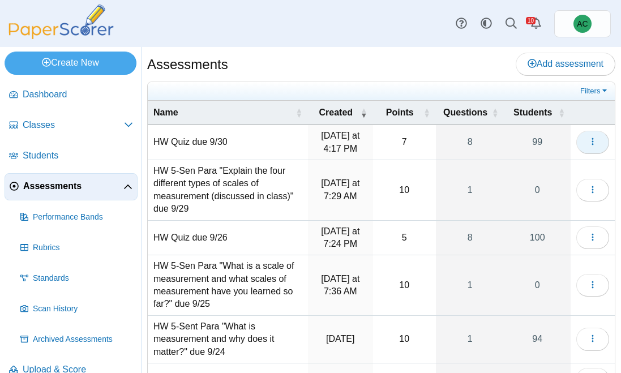
click at [589, 146] on span "button" at bounding box center [592, 142] width 9 height 10
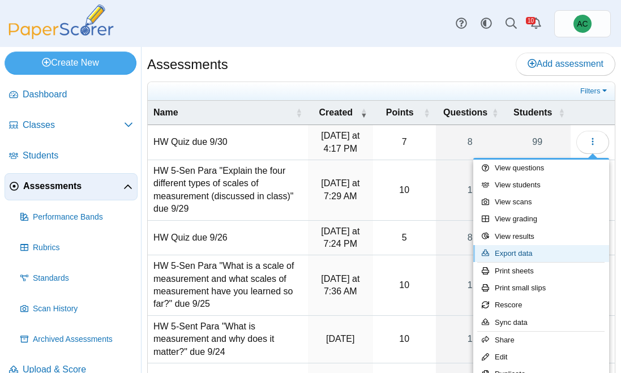
click at [517, 250] on link "Export data" at bounding box center [541, 253] width 136 height 17
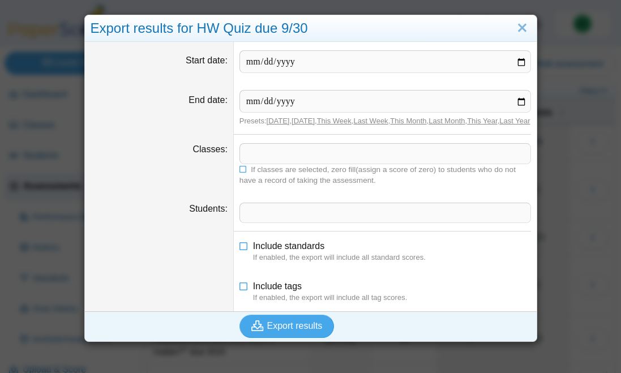
click at [285, 153] on dd "​ If classes are selected, zero fill(assign a score of zero) to students who do…" at bounding box center [385, 164] width 303 height 59
click at [268, 163] on span at bounding box center [385, 153] width 290 height 19
click at [243, 171] on icon at bounding box center [243, 168] width 8 height 7
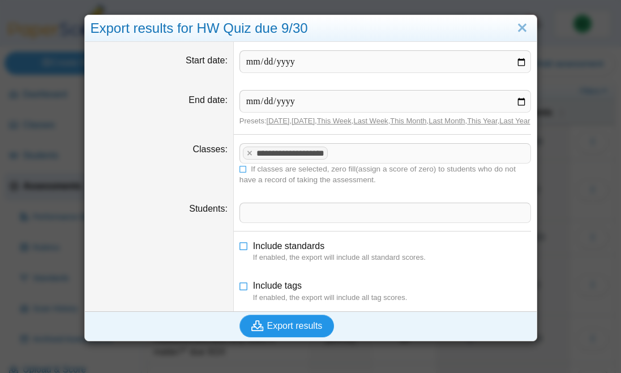
click at [303, 330] on span "Export results" at bounding box center [294, 326] width 55 height 10
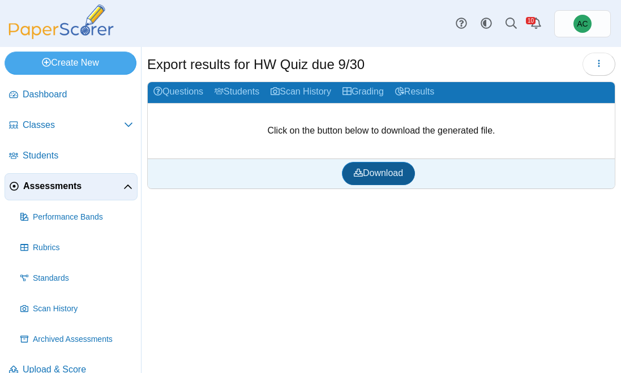
click at [354, 168] on span "Download" at bounding box center [378, 173] width 49 height 10
click at [33, 186] on span "Assessments" at bounding box center [73, 186] width 100 height 12
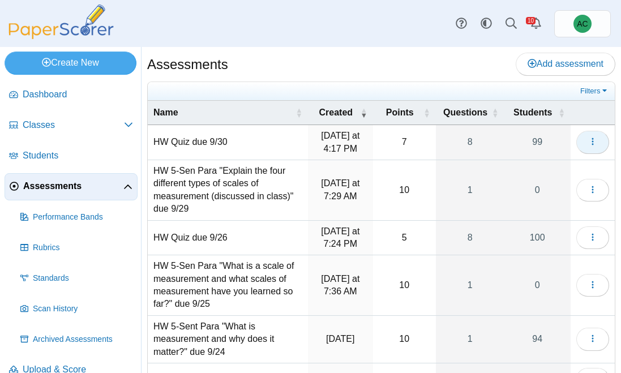
click at [592, 140] on icon "button" at bounding box center [592, 141] width 9 height 9
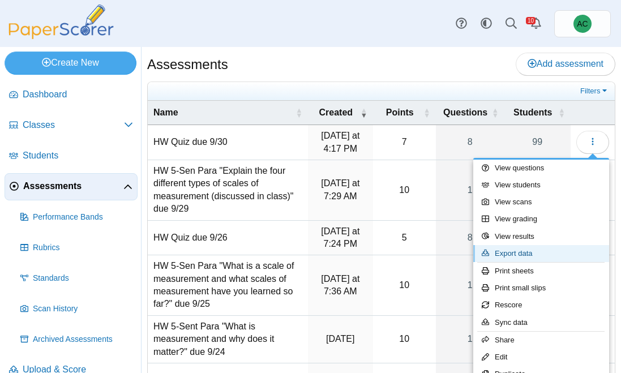
click at [519, 255] on link "Export data" at bounding box center [541, 253] width 136 height 17
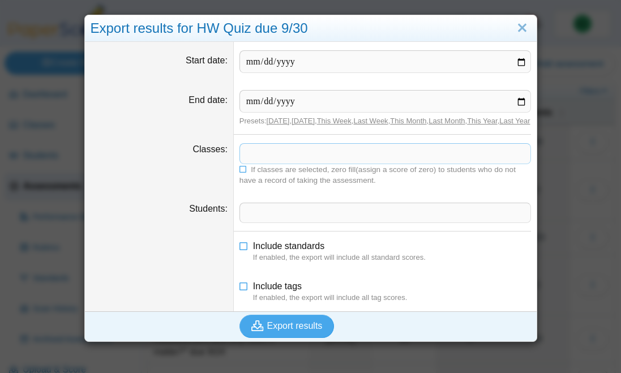
click at [260, 161] on span at bounding box center [385, 153] width 290 height 19
click at [242, 171] on icon at bounding box center [243, 168] width 8 height 7
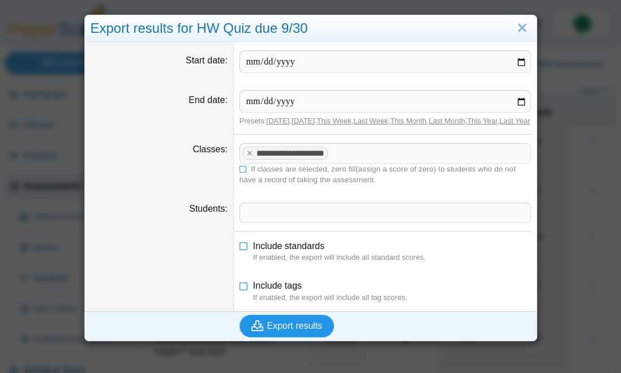
click at [272, 330] on span "Export results" at bounding box center [294, 326] width 55 height 10
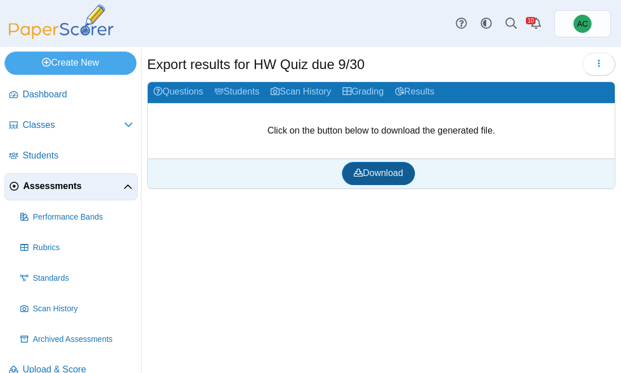
click at [362, 174] on span "Download" at bounding box center [378, 173] width 49 height 10
click at [48, 184] on span "Assessments" at bounding box center [73, 186] width 100 height 12
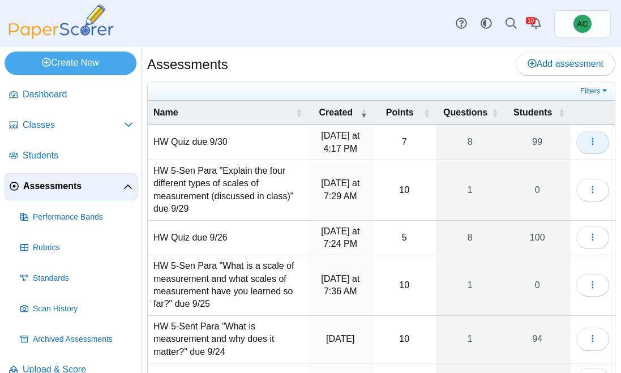
click at [600, 152] on button "button" at bounding box center [592, 142] width 33 height 23
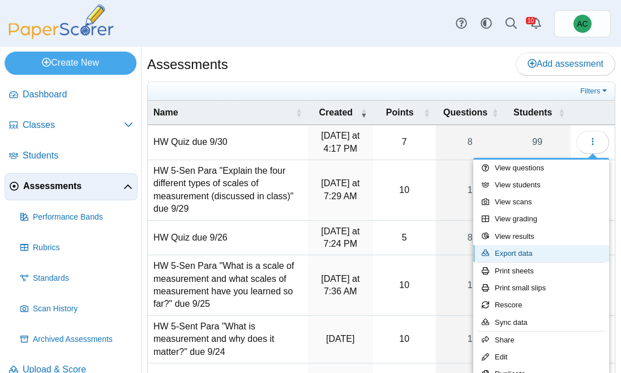
click at [547, 247] on link "Export data" at bounding box center [541, 253] width 136 height 17
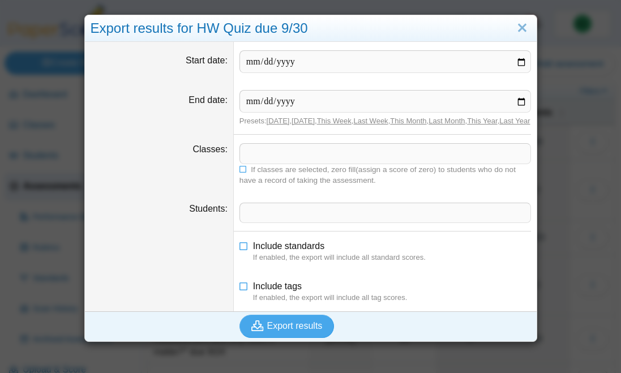
click at [262, 163] on span at bounding box center [385, 153] width 290 height 19
click at [243, 171] on icon at bounding box center [243, 168] width 8 height 7
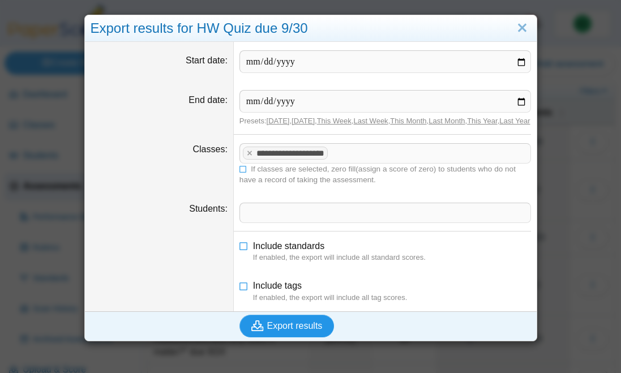
click at [278, 330] on span "Export results" at bounding box center [294, 326] width 55 height 10
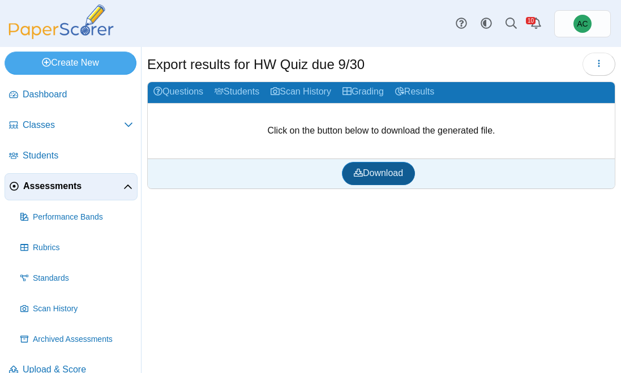
click at [388, 169] on span "Download" at bounding box center [378, 173] width 49 height 10
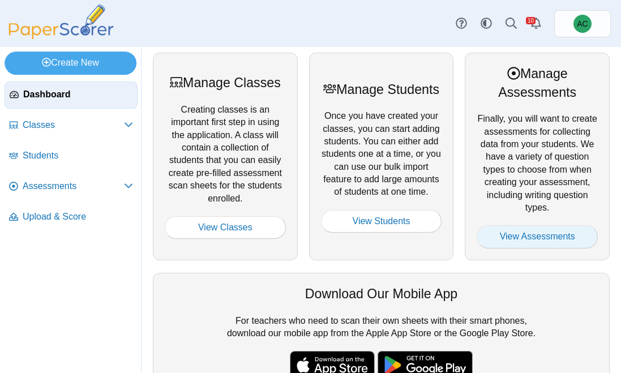
click at [493, 245] on link "View Assessments" at bounding box center [536, 236] width 121 height 23
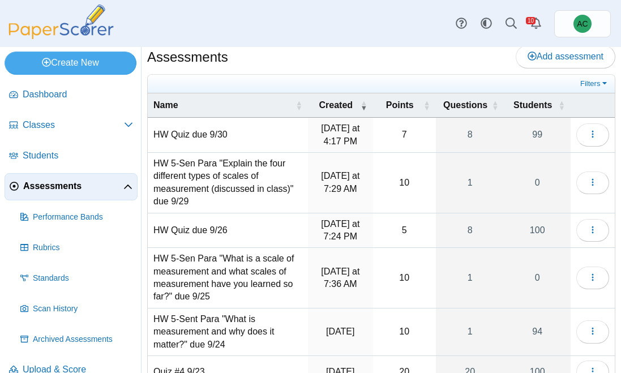
scroll to position [16, 0]
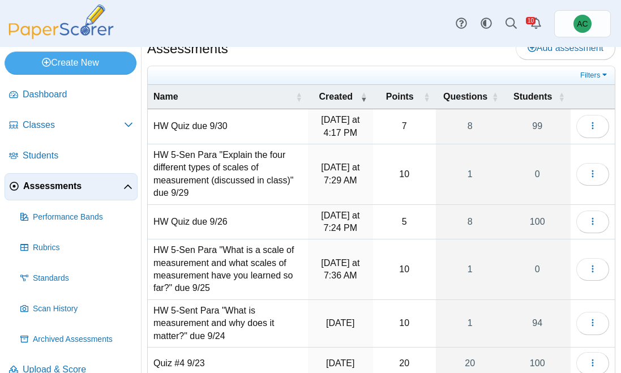
click at [192, 312] on td "HW 5-Sent Para "What is measurement and why does it matter?" due 9/24" at bounding box center [228, 324] width 160 height 48
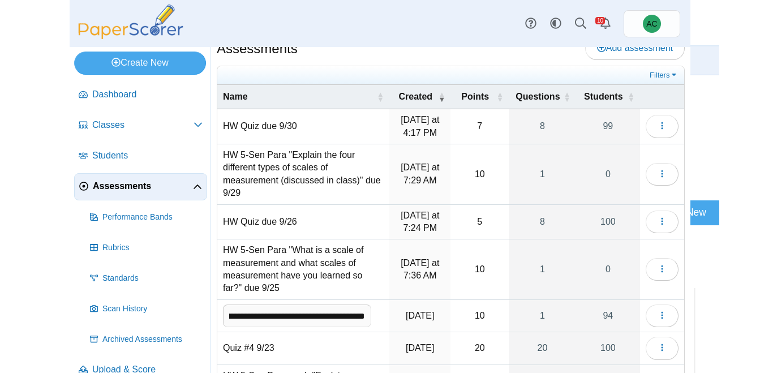
scroll to position [0, 0]
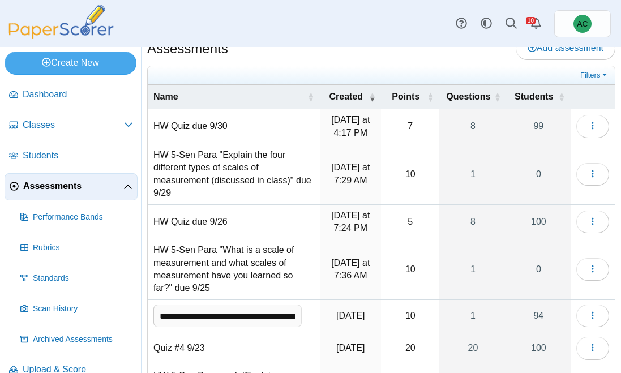
click at [294, 287] on td "HW 5-Sen Para "What is a scale of measurement and what scales of measurement ha…" at bounding box center [234, 269] width 172 height 61
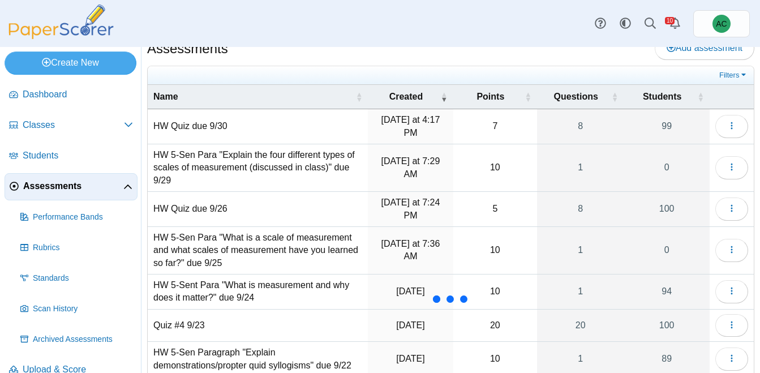
click at [94, 31] on img at bounding box center [61, 22] width 113 height 35
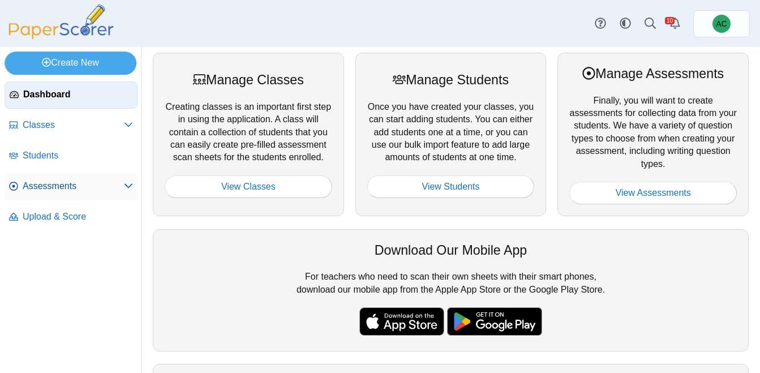
click at [55, 182] on span "Assessments" at bounding box center [73, 186] width 101 height 12
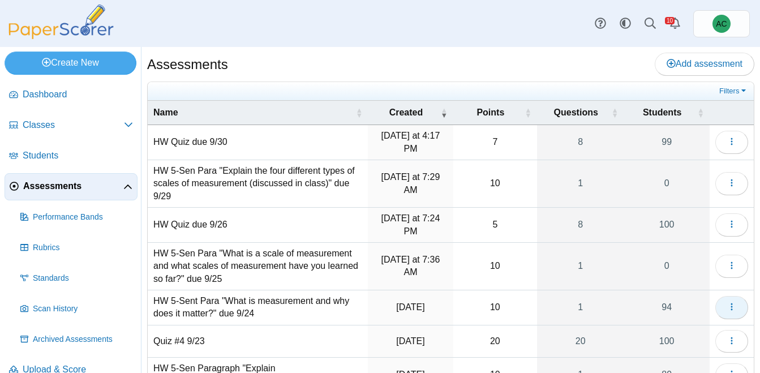
click at [743, 303] on button "button" at bounding box center [731, 307] width 33 height 23
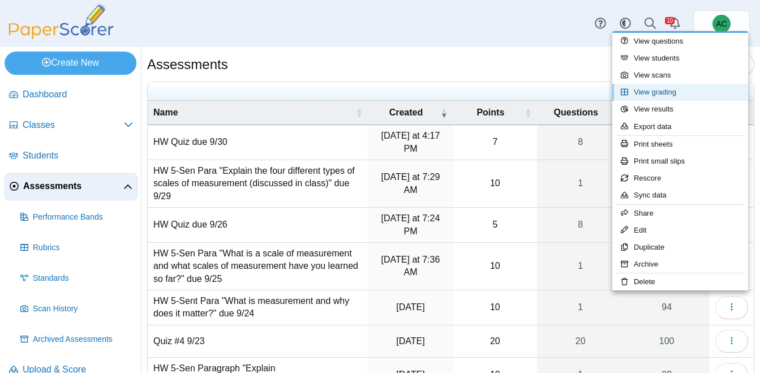
click at [650, 97] on link "View grading" at bounding box center [680, 92] width 136 height 17
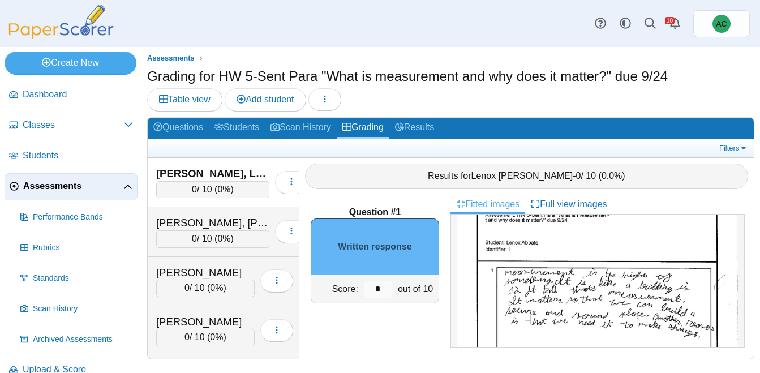
scroll to position [33, 0]
click at [384, 290] on input "*" at bounding box center [378, 289] width 28 height 17
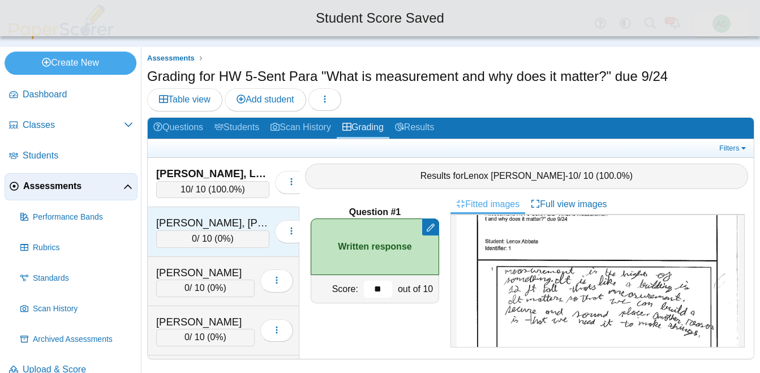
type input "**"
click at [221, 218] on div "[PERSON_NAME], [PERSON_NAME] [PERSON_NAME]" at bounding box center [212, 223] width 113 height 15
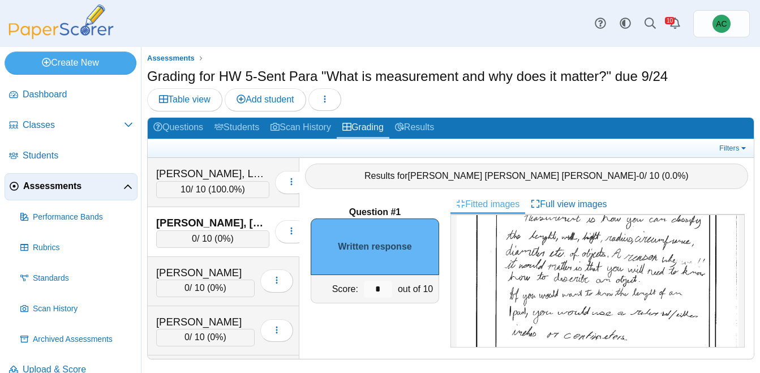
scroll to position [93, 0]
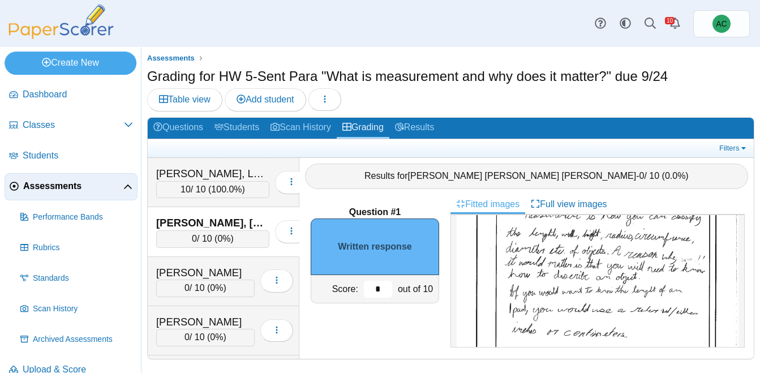
click at [380, 287] on input "*" at bounding box center [378, 289] width 28 height 17
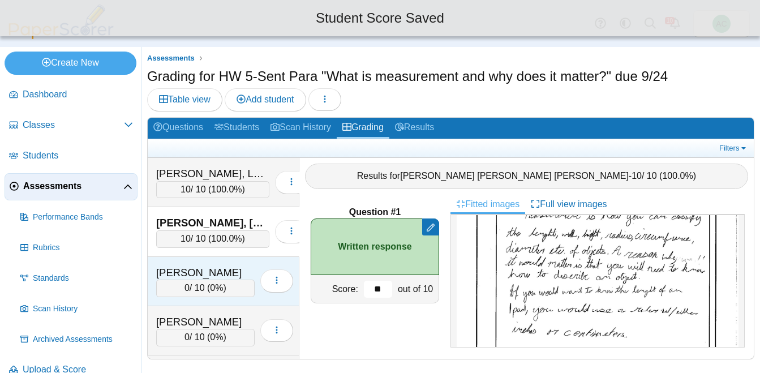
type input "**"
click at [200, 282] on div "0 / 10 ( 0% )" at bounding box center [205, 288] width 98 height 17
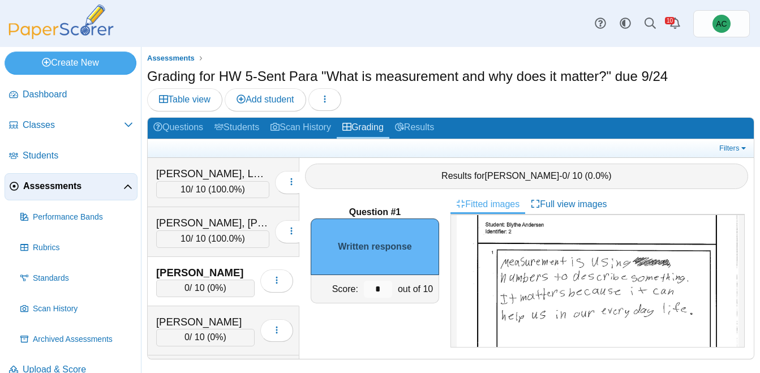
scroll to position [57, 0]
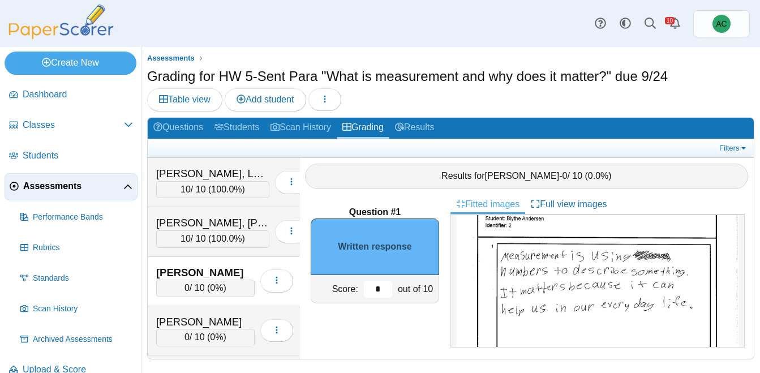
click at [381, 285] on input "*" at bounding box center [378, 289] width 28 height 17
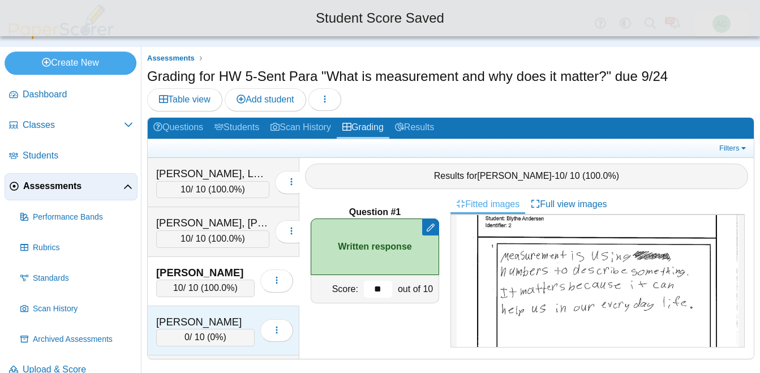
type input "**"
click at [192, 320] on div "[PERSON_NAME]" at bounding box center [205, 322] width 98 height 15
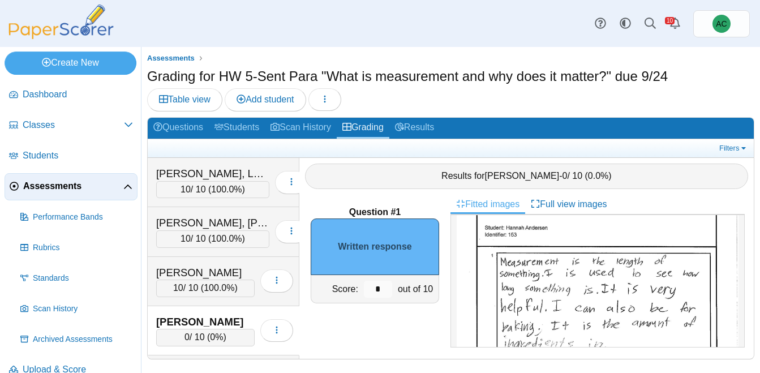
scroll to position [58, 0]
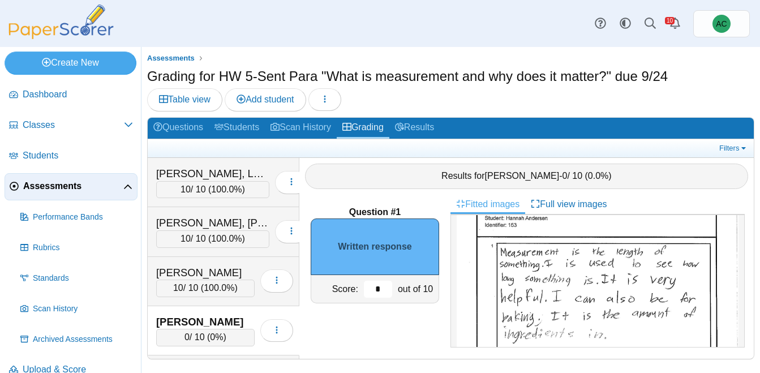
click at [380, 289] on input "*" at bounding box center [378, 289] width 28 height 17
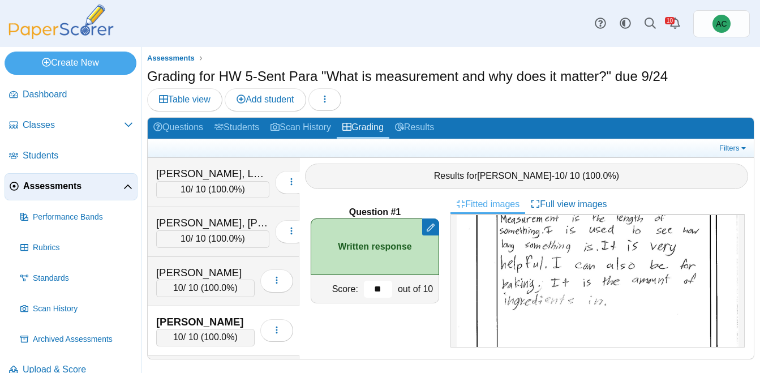
scroll to position [92, 0]
type input "**"
click at [57, 23] on img at bounding box center [61, 22] width 113 height 35
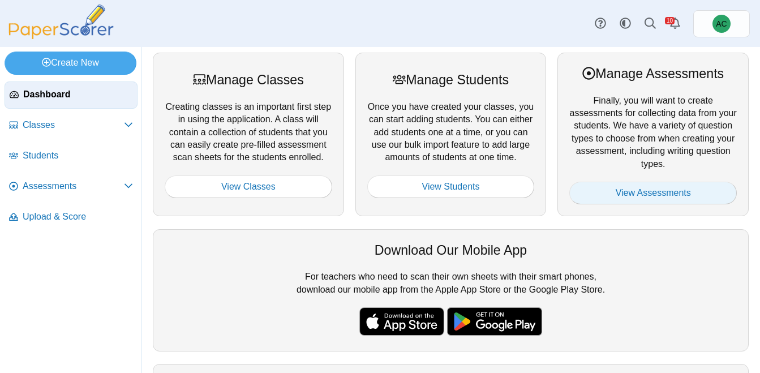
click at [605, 186] on link "View Assessments" at bounding box center [652, 193] width 167 height 23
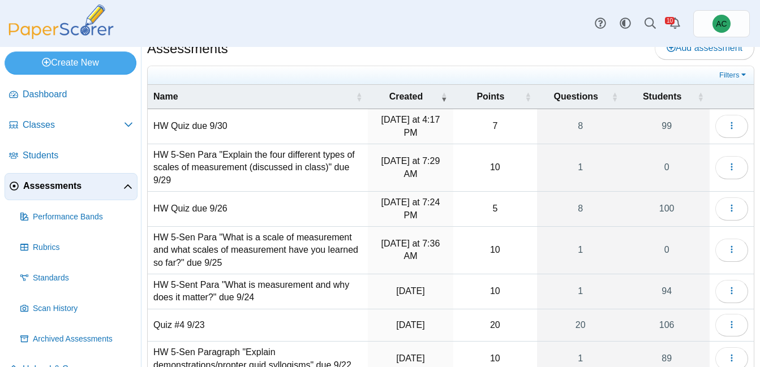
scroll to position [19, 0]
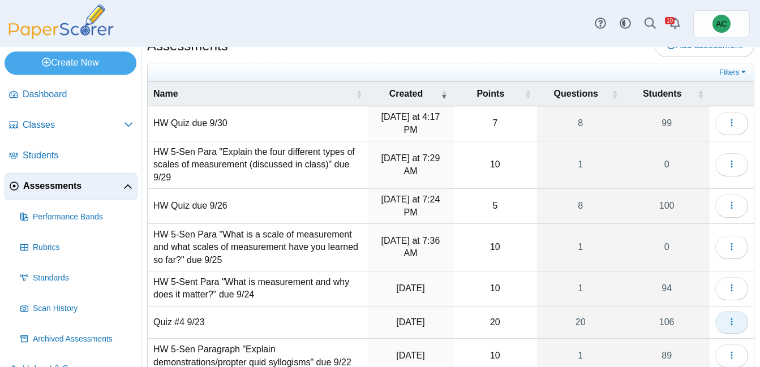
click at [736, 313] on button "button" at bounding box center [731, 322] width 33 height 23
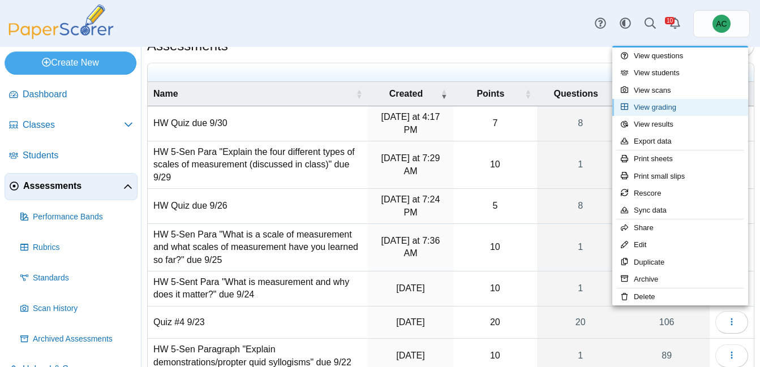
click at [674, 111] on link "View grading" at bounding box center [680, 107] width 136 height 17
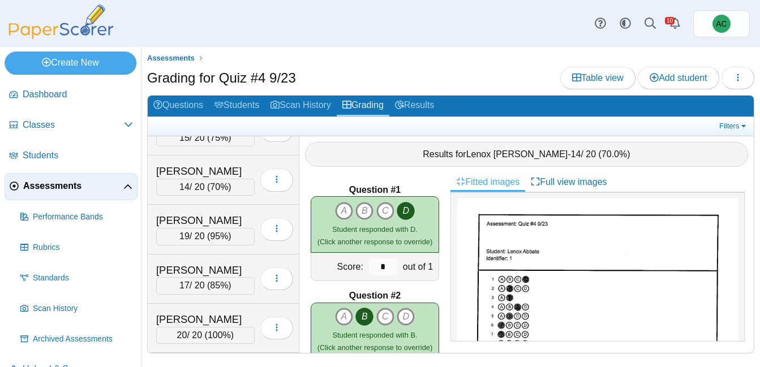
scroll to position [734, 0]
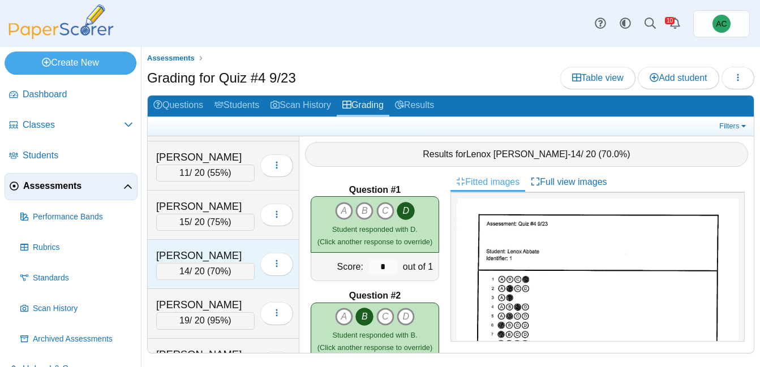
click at [238, 260] on div "[PERSON_NAME]" at bounding box center [205, 255] width 98 height 15
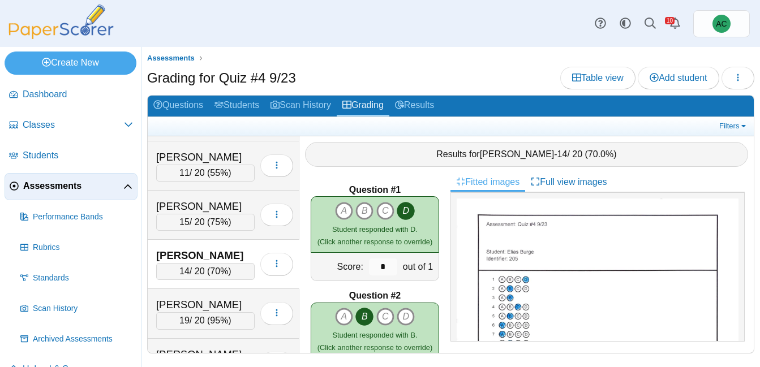
scroll to position [0, 0]
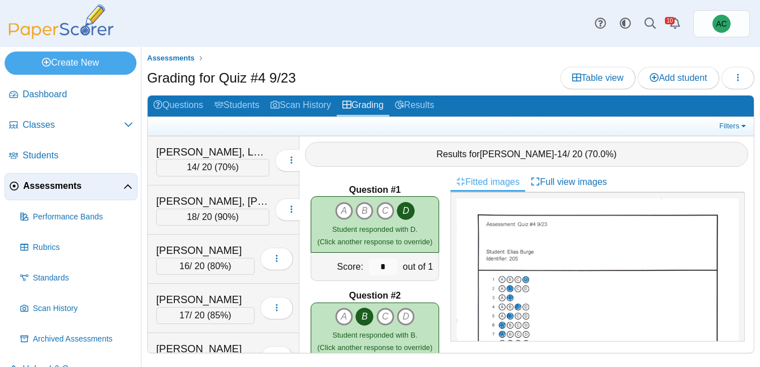
click at [60, 189] on span "Assessments" at bounding box center [73, 186] width 100 height 12
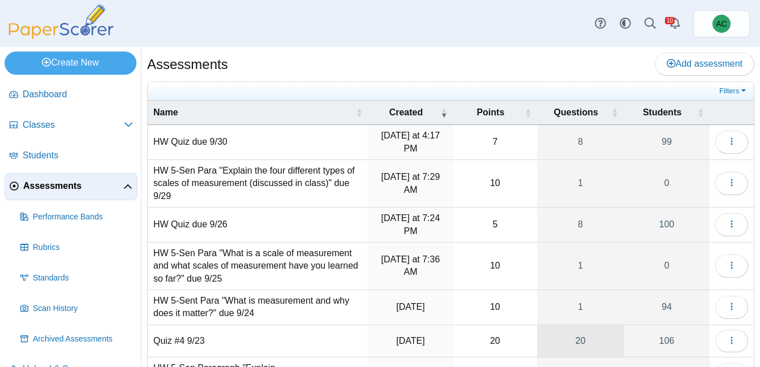
click at [583, 336] on link "20" at bounding box center [580, 341] width 87 height 32
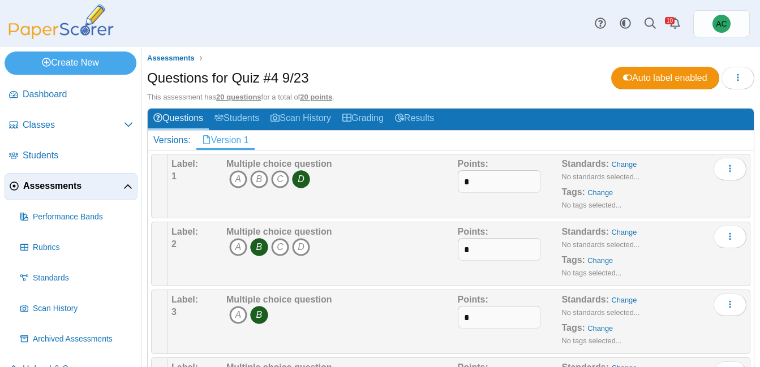
click at [75, 187] on span "Assessments" at bounding box center [73, 186] width 100 height 12
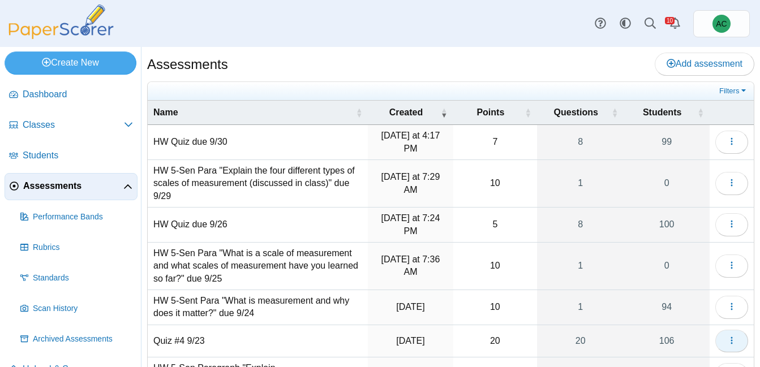
click at [725, 335] on button "button" at bounding box center [731, 341] width 33 height 23
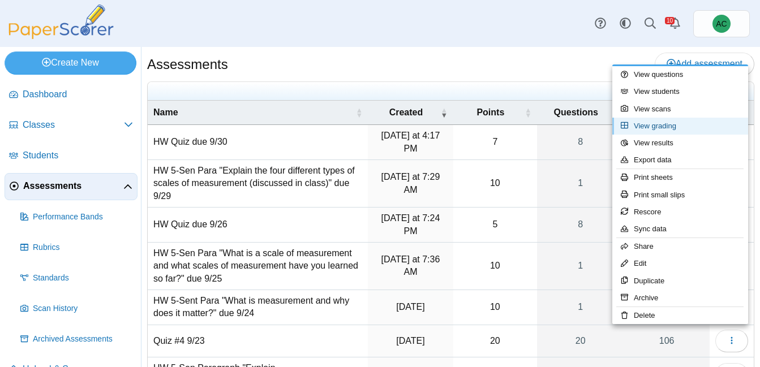
click at [657, 127] on link "View grading" at bounding box center [680, 126] width 136 height 17
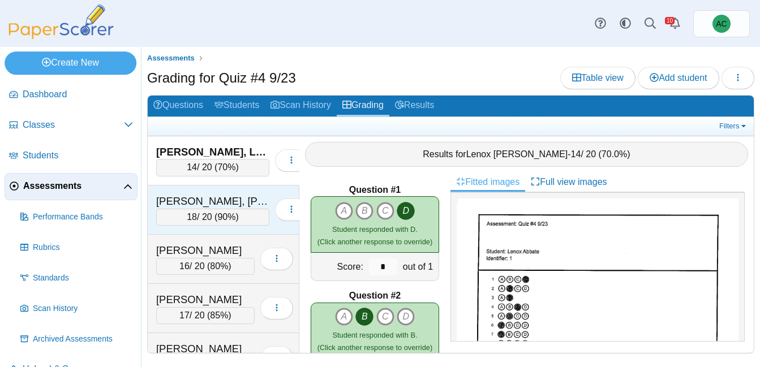
click at [173, 209] on div "18 / 20 ( 90% )" at bounding box center [212, 217] width 113 height 17
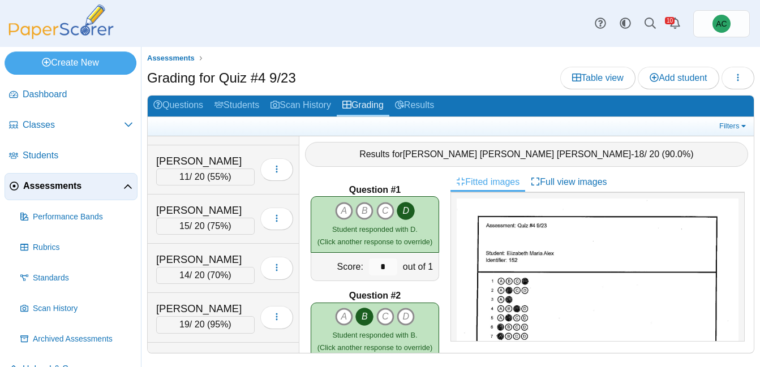
scroll to position [734, 0]
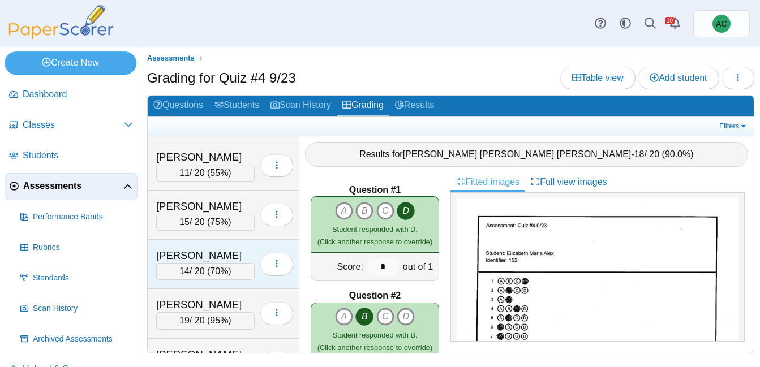
click at [179, 266] on span "14" at bounding box center [184, 271] width 10 height 10
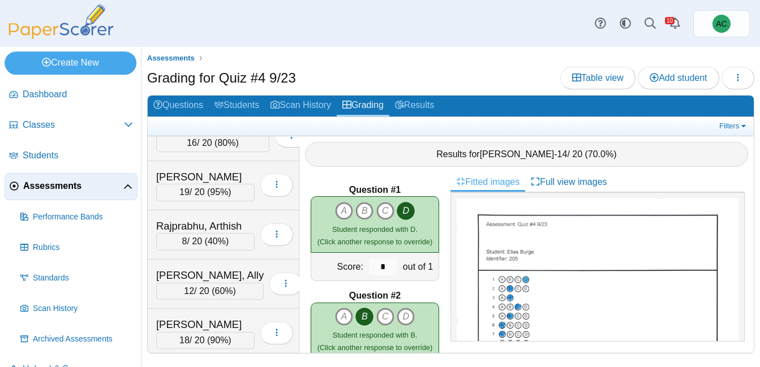
scroll to position [3742, 0]
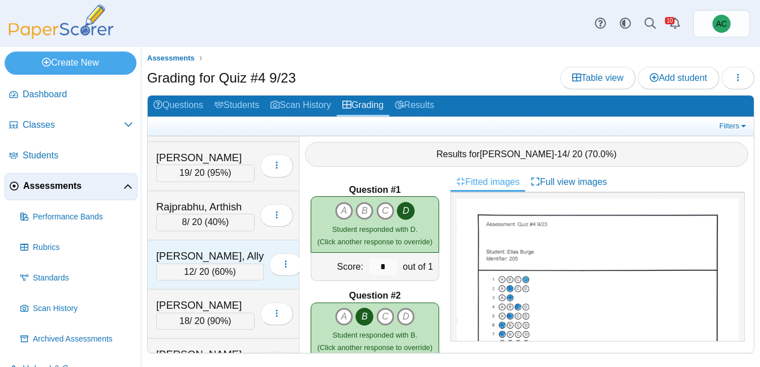
click at [210, 252] on div "[PERSON_NAME], Ally" at bounding box center [210, 256] width 108 height 15
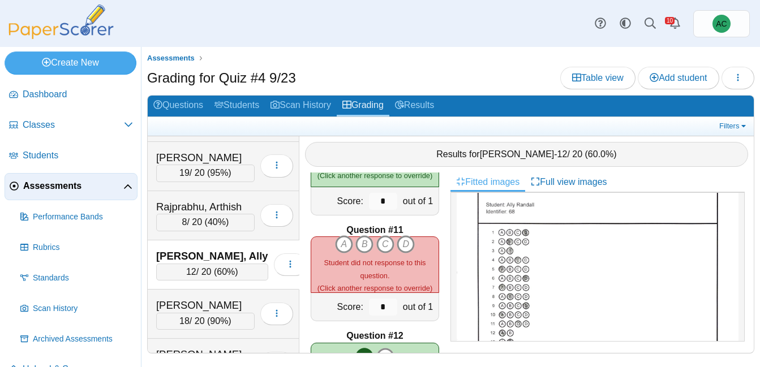
scroll to position [50, 0]
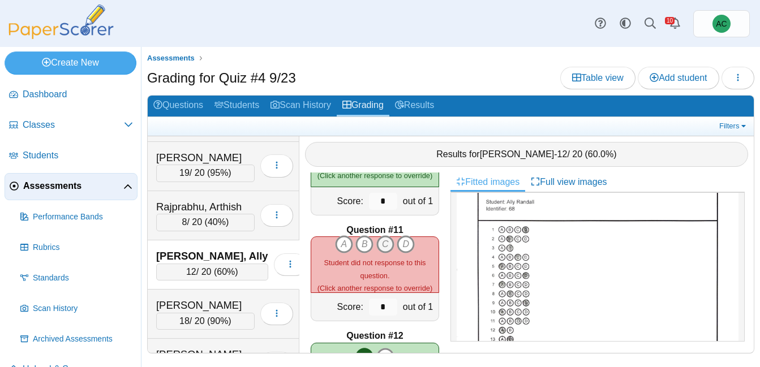
click at [388, 242] on icon "C" at bounding box center [385, 244] width 18 height 18
type input "*"
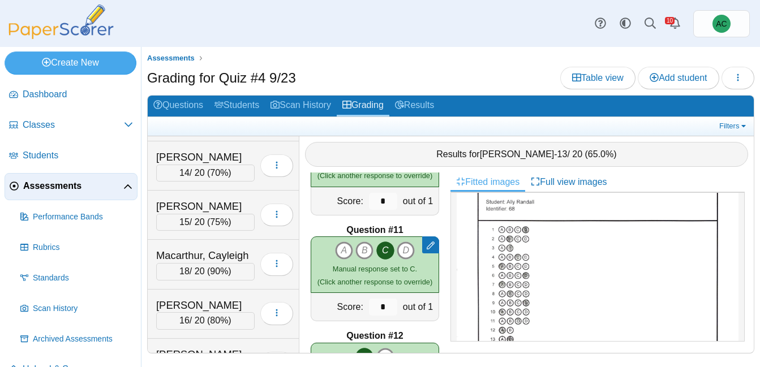
scroll to position [2957, 0]
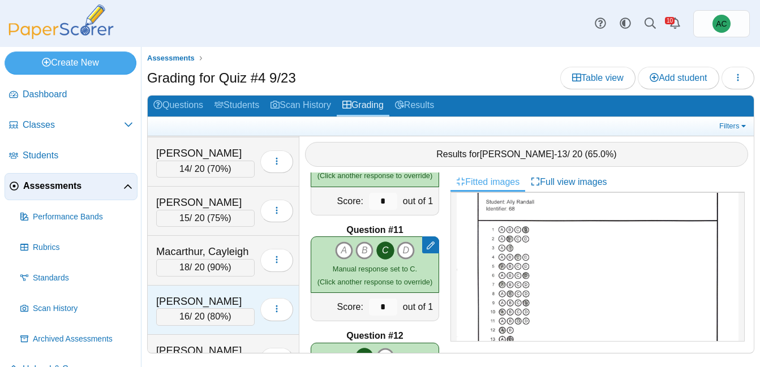
click at [197, 303] on div "Madera, Annabelle" at bounding box center [205, 301] width 98 height 15
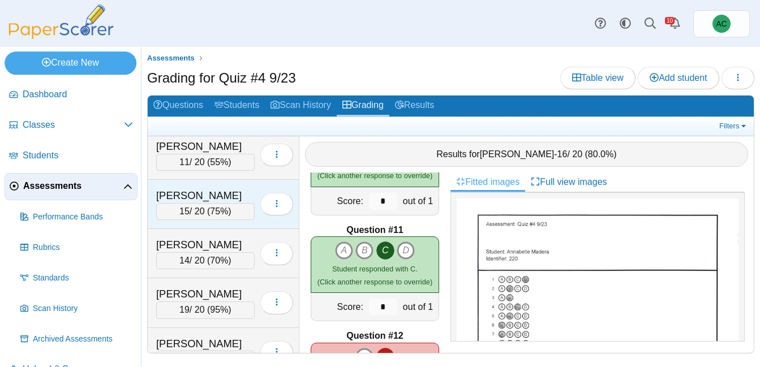
scroll to position [741, 0]
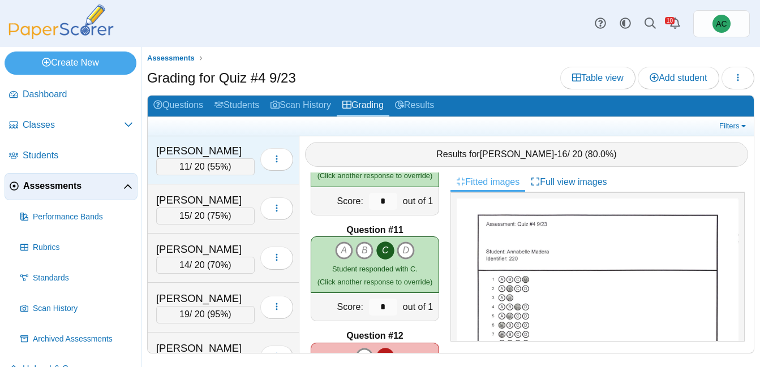
click at [189, 150] on div "Bowers, Lorelei" at bounding box center [205, 151] width 98 height 15
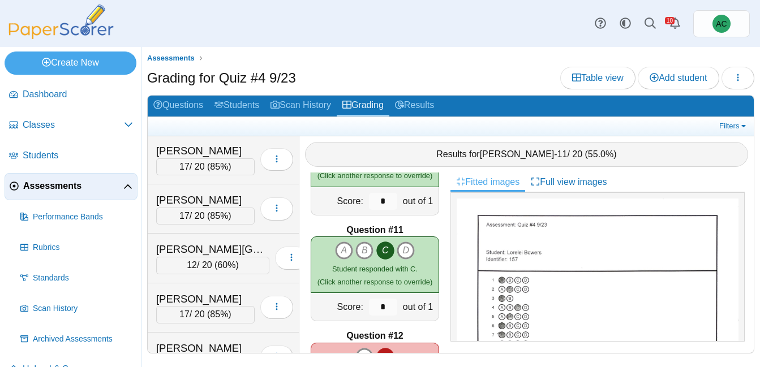
scroll to position [225, 0]
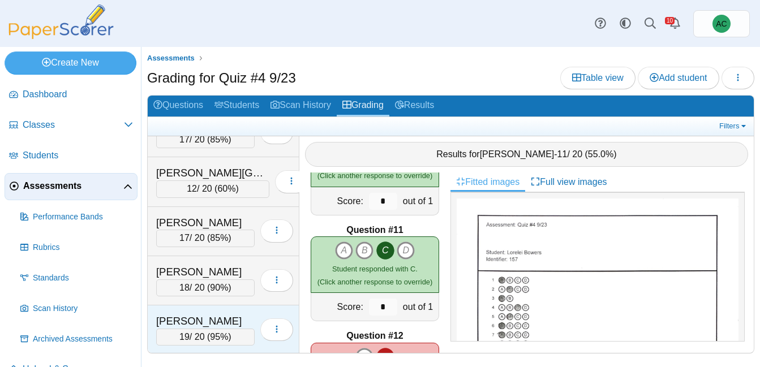
click at [177, 312] on div "Arunkumar, Tharan 19 / 20 ( 95% ) Loading…" at bounding box center [224, 330] width 152 height 49
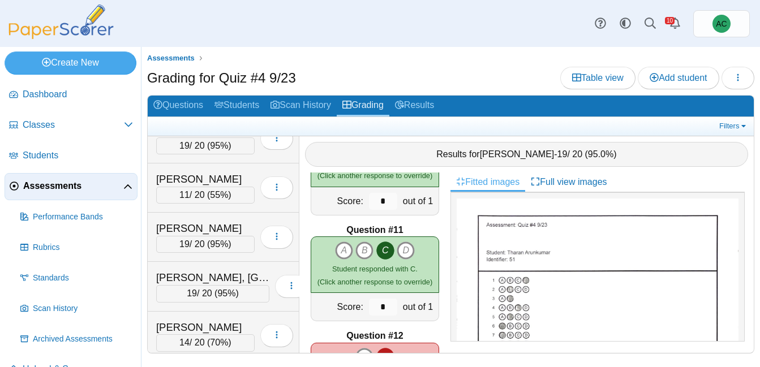
scroll to position [5009, 0]
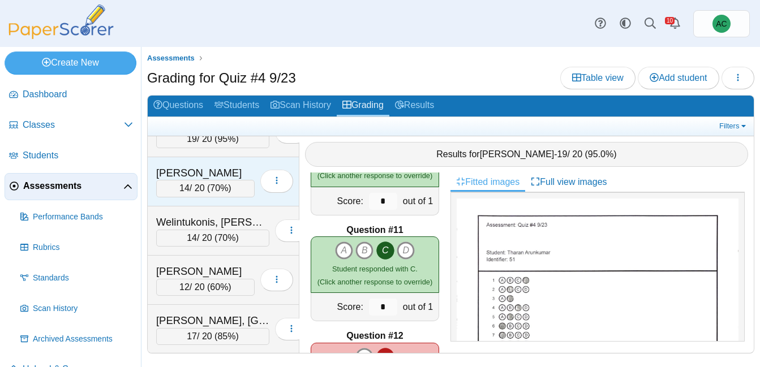
click at [212, 203] on div "Welintukonis, Analicia 14 / 20 ( 70% ) Loading…" at bounding box center [224, 181] width 152 height 49
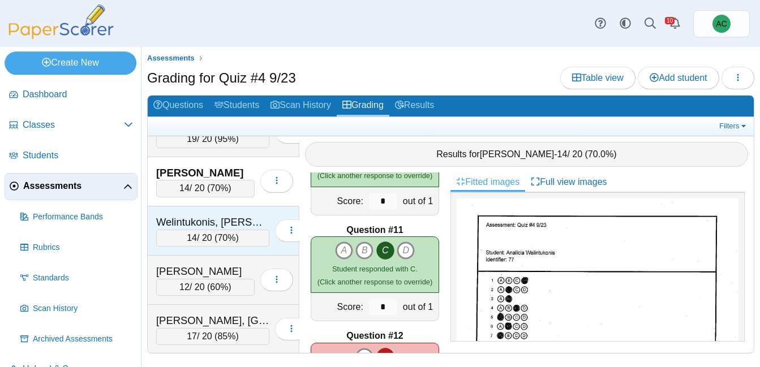
click at [190, 218] on div "Welintukonis, Ariella" at bounding box center [212, 222] width 113 height 15
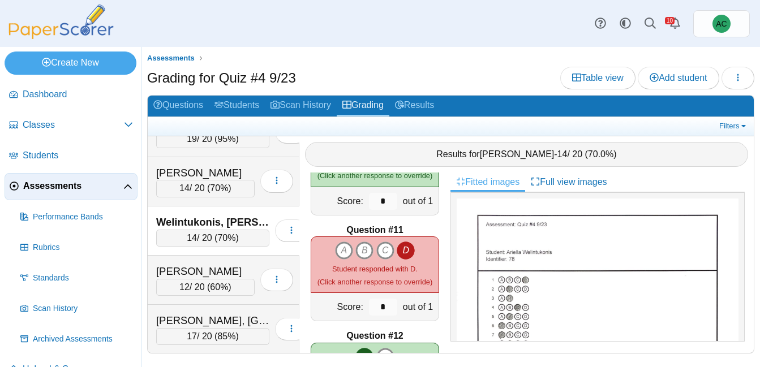
click at [61, 186] on span "Assessments" at bounding box center [73, 186] width 100 height 12
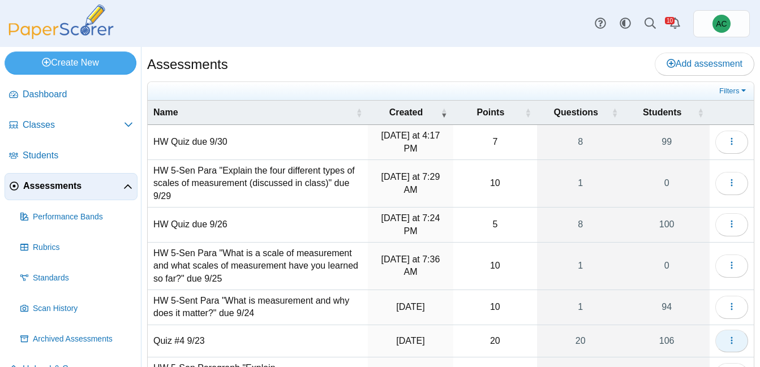
click at [726, 333] on button "button" at bounding box center [731, 341] width 33 height 23
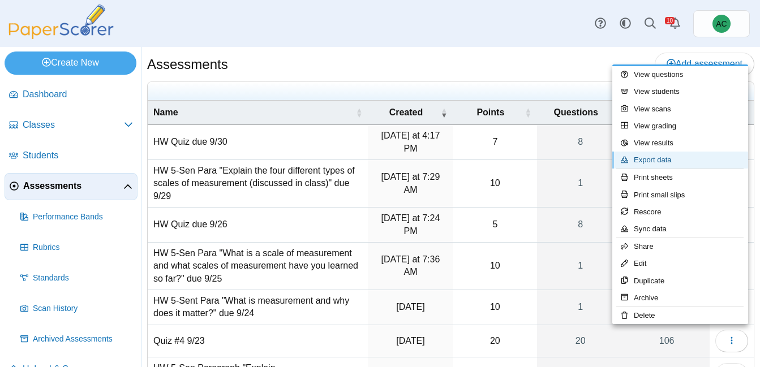
click at [673, 164] on link "Export data" at bounding box center [680, 160] width 136 height 17
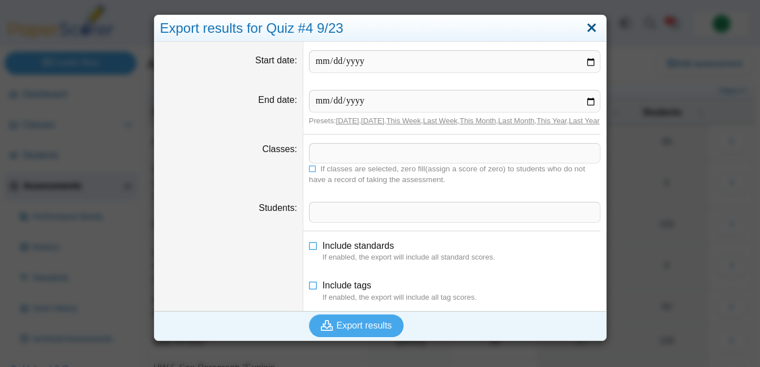
click at [598, 23] on link "Close" at bounding box center [592, 28] width 18 height 19
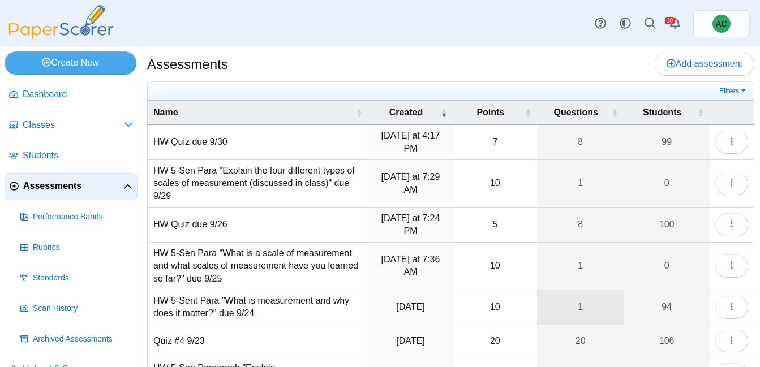
scroll to position [31, 0]
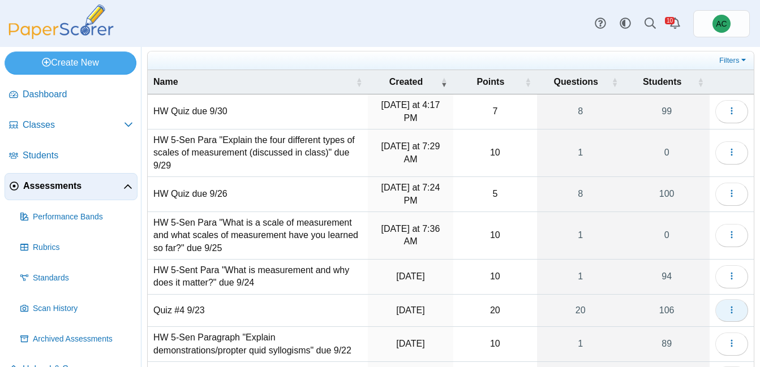
click at [734, 308] on icon "button" at bounding box center [731, 310] width 9 height 9
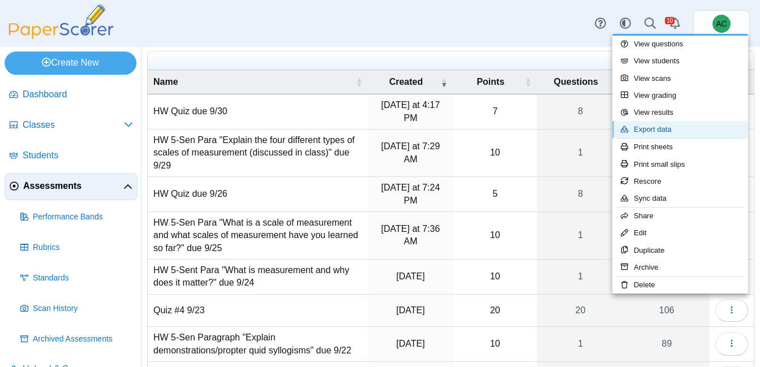
click at [650, 132] on link "Export data" at bounding box center [680, 129] width 136 height 17
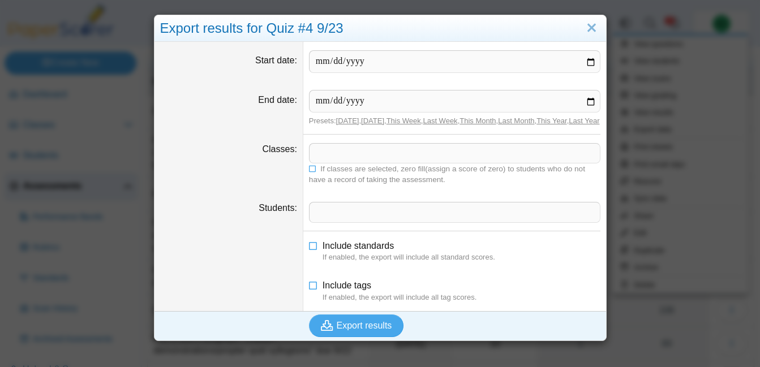
click at [330, 157] on span at bounding box center [454, 153] width 290 height 19
click at [315, 171] on icon at bounding box center [313, 168] width 8 height 7
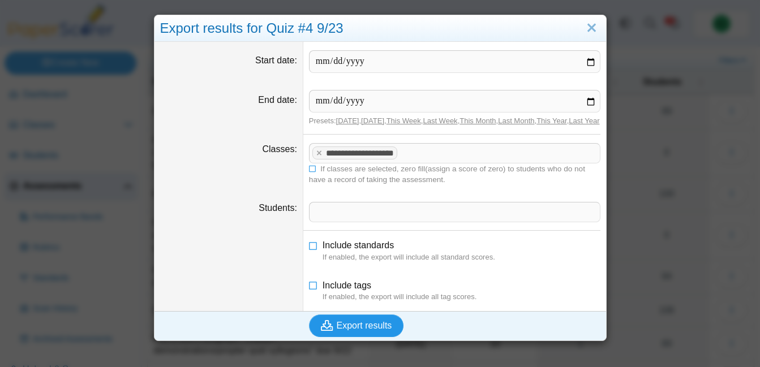
click at [354, 337] on button "Export results" at bounding box center [356, 326] width 95 height 23
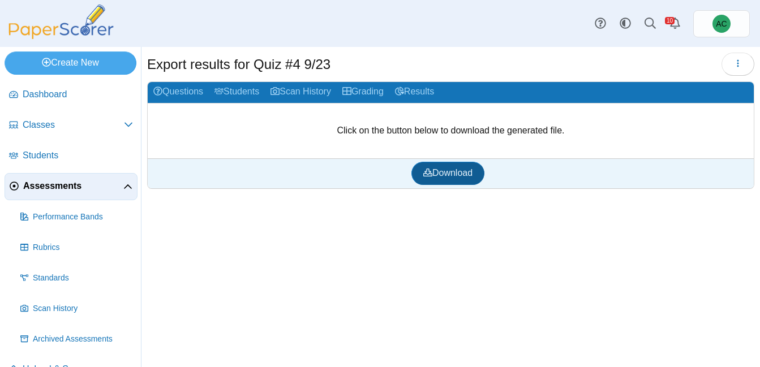
click at [431, 179] on link "Download" at bounding box center [447, 173] width 73 height 23
click at [28, 193] on link "Assessments" at bounding box center [71, 186] width 133 height 27
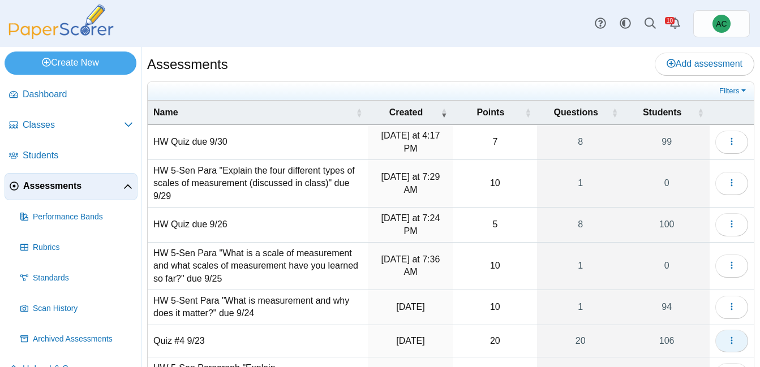
click at [734, 336] on icon "button" at bounding box center [731, 340] width 9 height 9
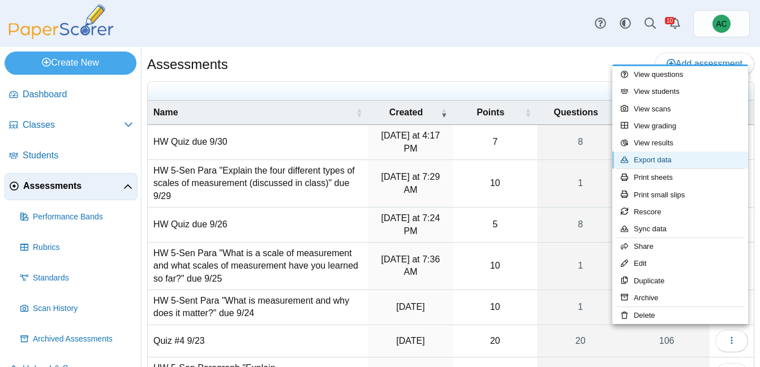
click at [659, 156] on link "Export data" at bounding box center [680, 160] width 136 height 17
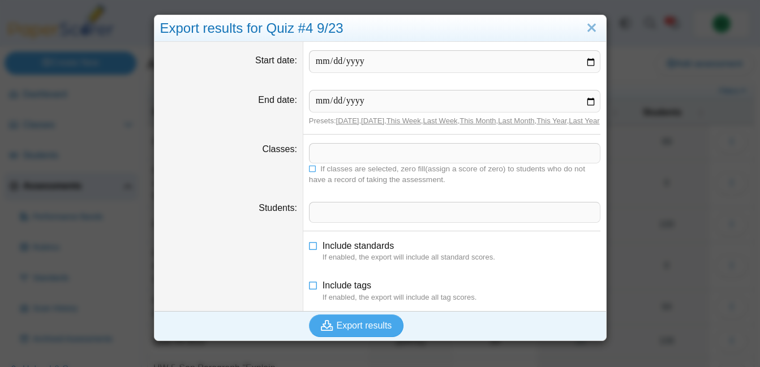
click at [314, 161] on span at bounding box center [454, 153] width 290 height 19
click at [315, 171] on icon at bounding box center [313, 168] width 8 height 7
click at [327, 331] on icon "submit" at bounding box center [327, 325] width 12 height 11
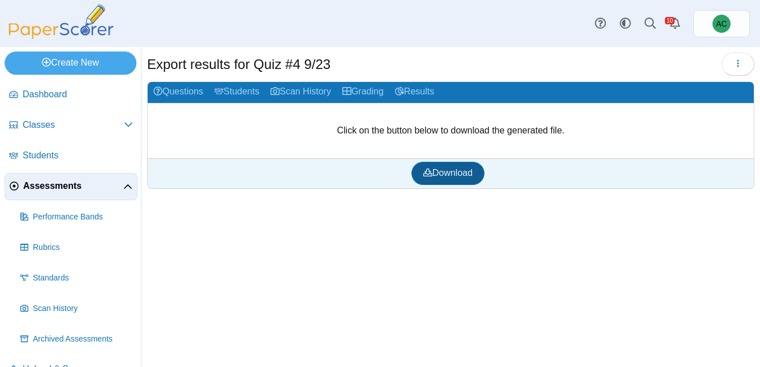
click at [436, 179] on link "Download" at bounding box center [447, 173] width 73 height 23
click at [71, 178] on link "Assessments" at bounding box center [71, 186] width 133 height 27
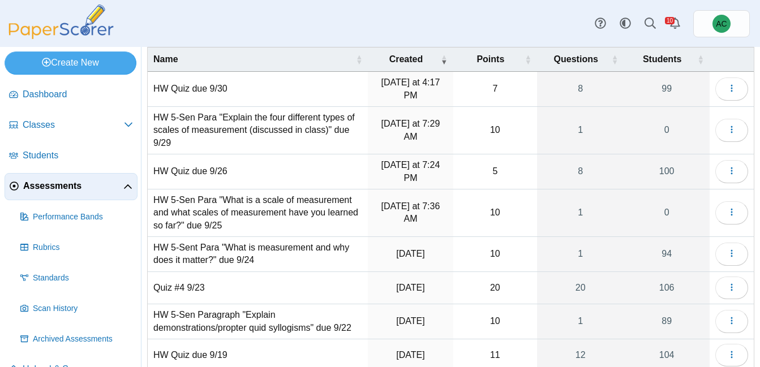
scroll to position [54, 0]
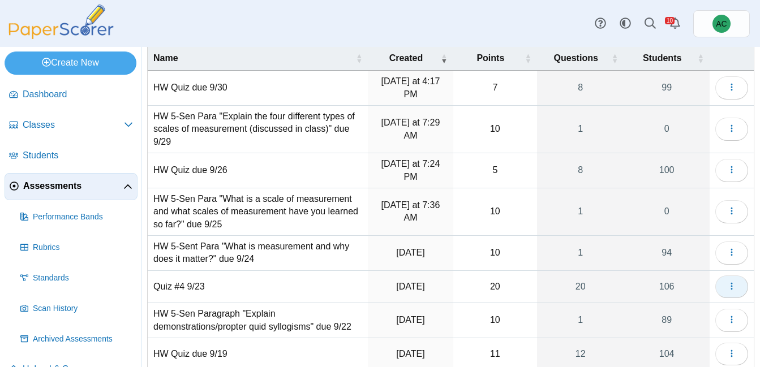
click at [727, 283] on icon "button" at bounding box center [731, 286] width 9 height 9
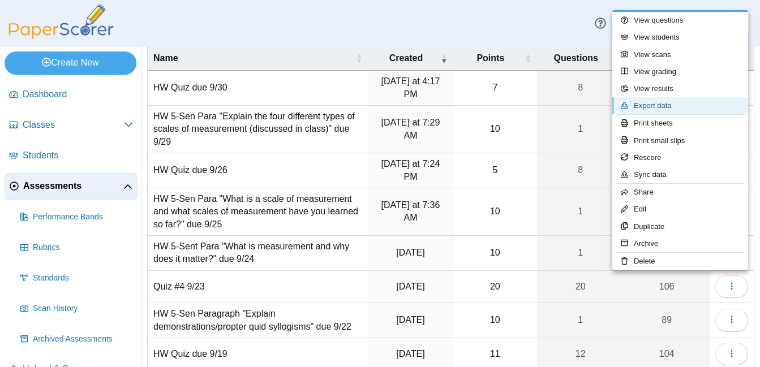
click at [664, 104] on link "Export data" at bounding box center [680, 105] width 136 height 17
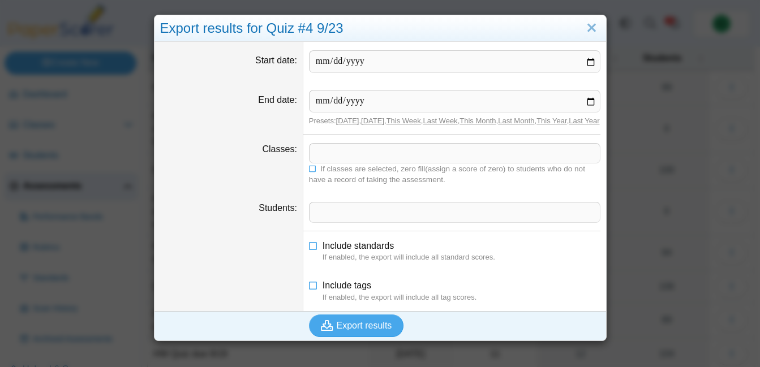
click at [336, 163] on span at bounding box center [454, 153] width 290 height 19
click at [314, 171] on icon at bounding box center [313, 168] width 8 height 7
click at [345, 330] on span "Export results" at bounding box center [364, 326] width 55 height 10
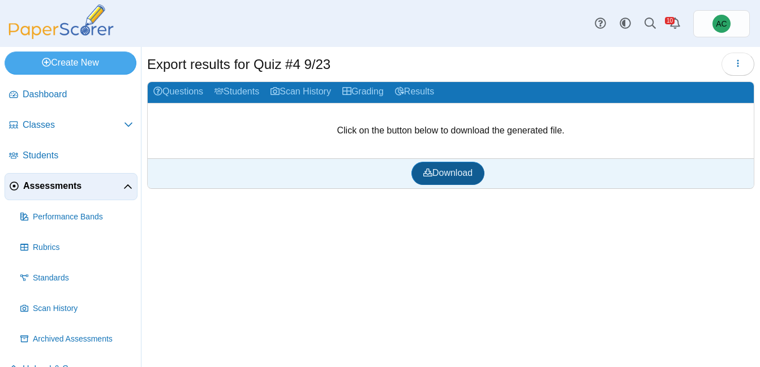
click at [459, 168] on span "Download" at bounding box center [447, 173] width 49 height 10
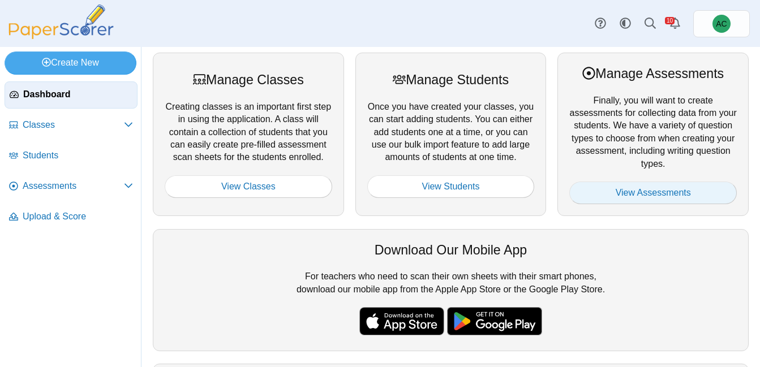
click at [624, 184] on link "View Assessments" at bounding box center [652, 193] width 167 height 23
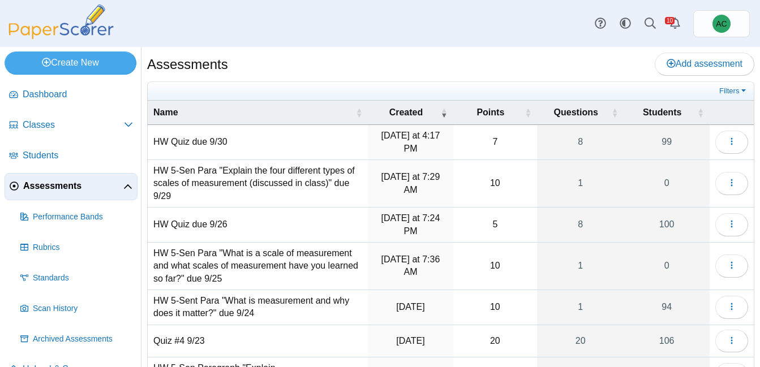
scroll to position [37, 0]
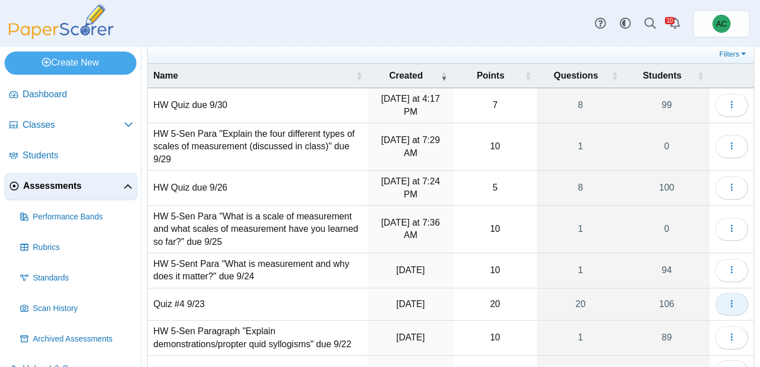
click at [726, 304] on button "button" at bounding box center [731, 304] width 33 height 23
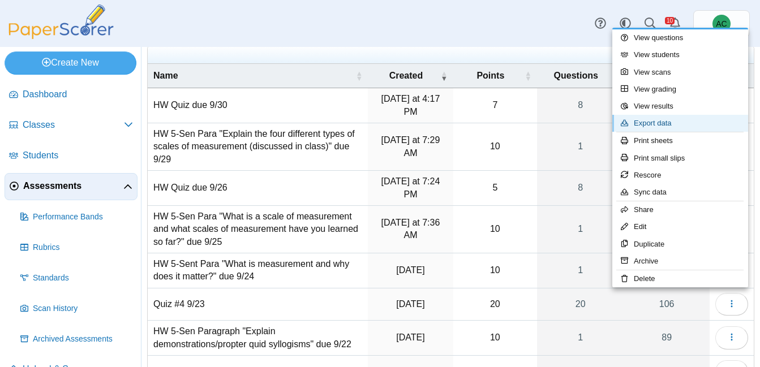
click at [654, 128] on link "Export data" at bounding box center [680, 123] width 136 height 17
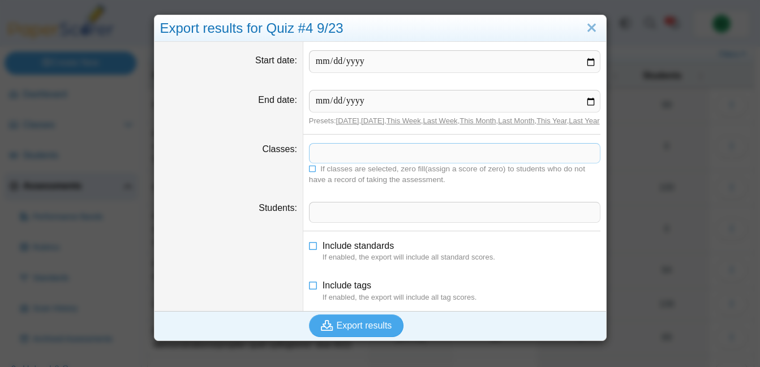
click at [332, 163] on span at bounding box center [454, 153] width 290 height 19
click at [313, 171] on icon at bounding box center [313, 168] width 8 height 7
click at [355, 330] on span "Export results" at bounding box center [364, 326] width 55 height 10
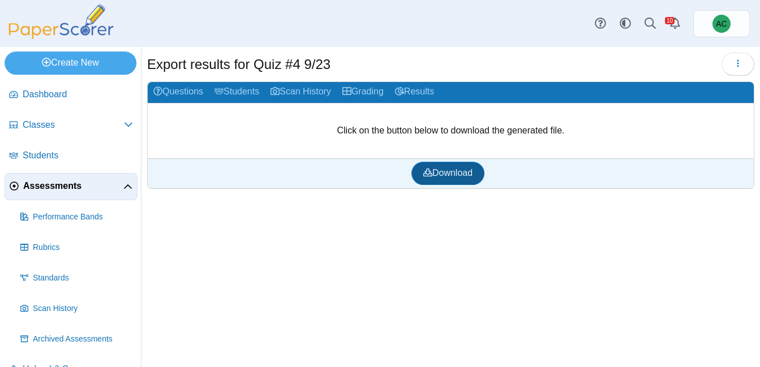
click at [434, 168] on span "Download" at bounding box center [447, 173] width 49 height 10
click at [46, 186] on span "Assessments" at bounding box center [73, 186] width 100 height 12
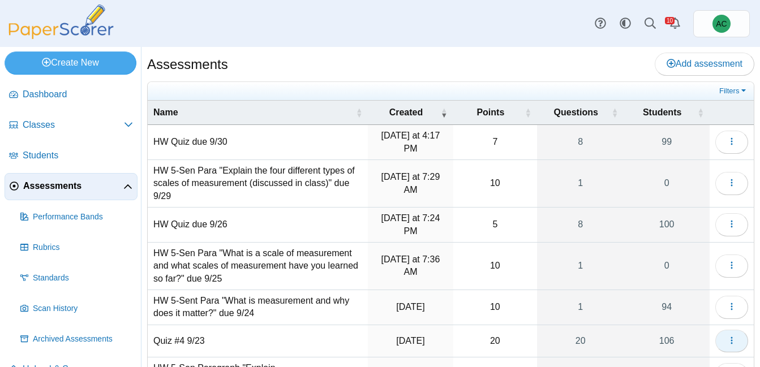
click at [722, 335] on button "button" at bounding box center [731, 341] width 33 height 23
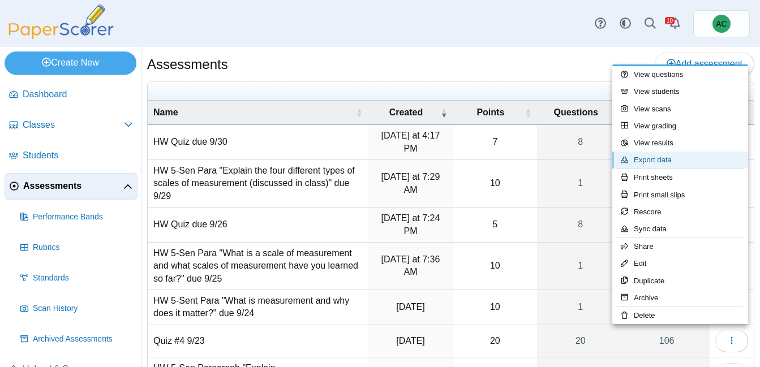
click at [652, 161] on link "Export data" at bounding box center [680, 160] width 136 height 17
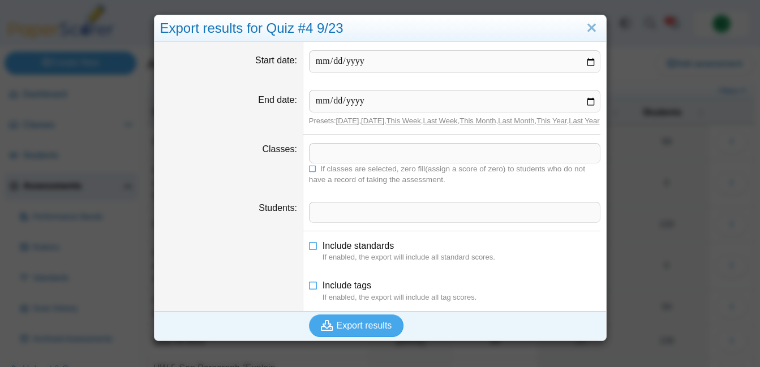
click at [324, 159] on span at bounding box center [454, 153] width 290 height 19
click at [313, 171] on icon at bounding box center [313, 168] width 8 height 7
click at [361, 330] on span "Export results" at bounding box center [364, 326] width 55 height 10
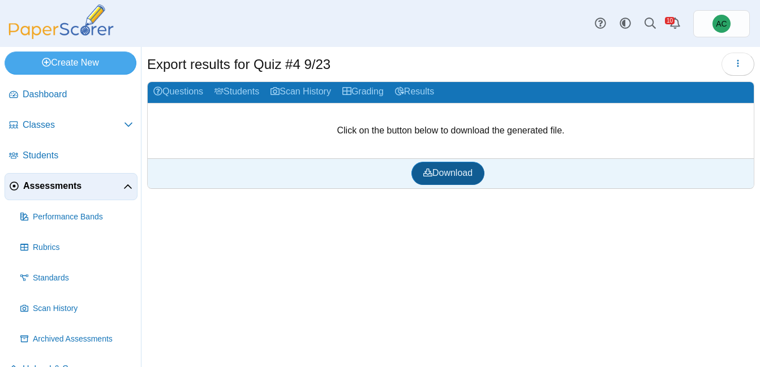
click at [435, 175] on span "Download" at bounding box center [447, 173] width 49 height 10
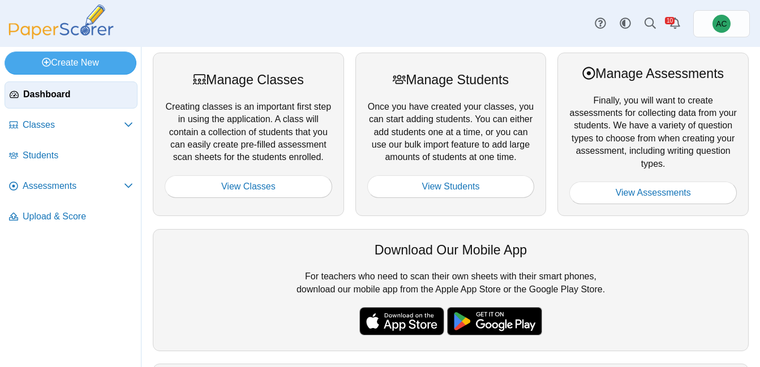
scroll to position [1, 0]
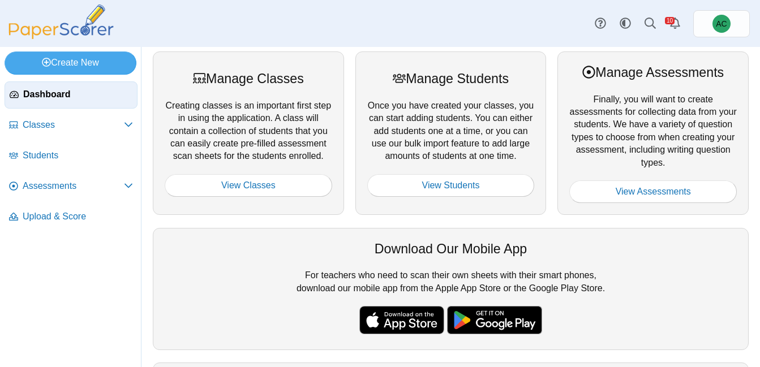
click at [626, 175] on div at bounding box center [652, 174] width 167 height 11
click at [610, 192] on link "View Assessments" at bounding box center [652, 191] width 167 height 23
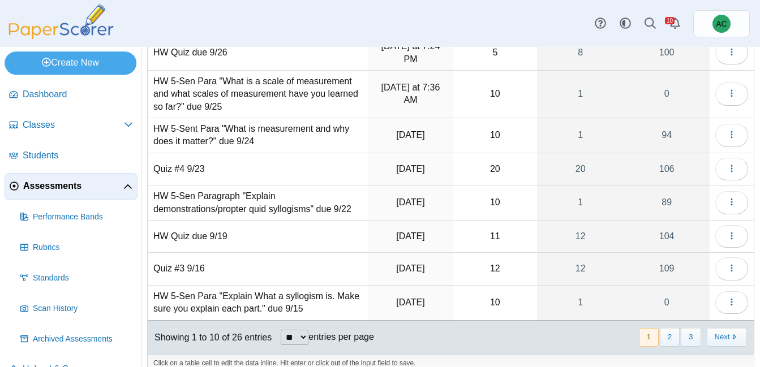
scroll to position [185, 0]
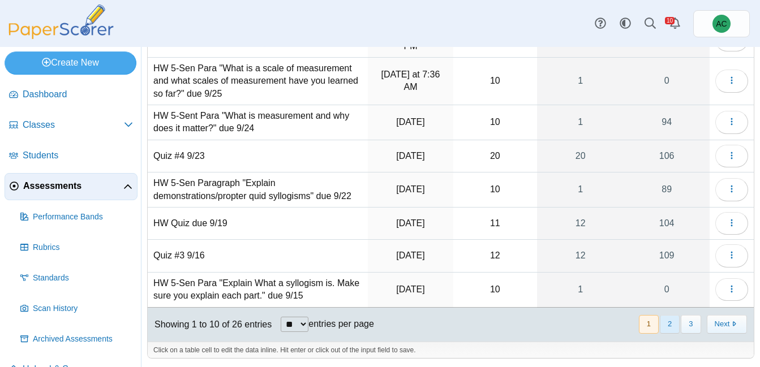
click at [664, 323] on button "2" at bounding box center [670, 324] width 20 height 19
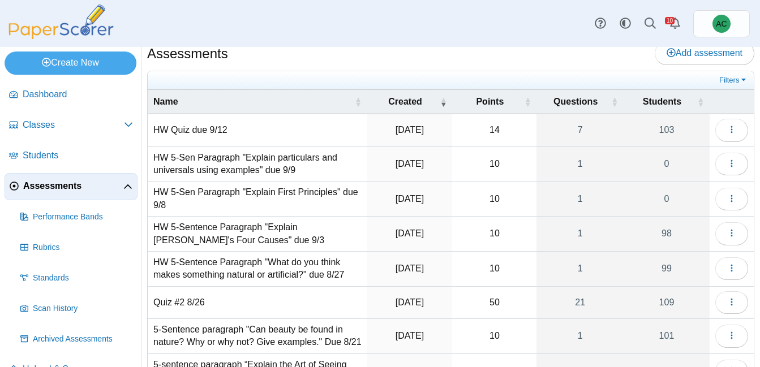
scroll to position [203, 0]
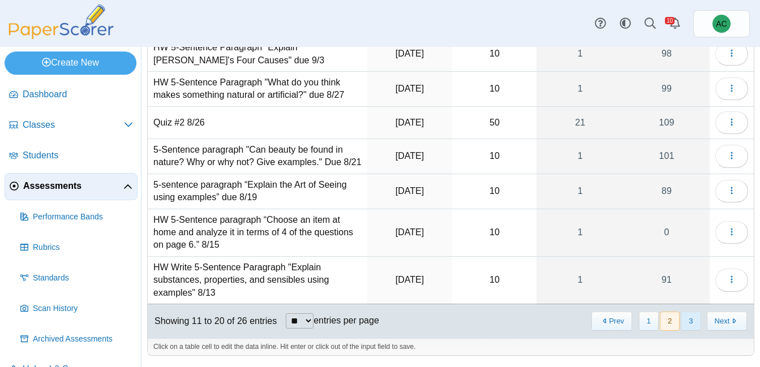
click at [689, 317] on button "3" at bounding box center [691, 321] width 20 height 19
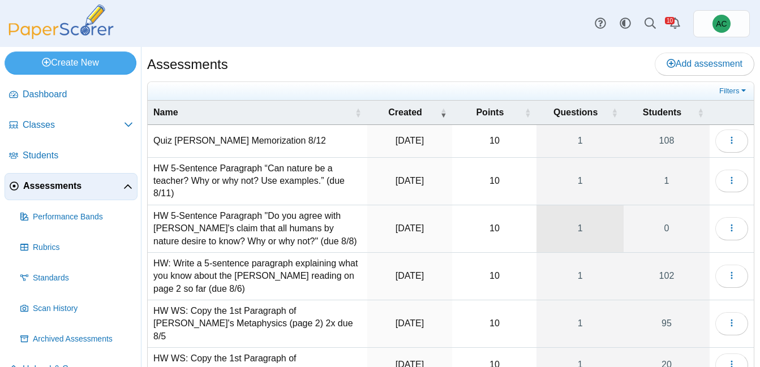
scroll to position [66, 0]
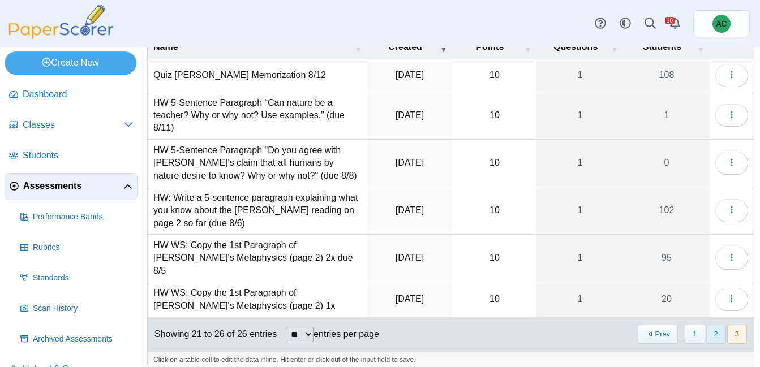
click at [721, 325] on button "2" at bounding box center [716, 334] width 20 height 19
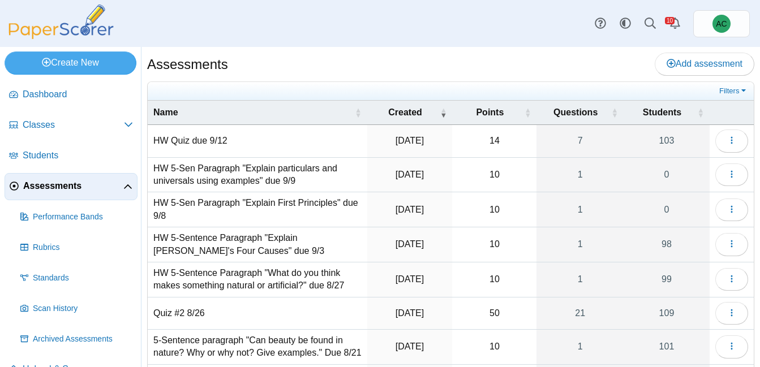
scroll to position [203, 0]
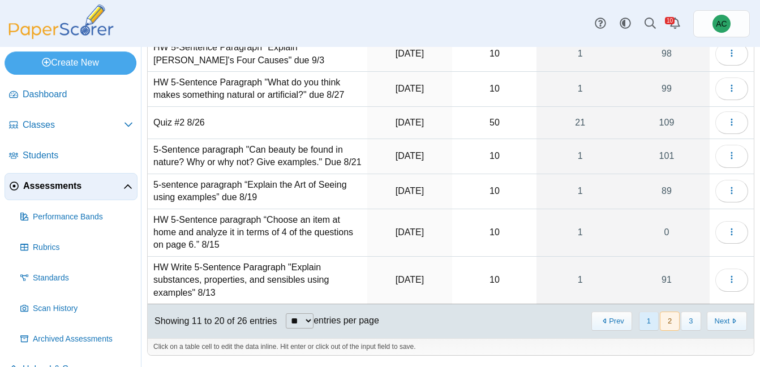
click at [648, 322] on button "1" at bounding box center [649, 321] width 20 height 19
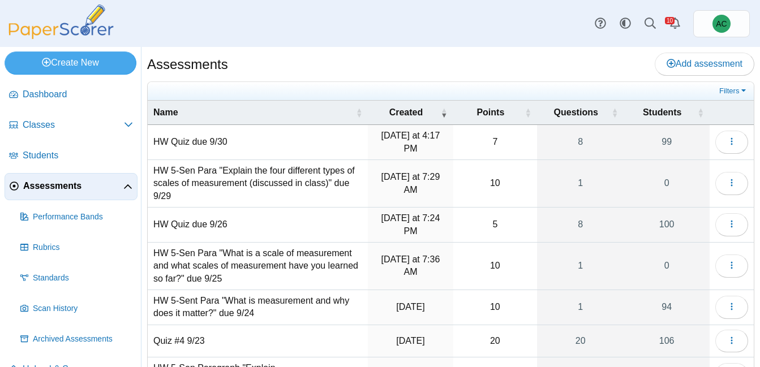
scroll to position [55, 0]
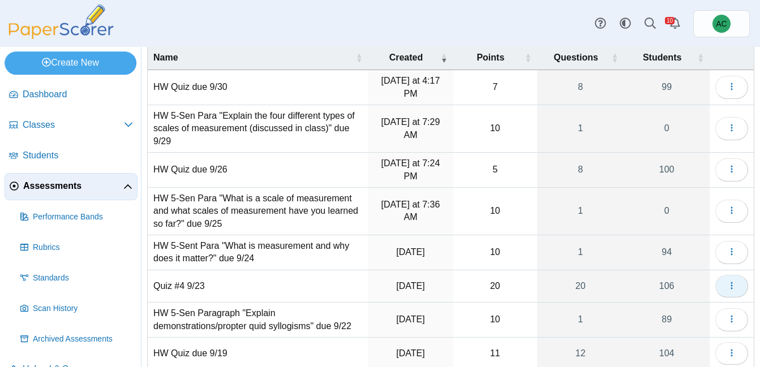
click at [736, 285] on icon "button" at bounding box center [731, 285] width 9 height 9
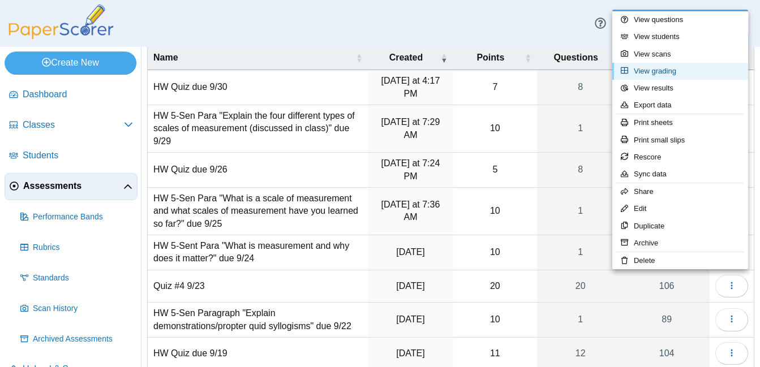
click at [660, 75] on link "View grading" at bounding box center [680, 71] width 136 height 17
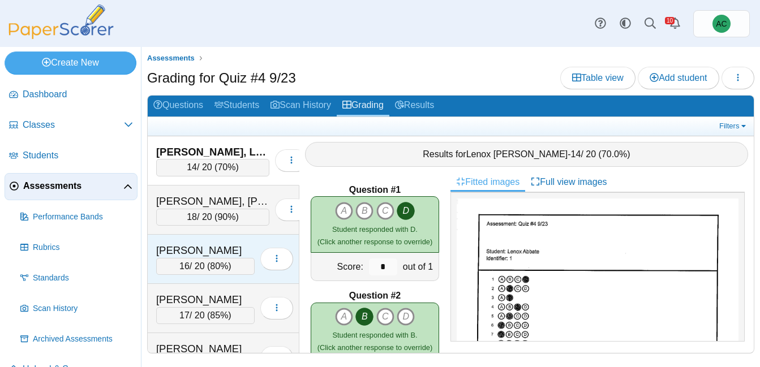
scroll to position [1189, 0]
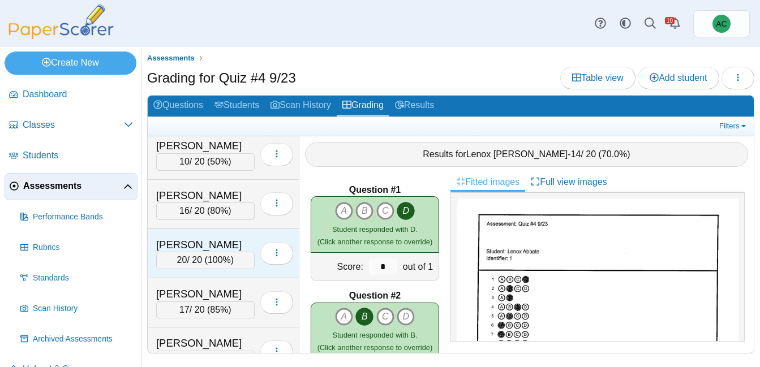
click at [224, 247] on div "Dougherty, Edwin" at bounding box center [205, 245] width 98 height 15
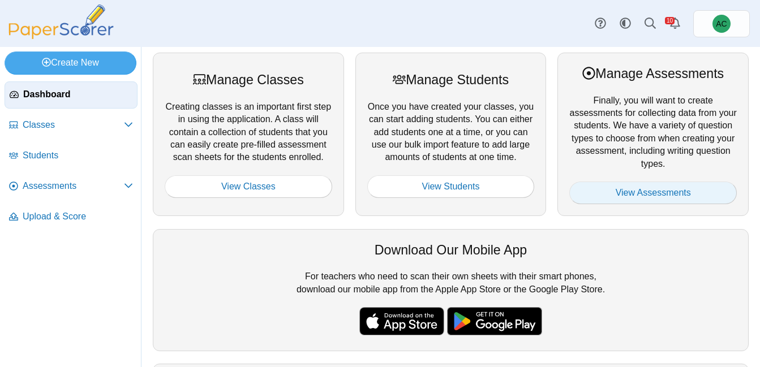
click at [626, 195] on link "View Assessments" at bounding box center [652, 193] width 167 height 23
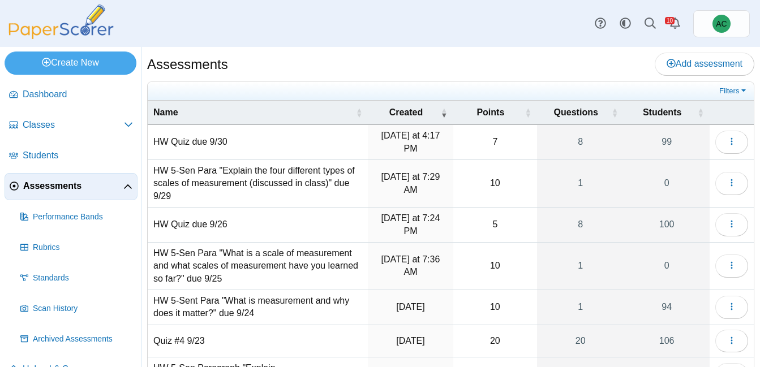
scroll to position [185, 0]
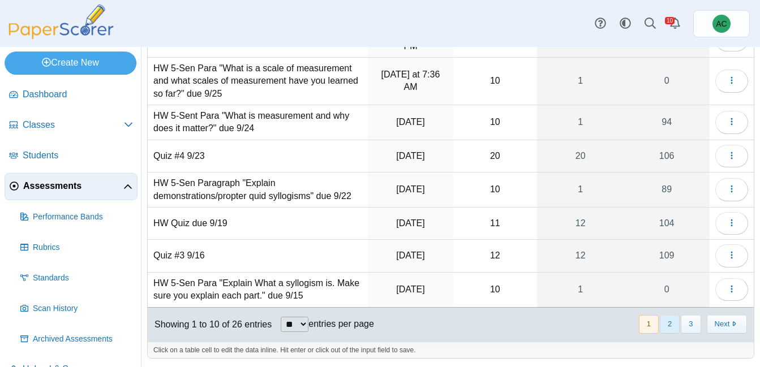
click at [665, 321] on button "2" at bounding box center [670, 324] width 20 height 19
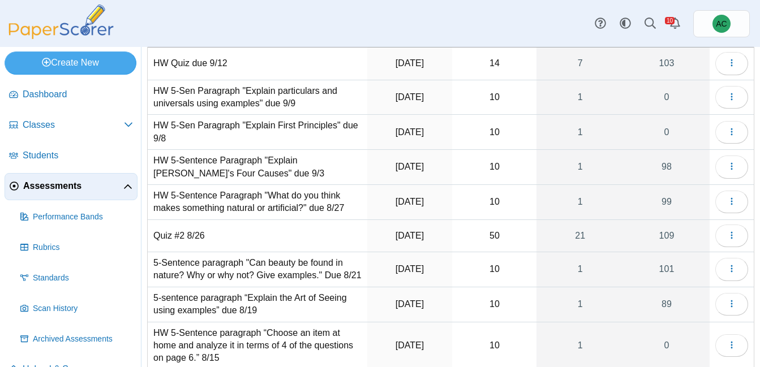
scroll to position [203, 0]
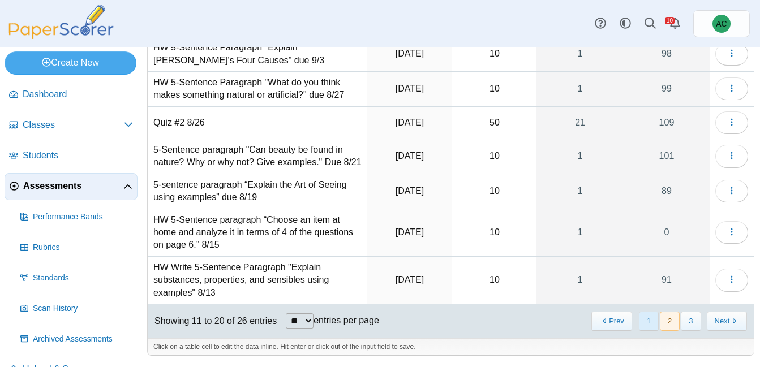
click at [643, 321] on button "1" at bounding box center [649, 321] width 20 height 19
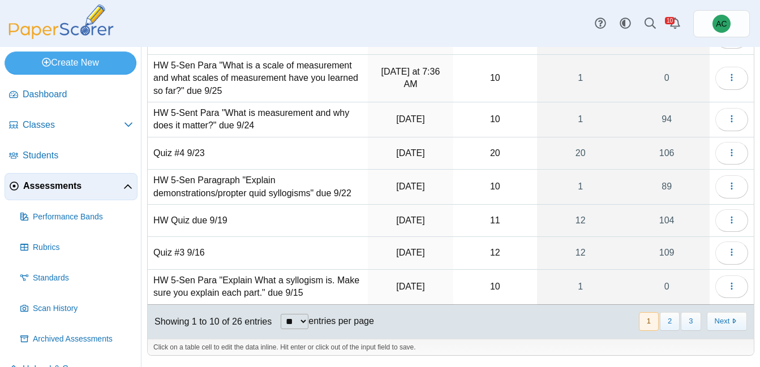
scroll to position [185, 0]
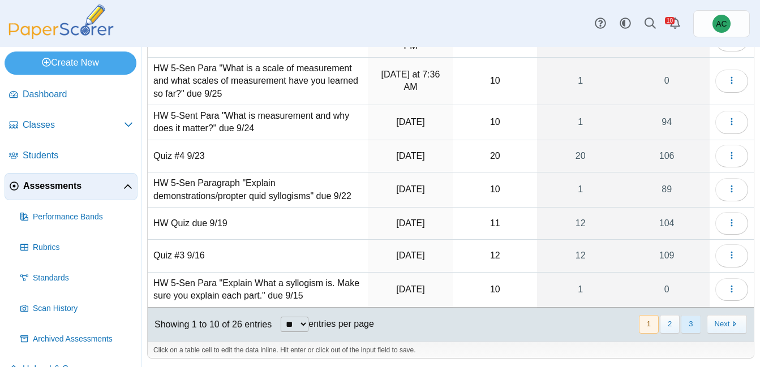
click at [689, 324] on button "3" at bounding box center [691, 324] width 20 height 19
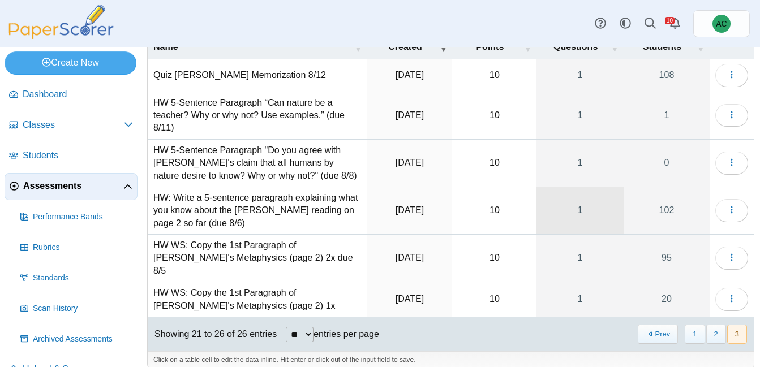
scroll to position [61, 0]
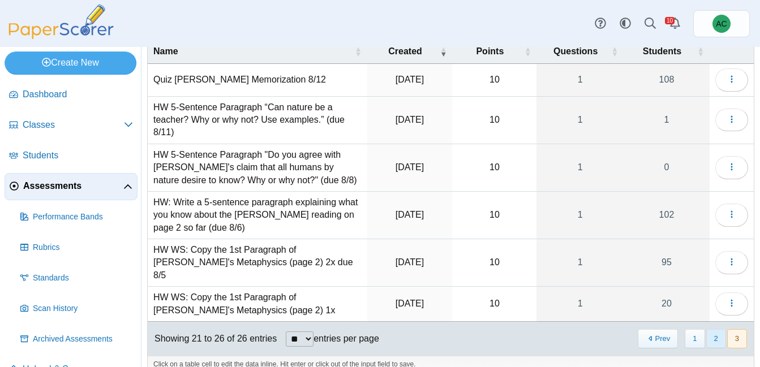
click at [718, 329] on button "2" at bounding box center [716, 338] width 20 height 19
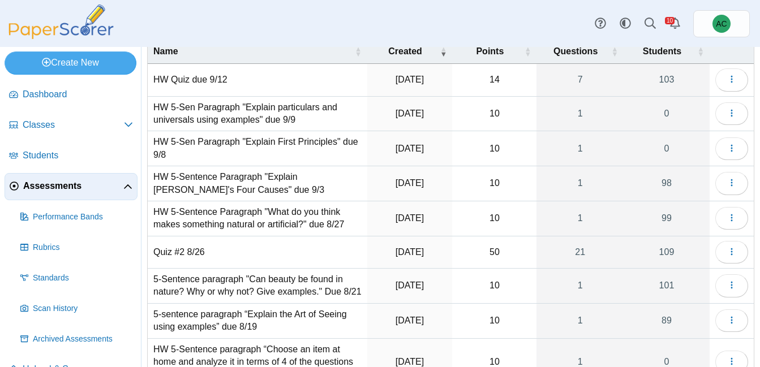
scroll to position [203, 0]
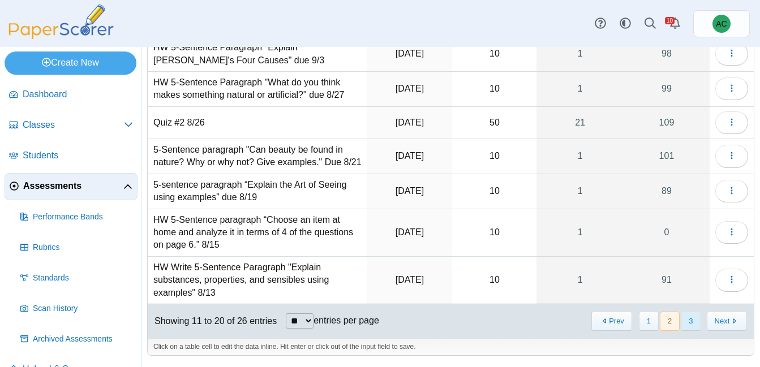
click at [686, 324] on button "3" at bounding box center [691, 321] width 20 height 19
